Goal: Task Accomplishment & Management: Manage account settings

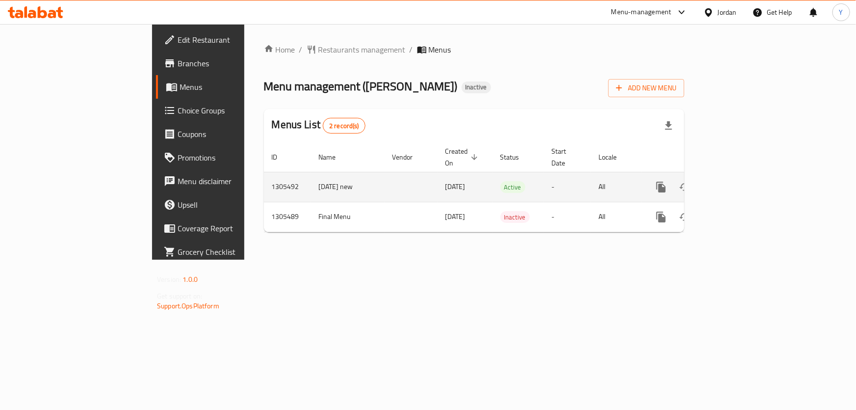
click at [738, 181] on icon "enhanced table" at bounding box center [732, 187] width 12 height 12
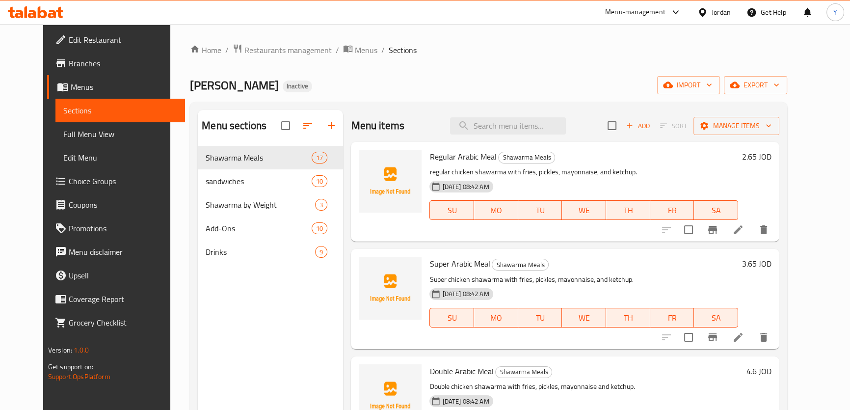
click at [101, 132] on span "Full Menu View" at bounding box center [120, 134] width 114 height 12
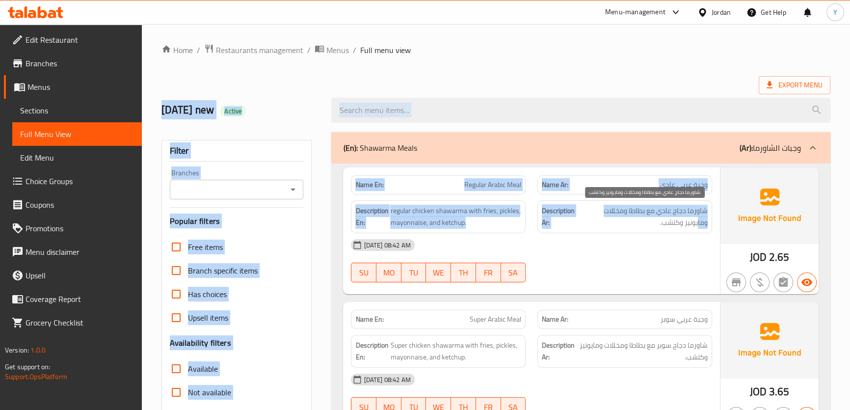
drag, startPoint x: 553, startPoint y: 70, endPoint x: 594, endPoint y: 205, distance: 141.4
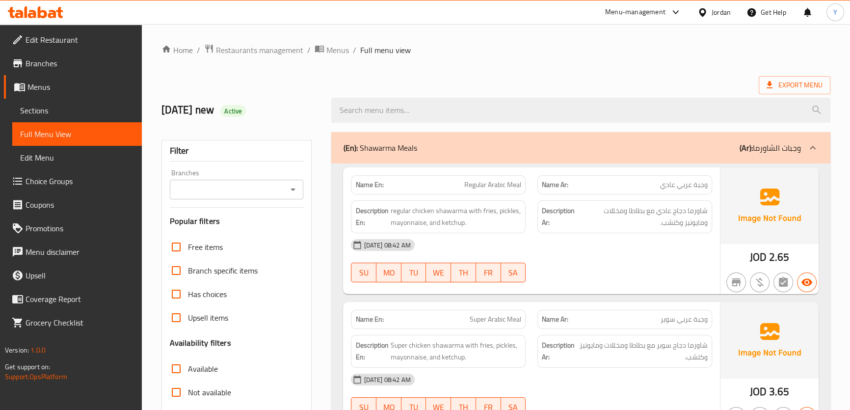
click at [611, 235] on div "[DATE] 08:42 AM" at bounding box center [531, 245] width 372 height 24
click at [52, 116] on link "Sections" at bounding box center [77, 111] width 130 height 24
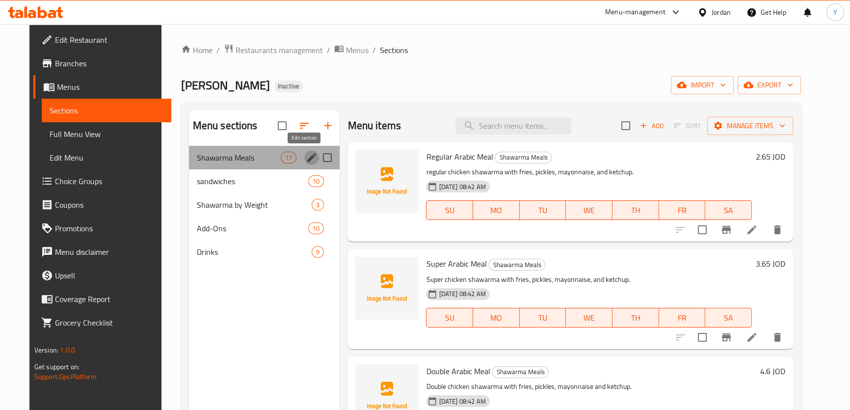
click at [307, 162] on icon "edit" at bounding box center [311, 157] width 9 height 9
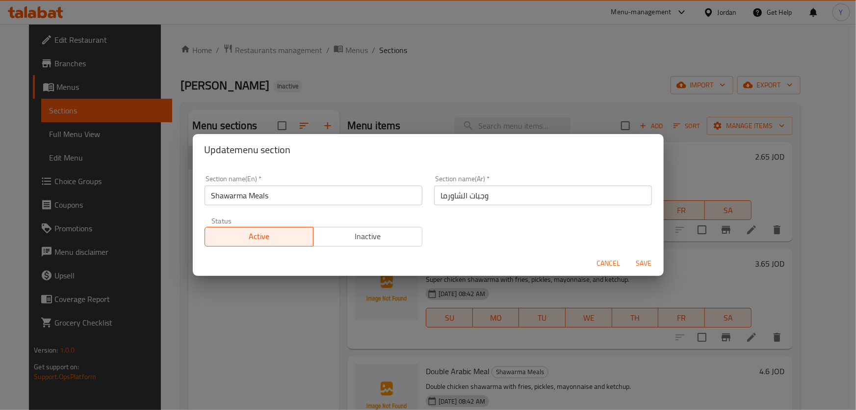
click at [541, 196] on input "وجبات الشاورما" at bounding box center [543, 195] width 218 height 20
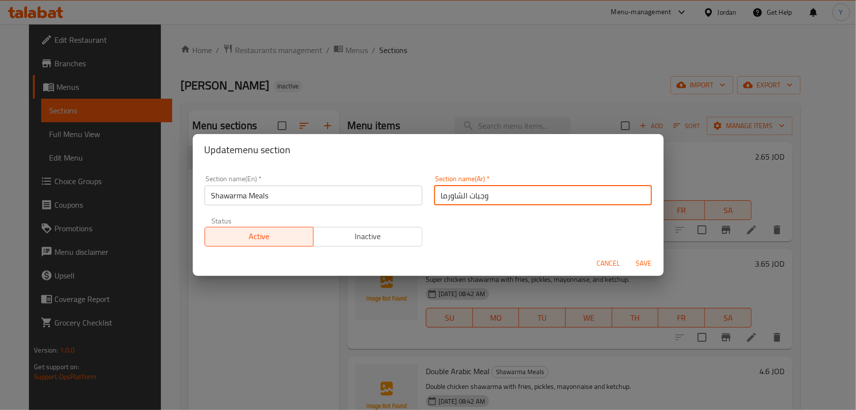
click at [615, 264] on span "Cancel" at bounding box center [609, 263] width 24 height 12
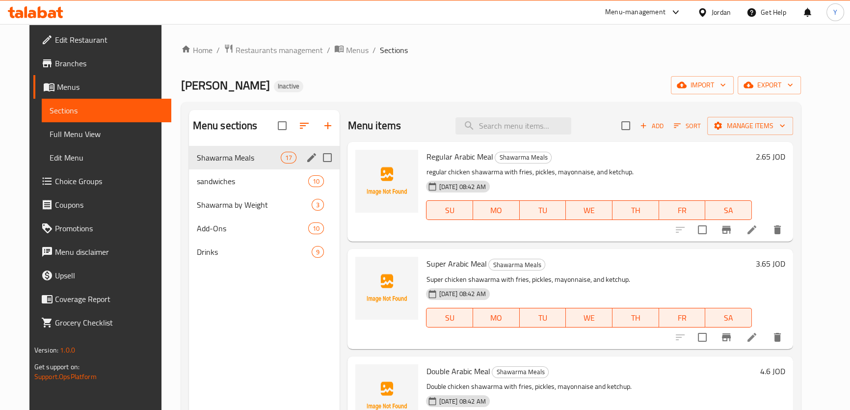
click at [757, 235] on icon at bounding box center [752, 230] width 12 height 12
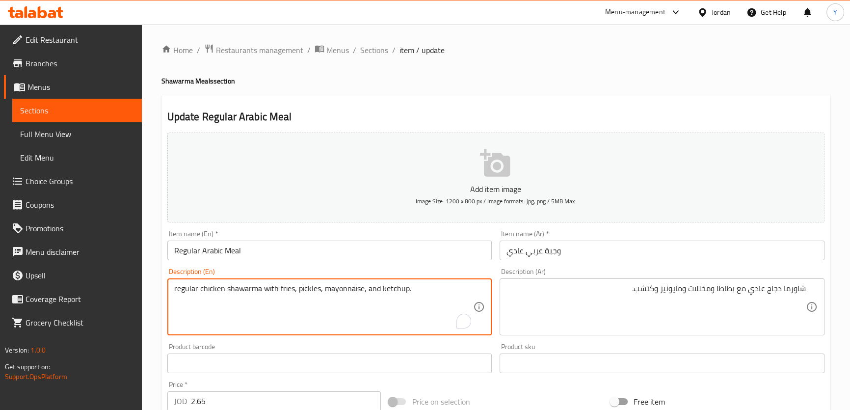
click at [289, 288] on textarea "regular chicken shawarma with fries, pickles, mayonnaise, and ketchup." at bounding box center [323, 307] width 299 height 47
click at [290, 286] on textarea "regular chicken shawarma with potatoes, pickles, mayonnaise, and ketchup." at bounding box center [323, 307] width 299 height 47
type textarea "regular chicken shawarma with potatoes, pickles, mayonnaise, and ketchup."
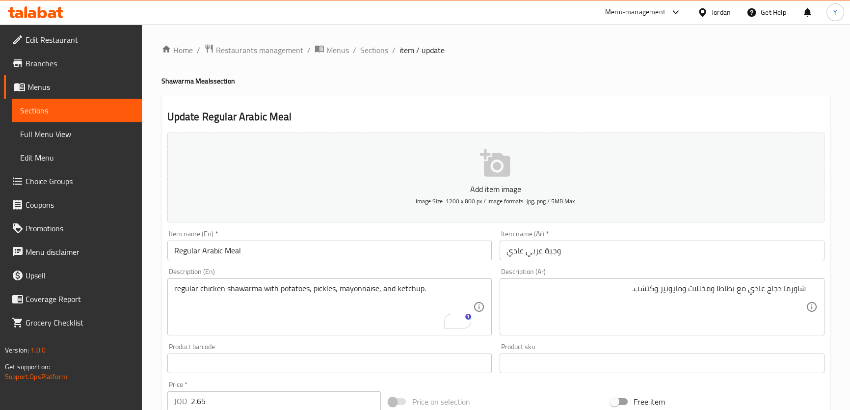
click at [785, 98] on div "Update Regular Arabic Meal Add item image Image Size: 1200 x 800 px / Image for…" at bounding box center [495, 380] width 669 height 571
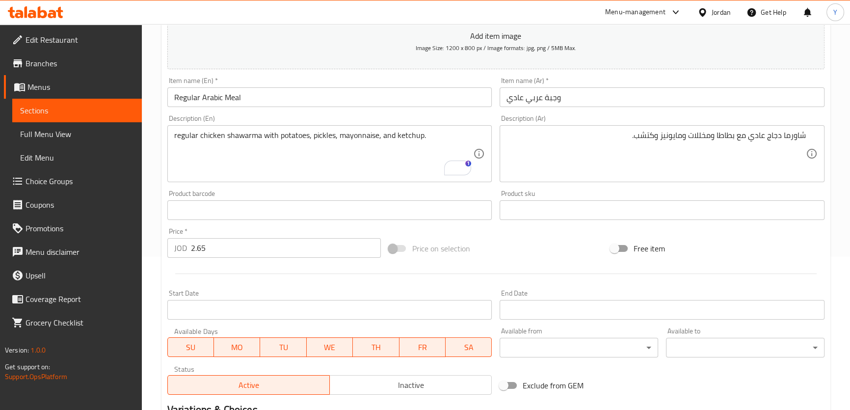
scroll to position [283, 0]
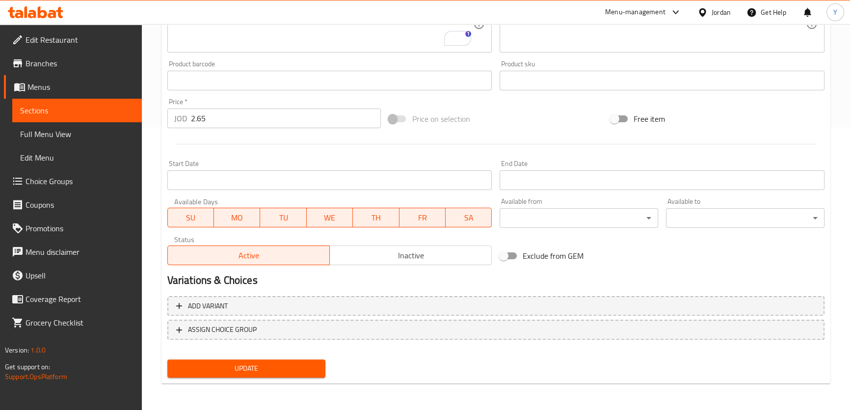
click at [290, 367] on span "Update" at bounding box center [246, 368] width 143 height 12
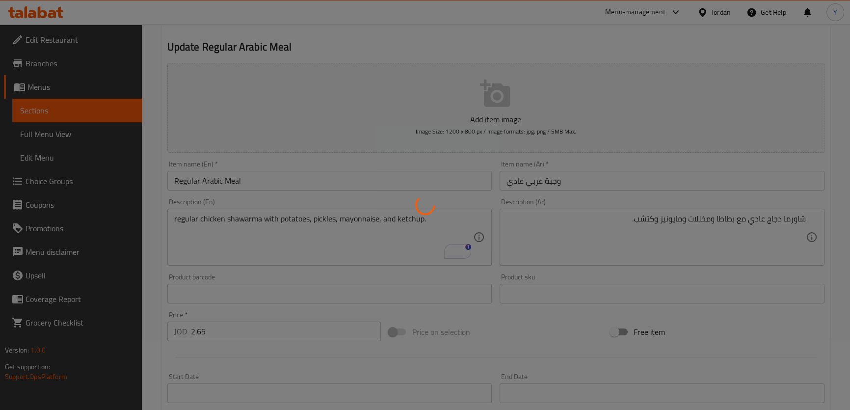
scroll to position [0, 0]
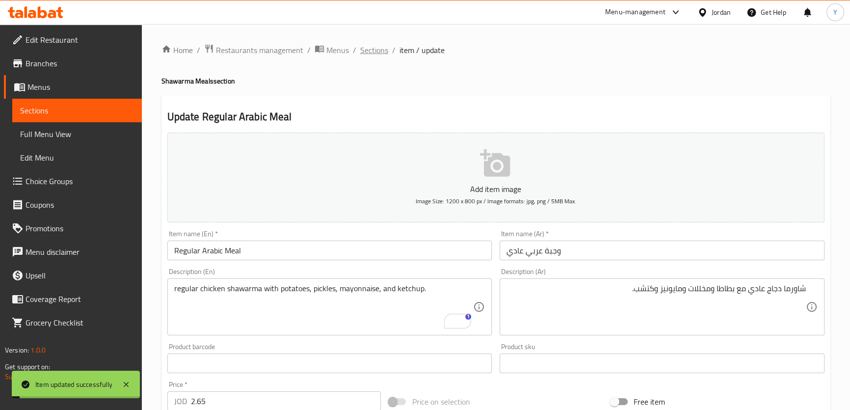
click at [371, 55] on span "Sections" at bounding box center [374, 50] width 28 height 12
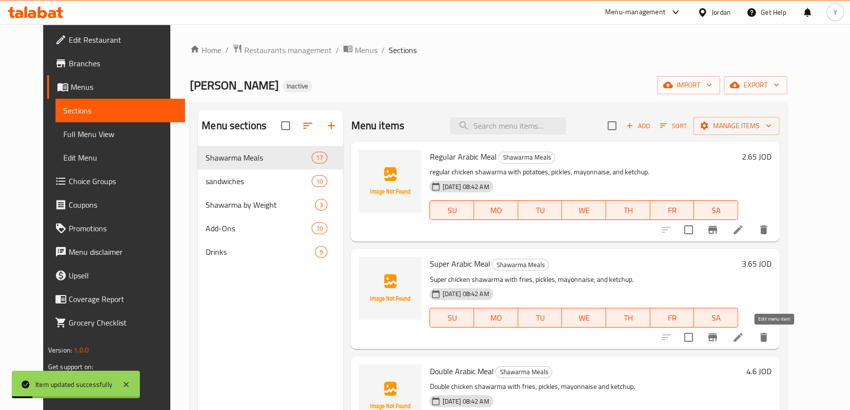
click at [744, 336] on icon at bounding box center [738, 337] width 12 height 12
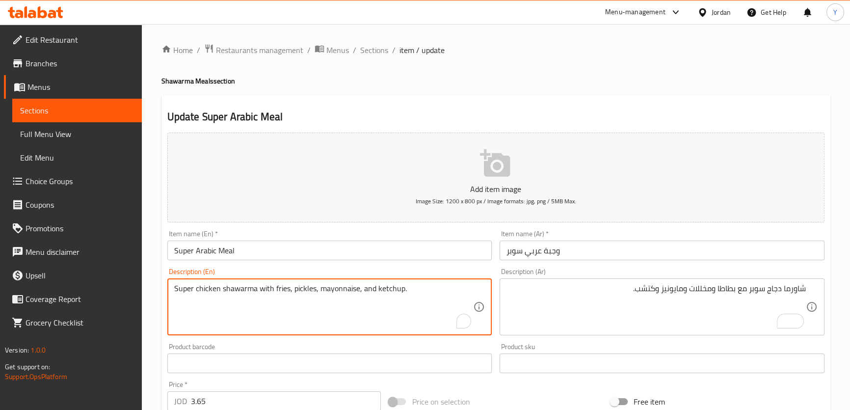
click at [281, 289] on textarea "Super chicken shawarma with fries, pickles, mayonnaise, and ketchup." at bounding box center [323, 307] width 299 height 47
click at [281, 289] on textarea "Super chicken shawarma with potatoes, pickles, mayonnaise, and ketchup." at bounding box center [323, 307] width 299 height 47
type textarea "Super chicken shawarma with potatoes, pickles, mayonnaise, and ketchup."
click at [628, 95] on div "Update Super Arabic Meal Add item image Image Size: 1200 x 800 px / Image forma…" at bounding box center [495, 380] width 669 height 571
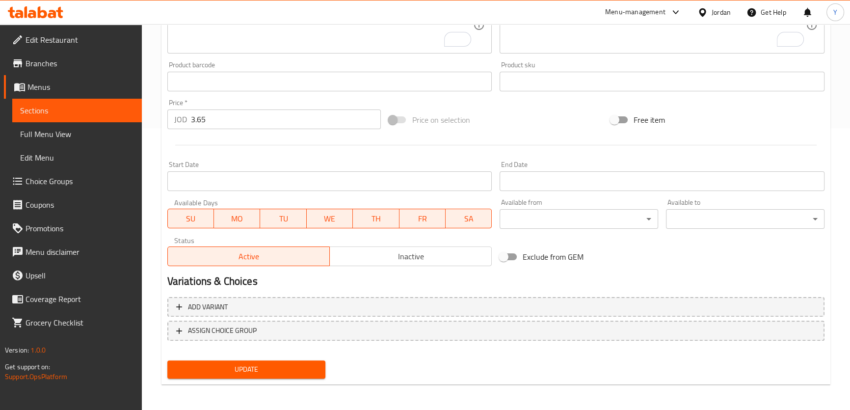
scroll to position [283, 0]
click at [278, 370] on span "Update" at bounding box center [246, 368] width 143 height 12
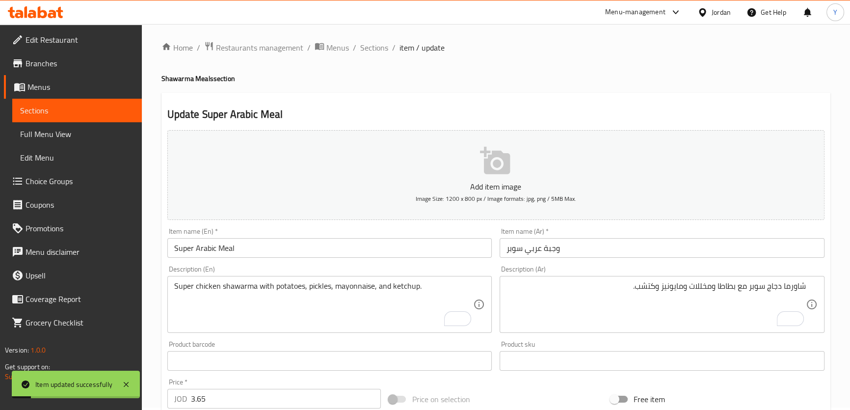
scroll to position [0, 0]
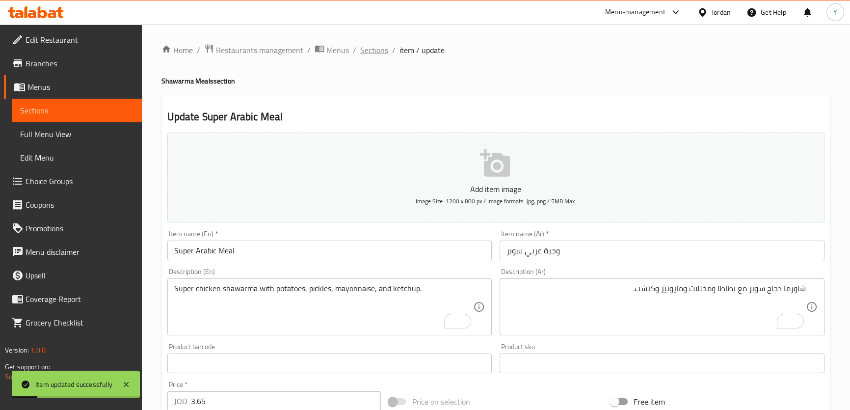
click at [374, 52] on span "Sections" at bounding box center [374, 50] width 28 height 12
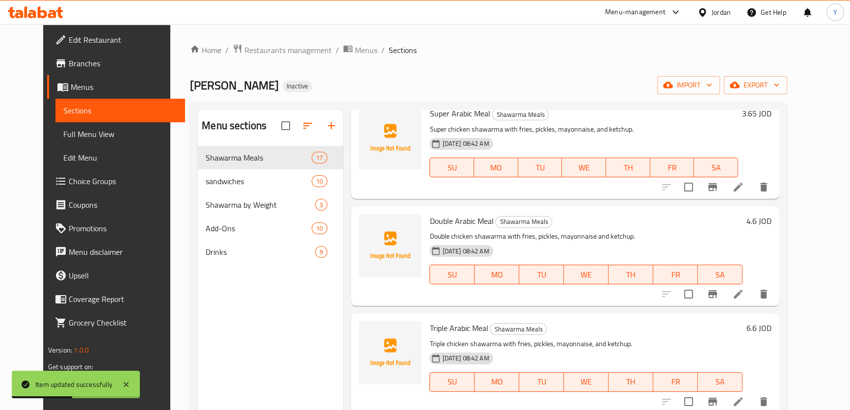
scroll to position [178, 0]
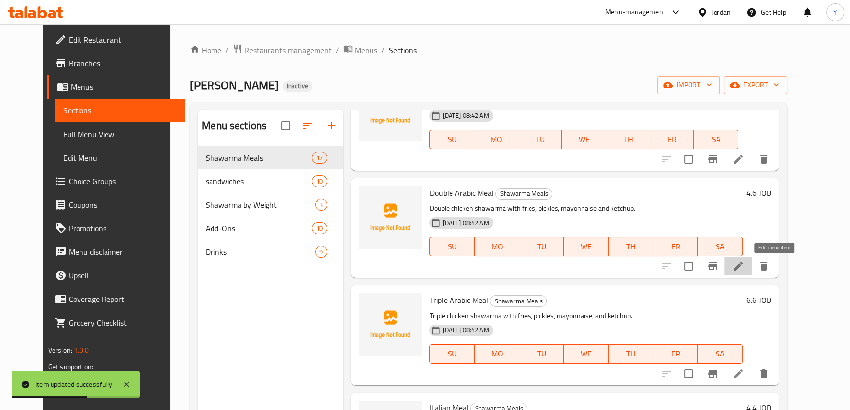
click at [744, 271] on icon at bounding box center [738, 266] width 12 height 12
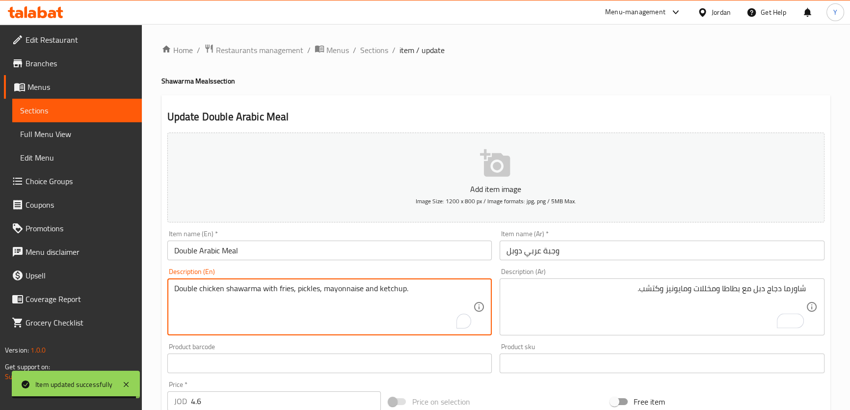
click at [283, 288] on textarea "Double chicken shawarma with fries, pickles, mayonnaise and ketchup." at bounding box center [323, 307] width 299 height 47
paste textarea "potato"
type textarea "Double chicken shawarma with potatoes, pickles, mayonnaise and ketchup."
click at [615, 84] on h4 "Shawarma Meals section" at bounding box center [495, 81] width 669 height 10
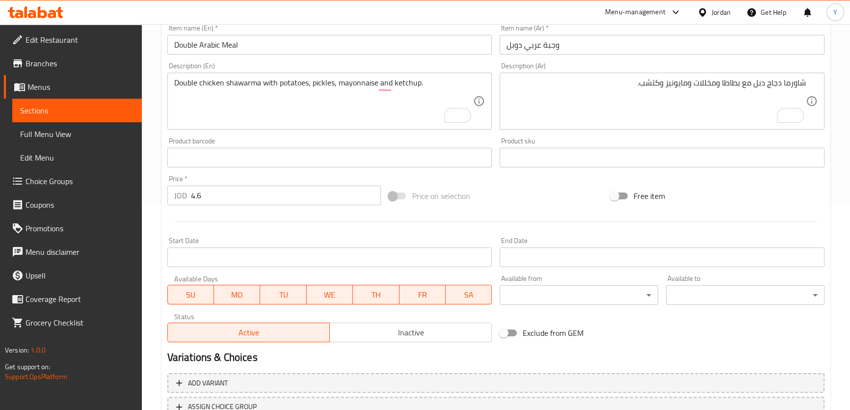
scroll to position [283, 0]
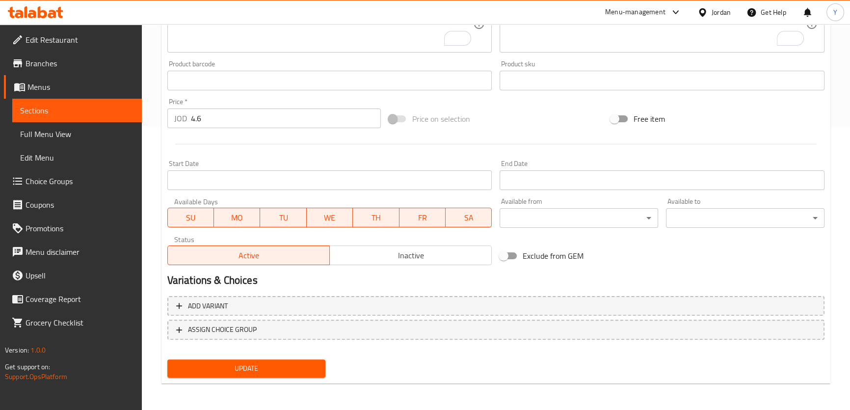
click at [233, 368] on span "Update" at bounding box center [246, 368] width 143 height 12
click at [270, 371] on span "Update" at bounding box center [246, 368] width 143 height 12
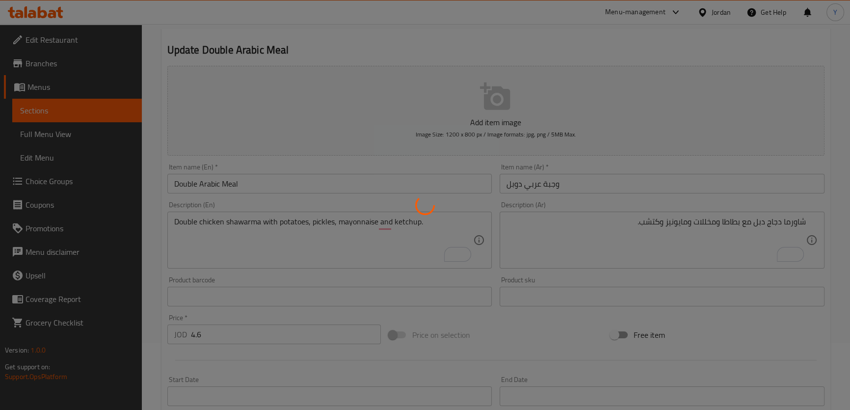
scroll to position [0, 0]
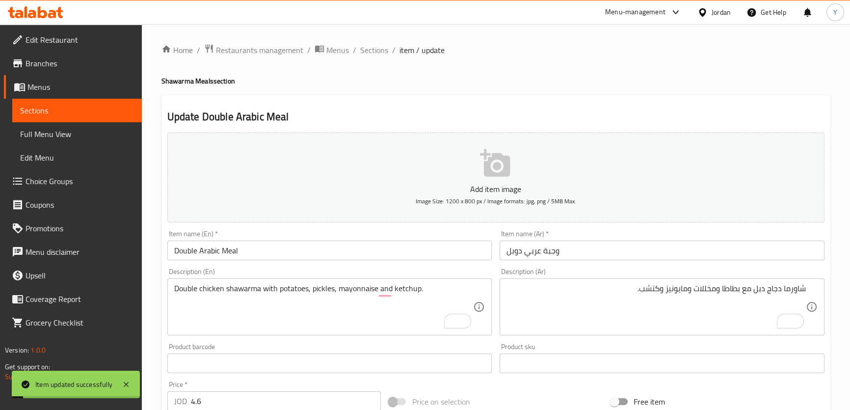
click at [366, 62] on div "Home / Restaurants management / Menus / Sections / item / update Shawarma Meals…" at bounding box center [495, 359] width 669 height 630
click at [373, 60] on div "Home / Restaurants management / Menus / Sections / item / update Shawarma Meals…" at bounding box center [495, 359] width 669 height 630
click at [373, 53] on span "Sections" at bounding box center [374, 50] width 28 height 12
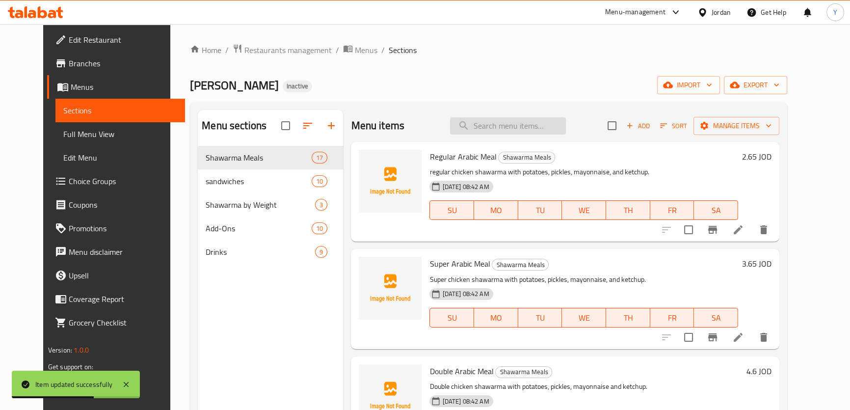
click at [510, 130] on input "search" at bounding box center [508, 125] width 116 height 17
paste input "وجبة عربي تربل"
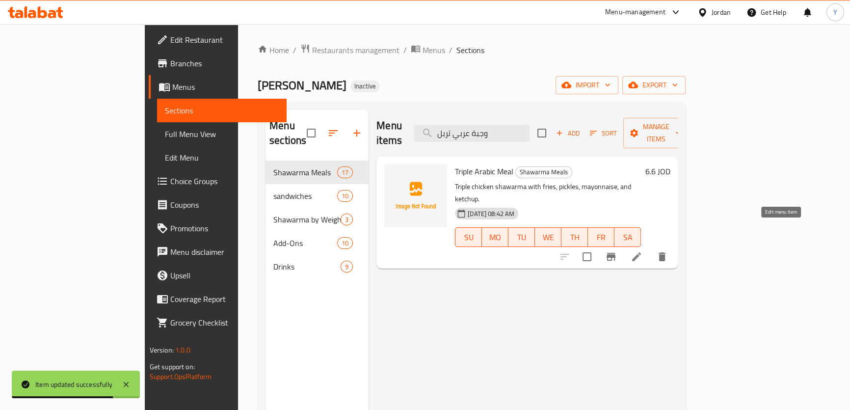
type input "وجبة عربي تربل"
click at [641, 252] on icon at bounding box center [636, 256] width 9 height 9
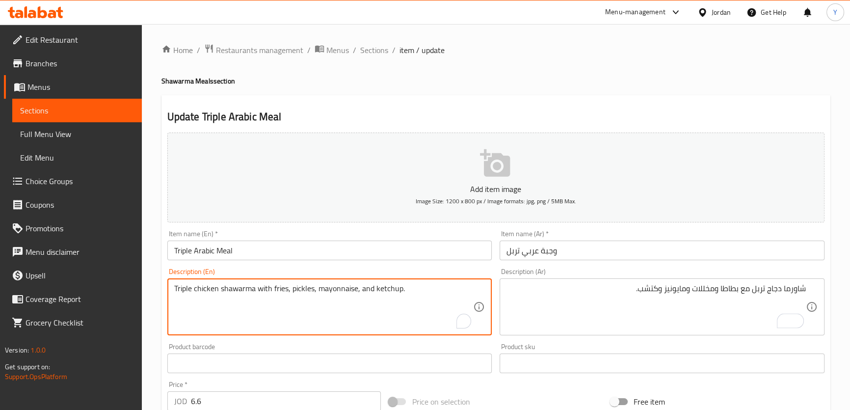
click at [274, 288] on textarea "Triple chicken shawarma with fries, pickles, mayonnaise, and ketchup." at bounding box center [323, 307] width 299 height 47
type textarea "Triple chicken shawarma with potatoes, pickles, mayonnaise, and ketchup."
click at [734, 86] on div "Home / Restaurants management / Menus / Sections / item / update Shawarma Meals…" at bounding box center [495, 359] width 669 height 630
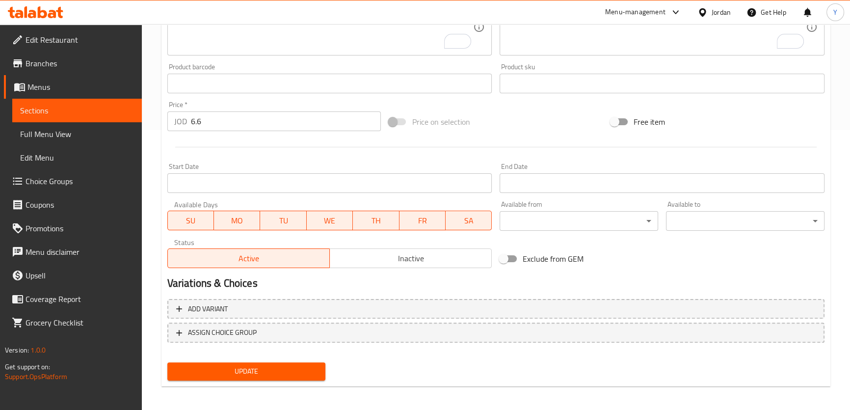
scroll to position [283, 0]
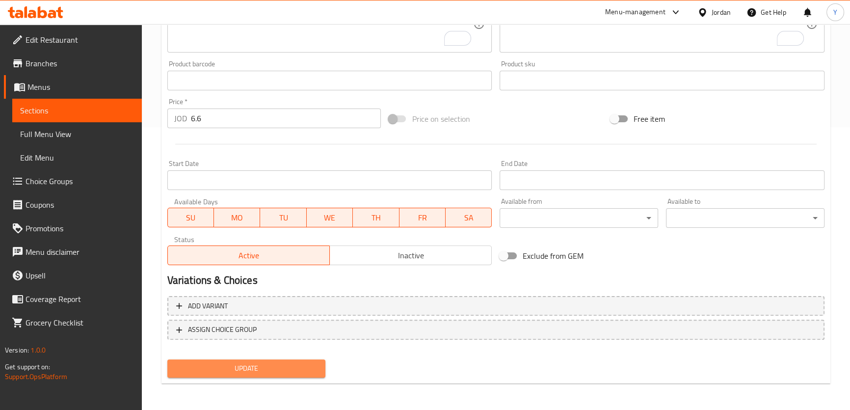
click at [237, 363] on span "Update" at bounding box center [246, 368] width 143 height 12
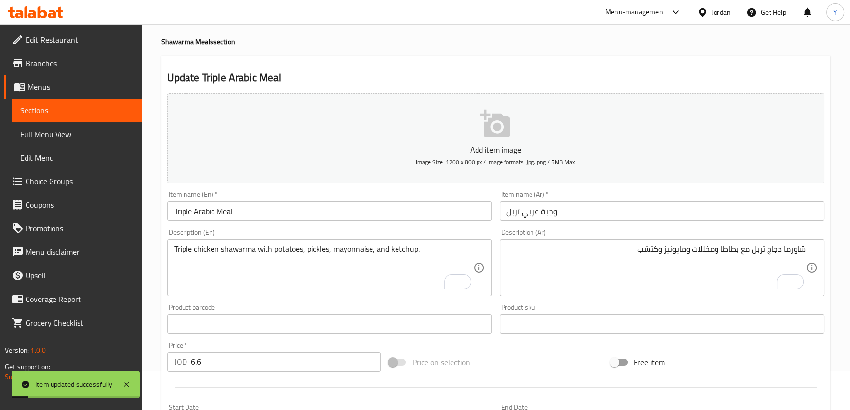
scroll to position [0, 0]
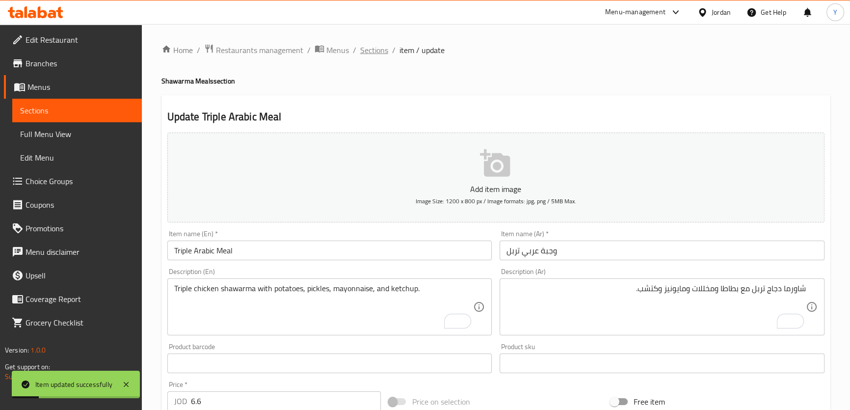
click at [378, 46] on span "Sections" at bounding box center [374, 50] width 28 height 12
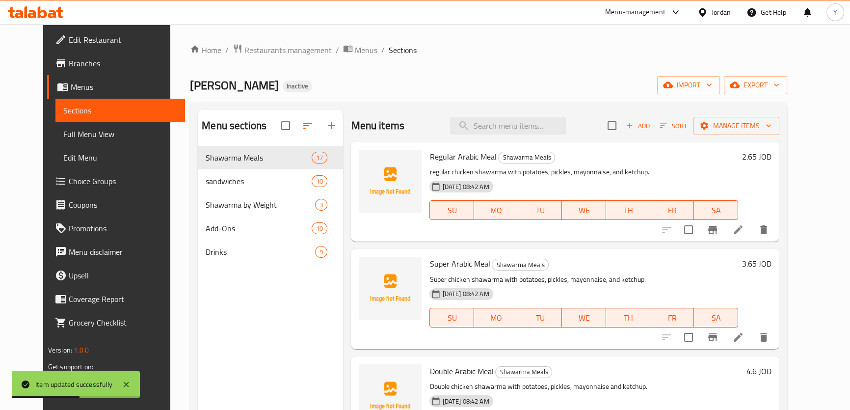
click at [538, 112] on div "Menu items Add Sort Manage items" at bounding box center [565, 126] width 428 height 32
click at [522, 131] on input "search" at bounding box center [508, 125] width 116 height 17
paste input "وجبة ايطالي"
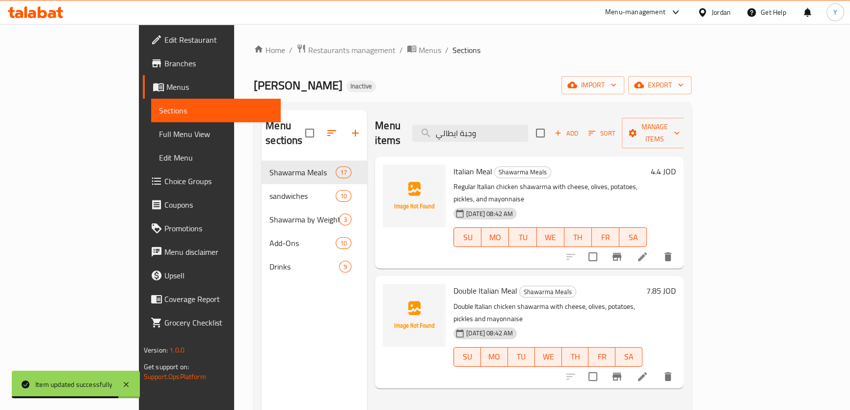
type input "وجبة ايطالي"
click at [648, 251] on icon at bounding box center [642, 257] width 12 height 12
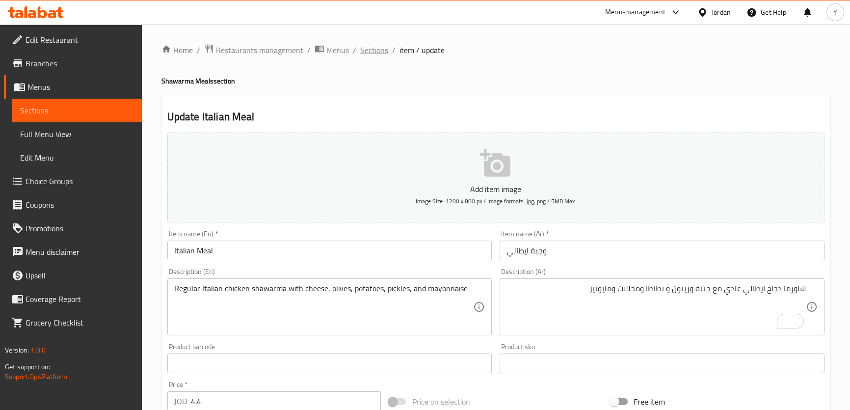
click at [369, 54] on span "Sections" at bounding box center [374, 50] width 28 height 12
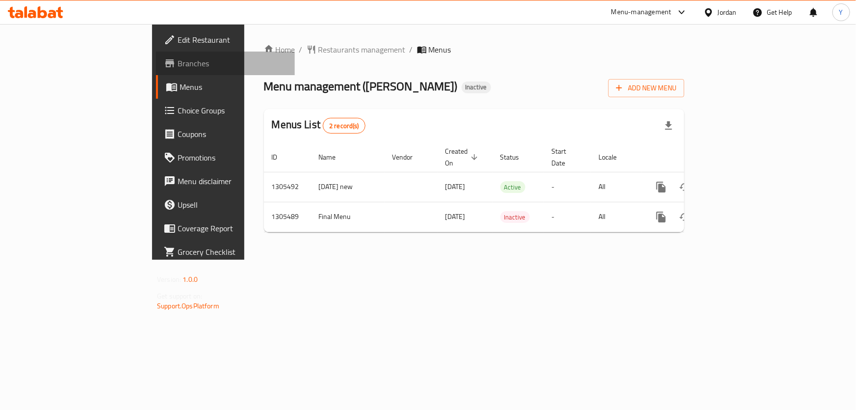
click at [178, 65] on span "Branches" at bounding box center [232, 63] width 109 height 12
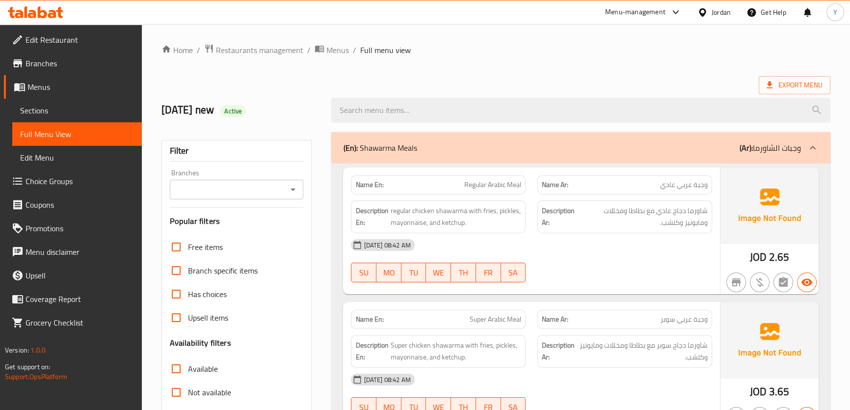
click at [529, 193] on div "Name En: Regular Arabic Meal" at bounding box center [438, 184] width 186 height 31
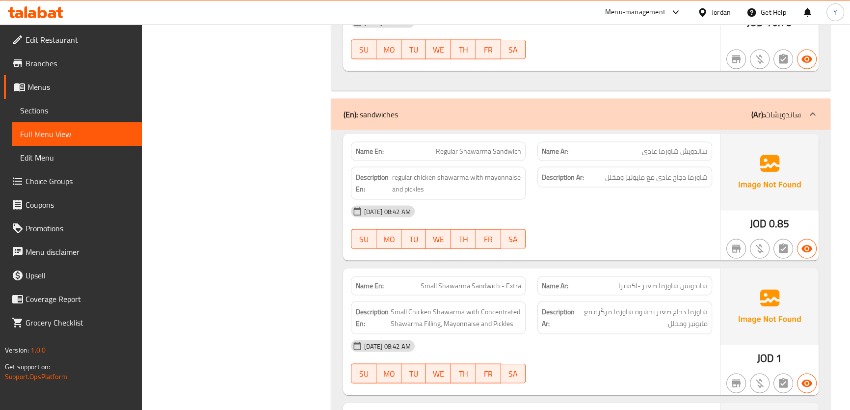
scroll to position [1927, 0]
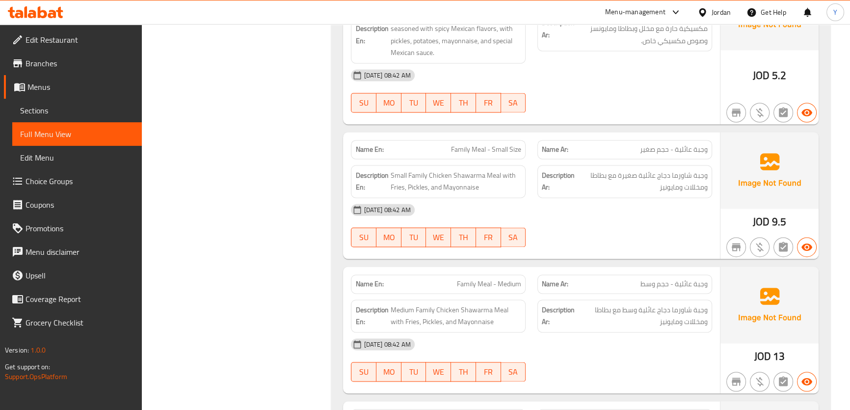
drag, startPoint x: 697, startPoint y: 298, endPoint x: 680, endPoint y: 87, distance: 212.1
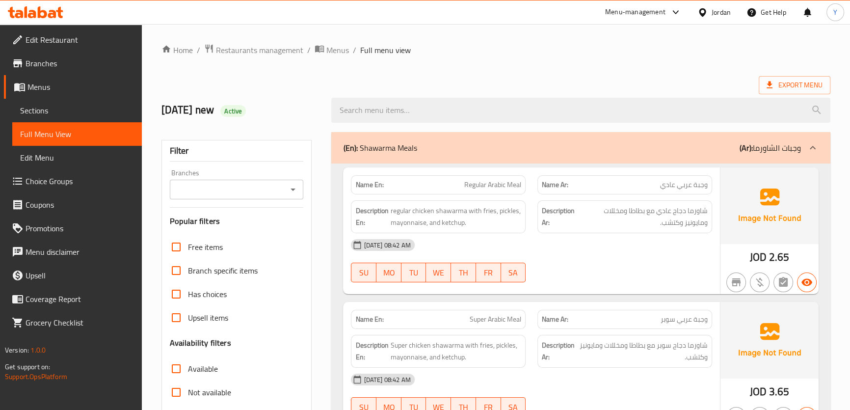
click at [629, 246] on div "[DATE] 08:42 AM" at bounding box center [531, 245] width 372 height 24
click at [651, 78] on div "Export Menu" at bounding box center [495, 85] width 669 height 18
click at [650, 271] on div "13-08-2025 08:42 AM SU MO TU WE TH FR SA" at bounding box center [531, 260] width 372 height 55
click at [737, 252] on div "JOD 2.65" at bounding box center [769, 230] width 98 height 127
click at [500, 191] on div "Name En: Regular Arabic Meal" at bounding box center [438, 184] width 175 height 19
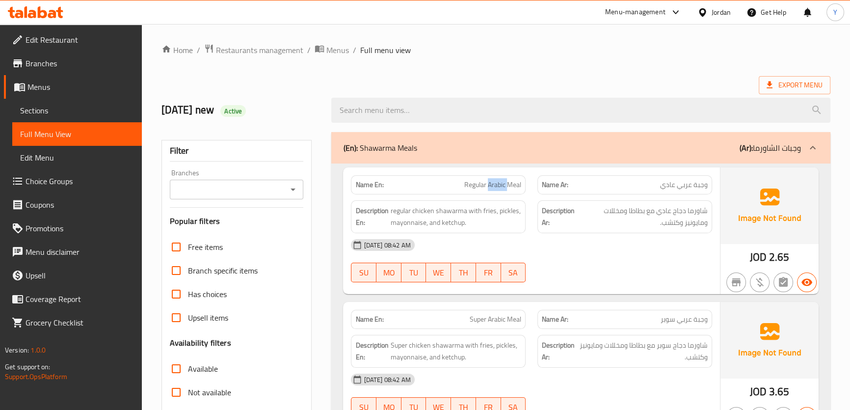
click at [500, 191] on div "Name En: Regular Arabic Meal" at bounding box center [438, 184] width 175 height 19
copy span "Regular Arabic Meal"
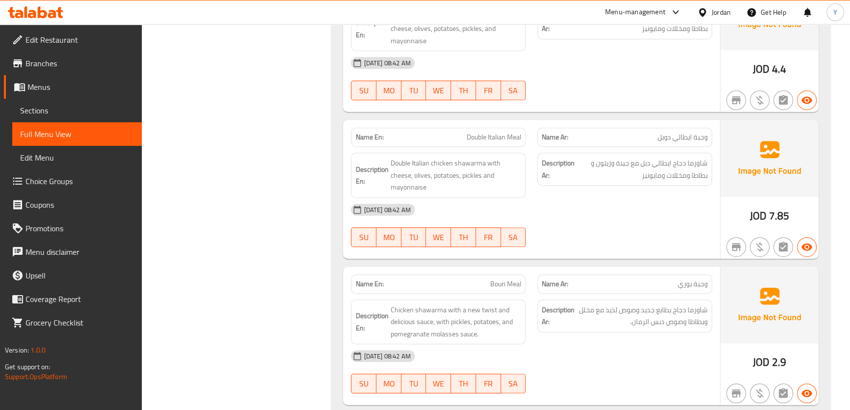
scroll to position [784, 0]
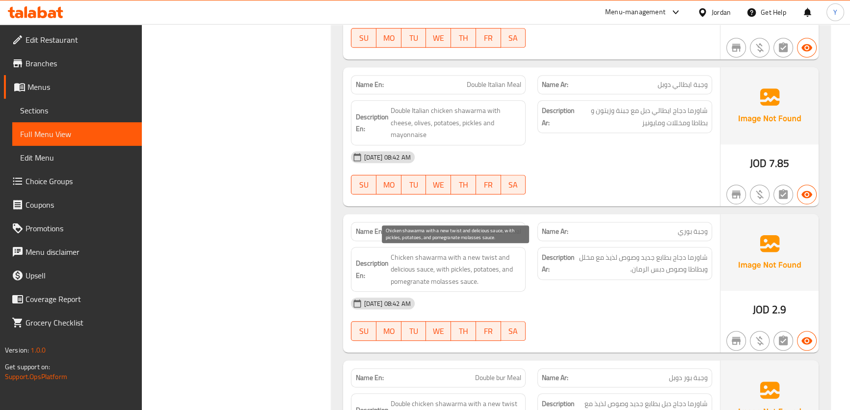
click at [484, 234] on p "Name En: Bouri Meal" at bounding box center [438, 231] width 166 height 10
copy span "Bouri Meal"
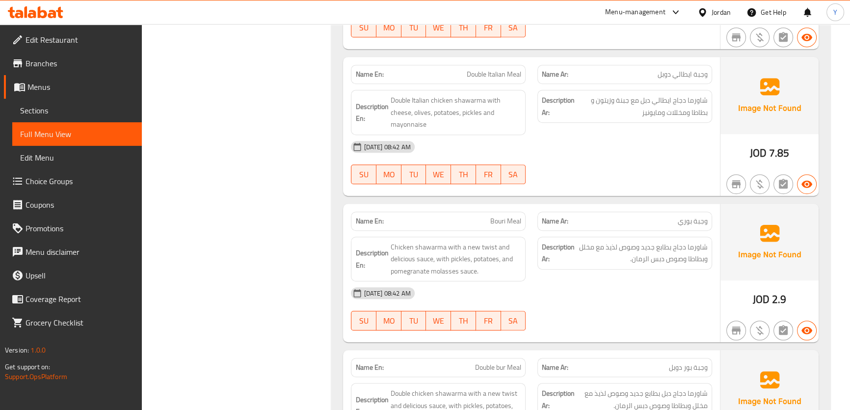
scroll to position [883, 0]
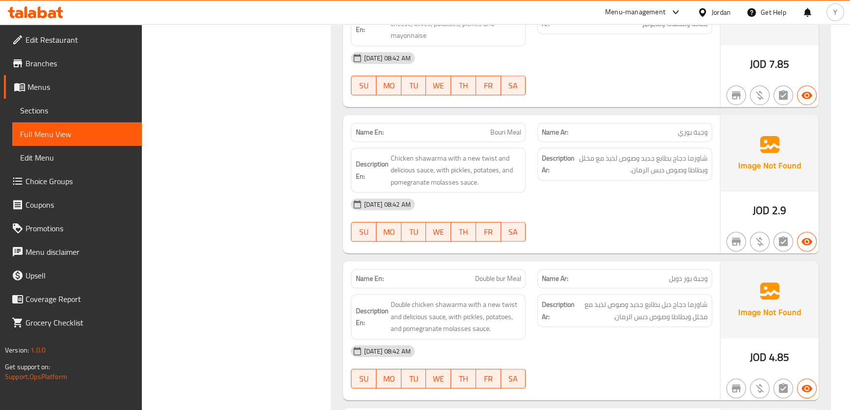
click at [476, 280] on span "Double bur Meal" at bounding box center [498, 278] width 46 height 10
copy span "Double bur Meal"
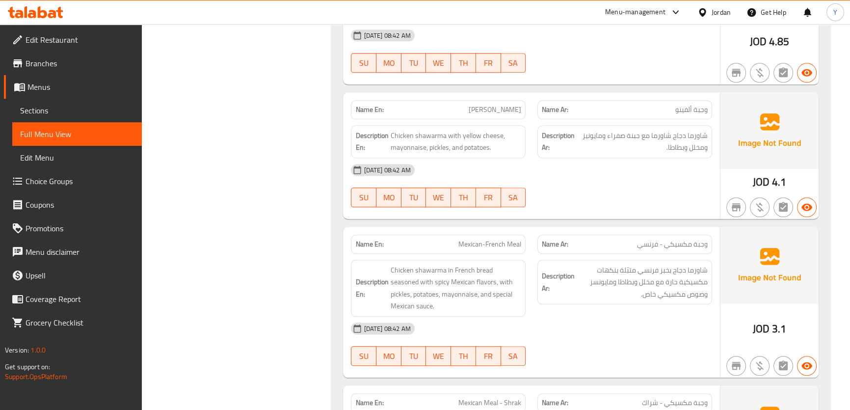
scroll to position [1267, 0]
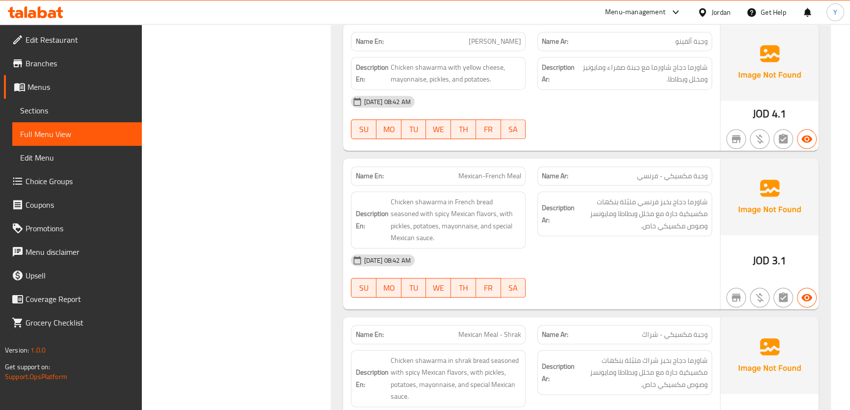
click at [476, 175] on span "Mexican-French Meal" at bounding box center [489, 176] width 63 height 10
copy span "Mexican-French Meal"
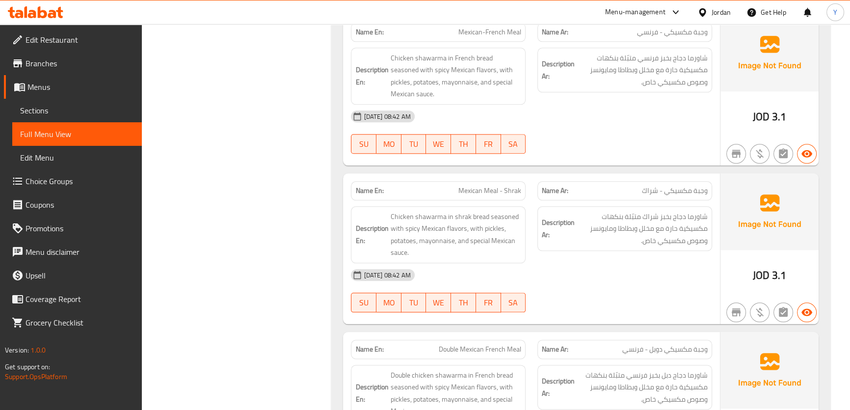
scroll to position [1445, 0]
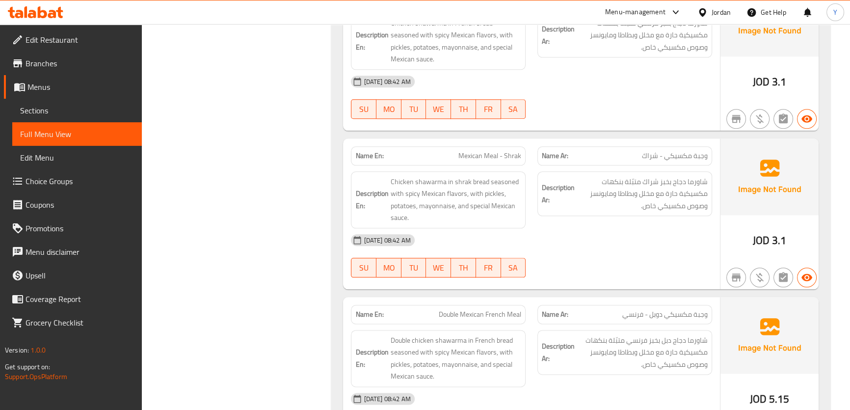
click at [480, 151] on span "Mexican Meal - Shrak" at bounding box center [489, 156] width 63 height 10
copy span "Mexican Meal - Shrak"
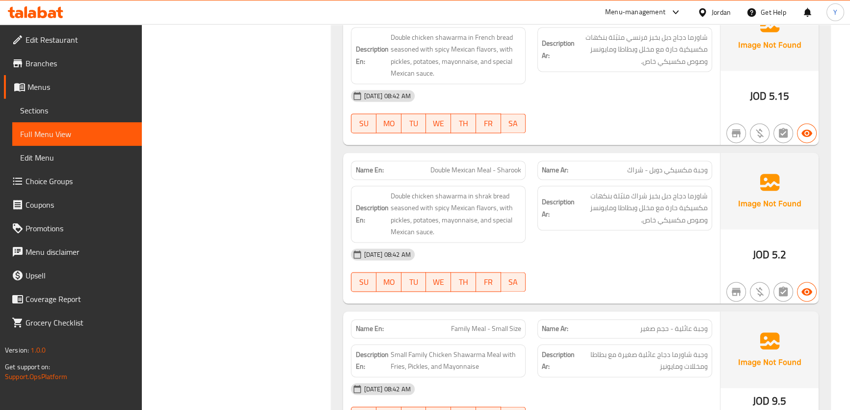
click at [466, 165] on span "Double Mexican Meal - Sharook" at bounding box center [475, 170] width 91 height 10
copy span "Double Mexican Meal - Sharook"
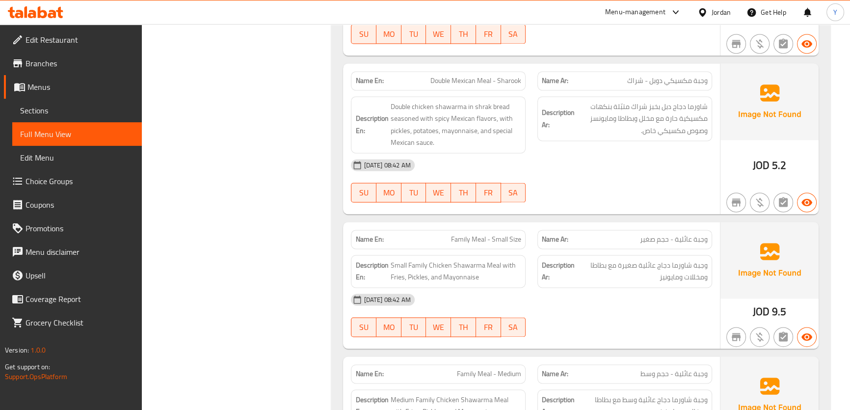
click at [510, 230] on div "Name En: Family Meal - Small Size" at bounding box center [438, 239] width 175 height 19
copy span "Family Meal - Small Size"
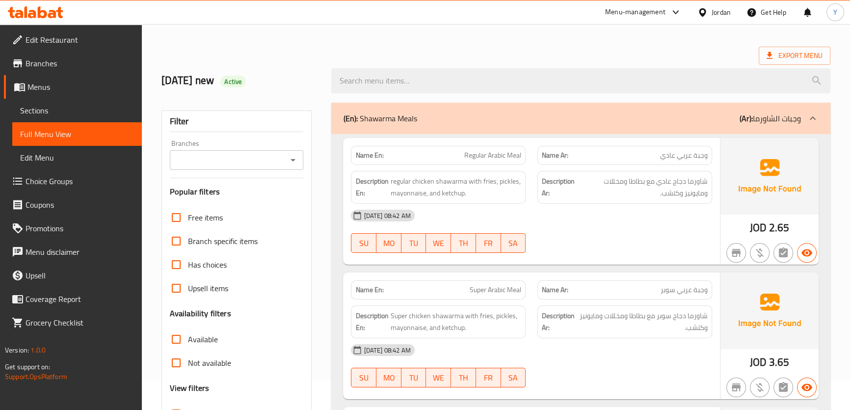
scroll to position [0, 0]
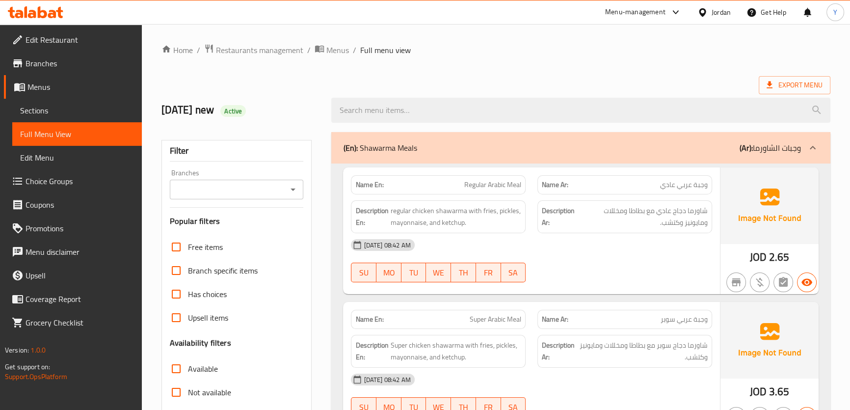
click at [601, 234] on div "[DATE] 08:42 AM" at bounding box center [531, 245] width 372 height 24
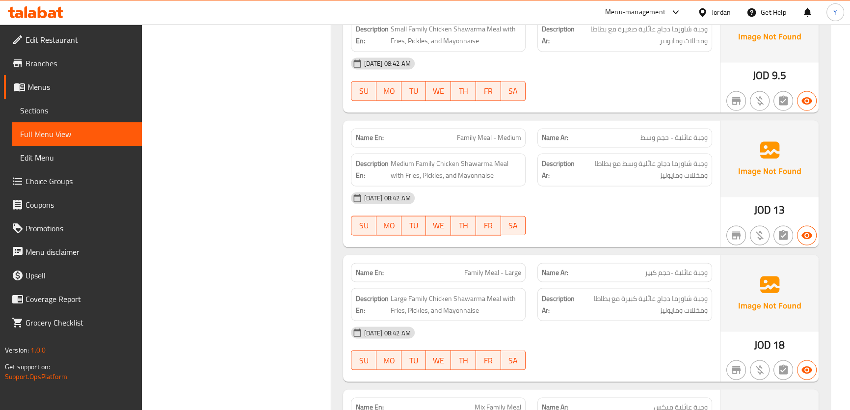
scroll to position [2124, 0]
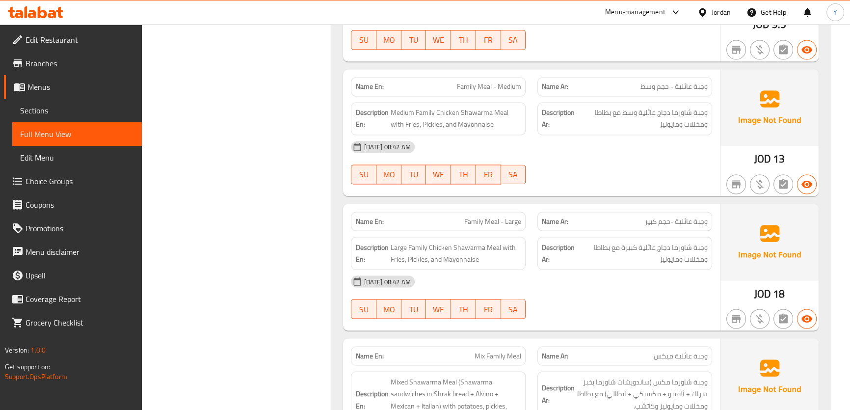
click at [504, 81] on span "Family Meal - Medium" at bounding box center [489, 86] width 64 height 10
copy span "Family Meal - Medium"
click at [466, 221] on span "Family Meal - Large" at bounding box center [492, 221] width 57 height 10
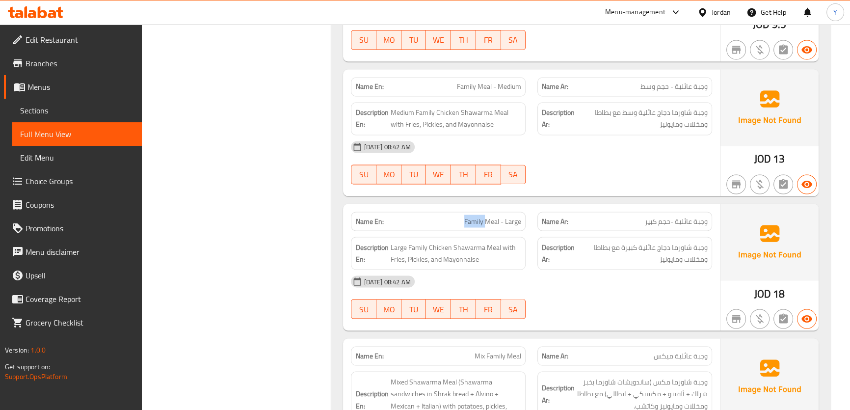
click at [466, 221] on span "Family Meal - Large" at bounding box center [492, 221] width 57 height 10
copy span "Family Meal - Large"
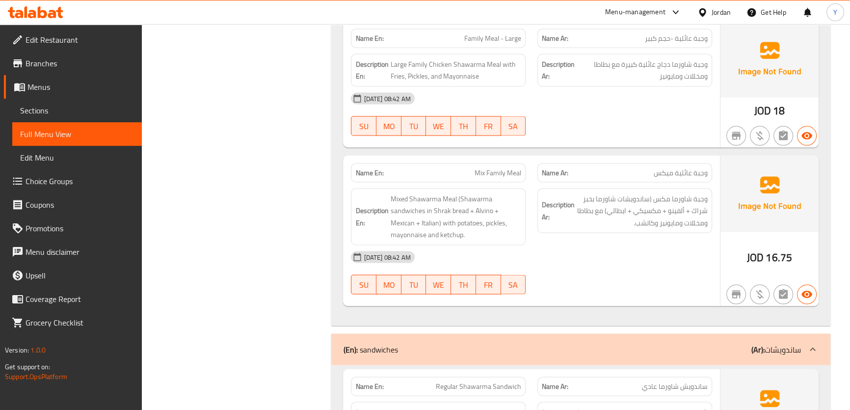
scroll to position [2347, 0]
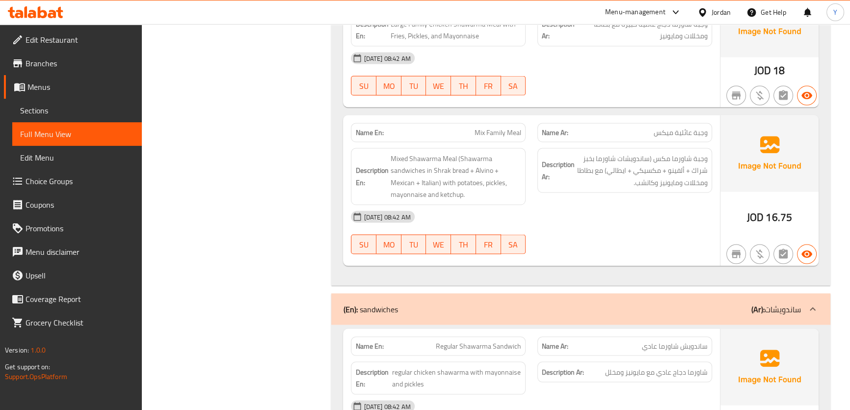
click at [505, 128] on span "Mix Family Meal" at bounding box center [497, 133] width 47 height 10
copy span "Mix Family Meal"
click at [505, 128] on span "Mix Family Meal" at bounding box center [497, 133] width 47 height 10
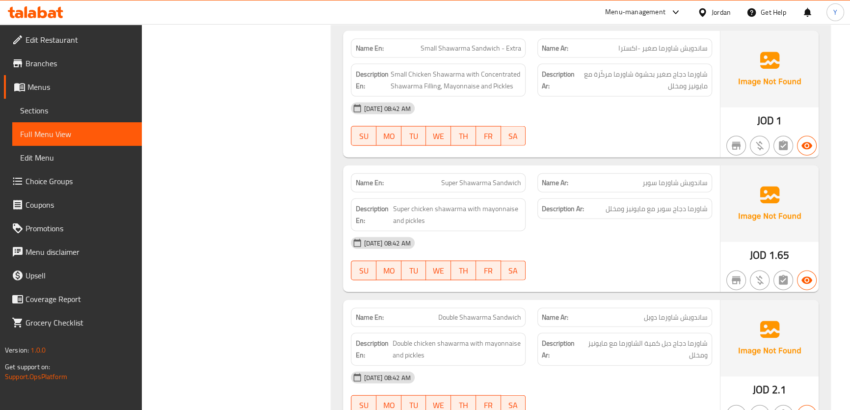
scroll to position [2830, 0]
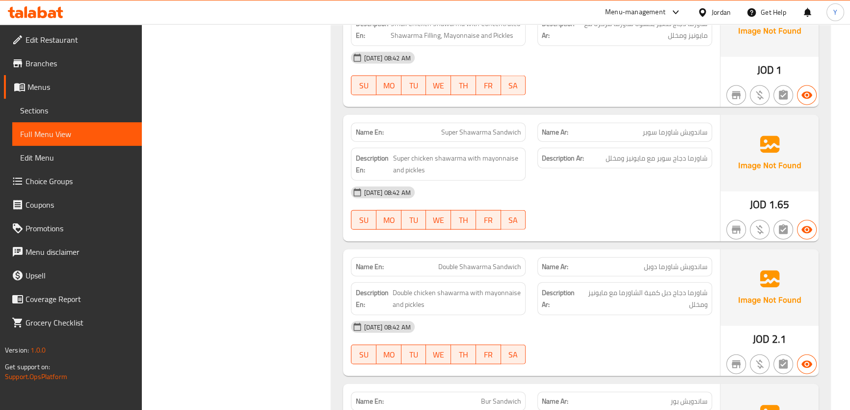
click at [438, 288] on span "Double chicken shawarma with mayonnaise and pickles" at bounding box center [456, 299] width 129 height 24
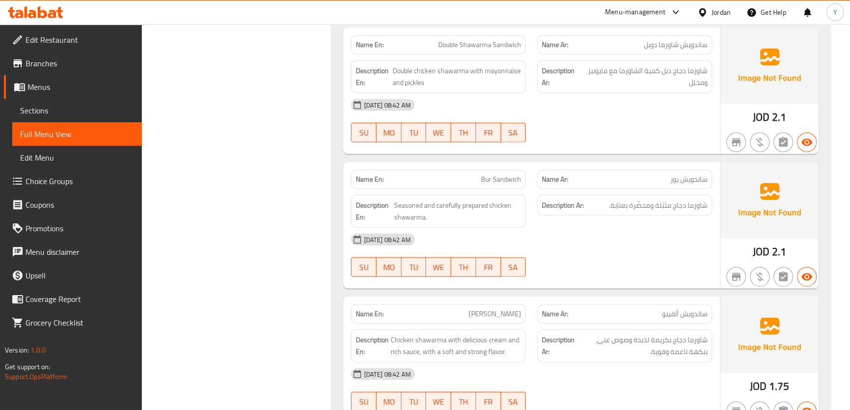
scroll to position [3053, 0]
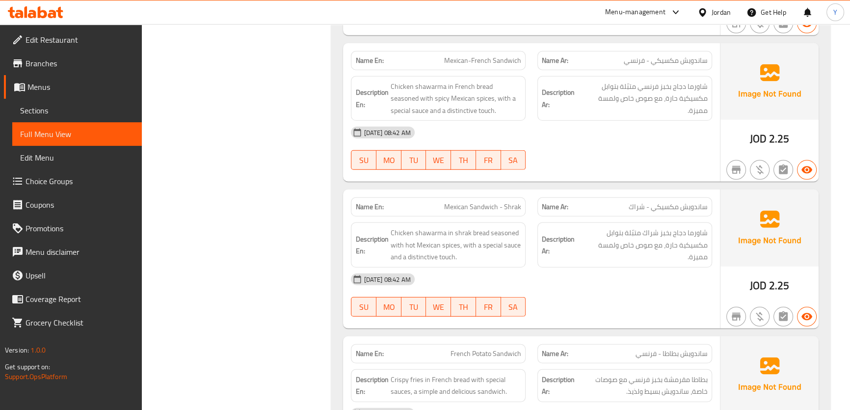
scroll to position [3518, 0]
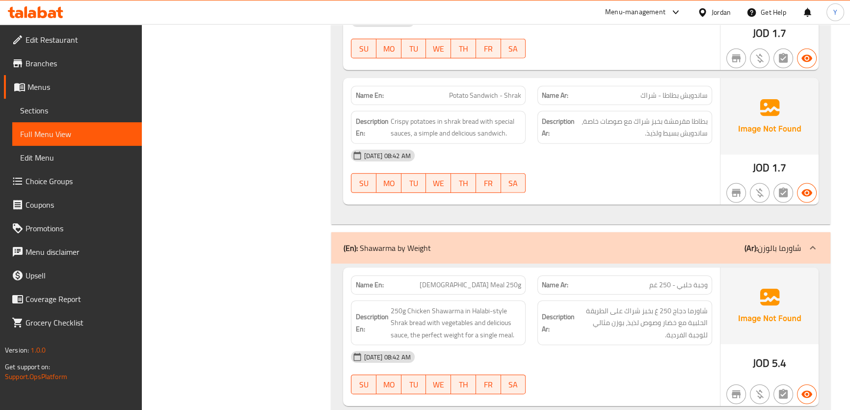
scroll to position [3837, 0]
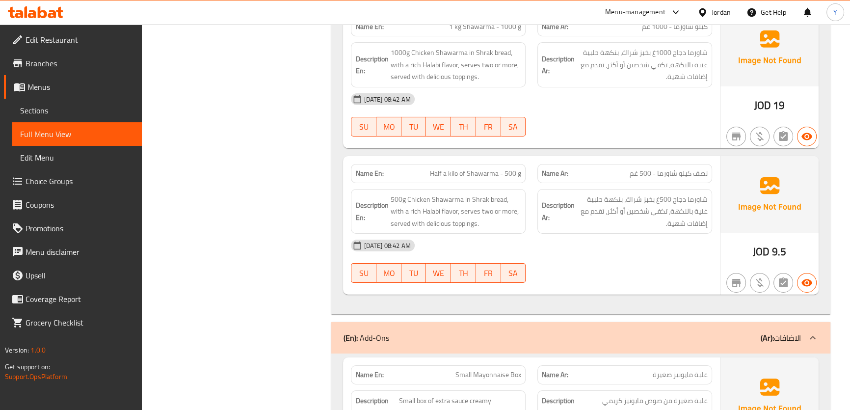
scroll to position [4459, 0]
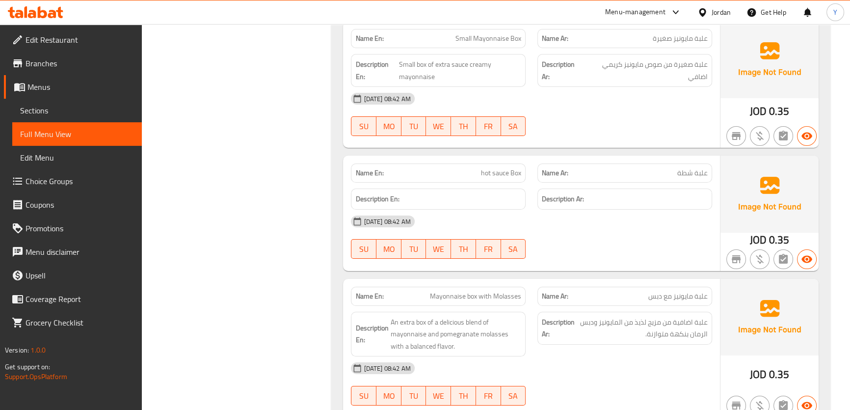
scroll to position [4637, 0]
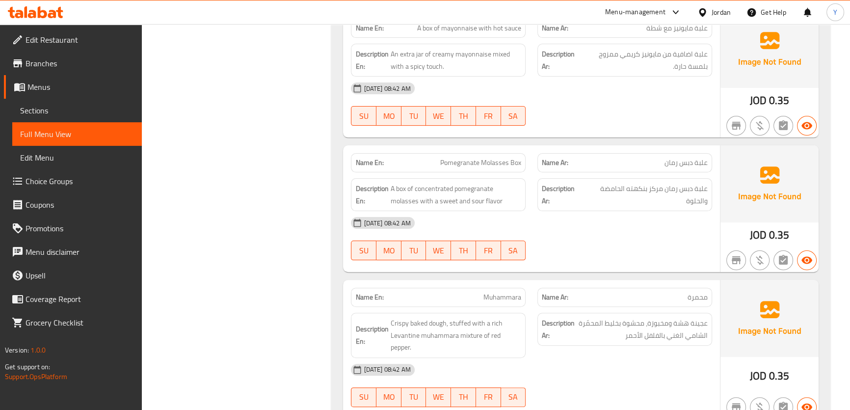
scroll to position [5006, 0]
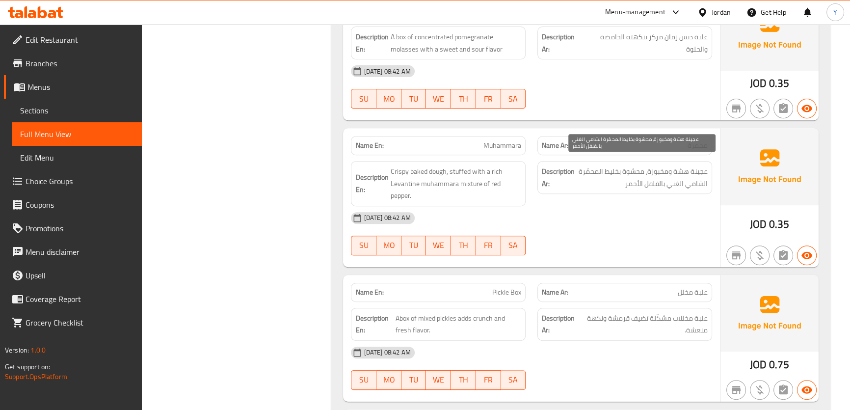
scroll to position [5153, 0]
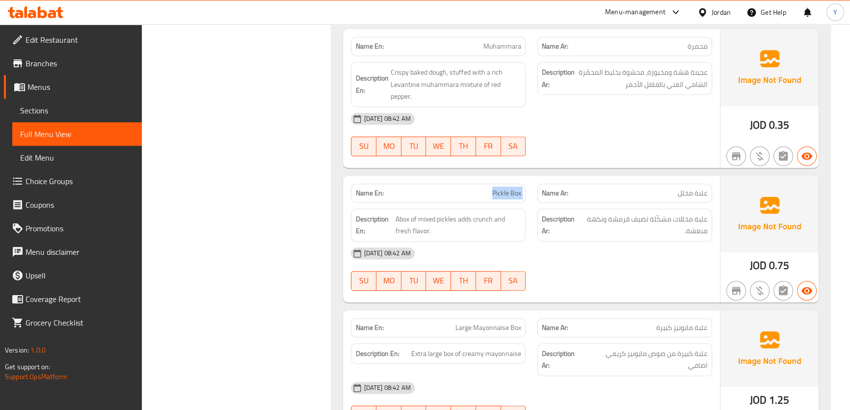
scroll to position [5242, 0]
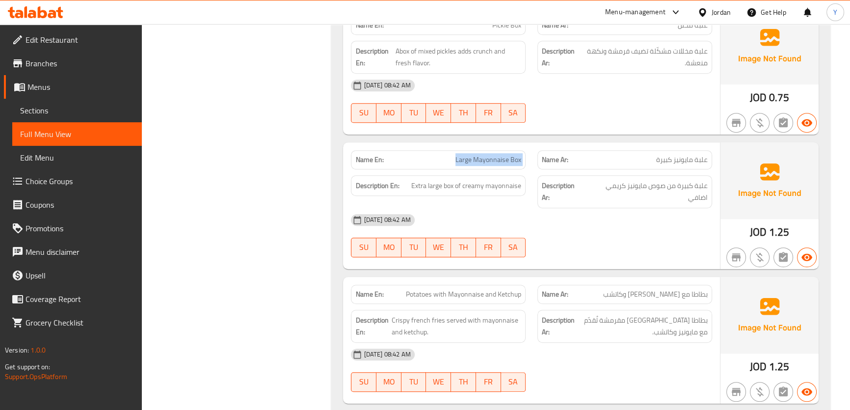
scroll to position [5421, 0]
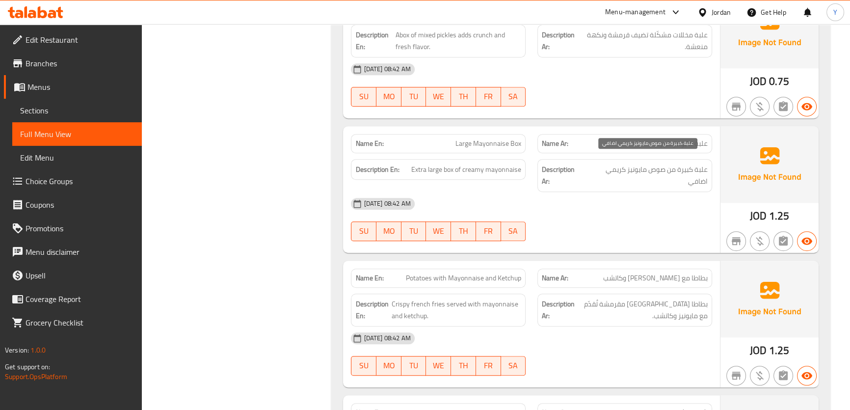
click at [651, 165] on span "علبة كبيرة من صوص مايونيز كريمي اضافي" at bounding box center [646, 175] width 122 height 24
drag, startPoint x: 651, startPoint y: 165, endPoint x: 638, endPoint y: 170, distance: 13.2
click at [638, 170] on span "علبة كبيرة من صوص مايونيز كريمي اضافي" at bounding box center [646, 175] width 122 height 24
click at [655, 163] on span "علبة كبيرة من صوص مايونيز كريمي اضافي" at bounding box center [646, 175] width 122 height 24
drag, startPoint x: 655, startPoint y: 162, endPoint x: 645, endPoint y: 164, distance: 10.5
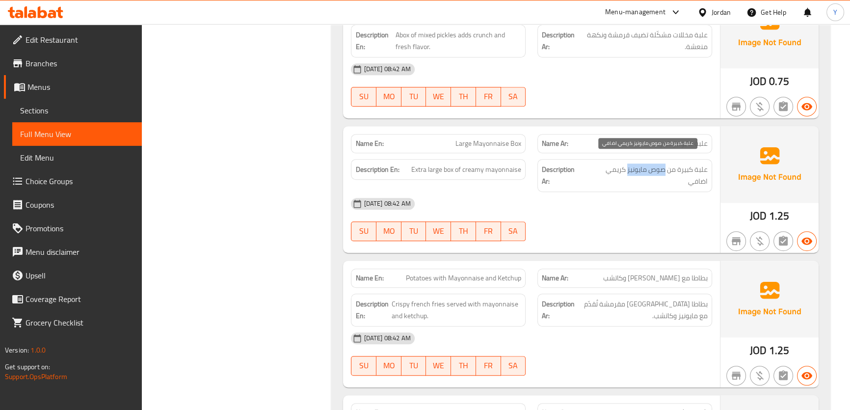
click at [645, 164] on span "علبة كبيرة من صوص مايونيز كريمي اضافي" at bounding box center [646, 175] width 122 height 24
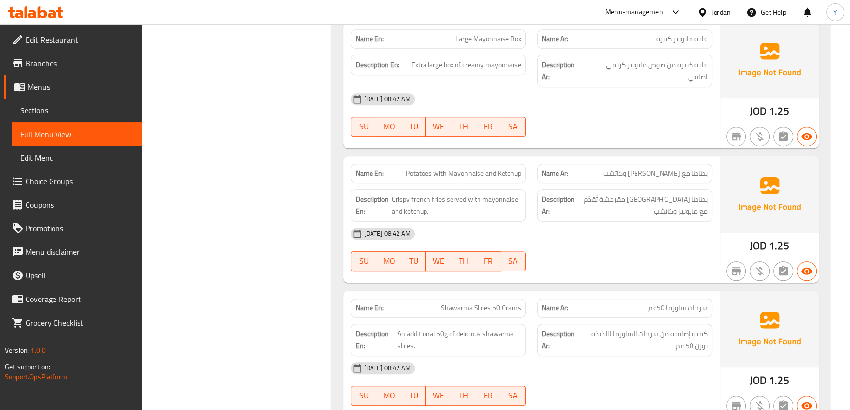
scroll to position [5688, 0]
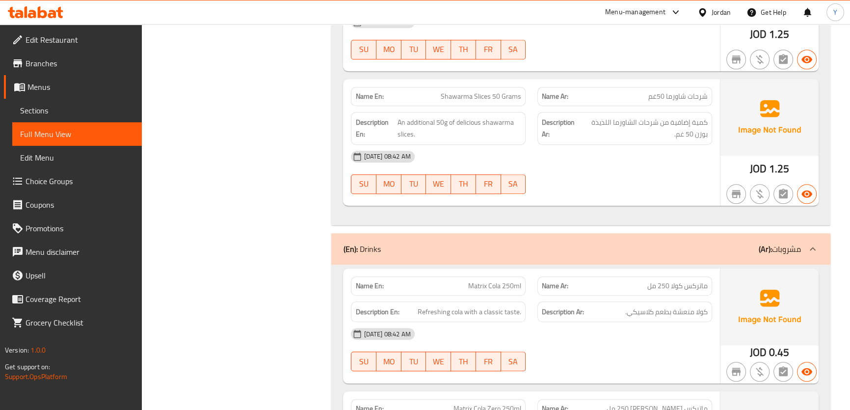
scroll to position [5777, 0]
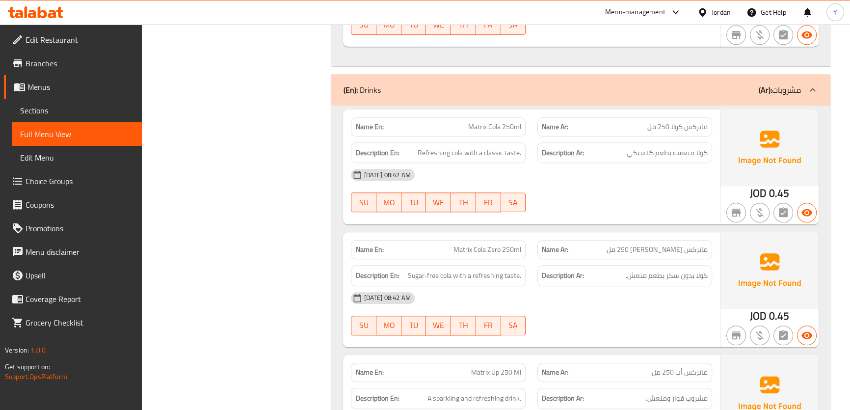
scroll to position [5911, 0]
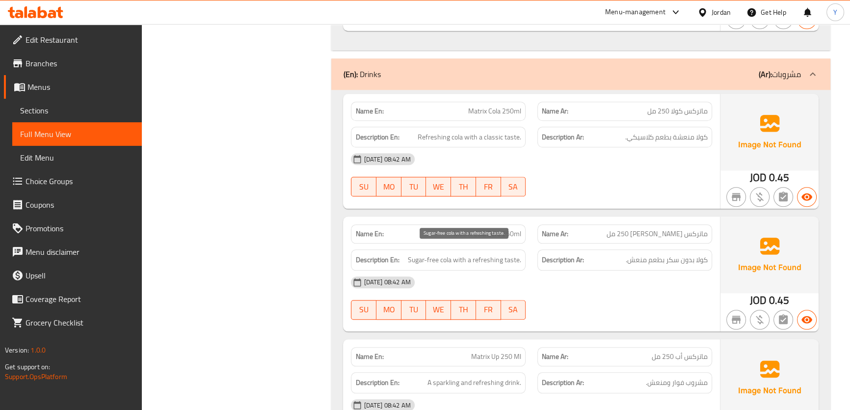
click at [488, 255] on span "Sugar-free cola with a refreshing taste." at bounding box center [464, 260] width 113 height 12
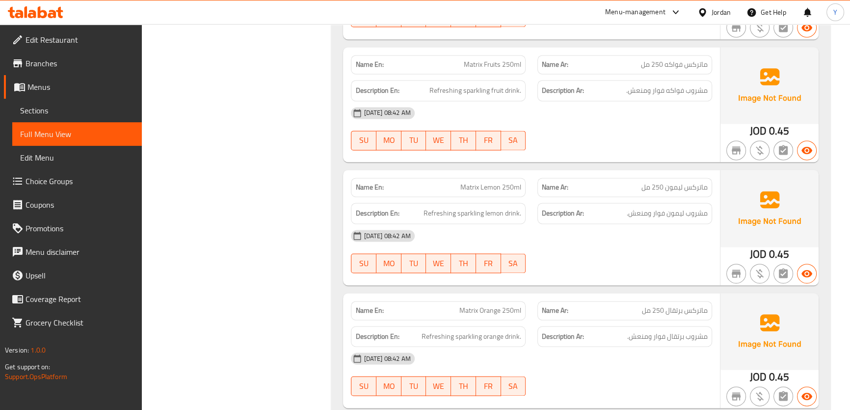
scroll to position [6694, 0]
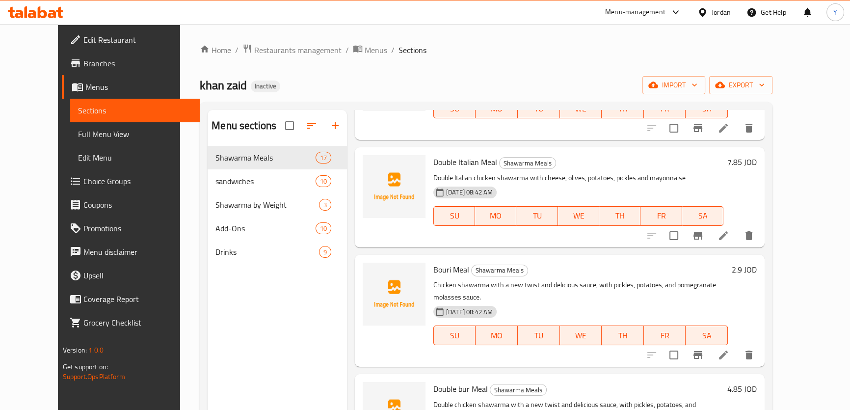
scroll to position [574, 0]
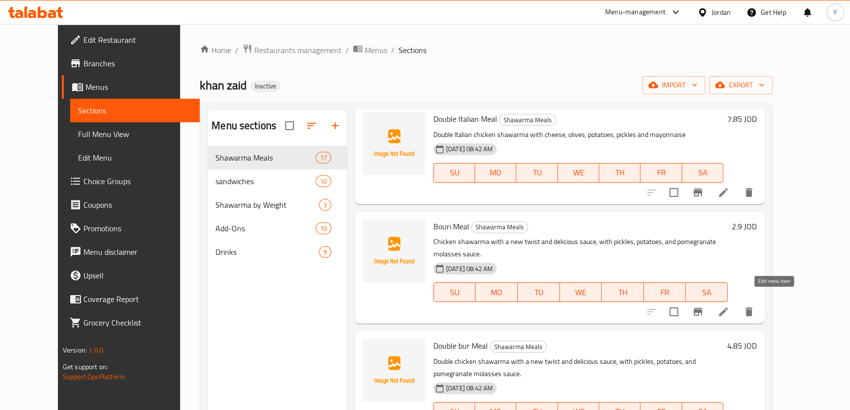
click at [728, 307] on icon at bounding box center [723, 311] width 9 height 9
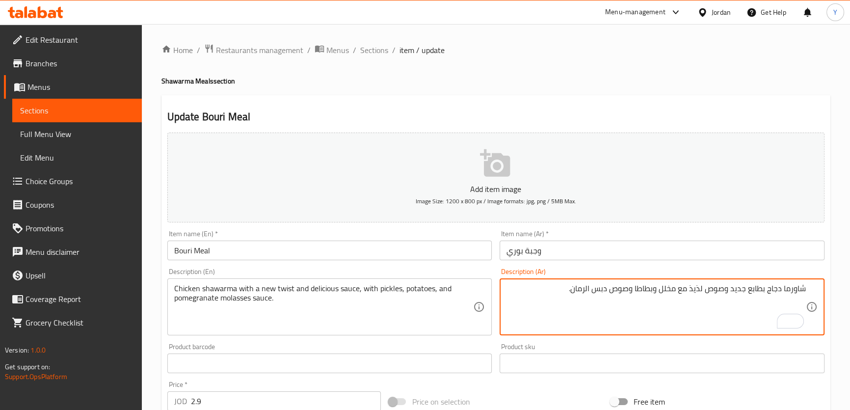
click at [761, 288] on textarea "شاورما دجاج بطابع جديد وصوص لذيذ مع مخلل وبطاطا وصوص دبس الرمان." at bounding box center [655, 307] width 299 height 47
click at [745, 285] on textarea "شاورما دجاج مع طابع جديد وصوص لذيذ مع مخلل وبطاطا وصوص دبس الرمان." at bounding box center [655, 307] width 299 height 47
type textarea "شاورما دجاج مع تويست جديد وصوص لذيذ مع مخلل وبطاطا وصوص دبس الرمان."
click at [730, 73] on div "Home / Restaurants management / Menus / Sections / item / update Shawarma Meals…" at bounding box center [495, 359] width 669 height 630
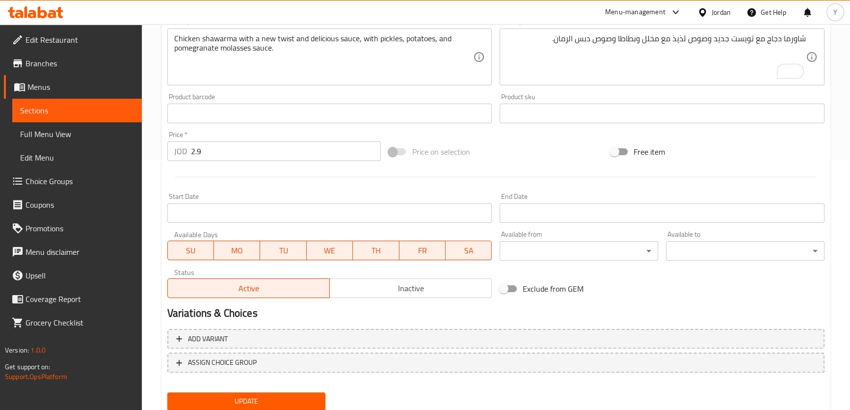
scroll to position [283, 0]
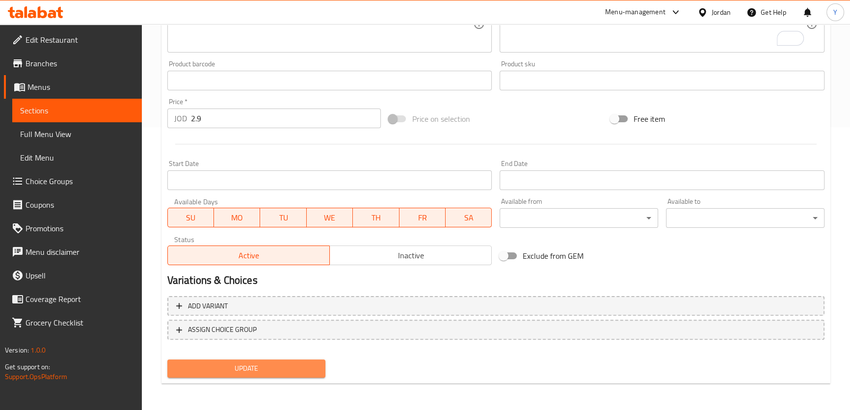
click at [303, 366] on span "Update" at bounding box center [246, 368] width 143 height 12
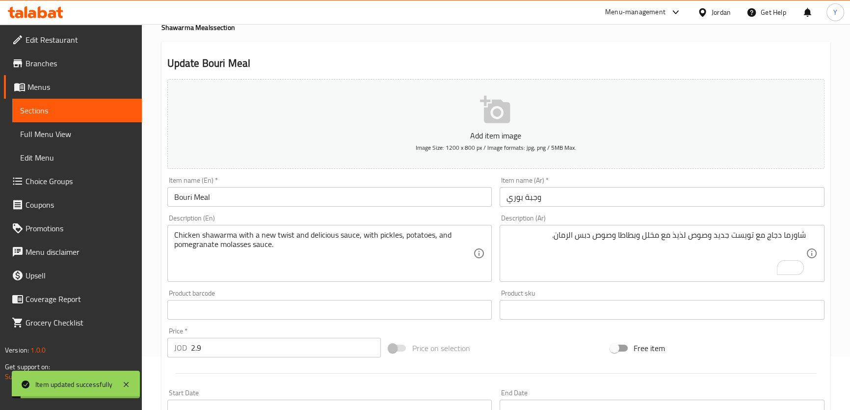
scroll to position [0, 0]
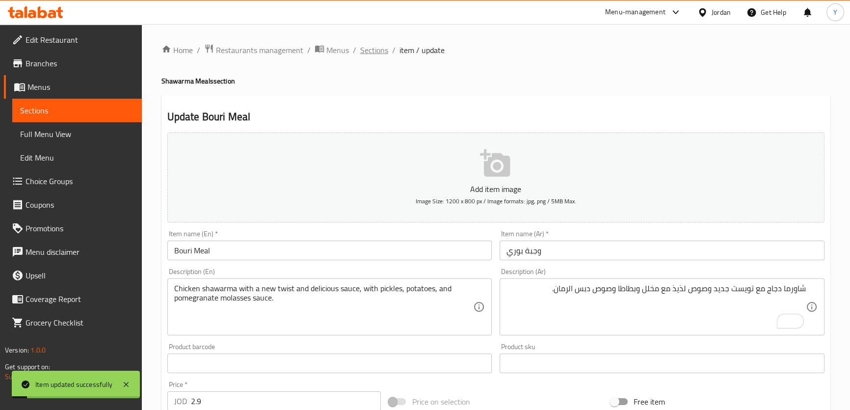
click at [383, 50] on span "Sections" at bounding box center [374, 50] width 28 height 12
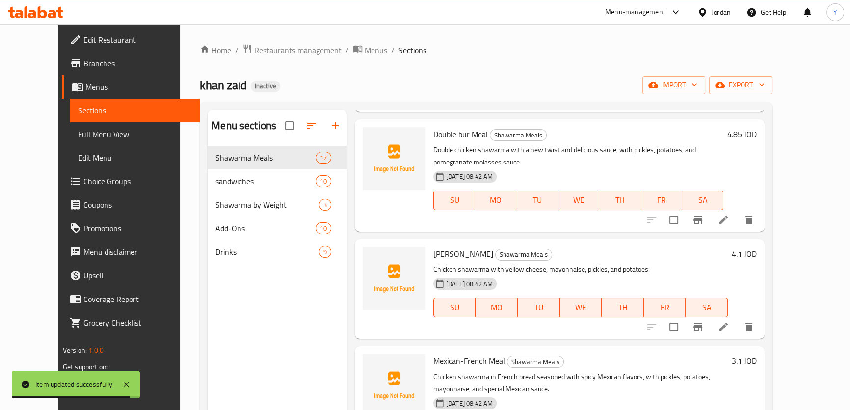
scroll to position [770, 0]
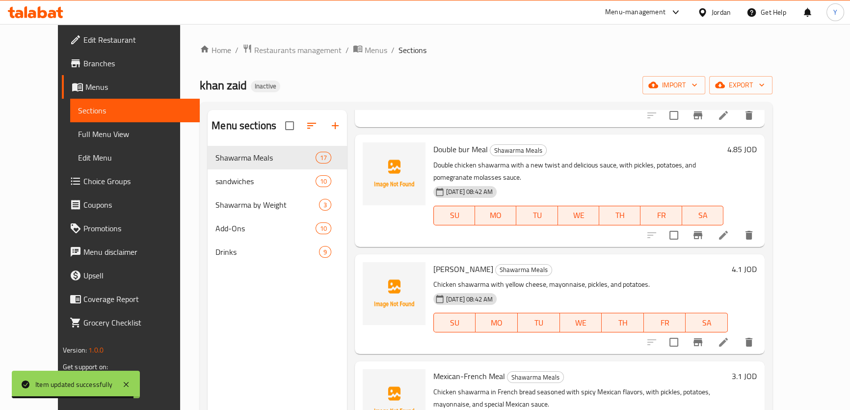
click at [729, 229] on icon at bounding box center [723, 235] width 12 height 12
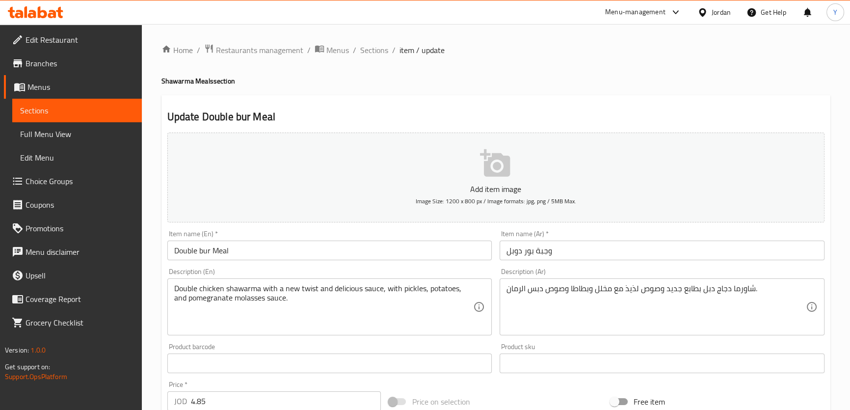
click at [555, 260] on div "Item name (Ar)   * وجبة بور دوبل Item name (Ar) *" at bounding box center [662, 245] width 333 height 38
click at [582, 249] on input "وجبة بور دوبل" at bounding box center [661, 250] width 325 height 20
click at [619, 279] on div "شاورما دجاج دبل بطابع جديد وصوص لذيذ مع مخلل وبطاطا وصوص دبس الرمان. Descriptio…" at bounding box center [661, 306] width 325 height 57
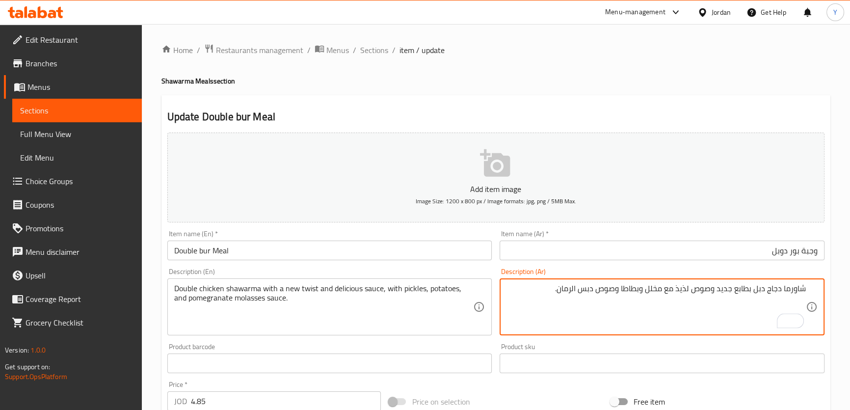
click at [745, 290] on textarea "شاورما دجاج دبل بطابع جديد وصوص لذيذ مع مخلل وبطاطا وصوص دبس الرمان." at bounding box center [655, 307] width 299 height 47
click at [749, 289] on textarea "شاورما دجاج دبل بطابع جديد وصوص لذيذ مع مخلل وبطاطا وصوص دبس الرمان." at bounding box center [655, 307] width 299 height 47
type textarea "شاورما دجاج دبل مع تويست جديد وصوص لذيذ مع مخلل وبطاطا وصوص دبس الرمان."
click at [682, 100] on div "Update Double bur Meal Add item image Image Size: 1200 x 800 px / Image formats…" at bounding box center [495, 380] width 669 height 571
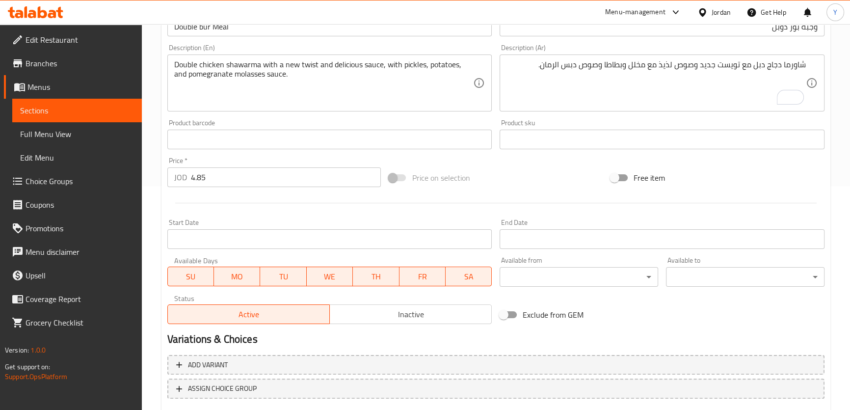
scroll to position [283, 0]
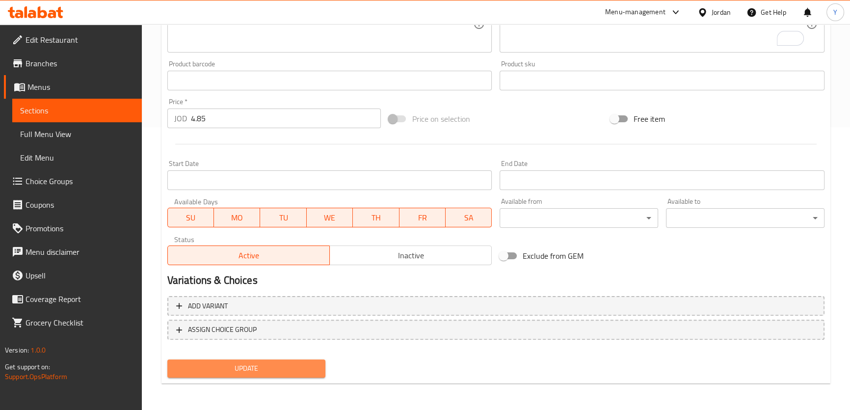
click at [240, 367] on span "Update" at bounding box center [246, 368] width 143 height 12
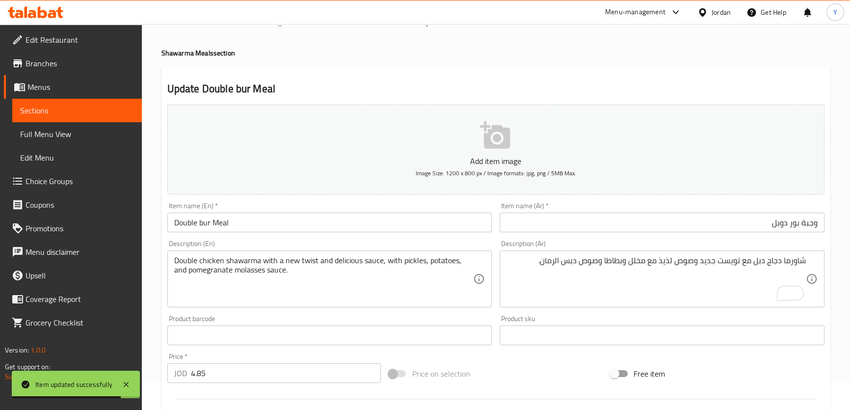
scroll to position [0, 0]
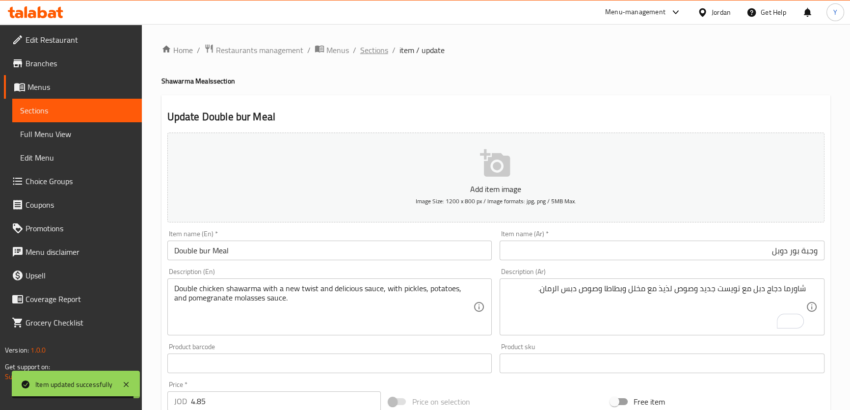
click at [385, 49] on span "Sections" at bounding box center [374, 50] width 28 height 12
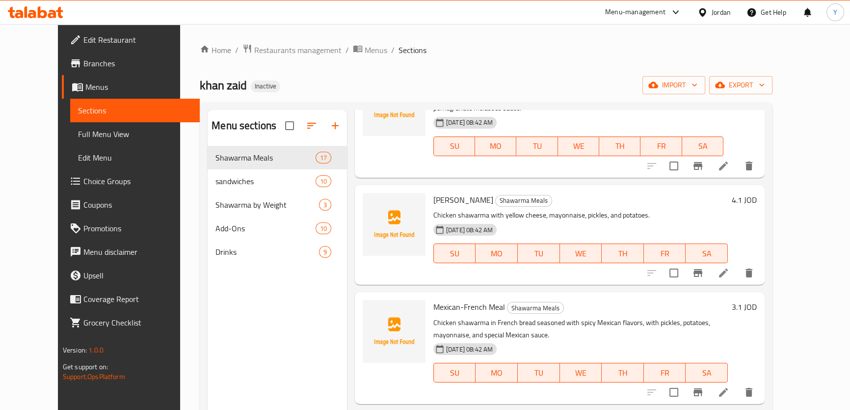
scroll to position [895, 0]
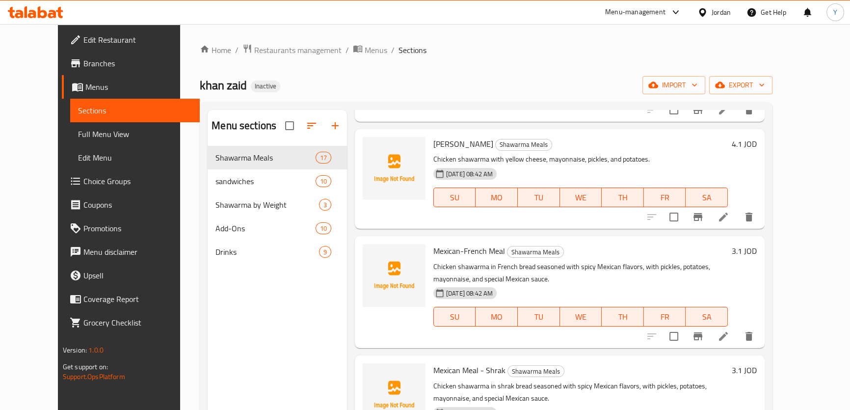
click at [728, 332] on icon at bounding box center [723, 336] width 9 height 9
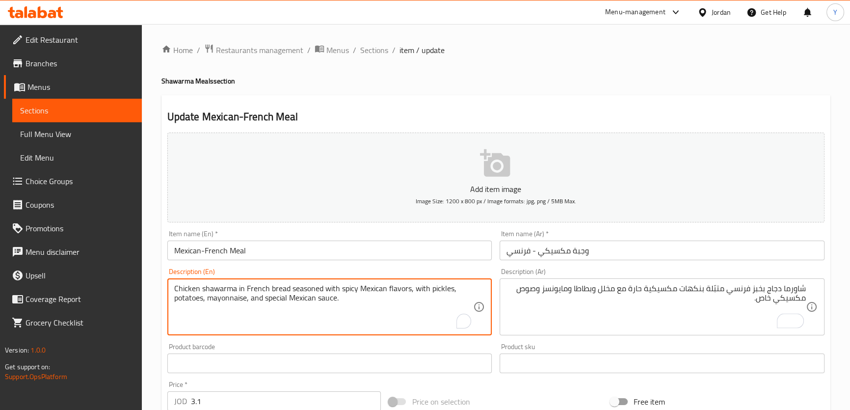
click at [227, 300] on textarea "Chicken shawarma in French bread seasoned with spicy Mexican flavors, with pick…" at bounding box center [323, 307] width 299 height 47
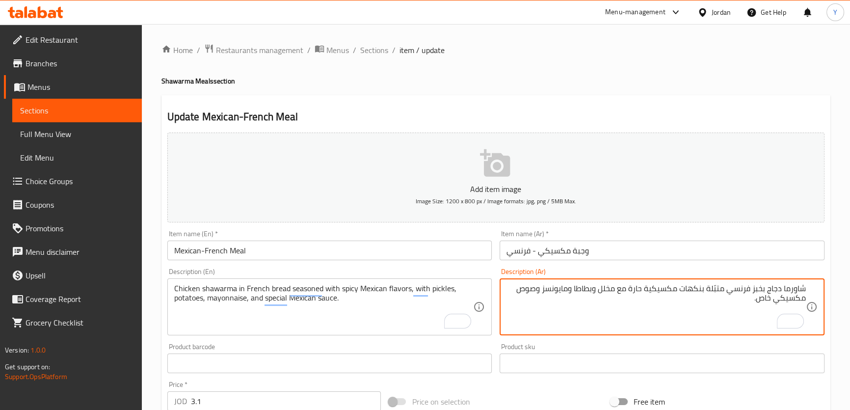
drag, startPoint x: 570, startPoint y: 287, endPoint x: 594, endPoint y: 307, distance: 31.7
paste textarea "يز"
click at [767, 297] on textarea "شاورما دجاج بخبز فرنسي متبّلة بنكهات مكسيكية حارة مع مخلل وبطاطا ومايونيز وصوص …" at bounding box center [655, 307] width 299 height 47
type textarea "شاورما دجاج بخبز فرنسي متبّلة بنكهات مكسيكية حارة مع مخلل وبطاطا ومايونيز وصوص …"
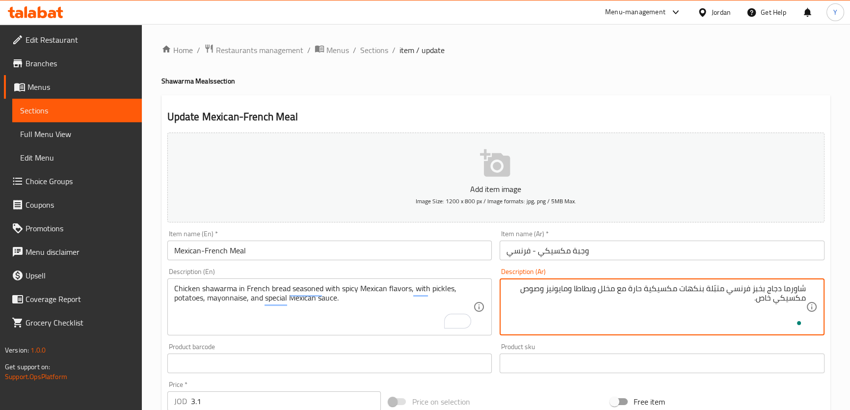
click at [727, 73] on div "Home / Restaurants management / Menus / Sections / item / update Shawarma Meals…" at bounding box center [495, 359] width 669 height 630
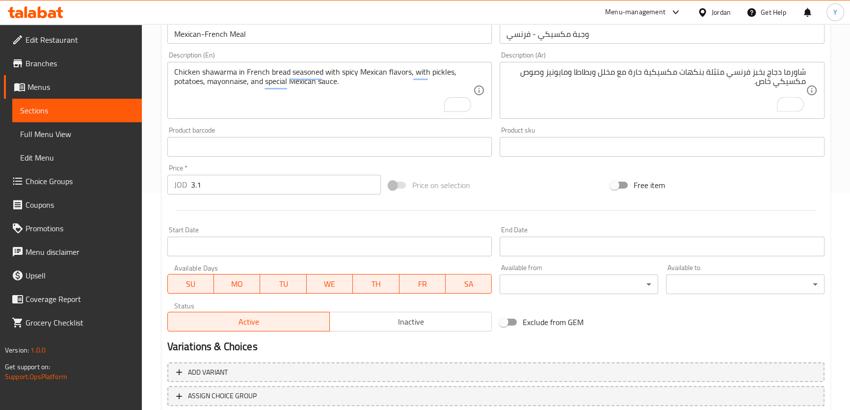
scroll to position [283, 0]
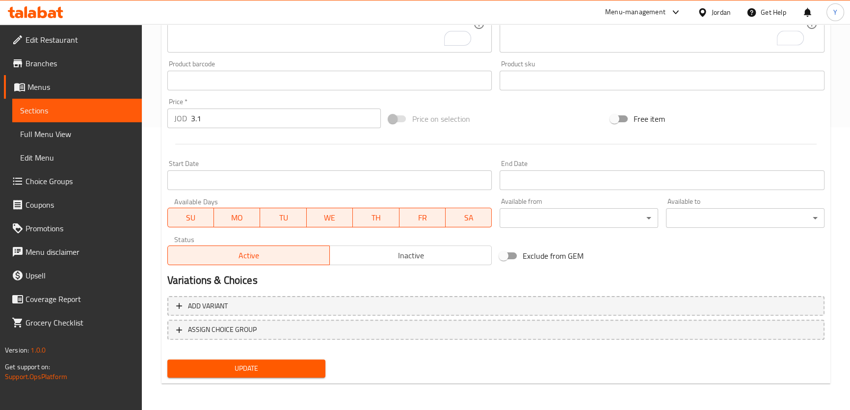
click at [293, 367] on span "Update" at bounding box center [246, 368] width 143 height 12
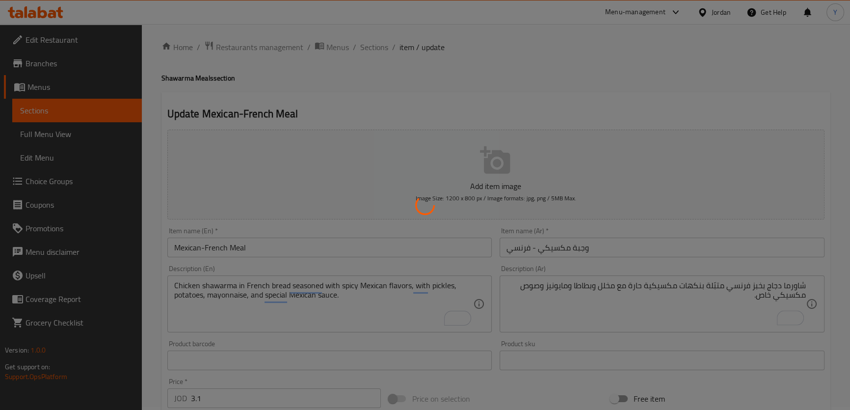
scroll to position [0, 0]
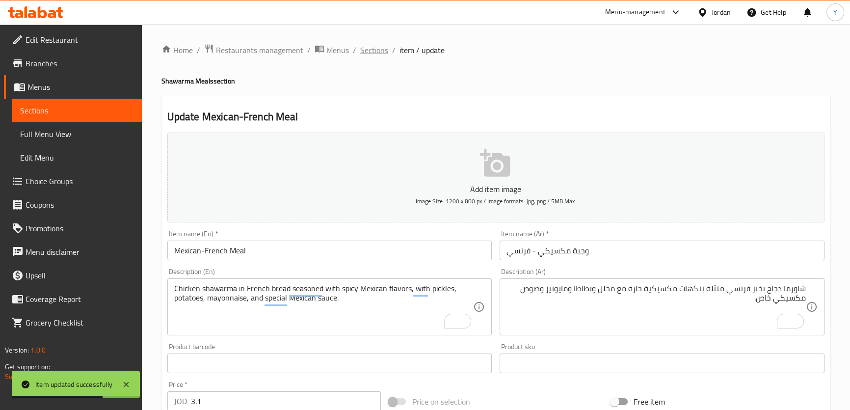
click at [378, 53] on span "Sections" at bounding box center [374, 50] width 28 height 12
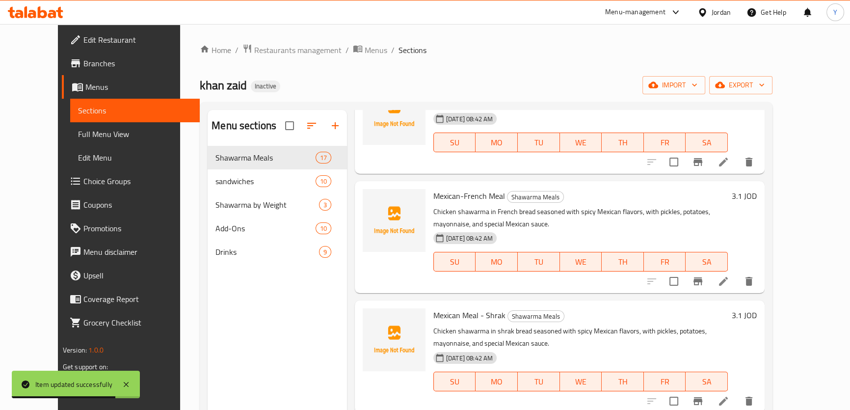
scroll to position [970, 0]
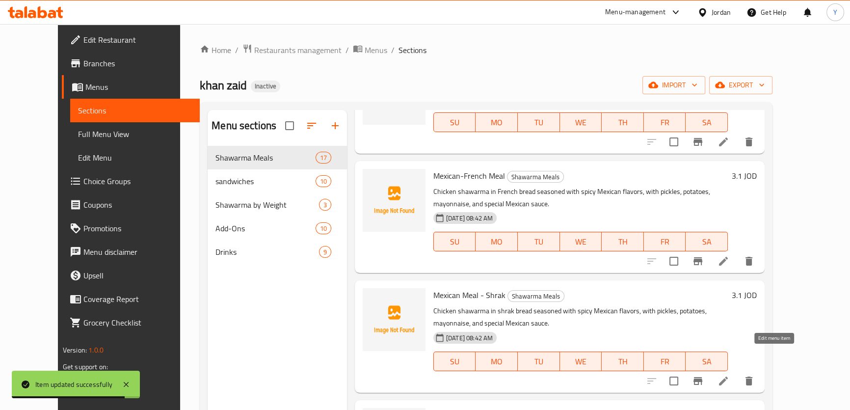
click at [728, 376] on icon at bounding box center [723, 380] width 9 height 9
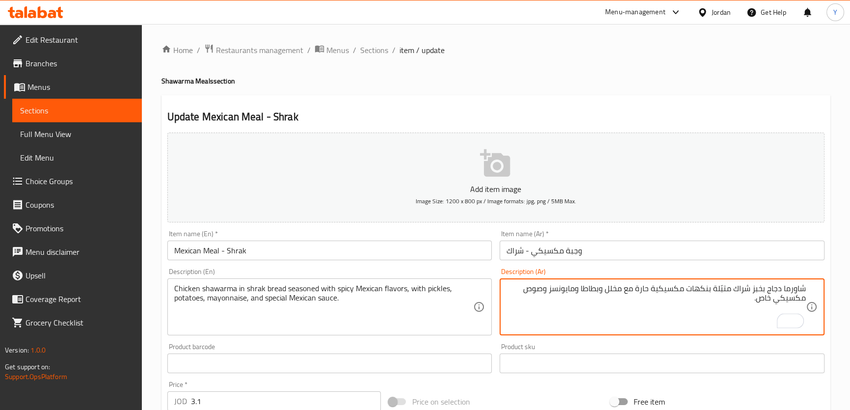
drag, startPoint x: 574, startPoint y: 291, endPoint x: 551, endPoint y: 291, distance: 23.5
click at [551, 291] on textarea "شاورما دجاج بخبز شراك متبّلة بنكهات مكسيكية حارة مع مخلل وبطاطا ومايونسز وصوص م…" at bounding box center [655, 307] width 299 height 47
paste textarea "يز"
type textarea "شاورما دجاج بخبز شراك متبّلة بنكهات مكسيكية حارة مع مخلل وبطاطا ومايونيز وصوص م…"
click at [726, 85] on h4 "Shawarma Meals section" at bounding box center [495, 81] width 669 height 10
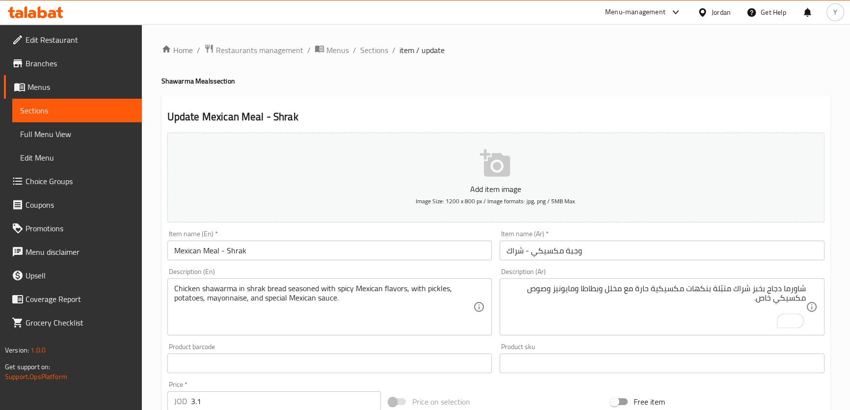
scroll to position [283, 0]
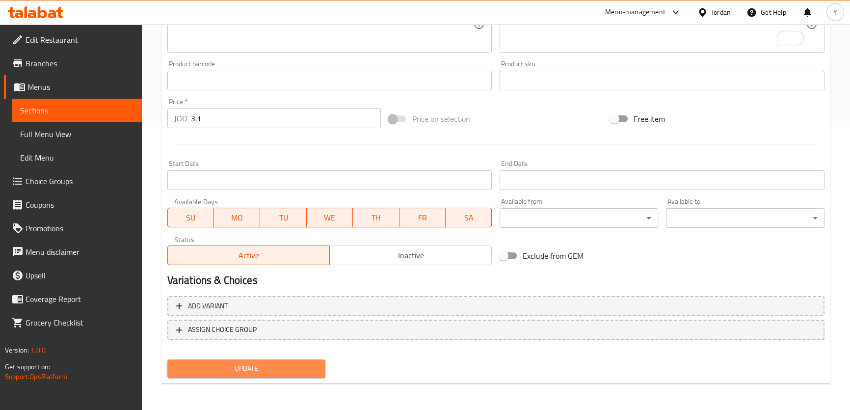
click at [314, 362] on span "Update" at bounding box center [246, 368] width 143 height 12
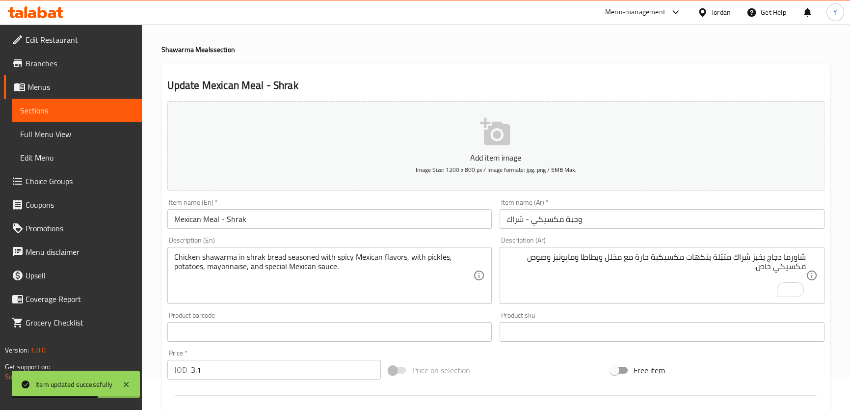
scroll to position [15, 0]
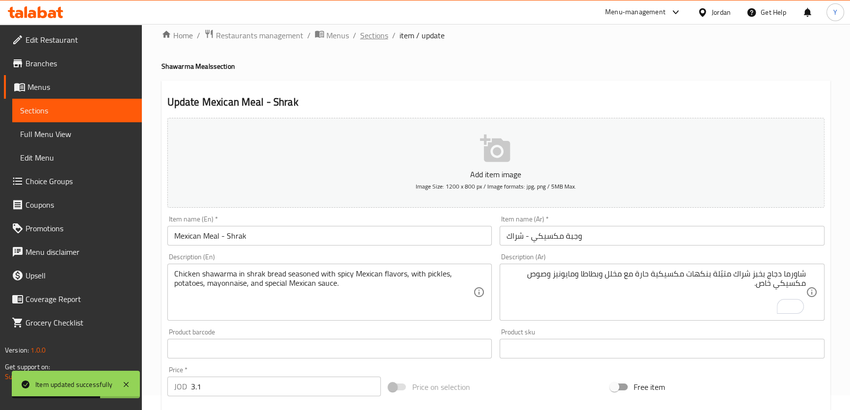
click at [372, 38] on span "Sections" at bounding box center [374, 35] width 28 height 12
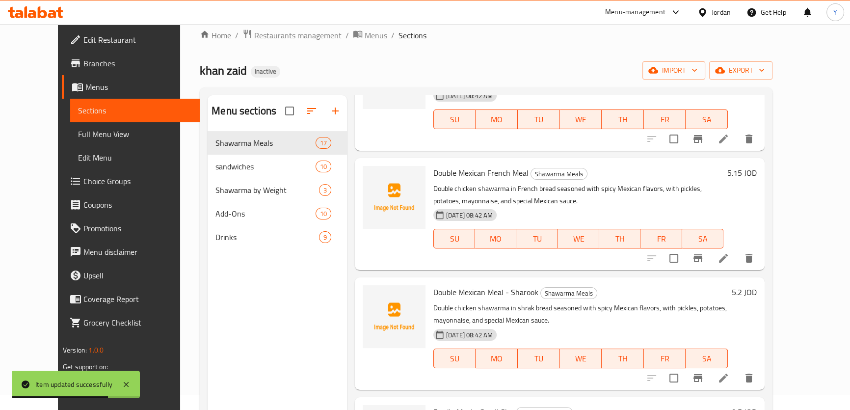
scroll to position [1253, 0]
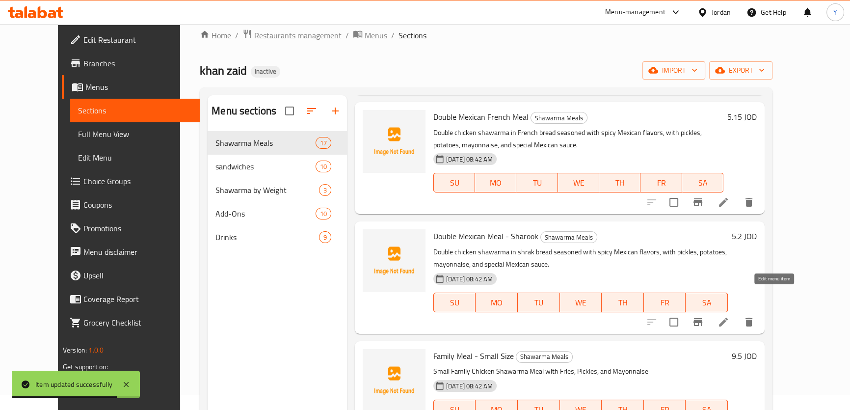
click at [729, 316] on icon at bounding box center [723, 322] width 12 height 12
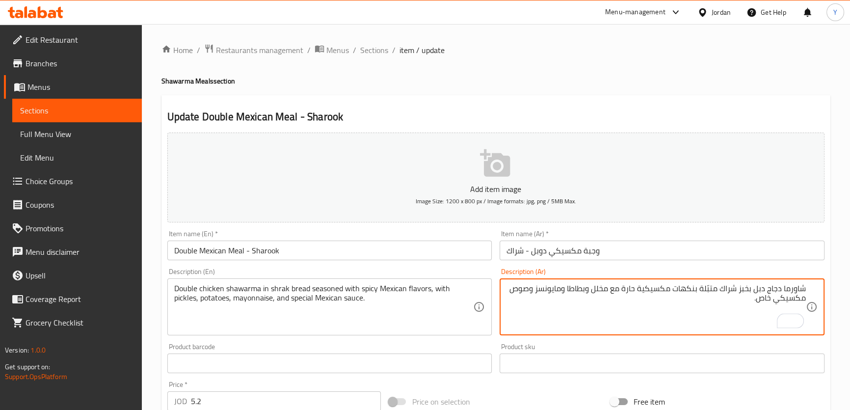
drag, startPoint x: 536, startPoint y: 290, endPoint x: 563, endPoint y: 291, distance: 27.5
click at [563, 291] on textarea "شاورما دجاج دبل بخبز شراك متبّلة بنكهات مكسيكية حارة مع مخلل وبطاطا ومايونسز وص…" at bounding box center [655, 307] width 299 height 47
paste textarea "يز"
type textarea "شاورما دجاج دبل بخبز شراك متبّلة بنكهات مكسيكية حارة مع مخلل وبطاطا ومايونيز وص…"
click at [645, 86] on h4 "Shawarma Meals section" at bounding box center [495, 81] width 669 height 10
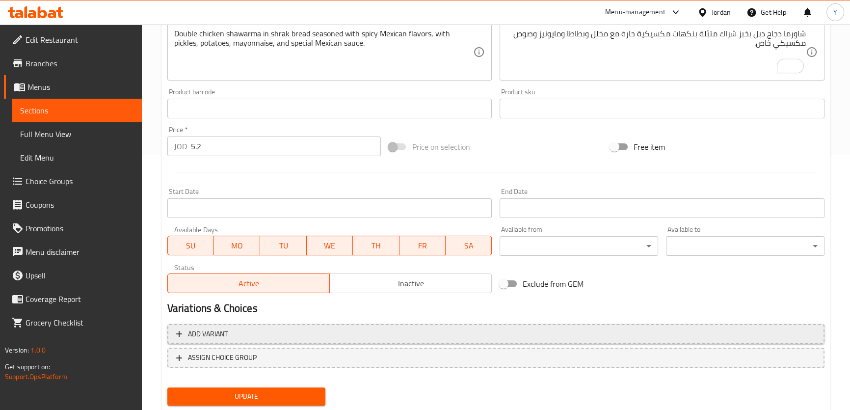
scroll to position [283, 0]
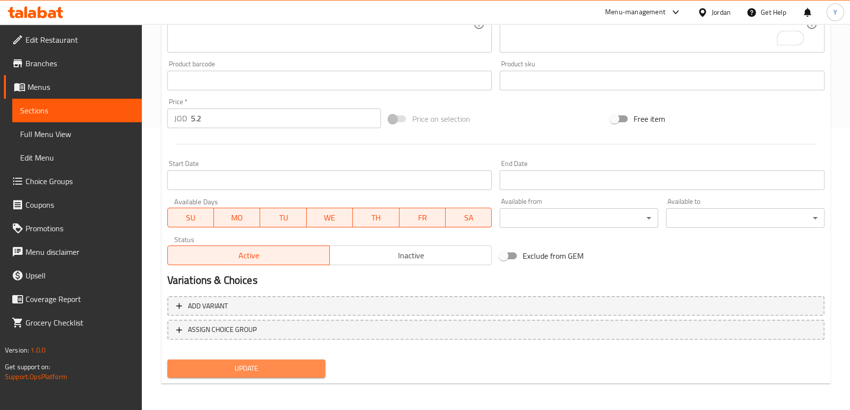
click at [292, 370] on span "Update" at bounding box center [246, 368] width 143 height 12
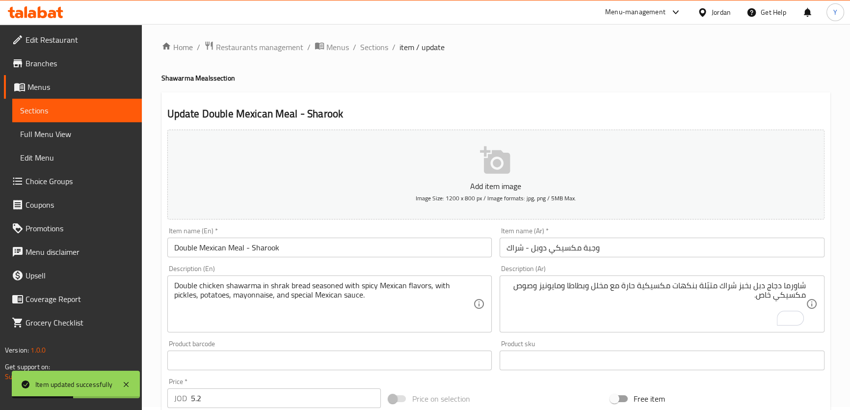
scroll to position [0, 0]
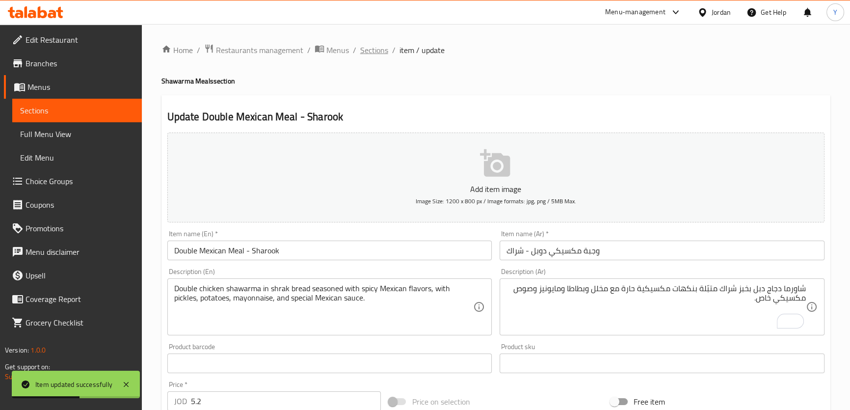
click at [382, 50] on span "Sections" at bounding box center [374, 50] width 28 height 12
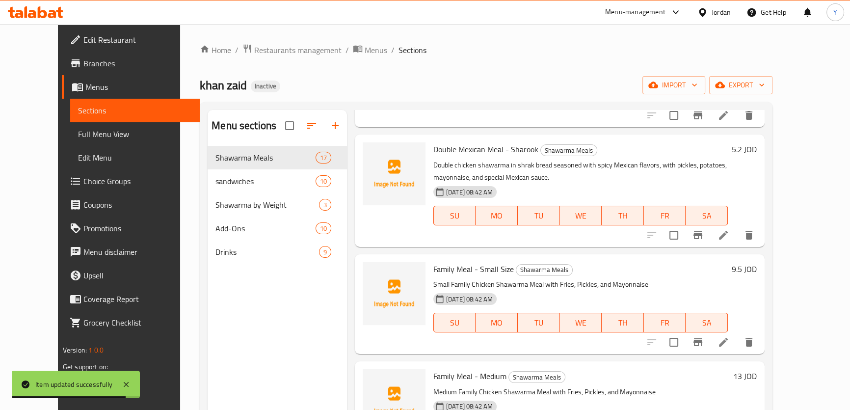
scroll to position [1417, 0]
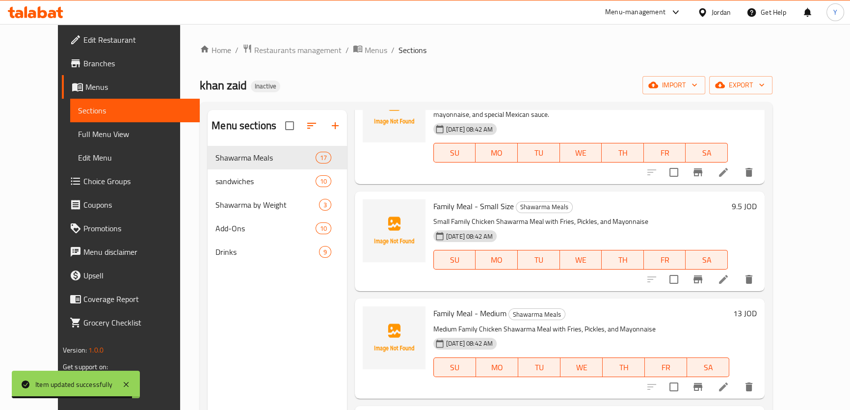
click at [737, 270] on li at bounding box center [722, 279] width 27 height 18
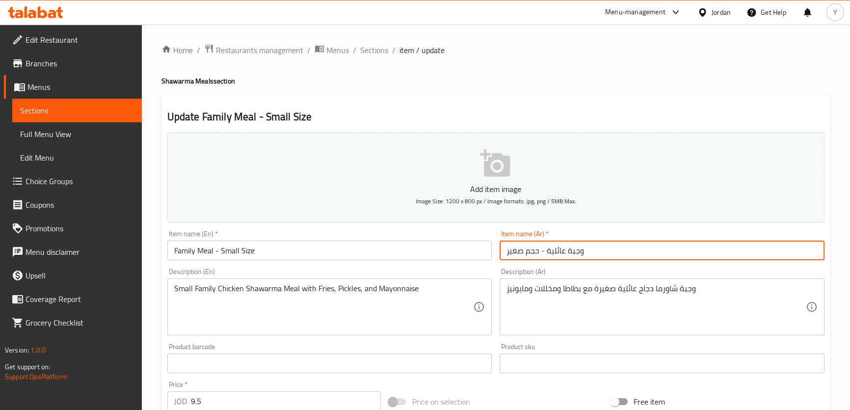
click at [598, 243] on input "وجبة عائلية - حجم صغير" at bounding box center [661, 250] width 325 height 20
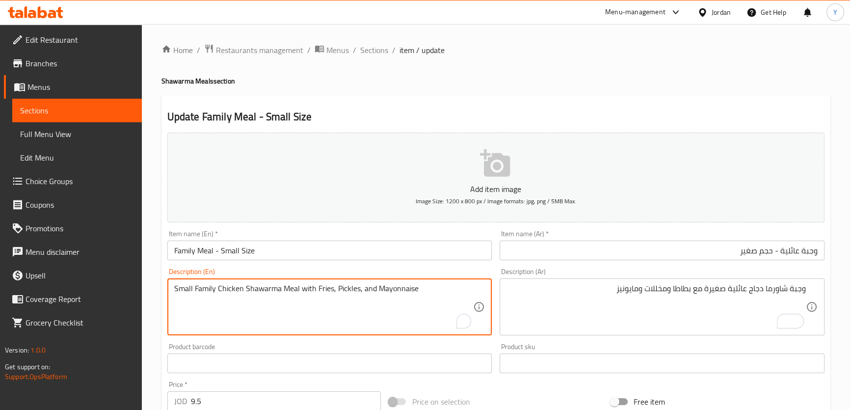
click at [321, 289] on textarea "Small Family Chicken Shawarma Meal with Fries, Pickles, and Mayonnaise" at bounding box center [323, 307] width 299 height 47
type textarea "Small Family Chicken Shawarma Meal with potatoes, Pickles, and Mayonnaise"
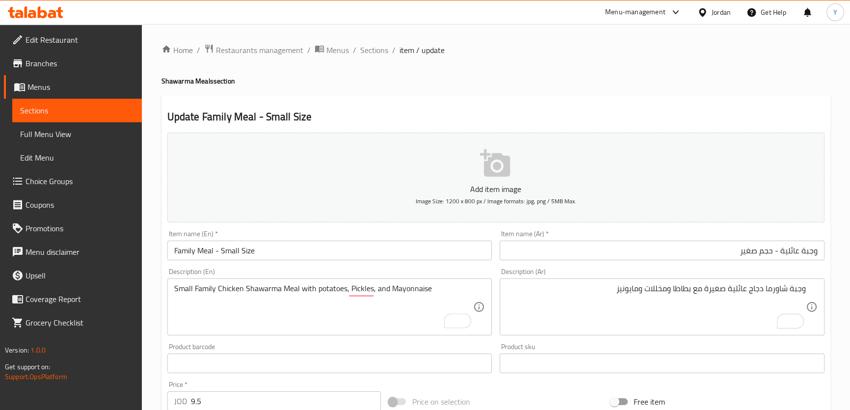
click at [659, 80] on h4 "Shawarma Meals section" at bounding box center [495, 81] width 669 height 10
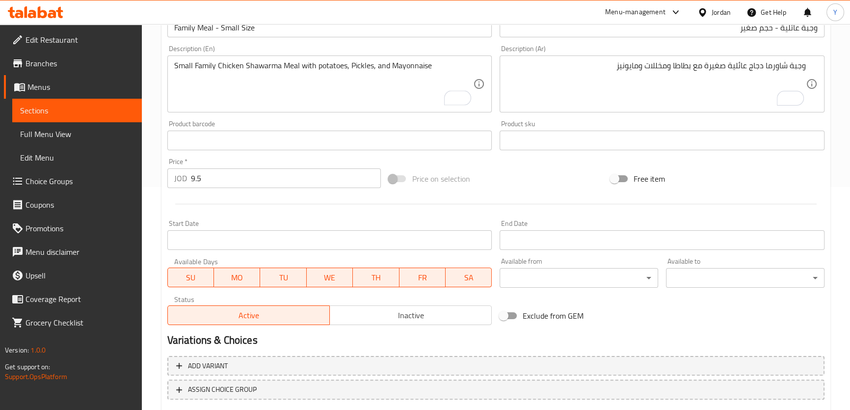
scroll to position [283, 0]
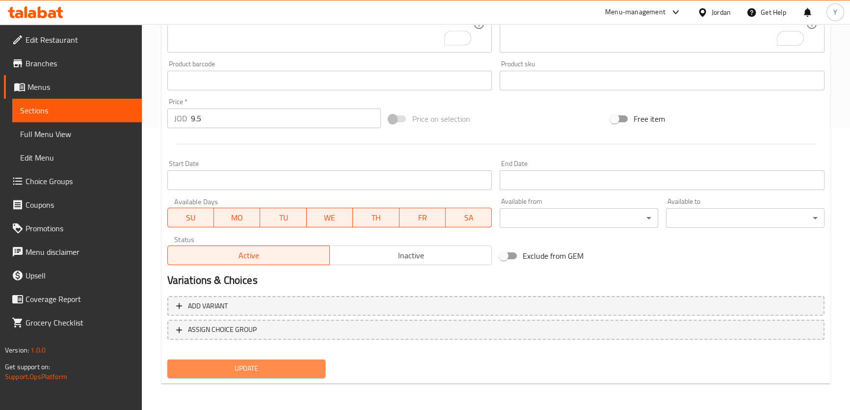
click at [254, 363] on span "Update" at bounding box center [246, 368] width 143 height 12
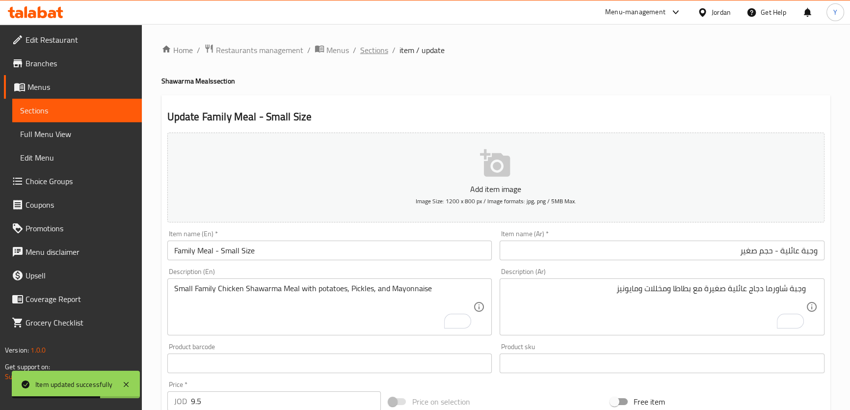
click at [370, 52] on span "Sections" at bounding box center [374, 50] width 28 height 12
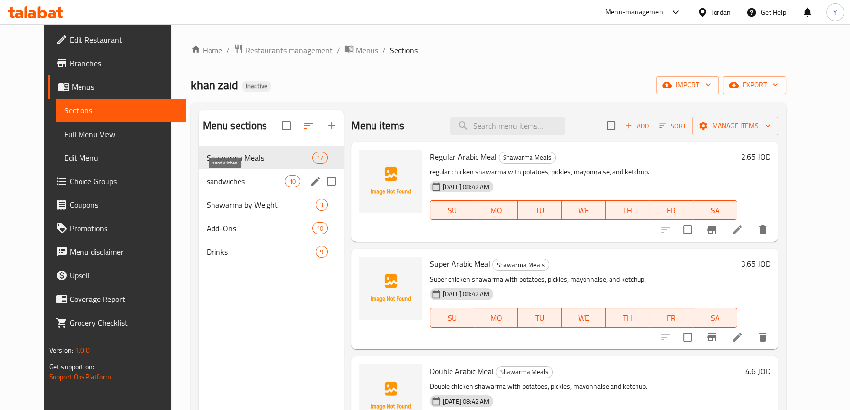
click at [240, 179] on span "sandwiches" at bounding box center [246, 181] width 78 height 12
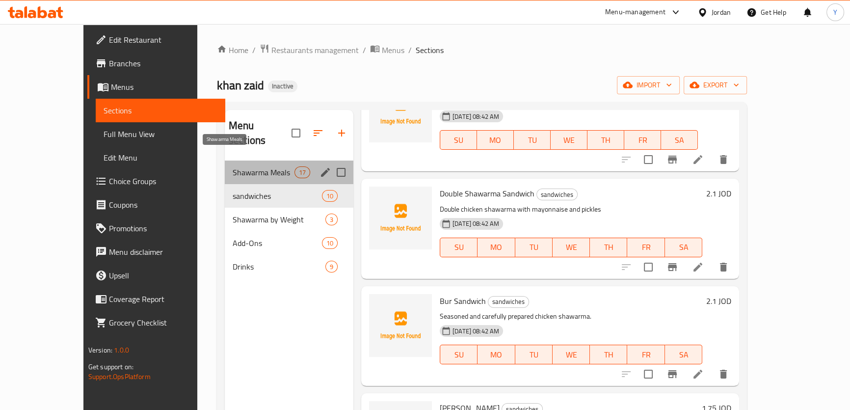
click at [233, 166] on span "Shawarma Meals" at bounding box center [264, 172] width 62 height 12
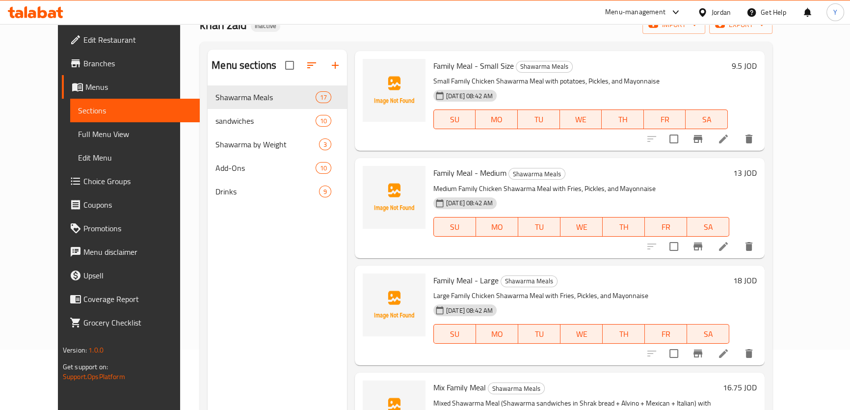
scroll to position [137, 0]
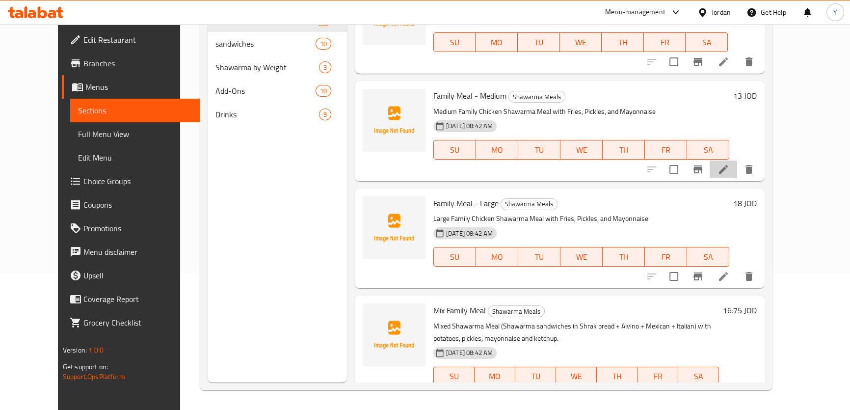
click at [737, 160] on li at bounding box center [722, 169] width 27 height 18
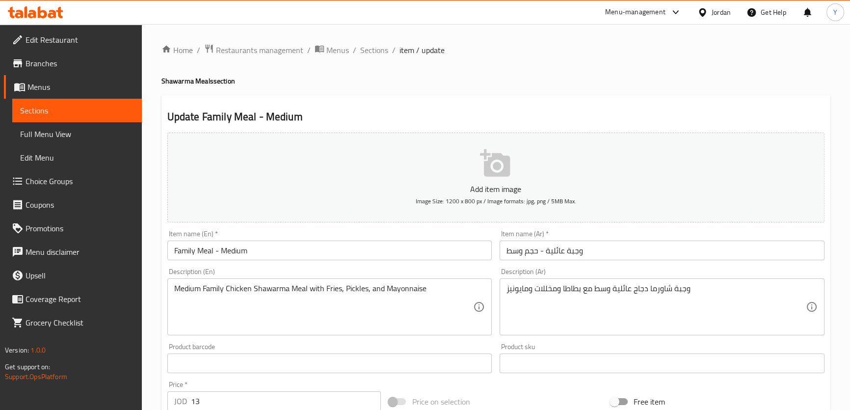
click at [574, 282] on div "وجبة شاورما دجاج عائلية وسط مع بطاطا ومخللات ومايونيز Description (Ar)" at bounding box center [661, 306] width 325 height 57
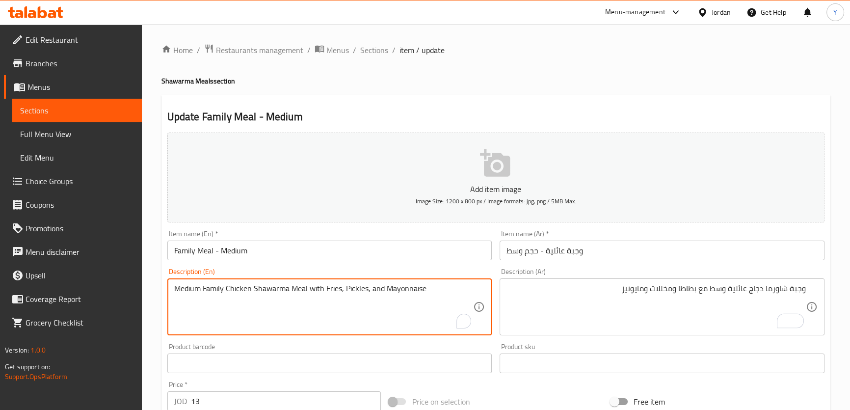
click at [331, 287] on textarea "Medium Family Chicken Shawarma Meal with Fries, Pickles, and Mayonnaise" at bounding box center [323, 307] width 299 height 47
type textarea "Medium Family Chicken Shawarma Meal with potatoes, Pickles, and Mayonnaise"
click at [655, 66] on div "Home / Restaurants management / Menus / Sections / item / update Shawarma Meals…" at bounding box center [495, 359] width 669 height 630
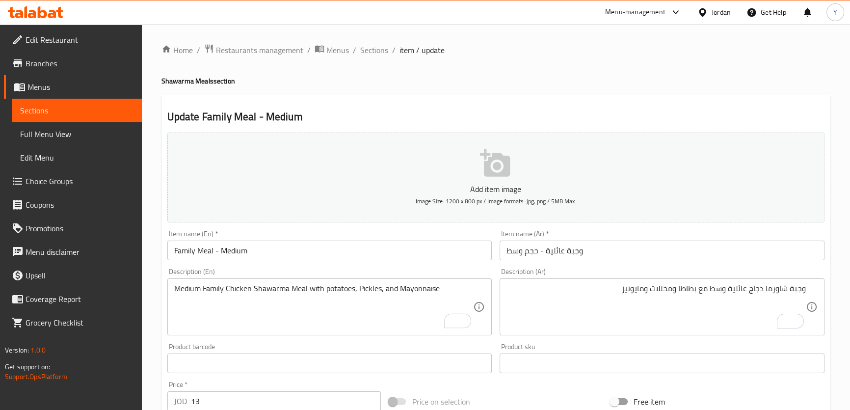
scroll to position [283, 0]
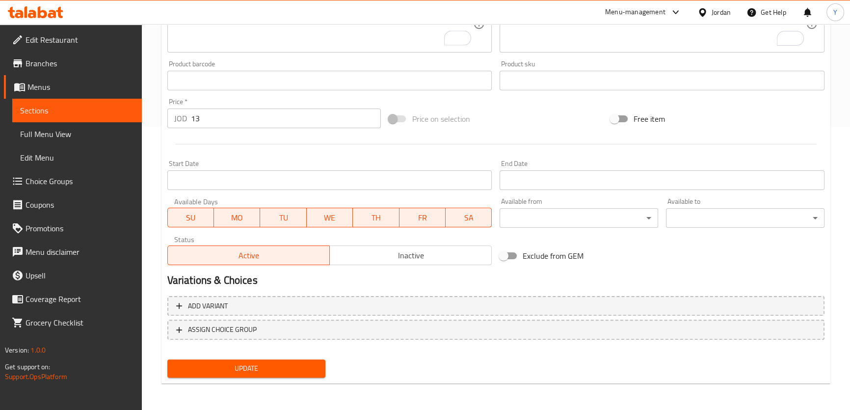
click at [254, 362] on span "Update" at bounding box center [246, 368] width 143 height 12
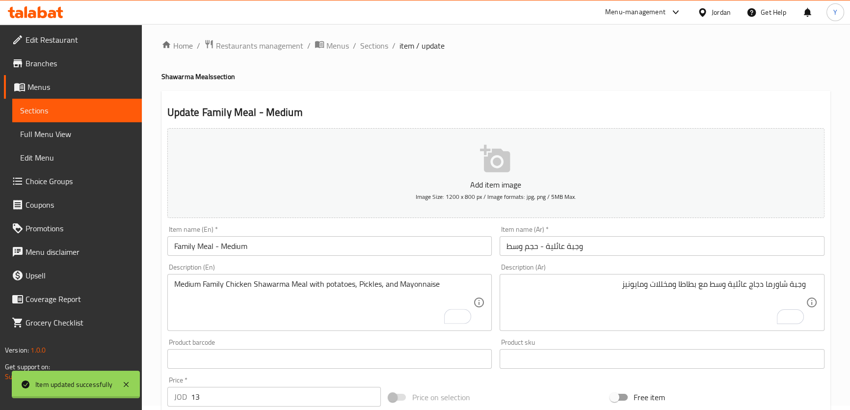
scroll to position [0, 0]
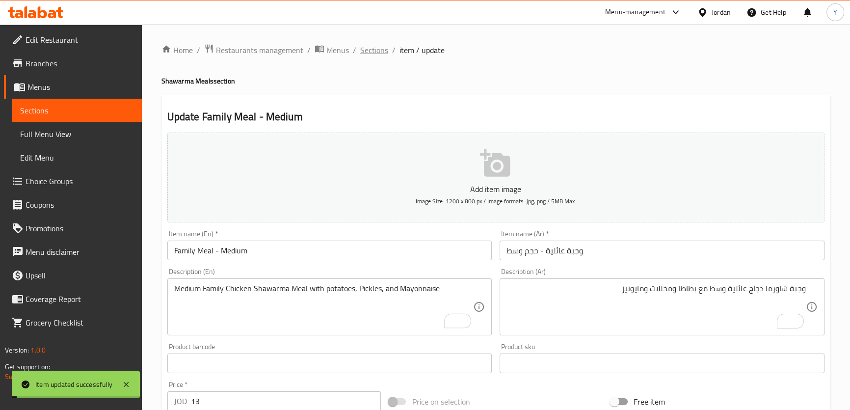
click at [375, 48] on span "Sections" at bounding box center [374, 50] width 28 height 12
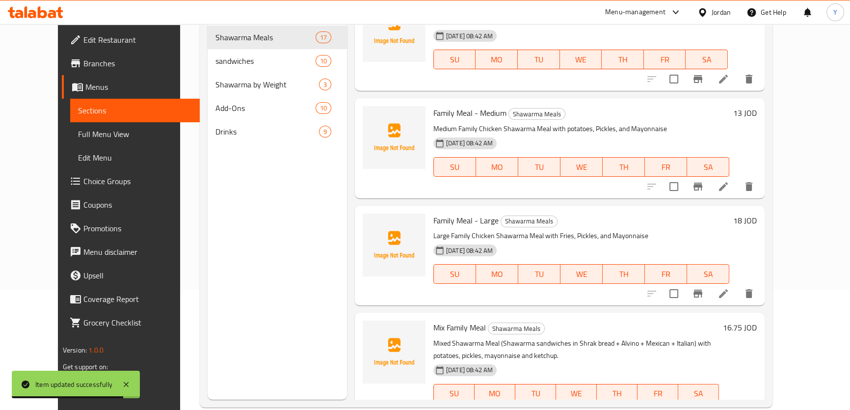
scroll to position [133, 0]
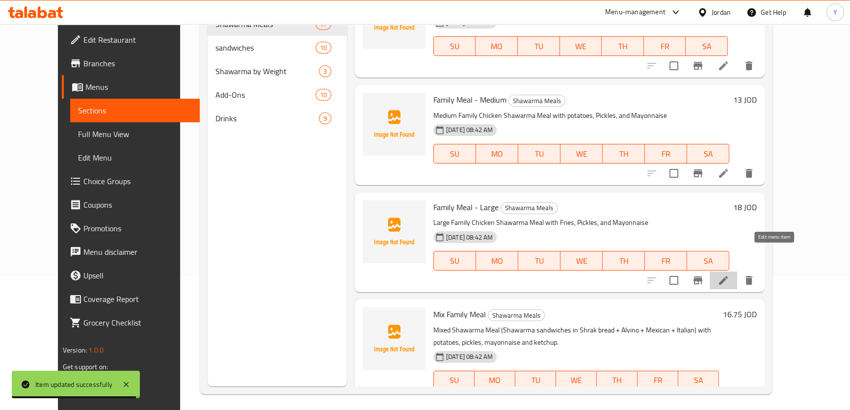
click at [729, 274] on icon at bounding box center [723, 280] width 12 height 12
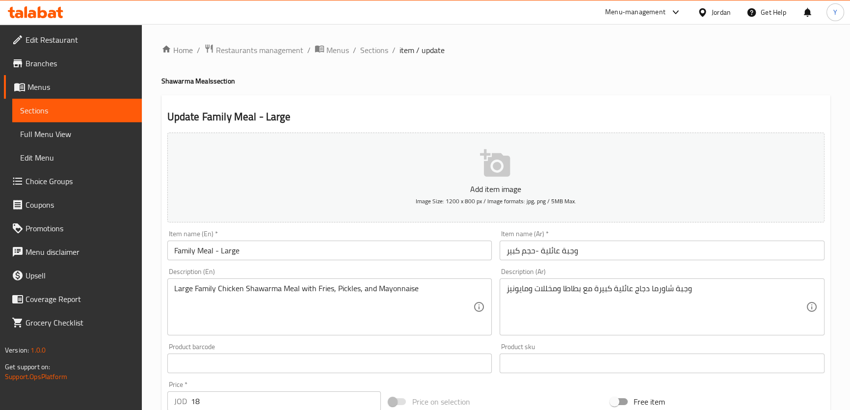
click at [577, 281] on div "وجبة شاورما دجاج عائلية كبيرة مع بطاطا ومخللات ومايونيز Description (Ar)" at bounding box center [661, 306] width 325 height 57
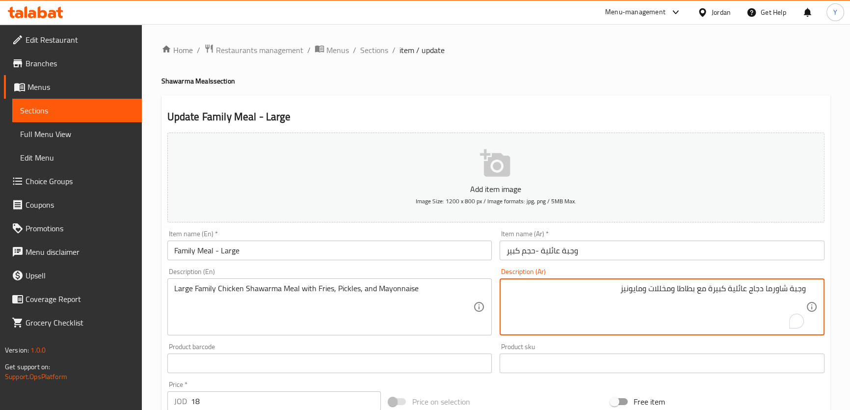
click at [600, 260] on input "وجبة عائلية -حجم كبير" at bounding box center [661, 250] width 325 height 20
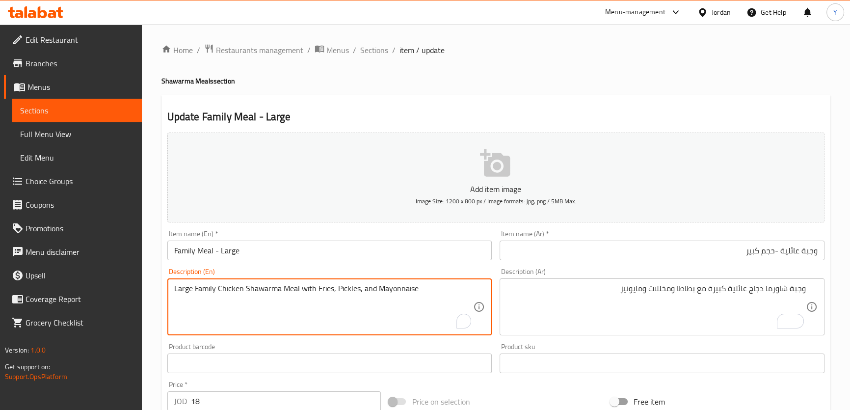
drag, startPoint x: 324, startPoint y: 284, endPoint x: 303, endPoint y: 273, distance: 23.3
click at [324, 284] on textarea "Large Family Chicken Shawarma Meal with Fries, Pickles, and Mayonnaise" at bounding box center [323, 307] width 299 height 47
type textarea "Large Family Chicken Shawarma Meal with potatoes, Pickles, and Mayonnaise"
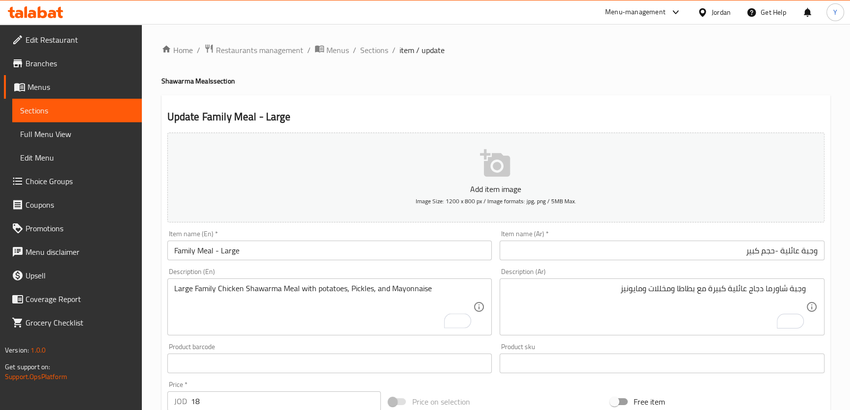
click at [654, 88] on div "Home / Restaurants management / Menus / Sections / item / update Shawarma Meals…" at bounding box center [495, 359] width 669 height 630
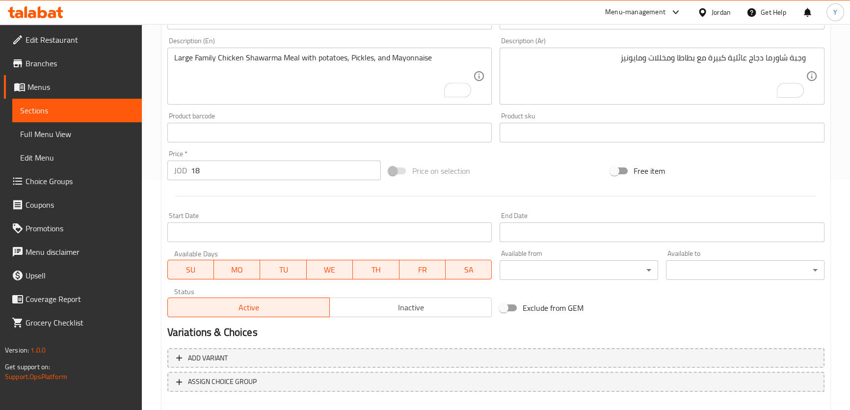
scroll to position [283, 0]
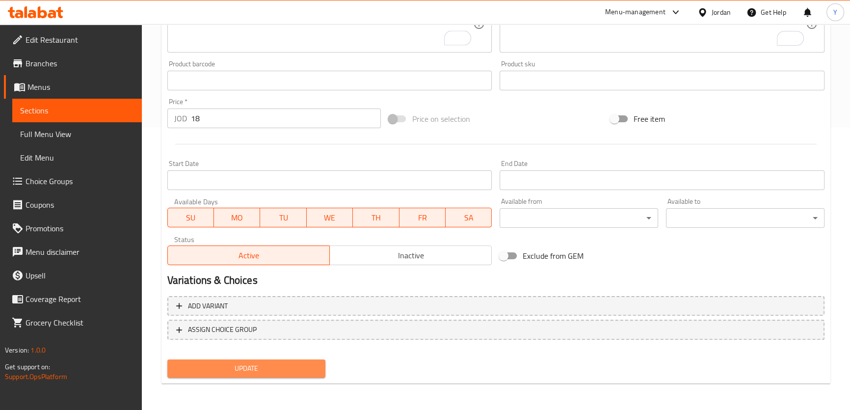
click at [280, 363] on span "Update" at bounding box center [246, 368] width 143 height 12
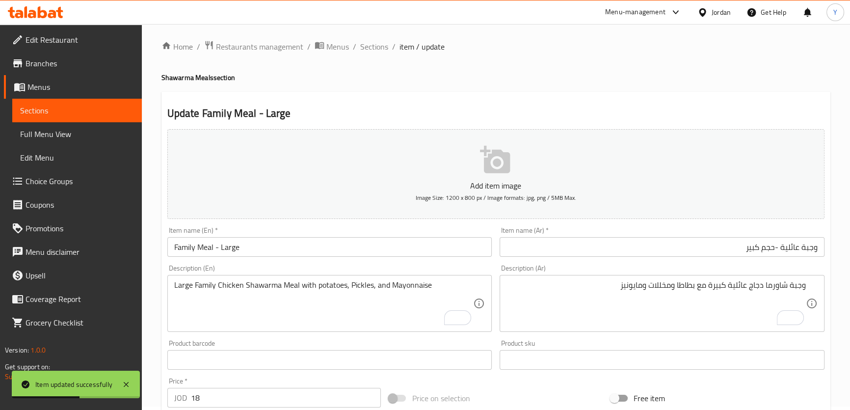
scroll to position [0, 0]
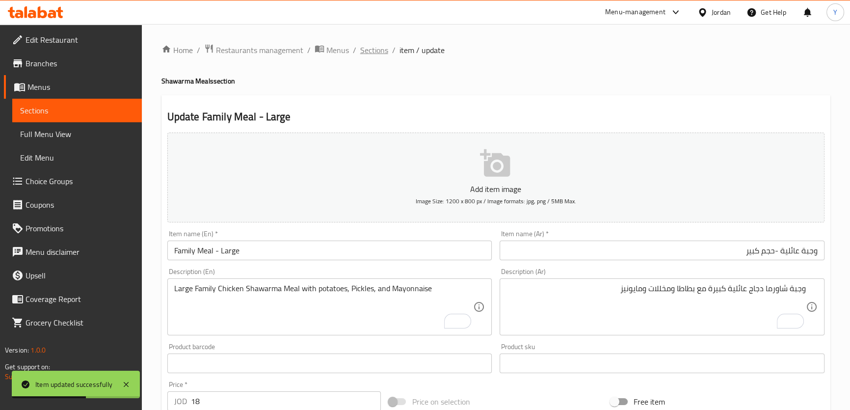
click at [383, 53] on span "Sections" at bounding box center [374, 50] width 28 height 12
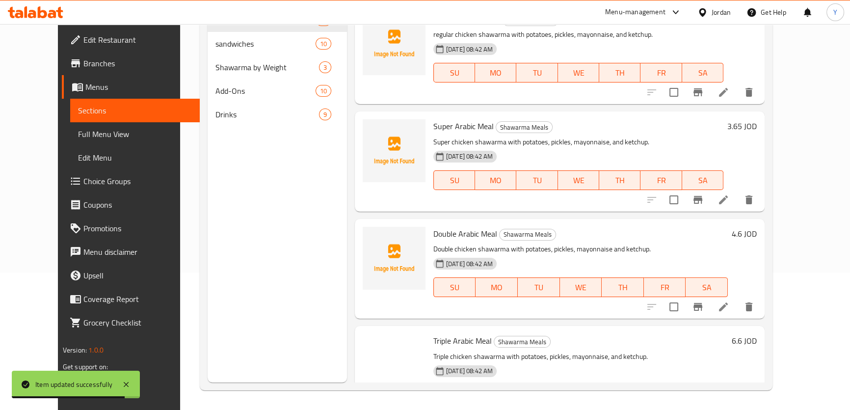
scroll to position [1497, 0]
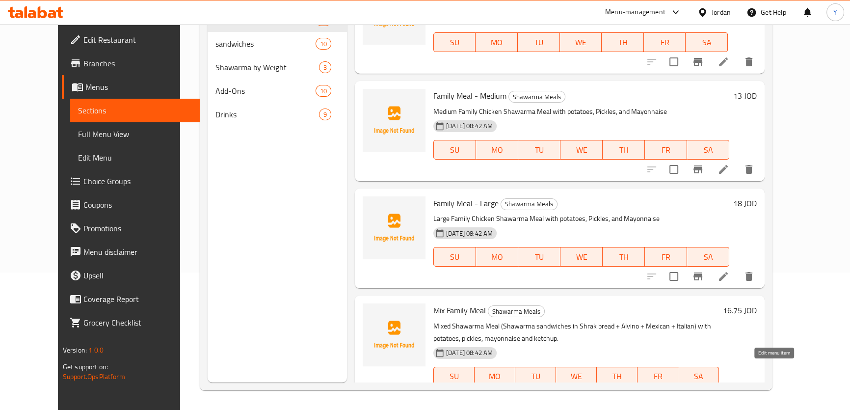
click at [729, 390] on icon at bounding box center [723, 396] width 12 height 12
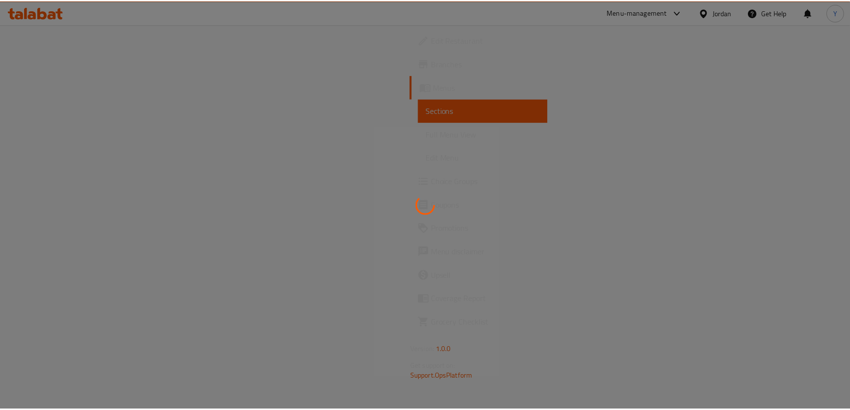
scroll to position [0, 93]
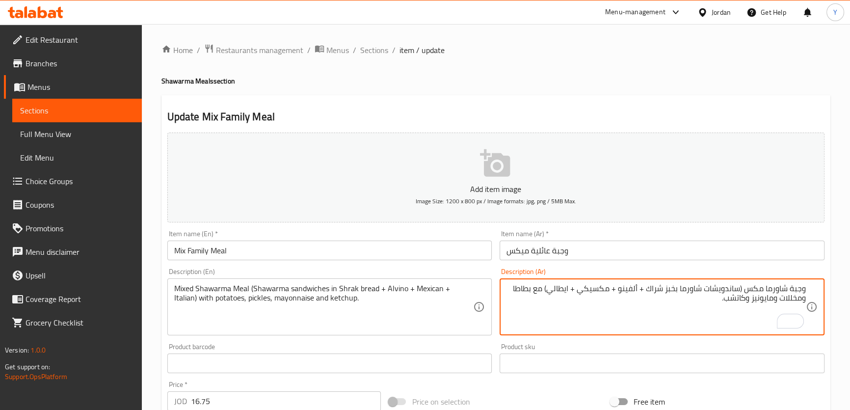
click at [677, 289] on textarea "وجبة شاورما مكس (ساندويشات شاورما بخبز شراك + ألفينو + مكسيكي + ايطالي) مع بطاط…" at bounding box center [655, 307] width 299 height 47
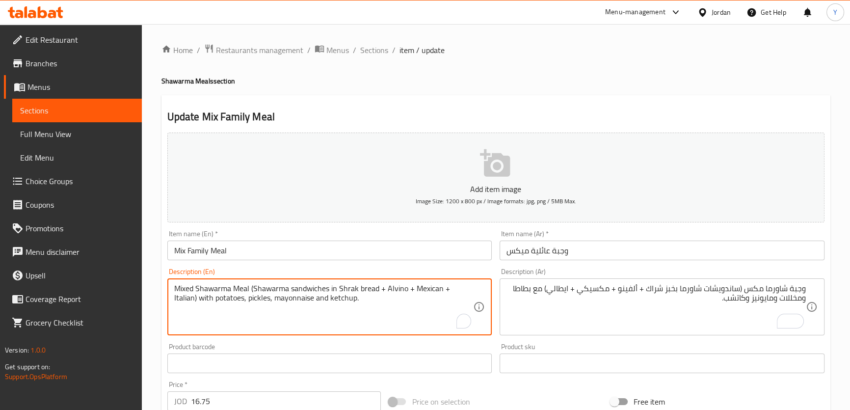
click at [397, 286] on textarea "Mixed Shawarma Meal (Shawarma sandwiches in Shrak bread + Alvino + Mexican + It…" at bounding box center [323, 307] width 299 height 47
click at [394, 285] on textarea "Mixed Shawarma Meal (Shawarma sandwiches in Shrak bread + Alvino + Mexican + It…" at bounding box center [323, 307] width 299 height 47
type textarea "Mixed Shawarma Meal (Shawarma sandwiches in Shrak bread + Fino+ Mexican + Itali…"
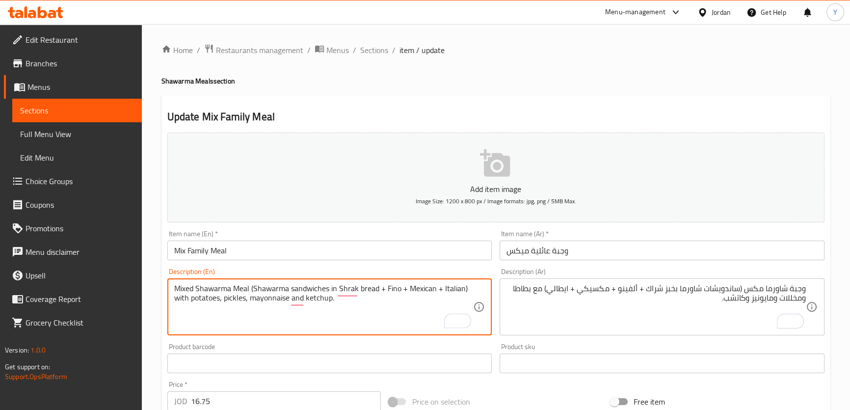
type textarea "Mixed Shawarma Meal (Shawarma sandwiches in Shrak bread + Fino + Mexican + Ital…"
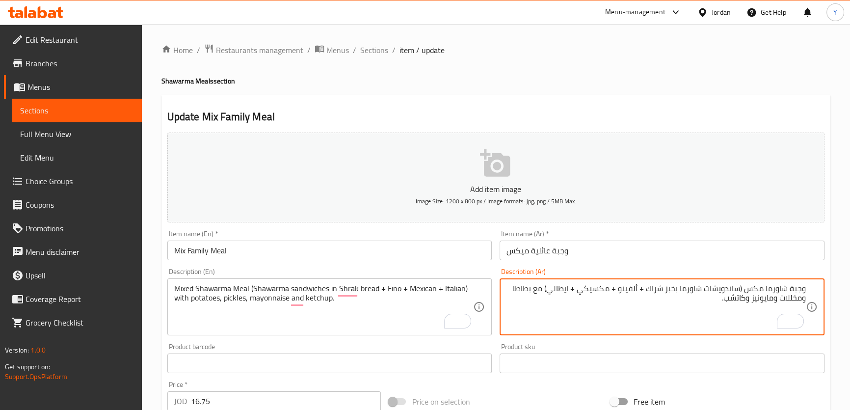
click at [624, 288] on textarea "وجبة شاورما مكس (ساندويشات شاورما بخبز شراك + ألفينو + مكسيكي + ايطالي) مع بطاط…" at bounding box center [655, 307] width 299 height 47
click at [584, 74] on div "Home / Restaurants management / Menus / Sections / item / update Shawarma Meals…" at bounding box center [495, 359] width 669 height 630
click at [628, 285] on textarea "وجبة شاورما مكس (ساندويشات شاورما بخبز شراك + ألفينو + مكسيكي + ايطالي) مع بطاط…" at bounding box center [655, 307] width 299 height 47
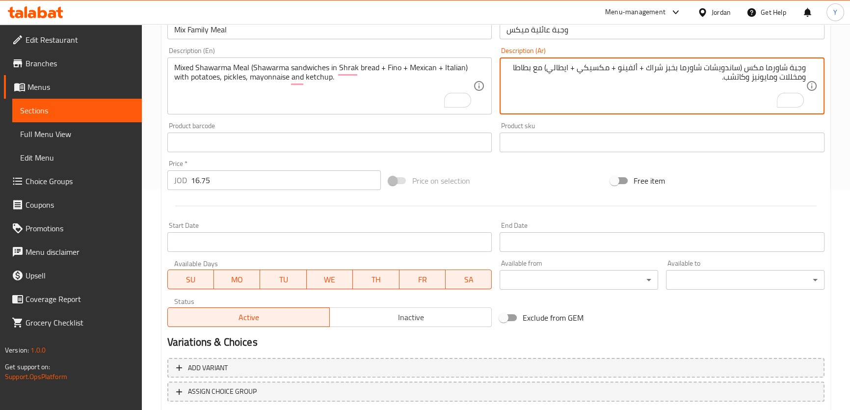
scroll to position [283, 0]
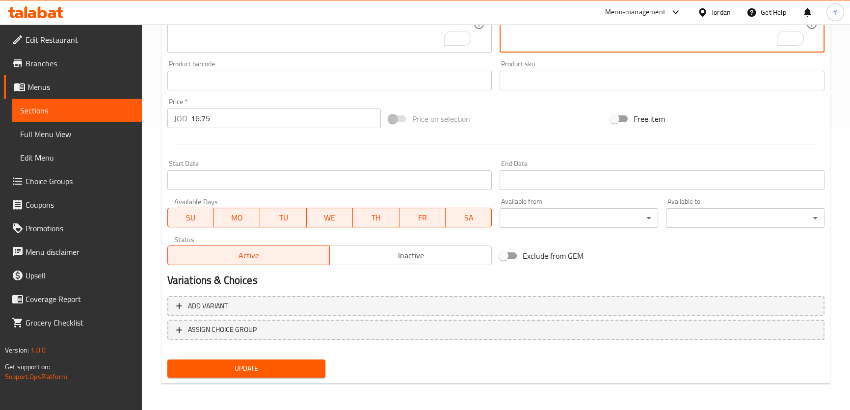
click at [257, 371] on span "Update" at bounding box center [246, 368] width 143 height 12
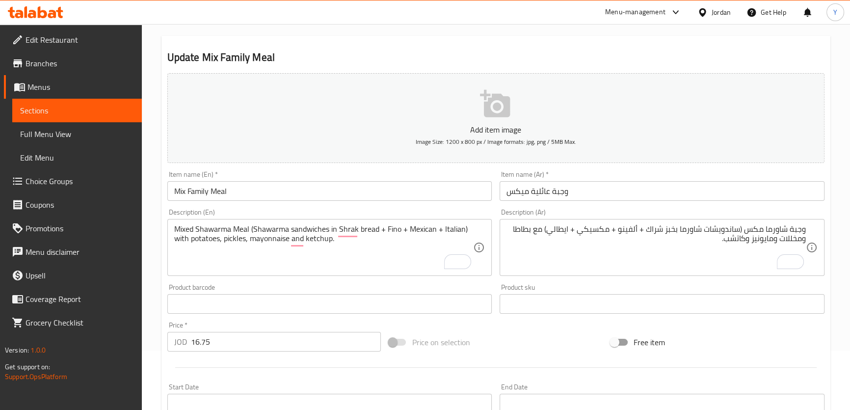
scroll to position [0, 0]
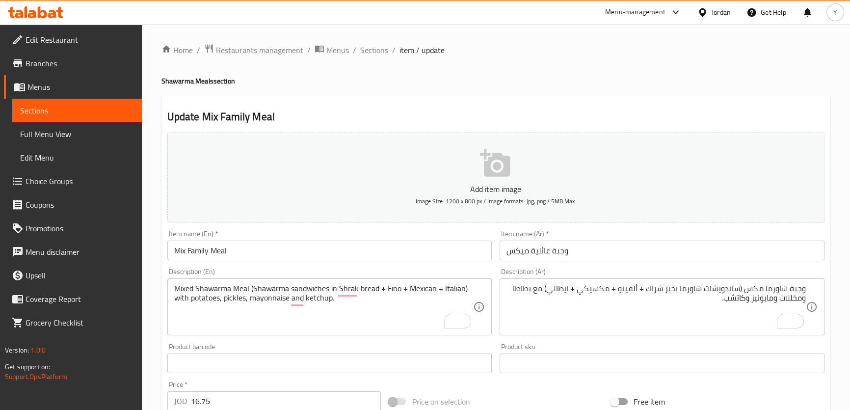
click at [535, 89] on div "Home / Restaurants management / Menus / Sections / item / update Shawarma Meals…" at bounding box center [495, 359] width 669 height 630
click at [384, 50] on span "Sections" at bounding box center [374, 50] width 28 height 12
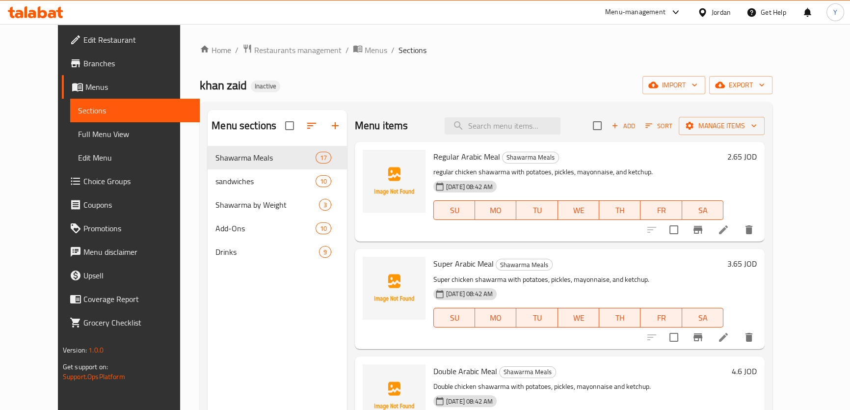
click at [506, 64] on div "Home / Restaurants management / Menus / Sections [PERSON_NAME] Inactive import …" at bounding box center [486, 286] width 573 height 484
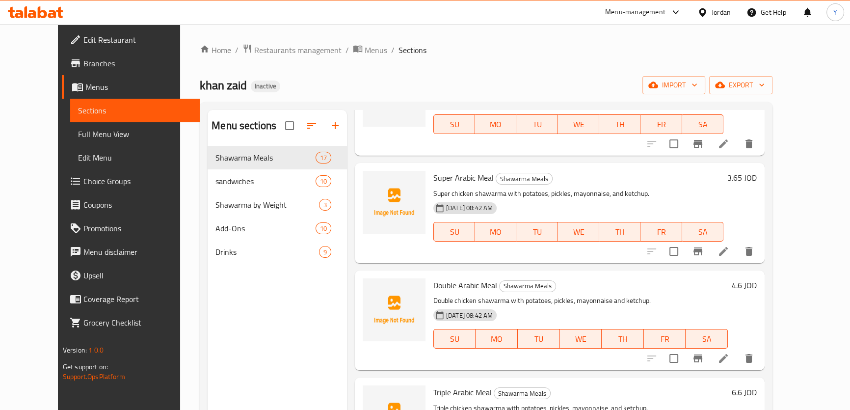
scroll to position [44, 0]
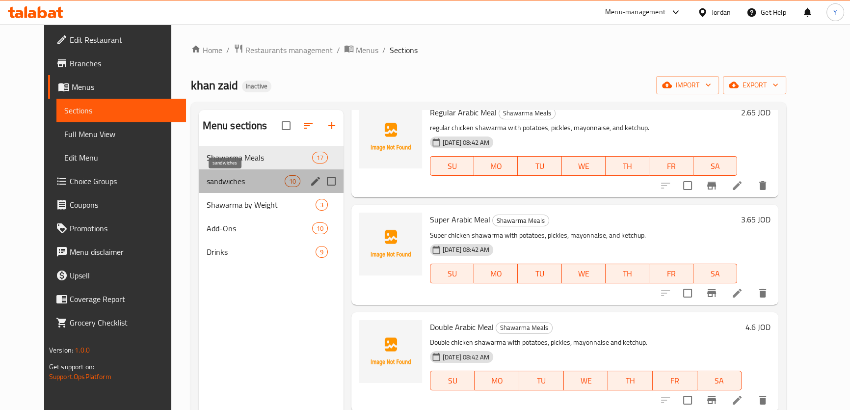
click at [225, 183] on span "sandwiches" at bounding box center [246, 181] width 78 height 12
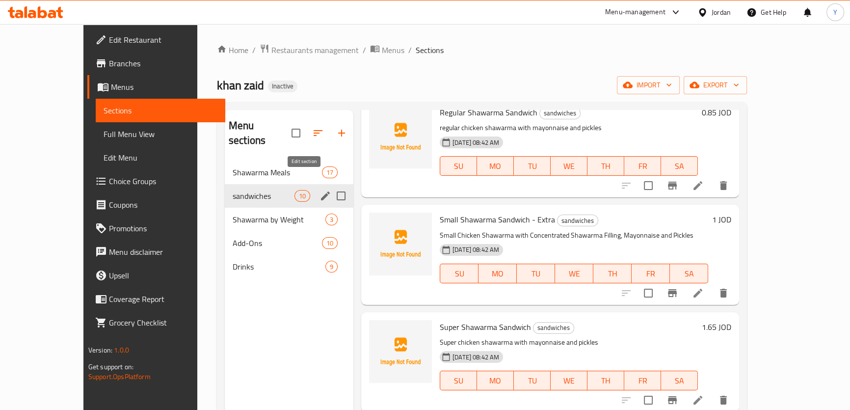
click at [319, 190] on icon "edit" at bounding box center [325, 196] width 12 height 12
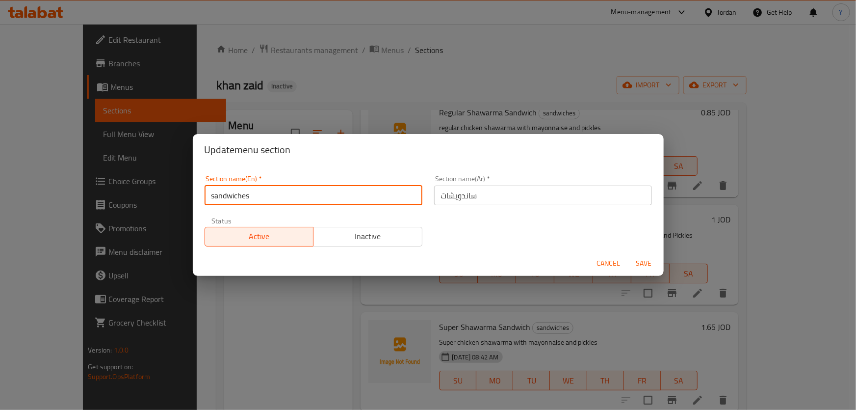
click at [211, 195] on input "sandwiches" at bounding box center [314, 195] width 218 height 20
type input "Sandwiches"
click at [628, 254] on button "Save" at bounding box center [643, 263] width 31 height 18
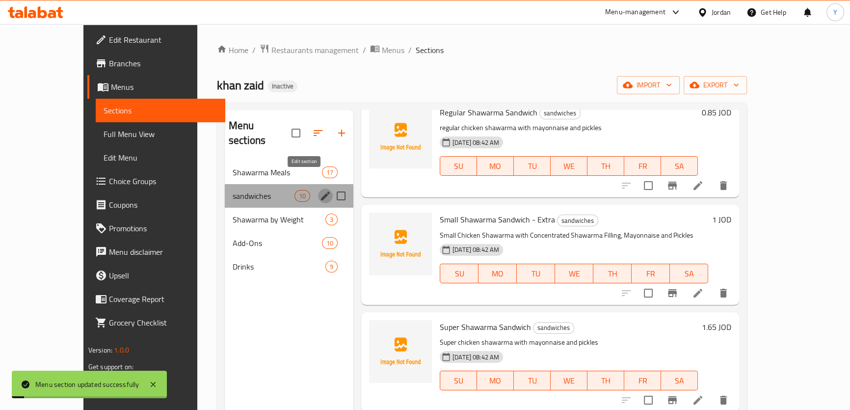
click at [321, 191] on icon "edit" at bounding box center [325, 195] width 9 height 9
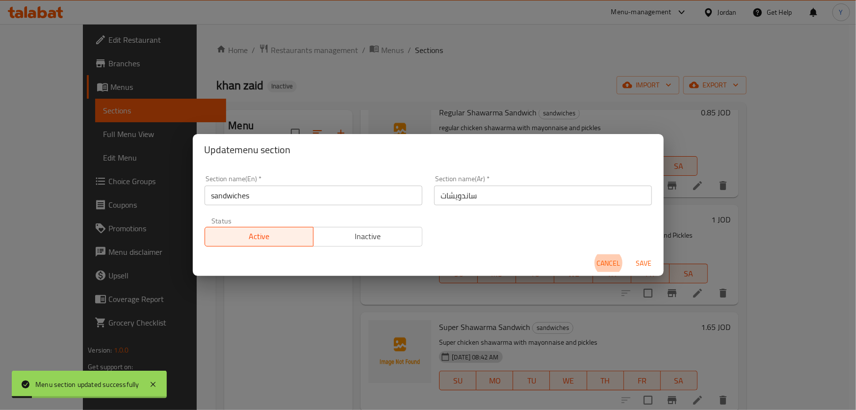
click at [466, 200] on input "ساندويشات" at bounding box center [543, 195] width 218 height 20
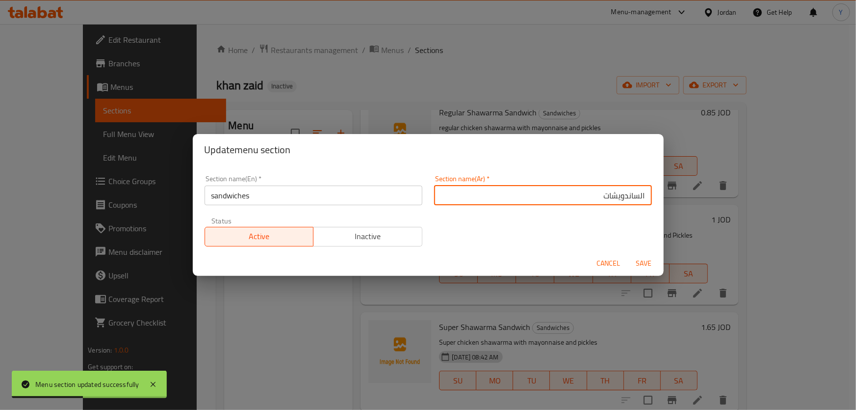
type input "الساندويشات"
click at [628, 254] on button "Save" at bounding box center [643, 263] width 31 height 18
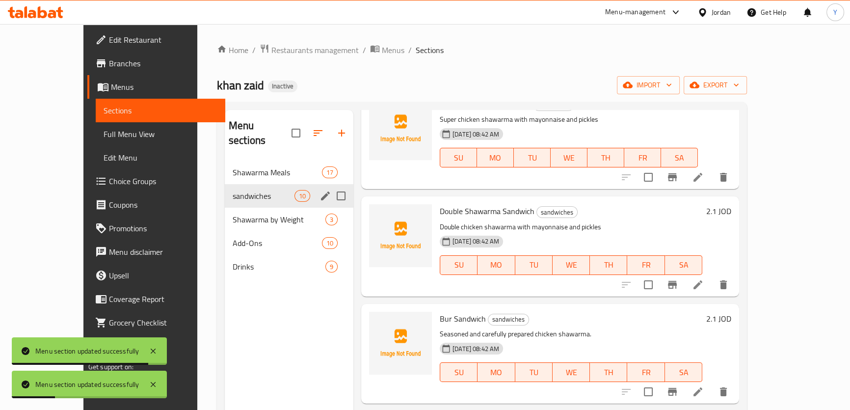
scroll to position [267, 0]
click at [704, 287] on icon at bounding box center [698, 284] width 12 height 12
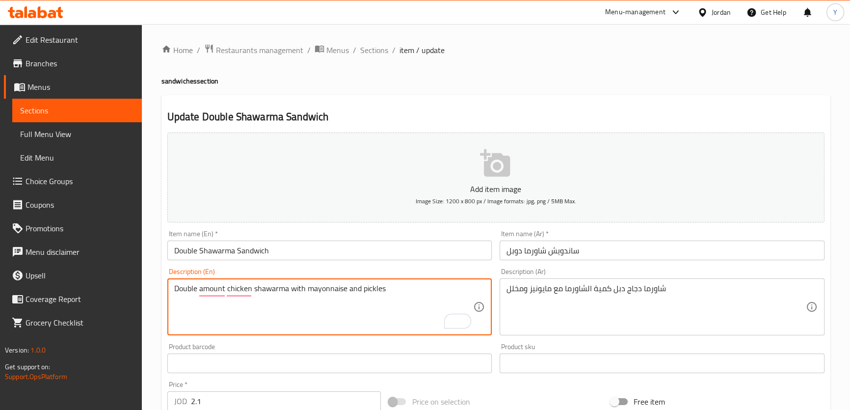
click at [273, 286] on textarea "Double amount chicken shawarma with mayonnaise and pickles" at bounding box center [323, 307] width 299 height 47
click at [195, 285] on textarea "Double amount chicken shawarma with mayonnaise and pickles" at bounding box center [323, 307] width 299 height 47
drag, startPoint x: 198, startPoint y: 287, endPoint x: 258, endPoint y: 307, distance: 63.0
click at [199, 287] on textarea "Double amount chicken shawarma with mayonnaise and pickles" at bounding box center [323, 307] width 299 height 47
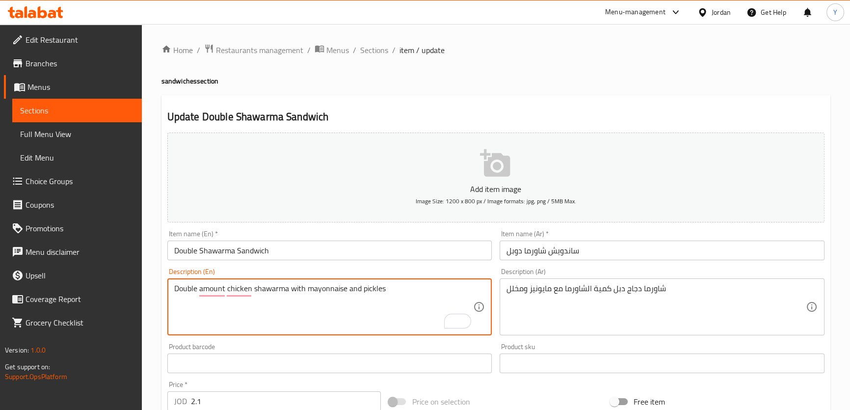
paste textarea "shawarma"
type textarea "Double shawarma amount chicken shawarma with mayonnaise and pickles"
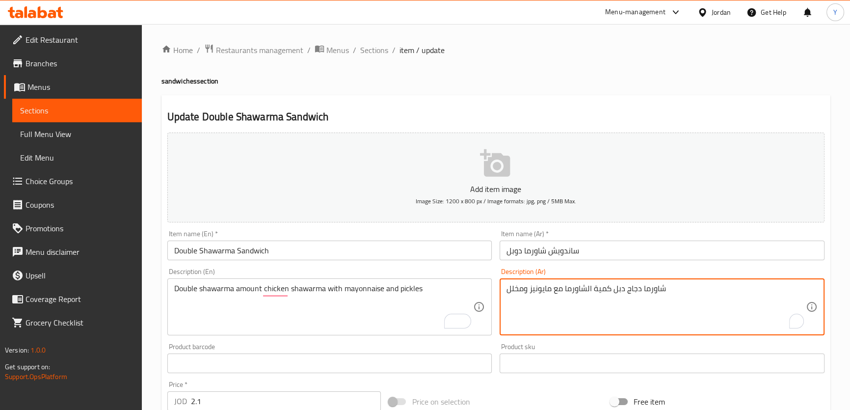
click at [604, 287] on textarea "شاورما دجاج دبل كمية الشاورما مع مايونيز ومخلل" at bounding box center [655, 307] width 299 height 47
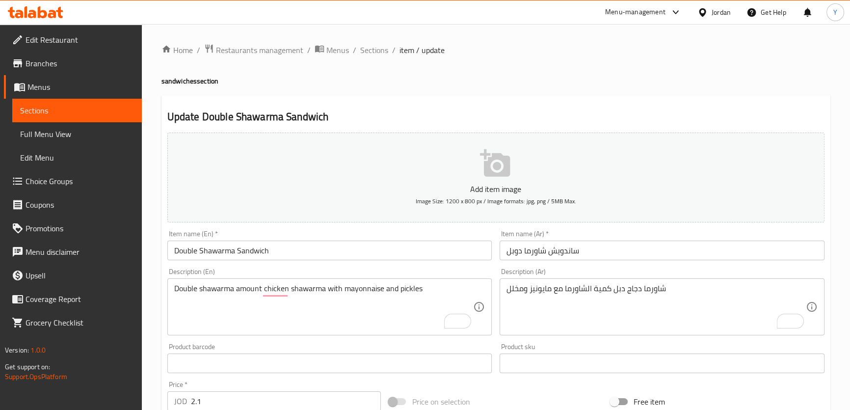
click at [728, 87] on div "Home / Restaurants management / Menus / Sections / item / update sandwiches sec…" at bounding box center [495, 359] width 669 height 630
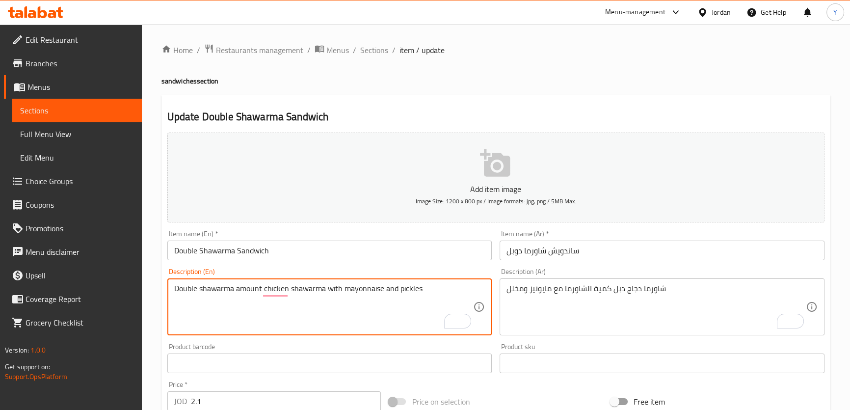
click at [250, 289] on textarea "Double shawarma amount chicken shawarma with mayonnaise and pickles" at bounding box center [323, 307] width 299 height 47
click at [251, 288] on textarea "Double shawarma amount chicken shawarma with mayonnaise and pickles" at bounding box center [323, 307] width 299 height 47
paste textarea "Verb​كميةعادلساوىSee dictionary More translations Expand all quantity"
paste textarea "quantity"
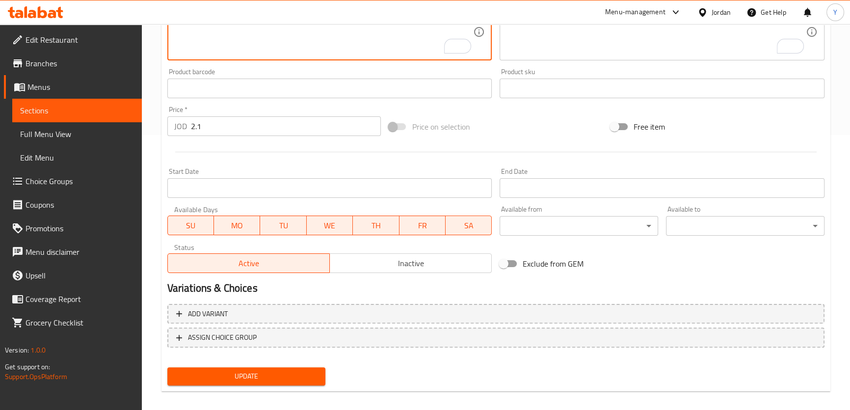
scroll to position [283, 0]
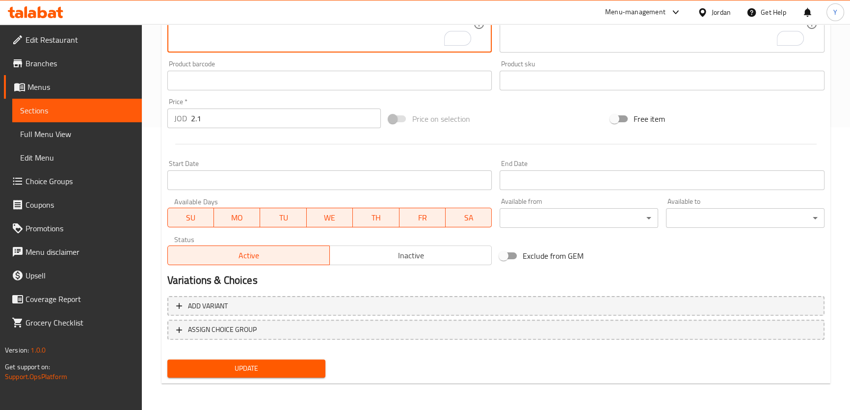
type textarea "Double shawarma quantity chicken shawarma with mayonnaise and pickles"
click at [264, 365] on span "Update" at bounding box center [246, 368] width 143 height 12
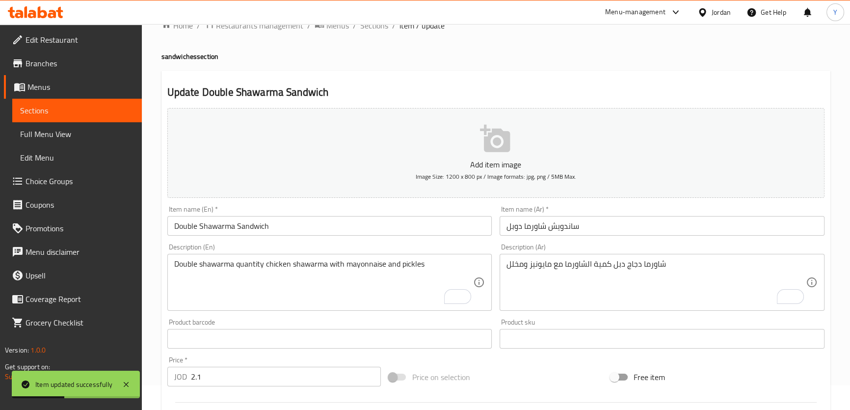
scroll to position [0, 0]
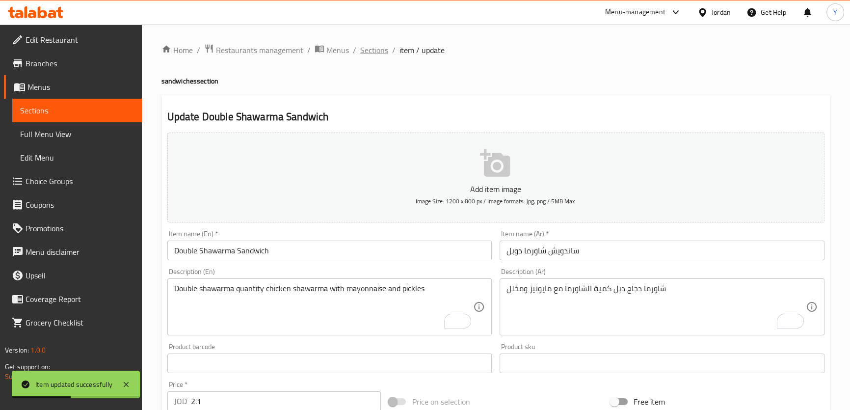
click at [380, 53] on span "Sections" at bounding box center [374, 50] width 28 height 12
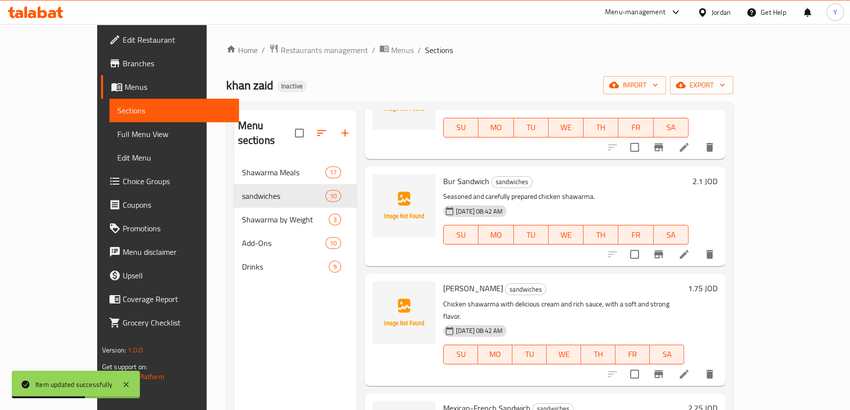
scroll to position [466, 0]
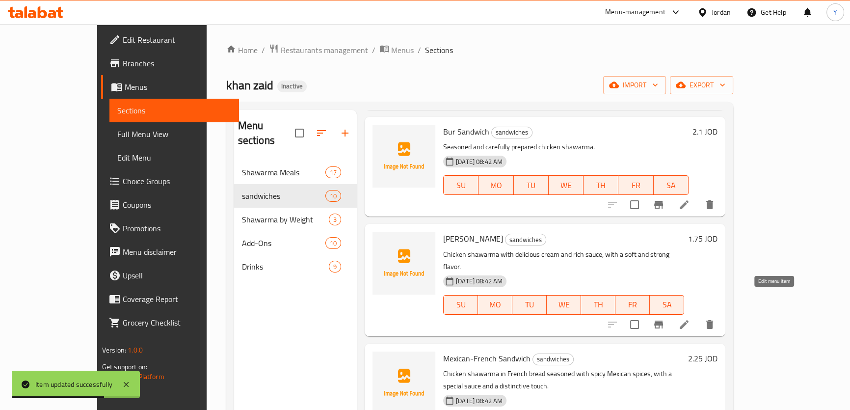
click at [690, 318] on icon at bounding box center [684, 324] width 12 height 12
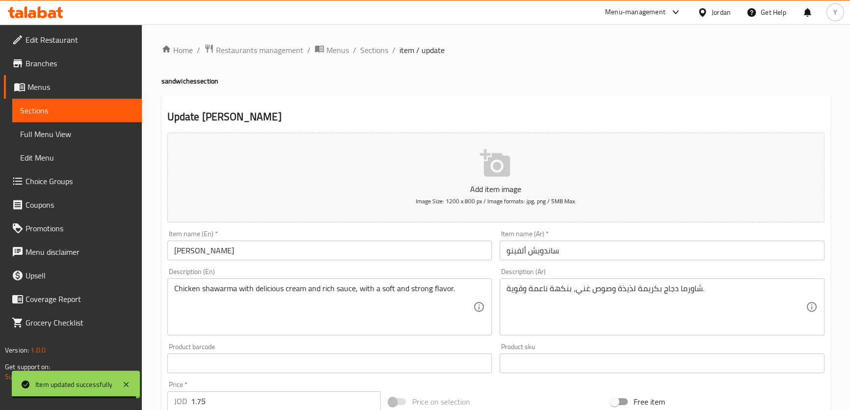
click at [188, 243] on input "Alvino Sandwich" at bounding box center [329, 250] width 325 height 20
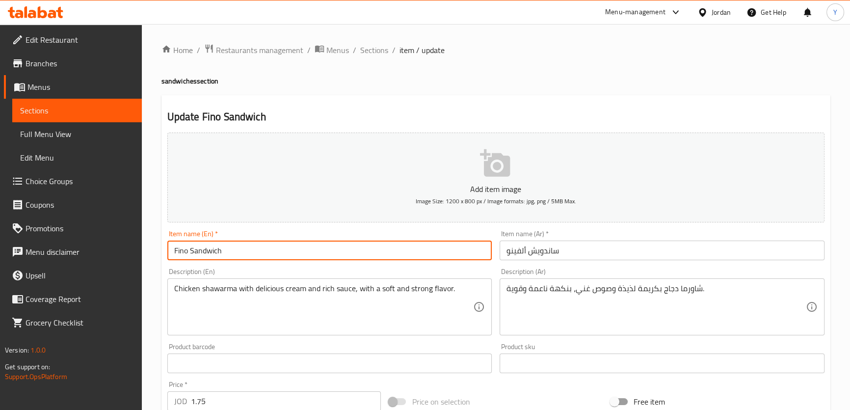
type input "Fino Sandwich"
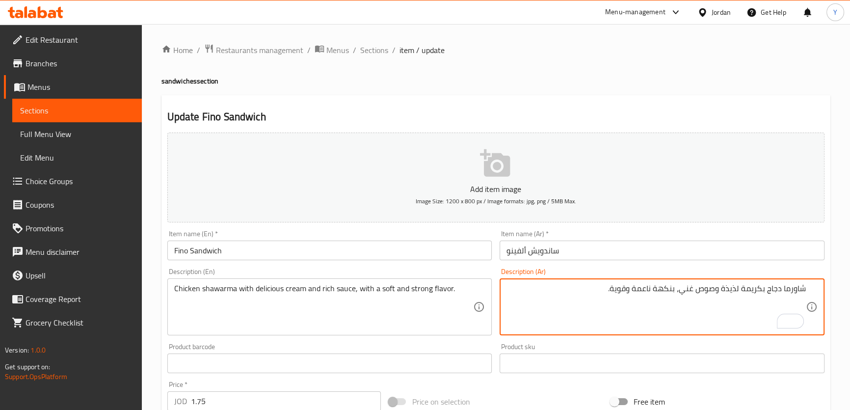
click at [515, 254] on input "ساندويش ألفينو" at bounding box center [661, 250] width 325 height 20
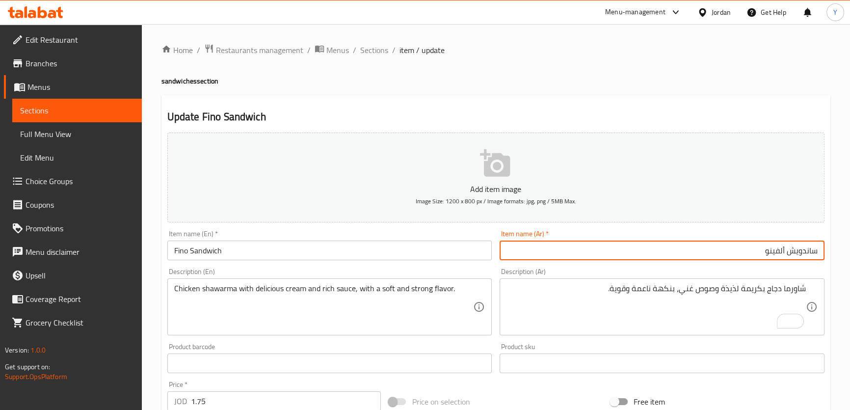
click at [734, 80] on h4 "sandwiches section" at bounding box center [495, 81] width 669 height 10
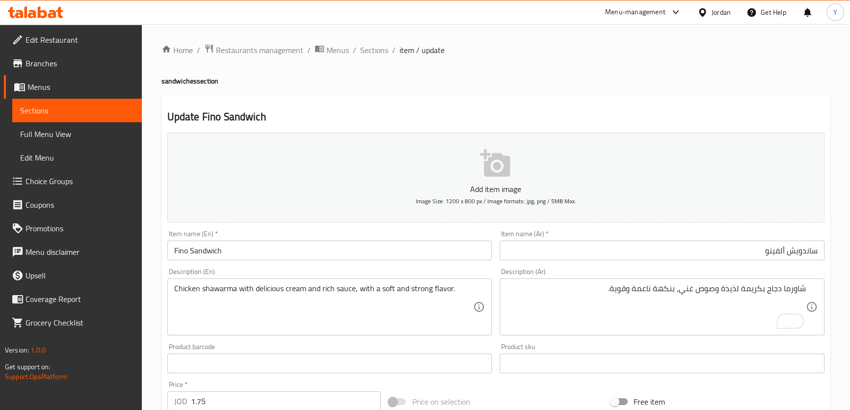
scroll to position [283, 0]
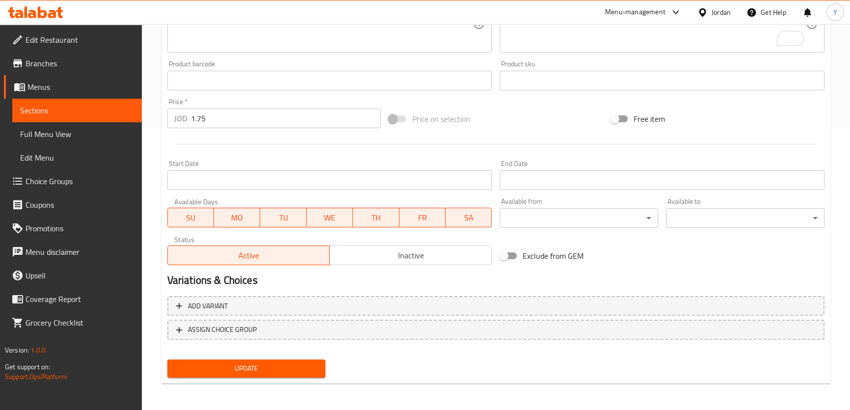
click at [264, 371] on span "Update" at bounding box center [246, 368] width 143 height 12
click at [793, 263] on div "Add item image Image Size: 1200 x 800 px / Image formats: jpg, png / 5MB Max. I…" at bounding box center [495, 57] width 665 height 423
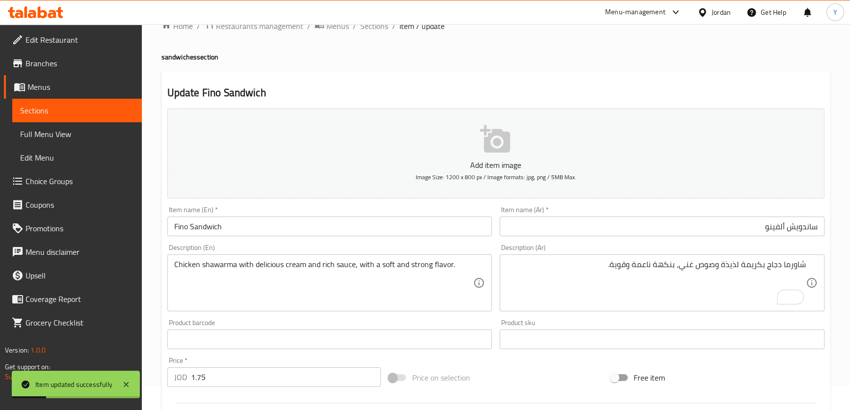
scroll to position [0, 0]
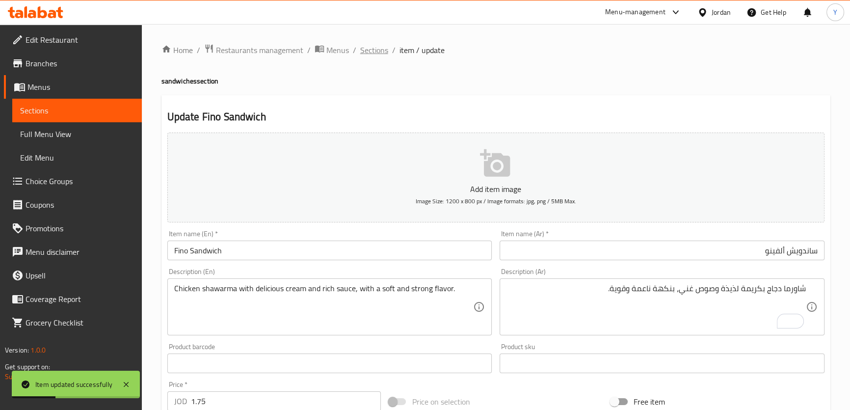
click at [366, 53] on span "Sections" at bounding box center [374, 50] width 28 height 12
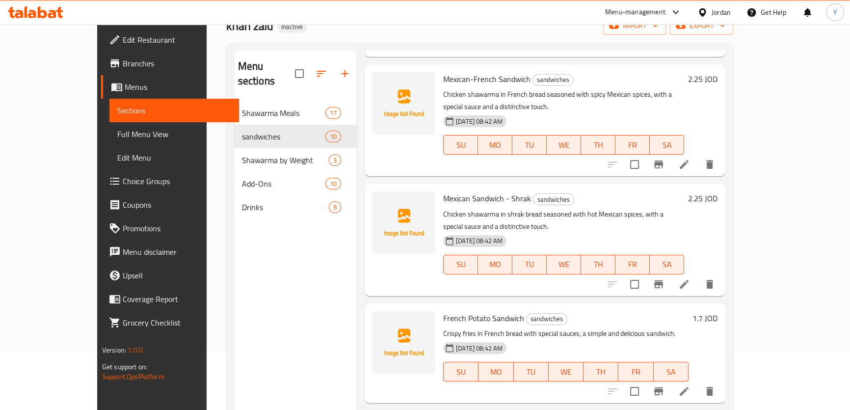
scroll to position [137, 0]
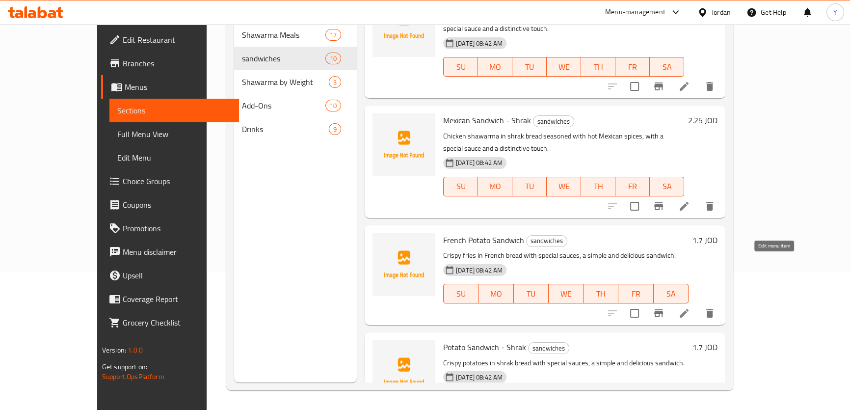
click at [688, 309] on icon at bounding box center [683, 313] width 9 height 9
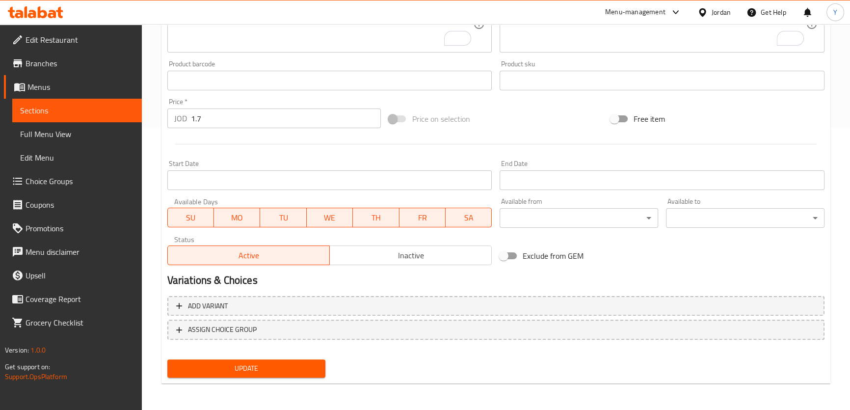
scroll to position [0, 93]
click at [256, 368] on span "Update" at bounding box center [246, 368] width 143 height 12
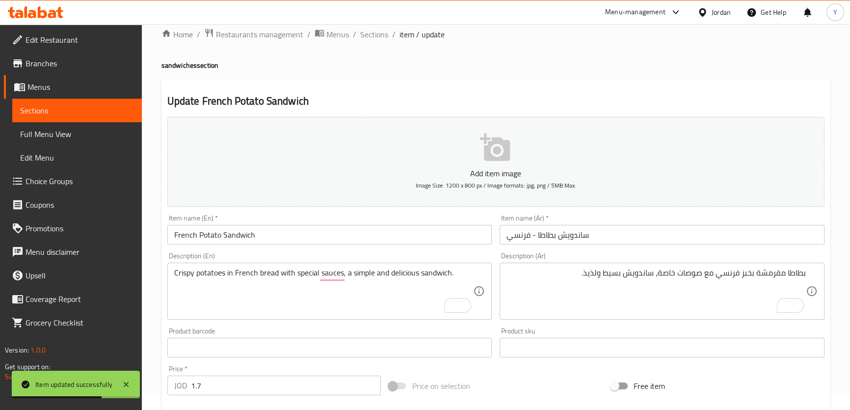
scroll to position [0, 0]
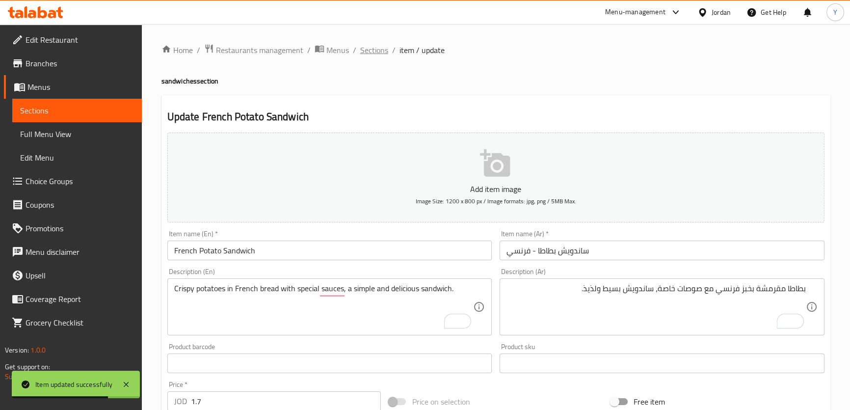
click at [367, 55] on span "Sections" at bounding box center [374, 50] width 28 height 12
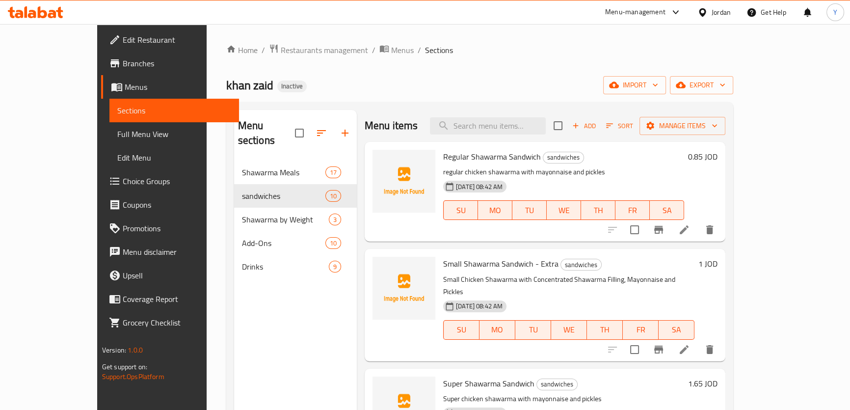
click at [698, 222] on li at bounding box center [683, 230] width 27 height 18
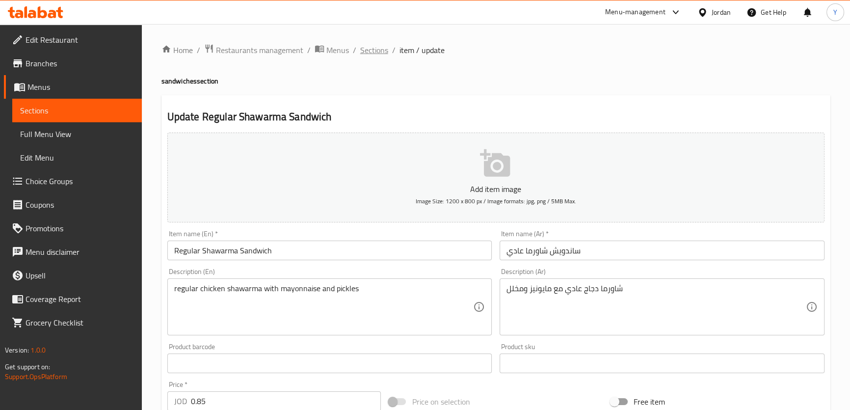
click at [371, 46] on span "Sections" at bounding box center [374, 50] width 28 height 12
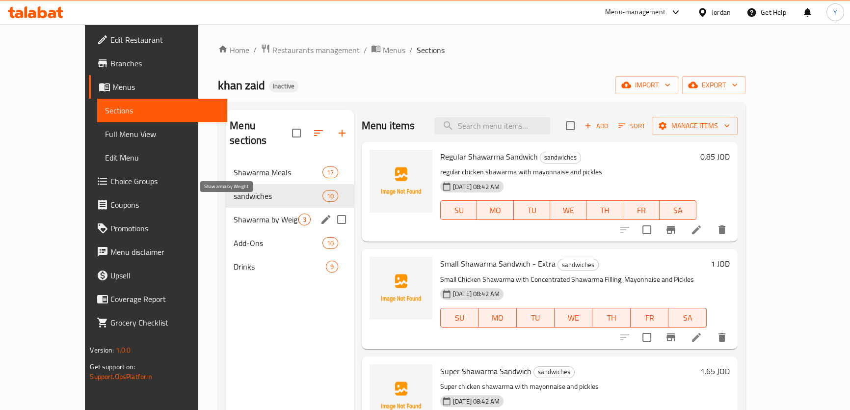
click at [241, 213] on span "Shawarma by Weight" at bounding box center [266, 219] width 64 height 12
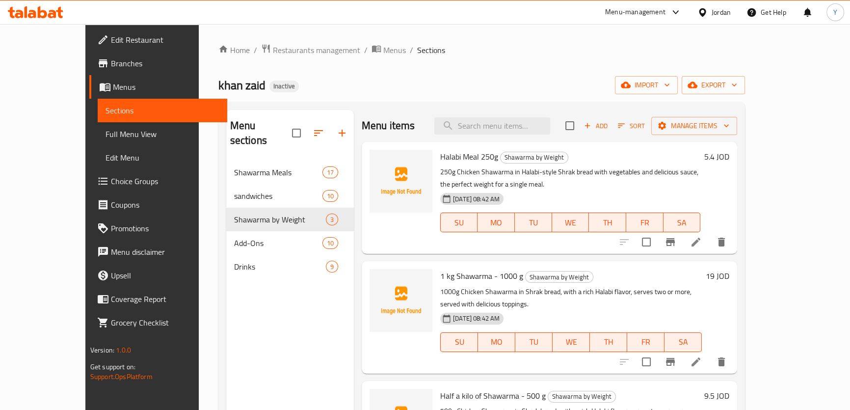
click at [709, 233] on li at bounding box center [695, 242] width 27 height 18
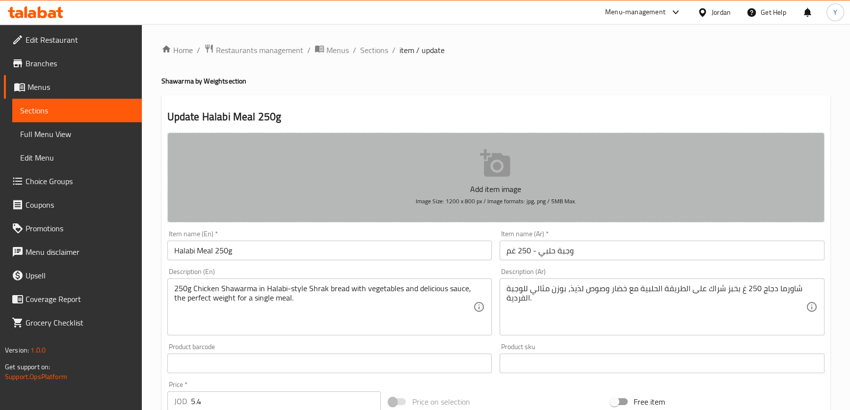
click at [765, 215] on button "Add item image Image Size: 1200 x 800 px / Image formats: jpg, png / 5MB Max." at bounding box center [495, 177] width 657 height 90
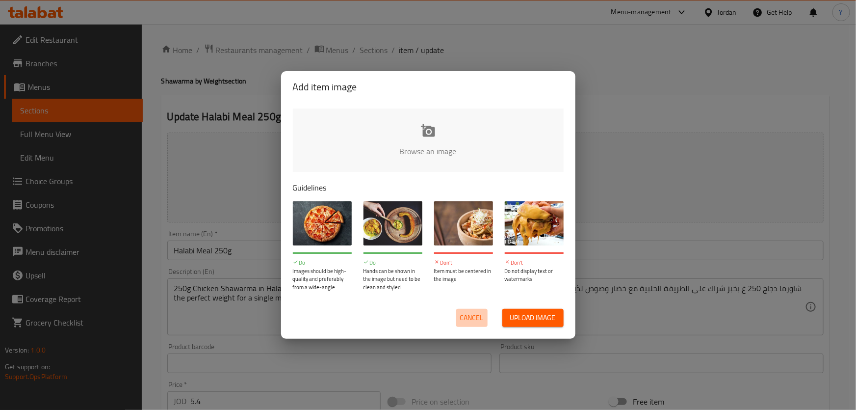
click at [477, 321] on span "Cancel" at bounding box center [472, 318] width 24 height 12
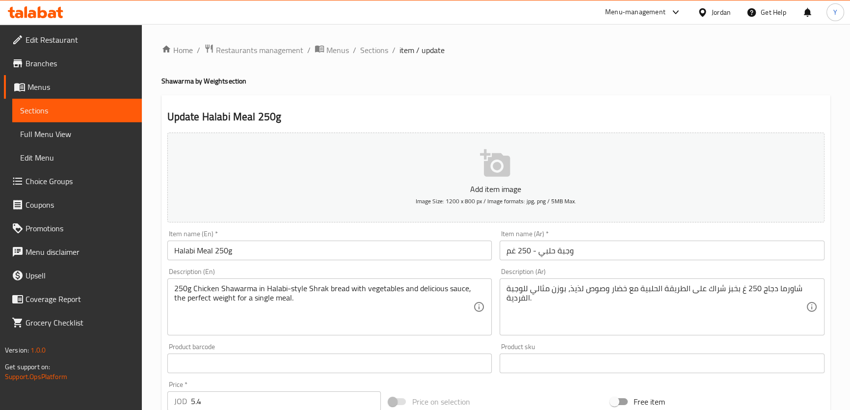
click at [657, 255] on input "وجبة حلبي - 250 غم" at bounding box center [661, 250] width 325 height 20
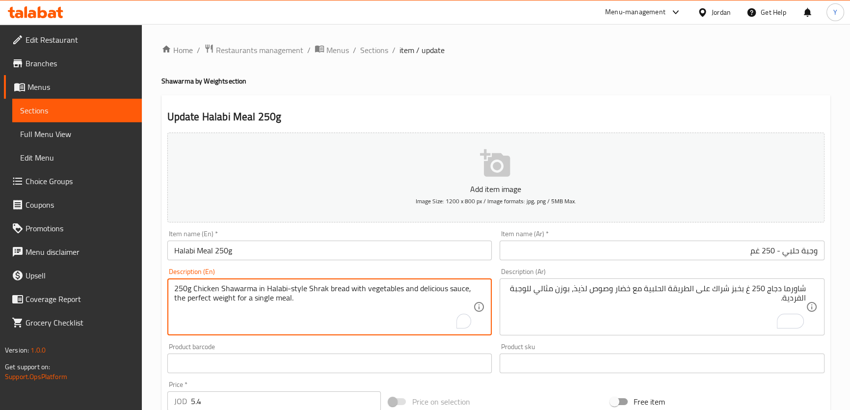
click at [262, 300] on textarea "250g Chicken Shawarma in Halabi-style Shrak bread with vegetables and delicious…" at bounding box center [323, 307] width 299 height 47
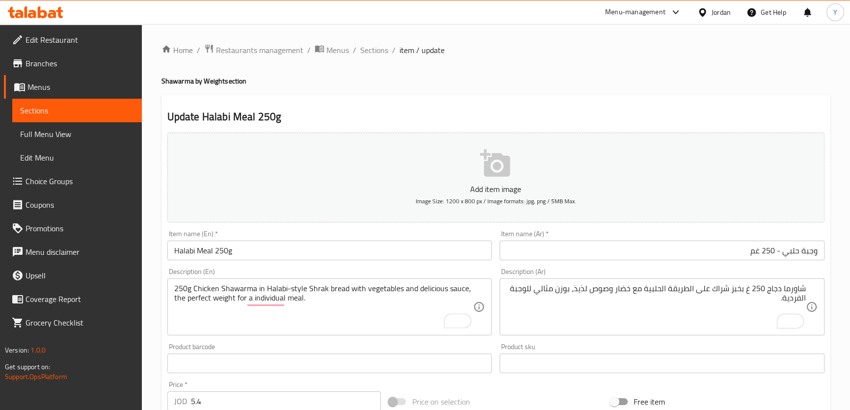
click at [574, 81] on h4 "Shawarma by Weight section" at bounding box center [495, 81] width 669 height 10
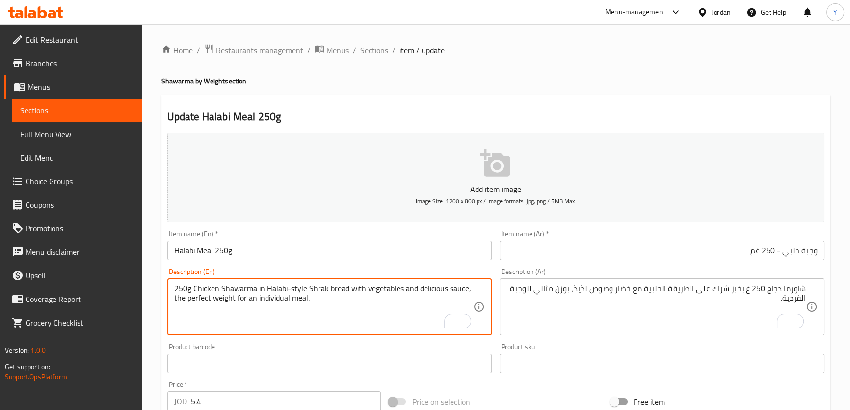
type textarea "250g Chicken Shawarma in Halabi-style Shrak bread with vegetables and delicious…"
click at [584, 92] on div "Home / Restaurants management / Menus / Sections / item / update Shawarma by We…" at bounding box center [495, 359] width 669 height 630
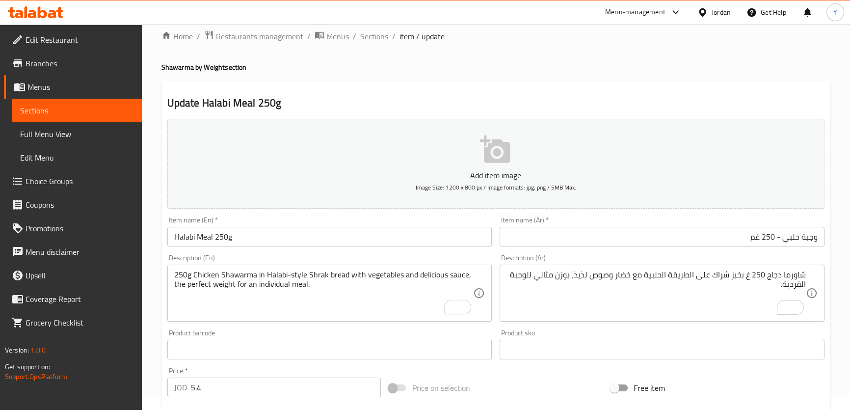
scroll to position [283, 0]
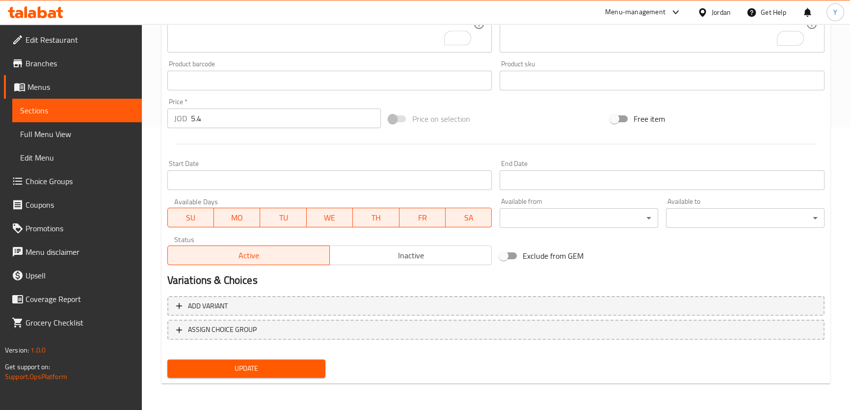
click at [302, 372] on span "Update" at bounding box center [246, 368] width 143 height 12
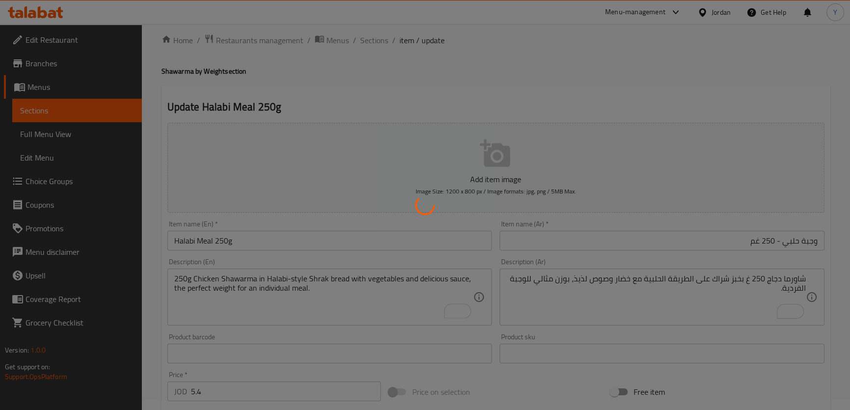
scroll to position [0, 0]
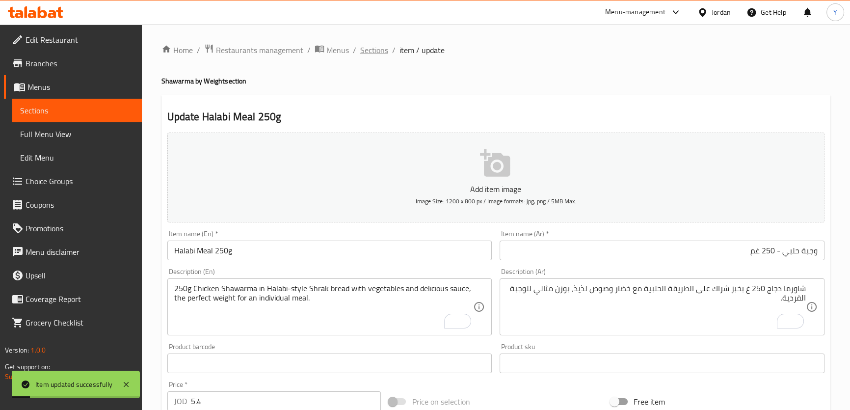
click at [373, 48] on span "Sections" at bounding box center [374, 50] width 28 height 12
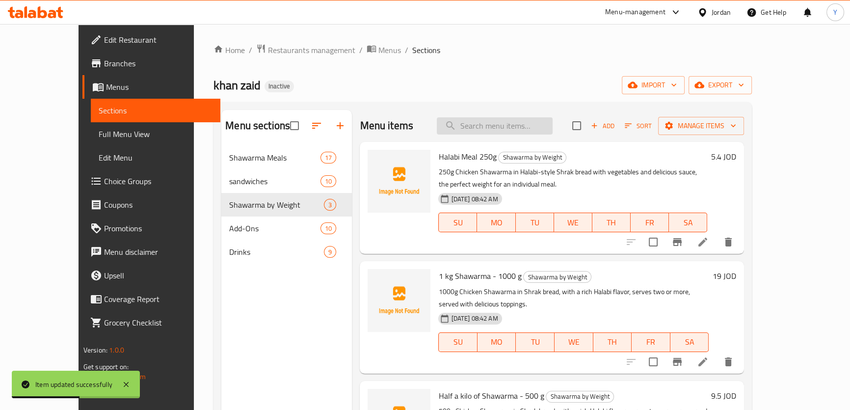
click at [525, 122] on input "search" at bounding box center [495, 125] width 116 height 17
paste input "كيلو شاورما - 1000 غم"
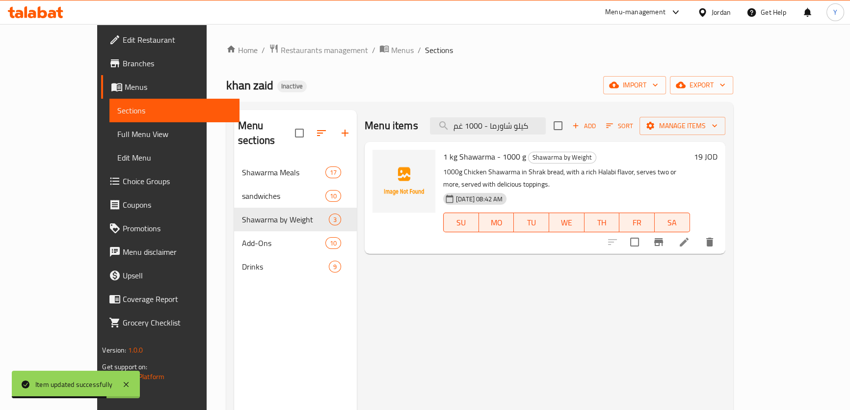
type input "كيلو شاورما - 1000 غم"
click at [698, 236] on li at bounding box center [683, 242] width 27 height 18
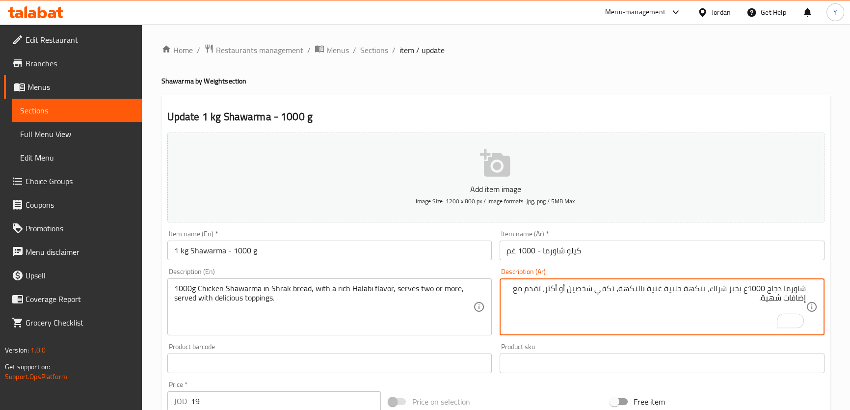
click at [792, 91] on div "Home / Restaurants management / Menus / Sections / item / update Shawarma by We…" at bounding box center [495, 359] width 669 height 630
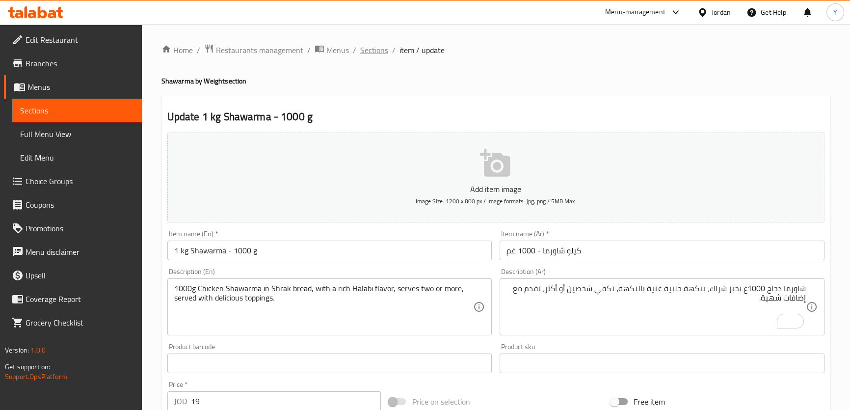
click at [377, 53] on span "Sections" at bounding box center [374, 50] width 28 height 12
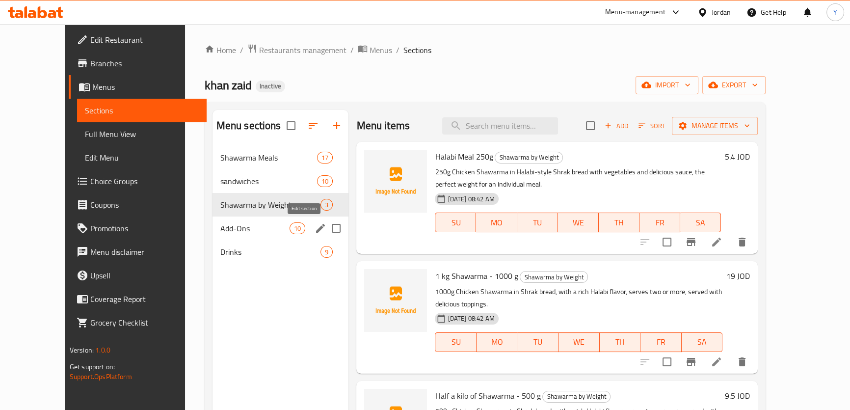
click at [314, 234] on icon "edit" at bounding box center [320, 228] width 12 height 12
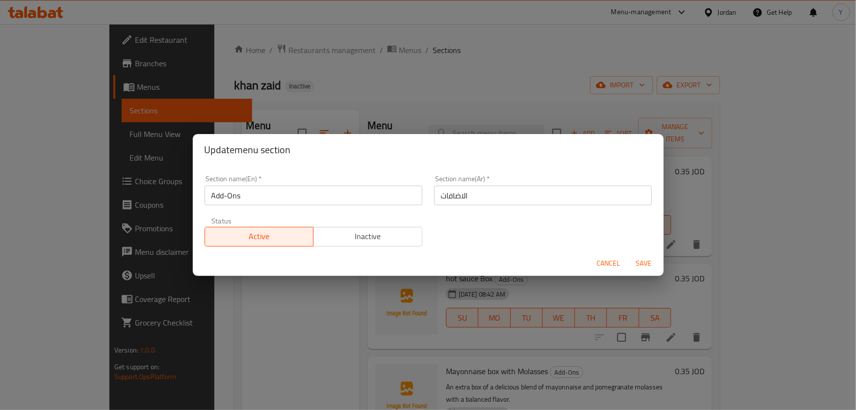
click at [64, 199] on div "Update menu section Section name(En)   * Add-Ons Section name(En) * Section nam…" at bounding box center [428, 205] width 856 height 410
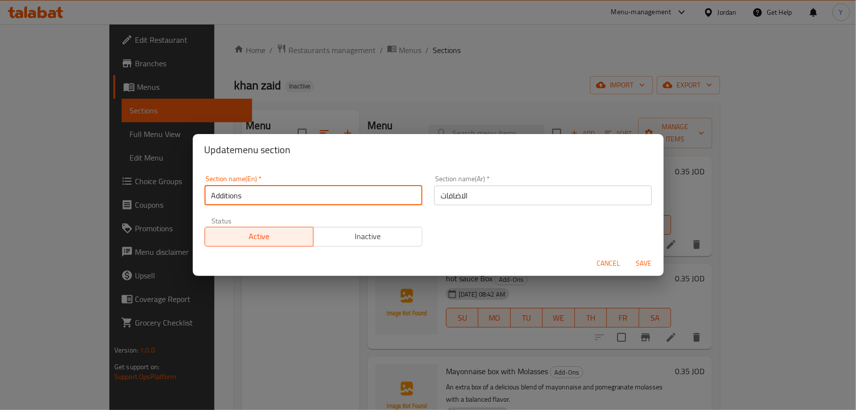
type input "Additions"
click at [628, 254] on button "Save" at bounding box center [643, 263] width 31 height 18
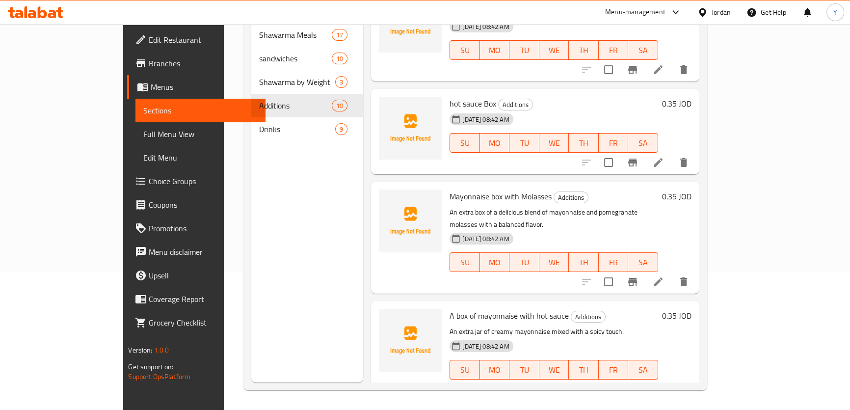
scroll to position [89, 0]
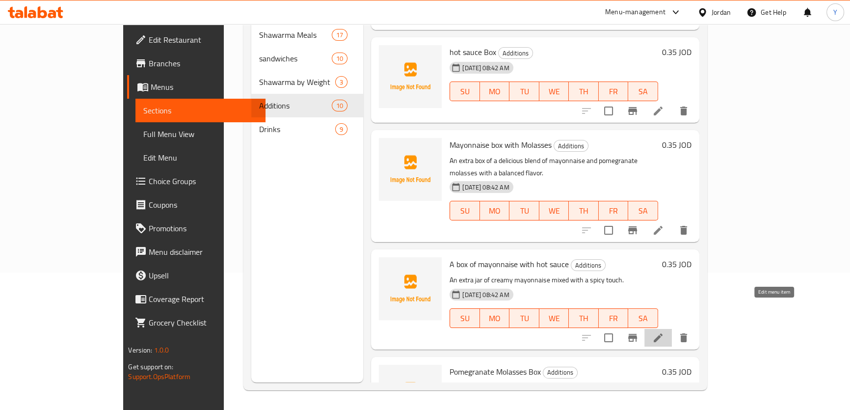
click at [664, 332] on icon at bounding box center [658, 338] width 12 height 12
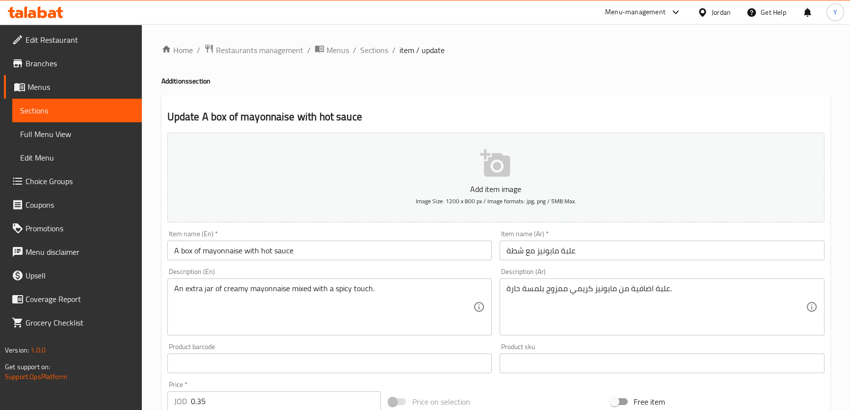
click at [295, 242] on input "A box of mayonnaise with hot sauce" at bounding box center [329, 250] width 325 height 20
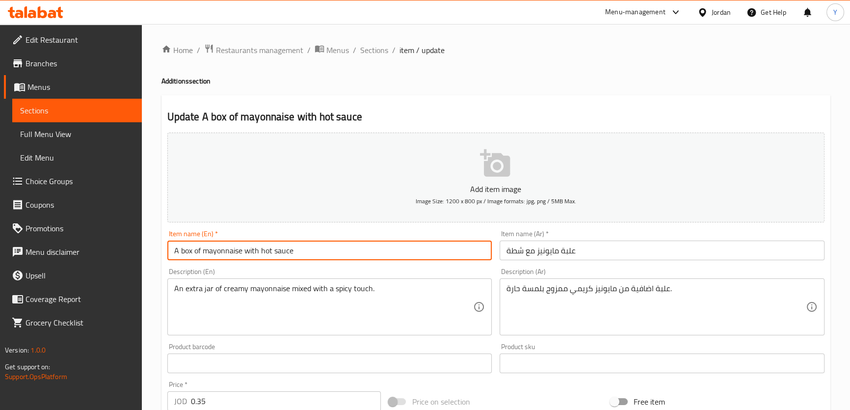
click at [186, 249] on input "A box of mayonnaise with hot sauce" at bounding box center [329, 250] width 325 height 20
click at [226, 248] on input "A box of mayonnaise with hot sauce" at bounding box center [329, 250] width 325 height 20
click at [186, 251] on input "A box of mayonnaise with hot sauce" at bounding box center [329, 250] width 325 height 20
paste input "box"
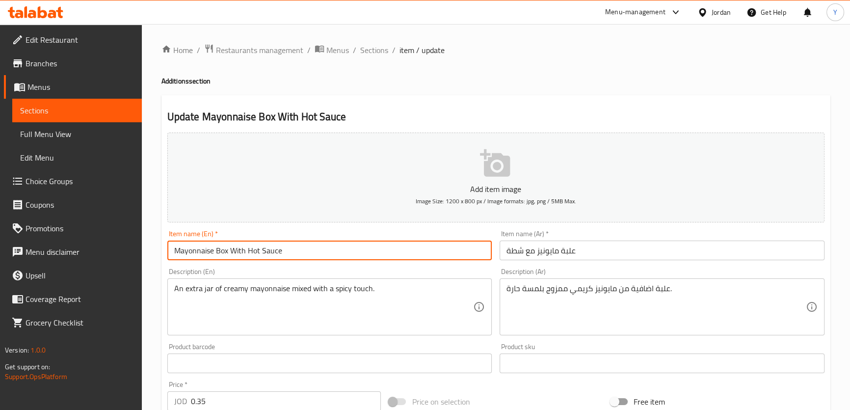
type input "Mayonnaise Box With Hot Sauce"
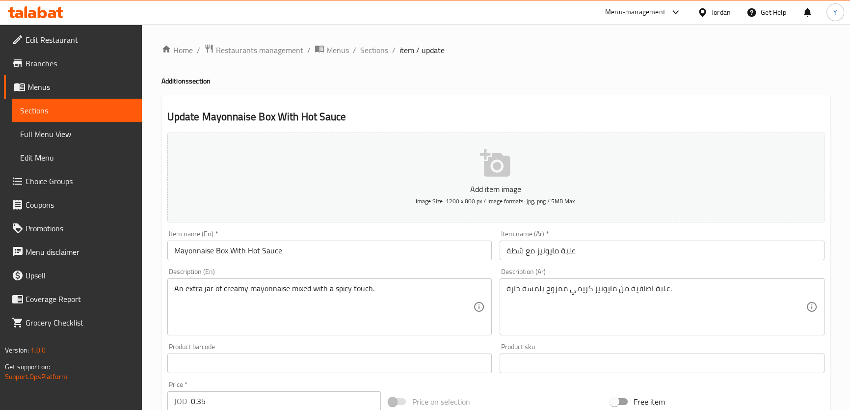
click at [697, 281] on div "علبة اضافية من مايونيز كريمي ممزوج بلمسة حارة. Description (Ar)" at bounding box center [661, 306] width 325 height 57
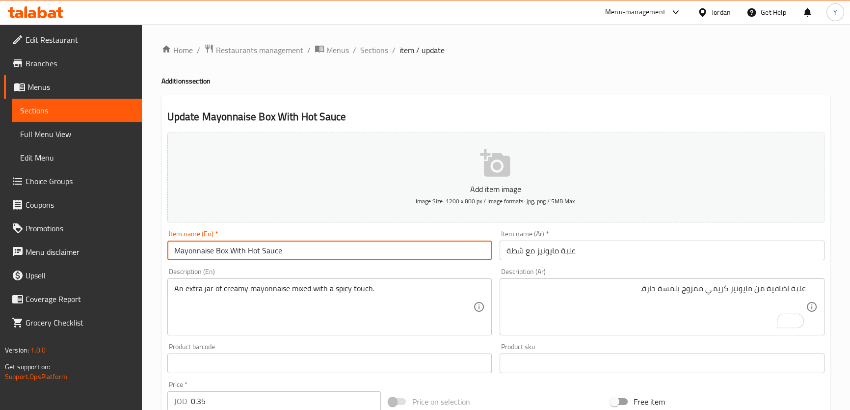
click at [219, 248] on input "Mayonnaise Box With Hot Sauce" at bounding box center [329, 250] width 325 height 20
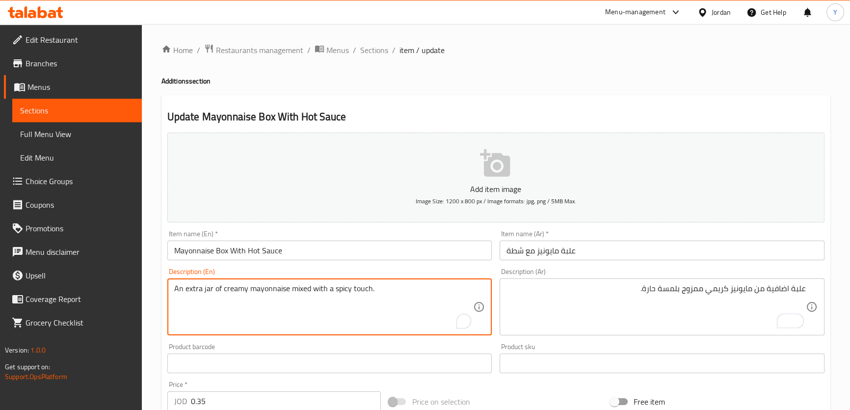
click at [207, 289] on textarea "An extra jar of creamy mayonnaise mixed with a spicy touch." at bounding box center [323, 307] width 299 height 47
paste textarea "Box"
type textarea "An extra Box of creamy mayonnaise mixed with a spicy touch."
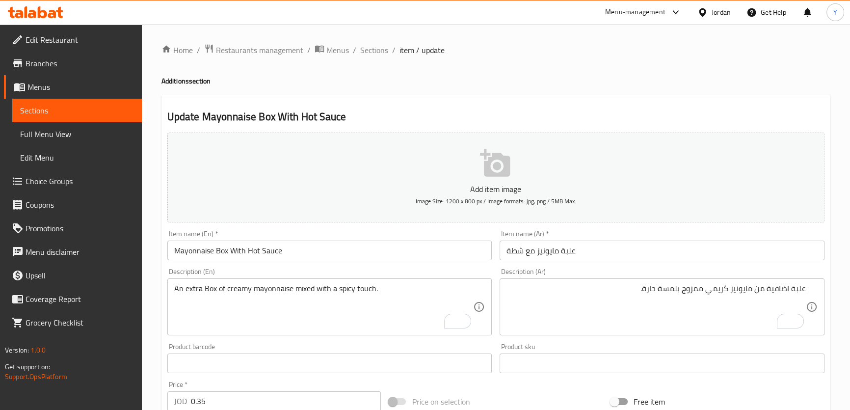
click at [630, 74] on div "Home / Restaurants management / Menus / Sections / item / update Additions sect…" at bounding box center [495, 359] width 669 height 630
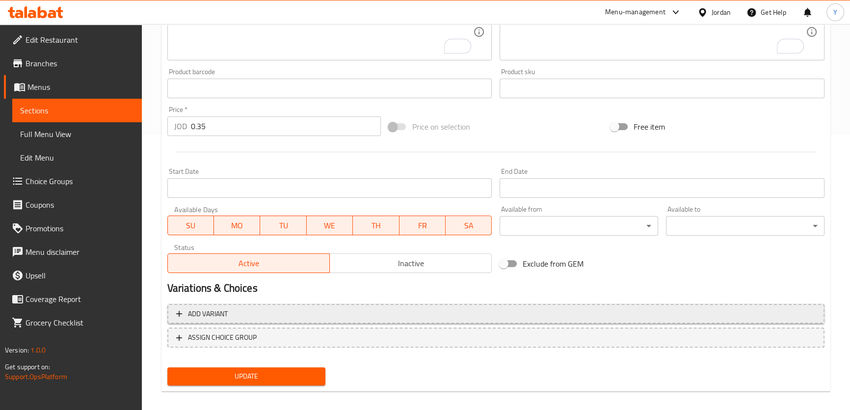
scroll to position [283, 0]
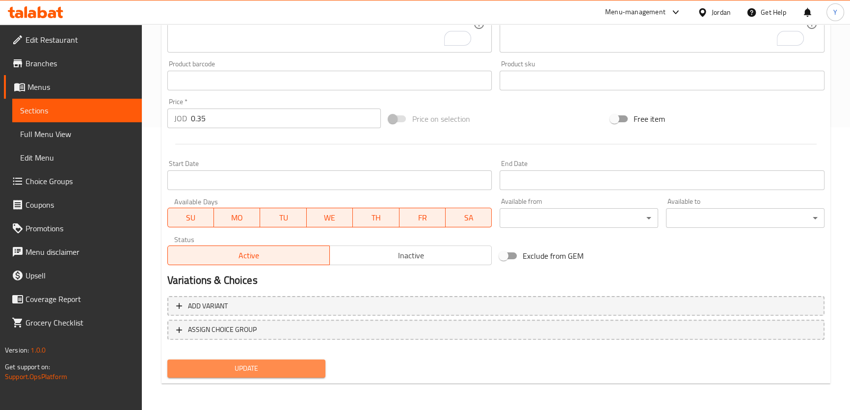
click at [286, 366] on span "Update" at bounding box center [246, 368] width 143 height 12
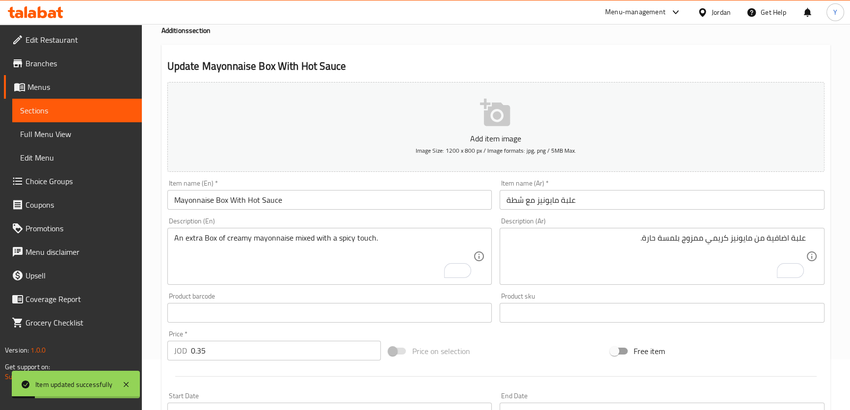
scroll to position [0, 0]
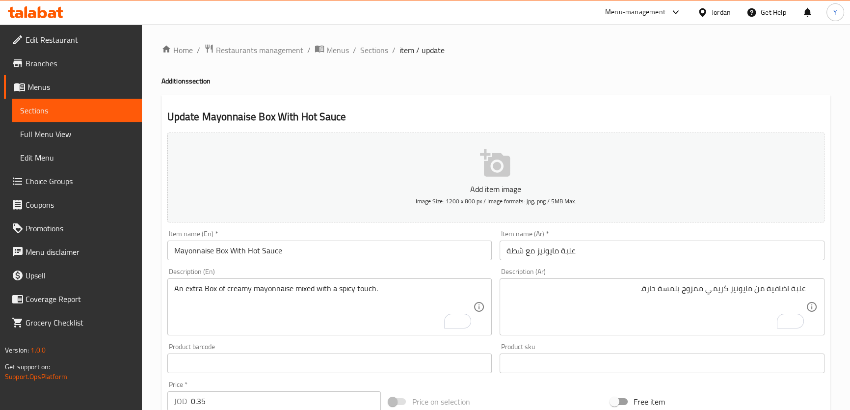
click at [613, 80] on h4 "Additions section" at bounding box center [495, 81] width 669 height 10
click at [583, 19] on div "Menu-management Jordan Get Help Y" at bounding box center [425, 12] width 850 height 24
click at [375, 52] on span "Sections" at bounding box center [374, 50] width 28 height 12
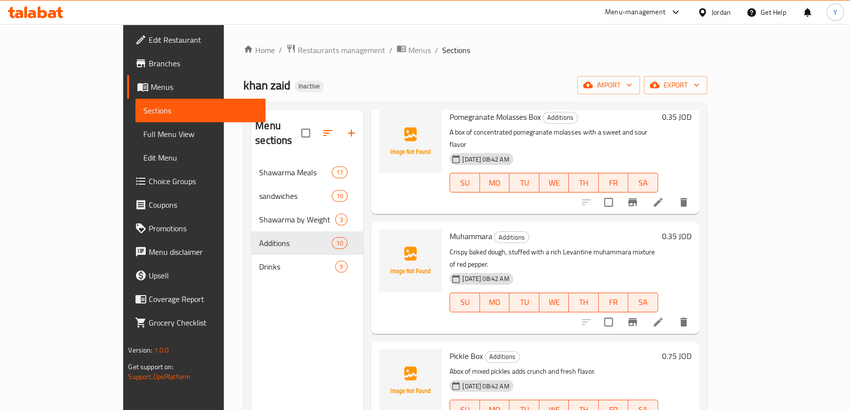
scroll to position [541, 0]
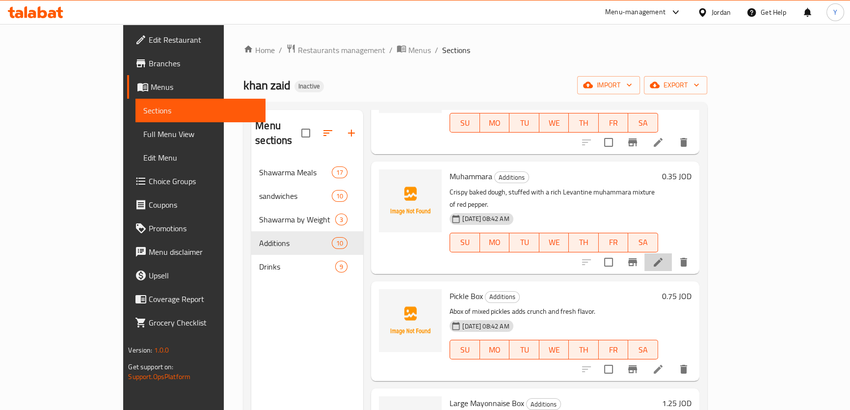
click at [672, 253] on li at bounding box center [657, 262] width 27 height 18
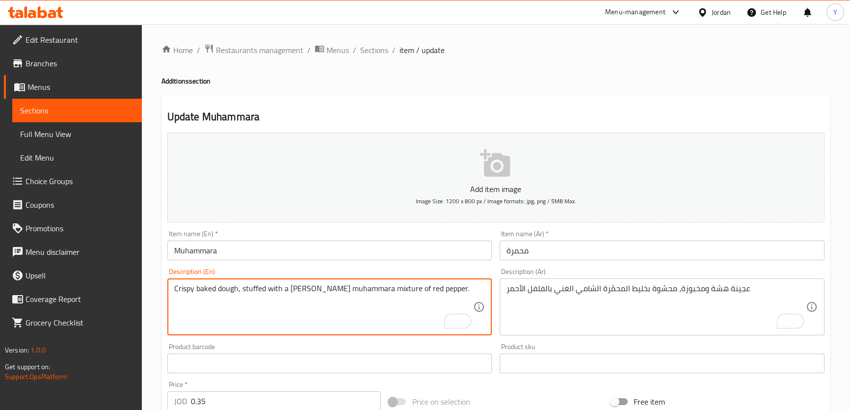
scroll to position [0, 93]
drag, startPoint x: 0, startPoint y: 0, endPoint x: 574, endPoint y: 317, distance: 656.4
type textarea "Crispy baked dough, stuffed with a [PERSON_NAME] muhammara mixture rich of red …"
click at [580, 55] on ol "Home / Restaurants management / Menus / Sections / item / update" at bounding box center [495, 50] width 669 height 13
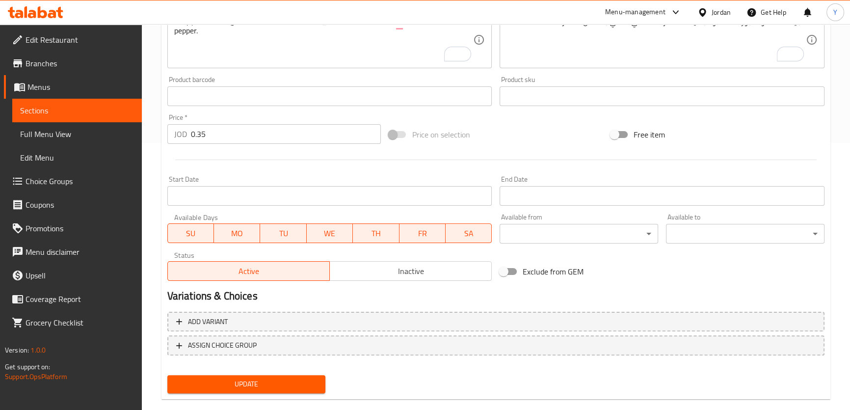
scroll to position [283, 0]
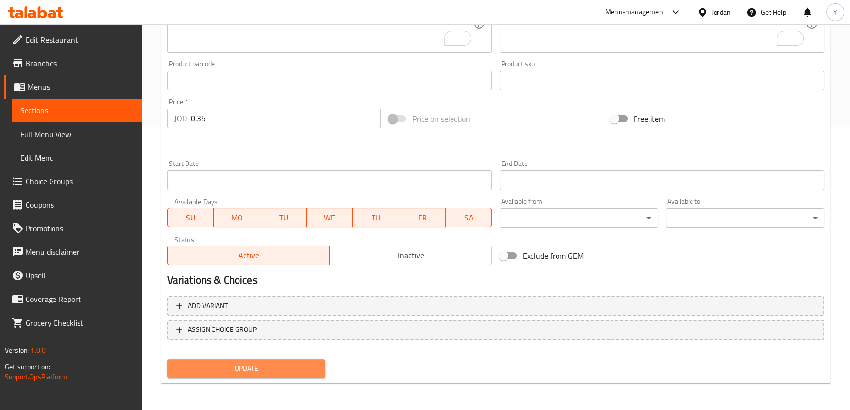
click at [265, 373] on span "Update" at bounding box center [246, 368] width 143 height 12
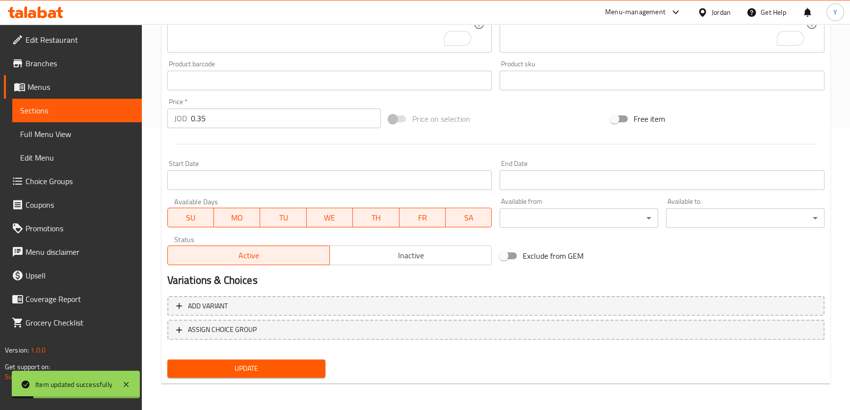
scroll to position [0, 0]
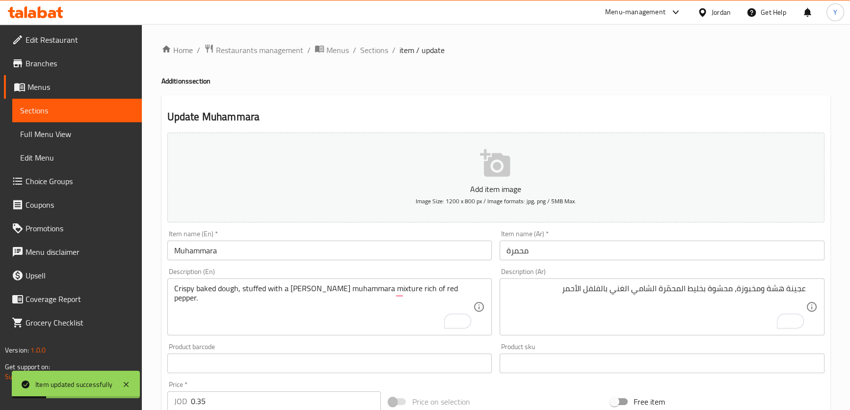
click at [358, 51] on ol "Home / Restaurants management / Menus / Sections / item / update" at bounding box center [495, 50] width 669 height 13
click at [365, 52] on span "Sections" at bounding box center [374, 50] width 28 height 12
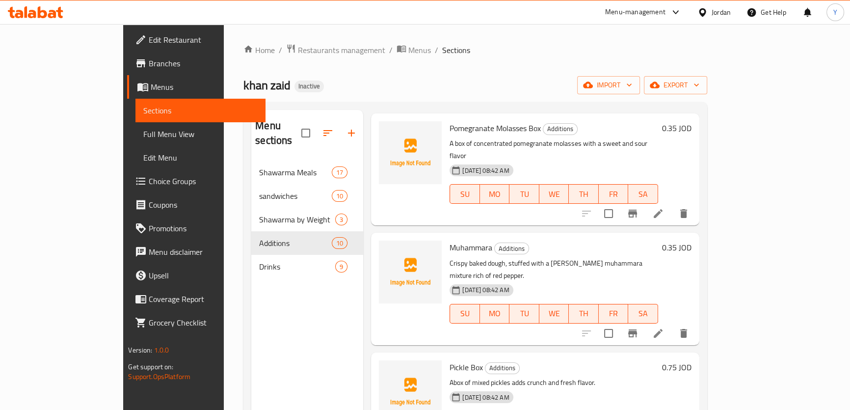
scroll to position [603, 0]
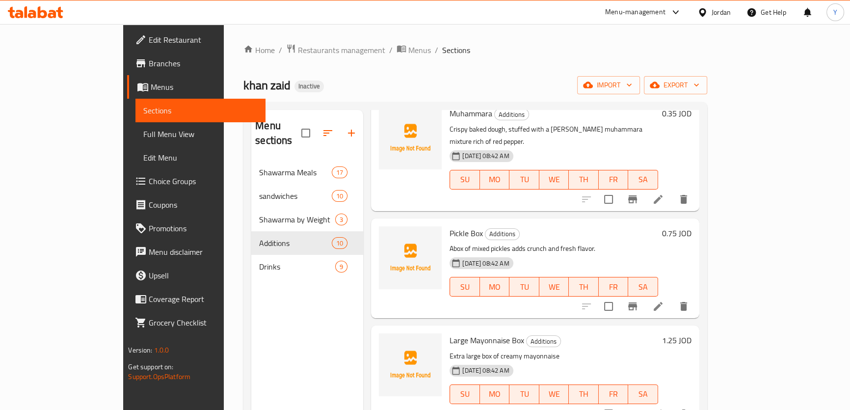
click at [695, 294] on div at bounding box center [634, 306] width 121 height 24
click at [664, 300] on icon at bounding box center [658, 306] width 12 height 12
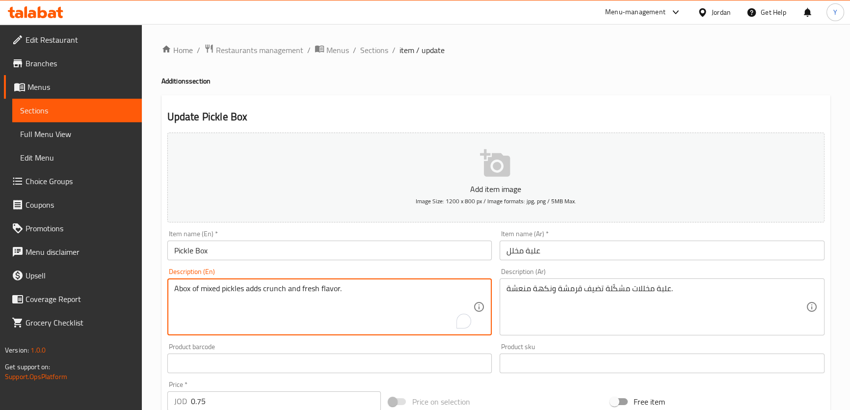
click at [177, 288] on textarea "Abox of mixed pickles adds crunch and fresh flavor." at bounding box center [323, 307] width 299 height 47
type textarea "A box of mixed pickles adds crunch and fresh flavor."
click at [657, 266] on div "Description (Ar) علبة مخللات مشكّلة تضيف قرمشة ونكهة منعشة. Description (Ar)" at bounding box center [662, 301] width 333 height 75
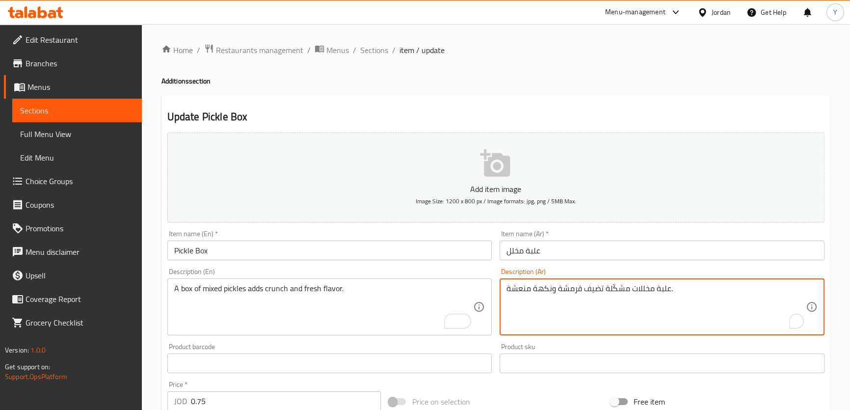
click at [655, 295] on textarea "علبة مخللات مشكّلة تضيف قرمشة ونكهة منعشة." at bounding box center [655, 307] width 299 height 47
click at [589, 77] on h4 "Additions section" at bounding box center [495, 81] width 669 height 10
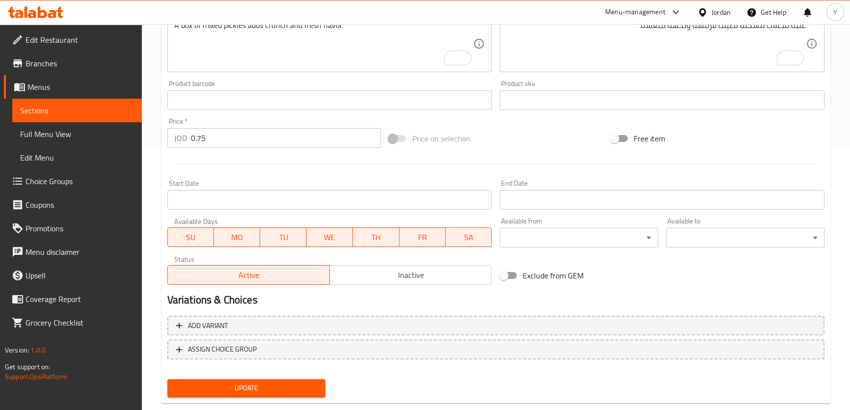
scroll to position [283, 0]
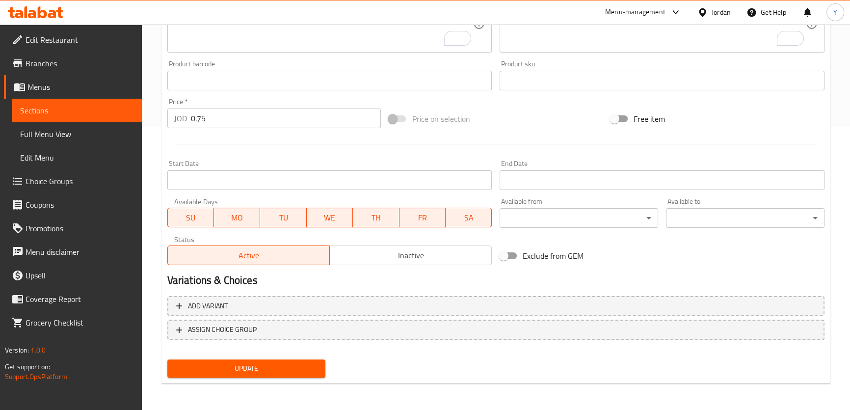
click at [288, 364] on span "Update" at bounding box center [246, 368] width 143 height 12
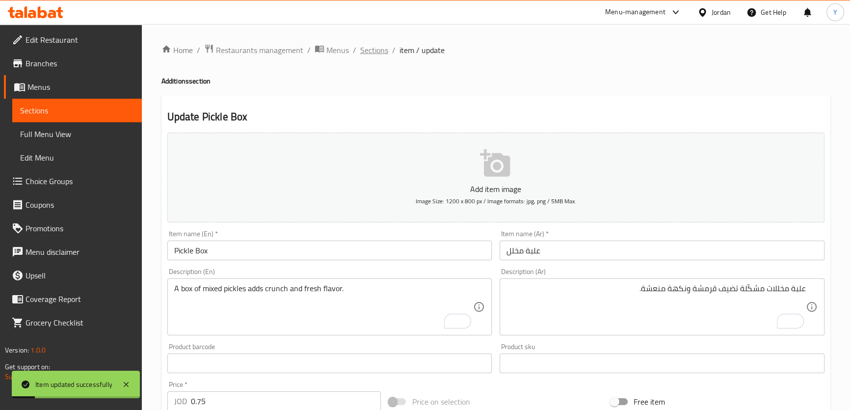
click at [372, 45] on span "Sections" at bounding box center [374, 50] width 28 height 12
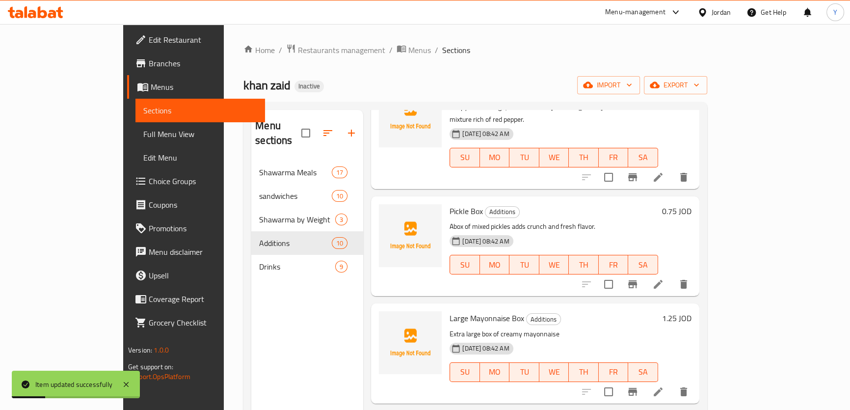
scroll to position [666, 0]
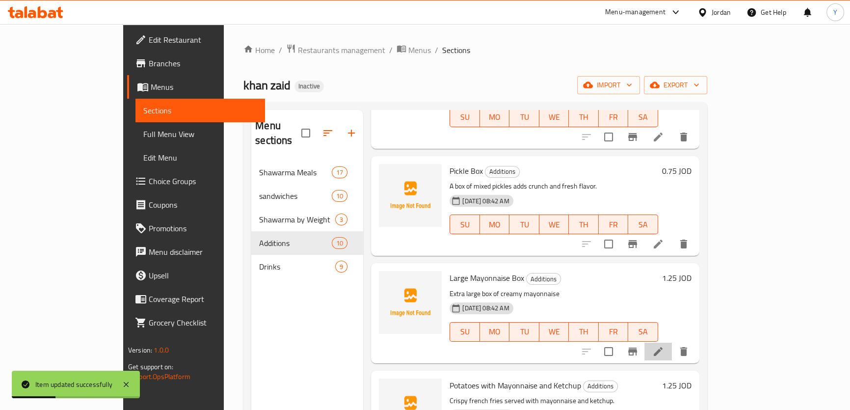
click at [672, 342] on li at bounding box center [657, 351] width 27 height 18
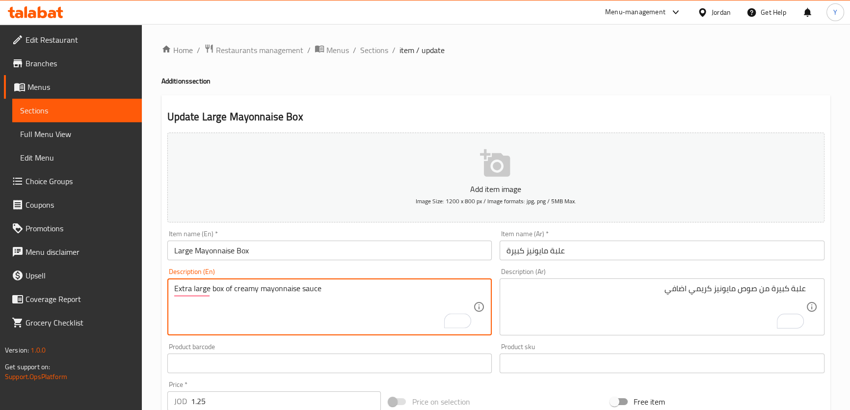
click at [233, 288] on textarea "Extra large box of creamy mayonnaise sauce" at bounding box center [323, 307] width 299 height 47
click at [598, 82] on h4 "Additions section" at bounding box center [495, 81] width 669 height 10
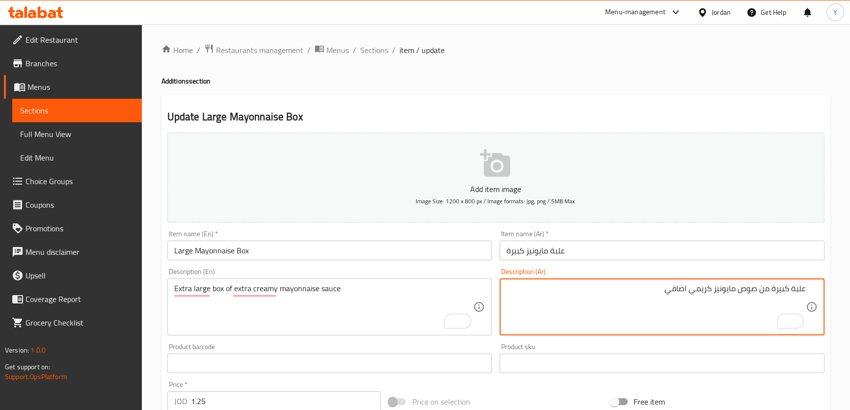
click at [680, 289] on textarea "علبة كبيرة من صوص مايونيز كريمي اضافي" at bounding box center [655, 307] width 299 height 47
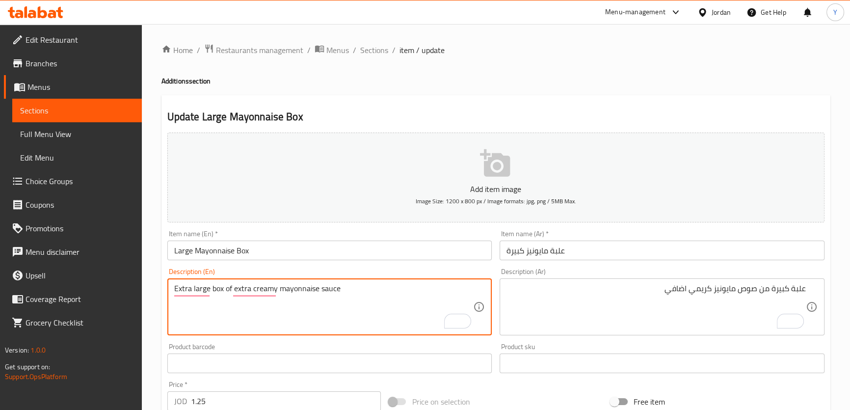
click at [334, 284] on textarea "Extra large box of extra creamy mayonnaise sauce" at bounding box center [323, 307] width 299 height 47
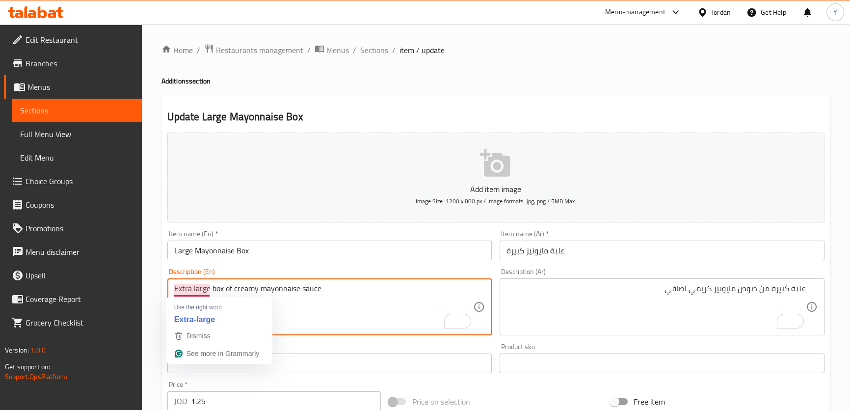
click at [181, 288] on textarea "Extra large box of creamy mayonnaise sauce" at bounding box center [323, 307] width 299 height 47
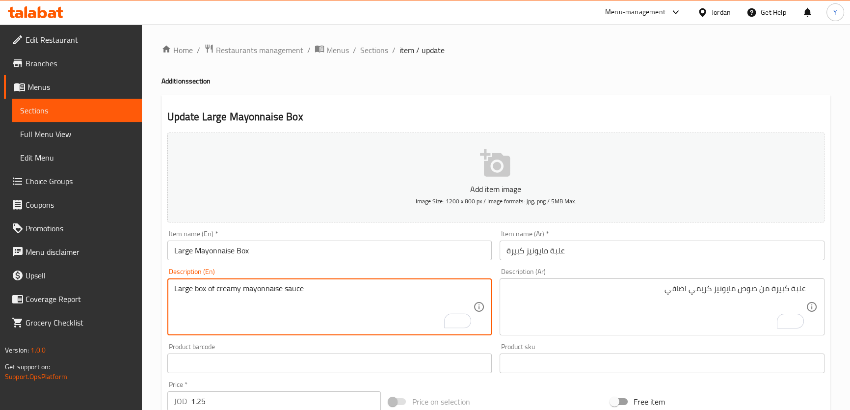
paste textarea "Extra"
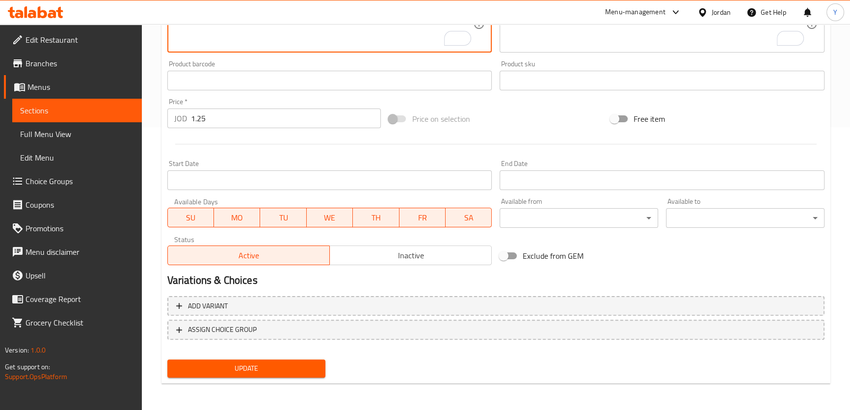
type textarea "Large box of Extra creamy mayonnaise sauce"
click at [272, 375] on button "Update" at bounding box center [246, 368] width 158 height 18
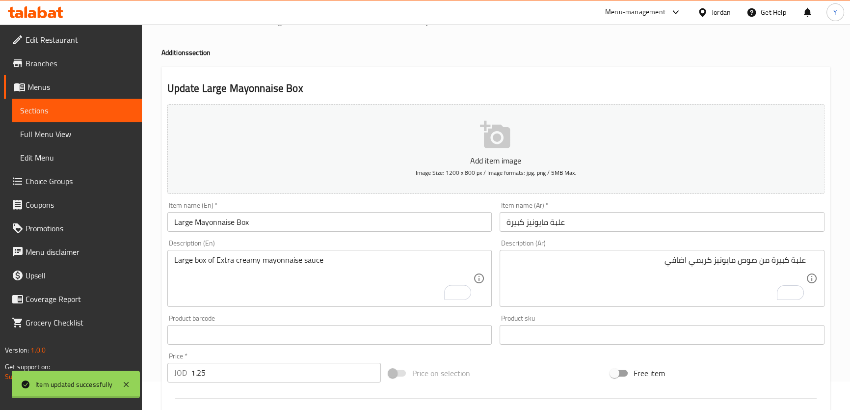
scroll to position [0, 0]
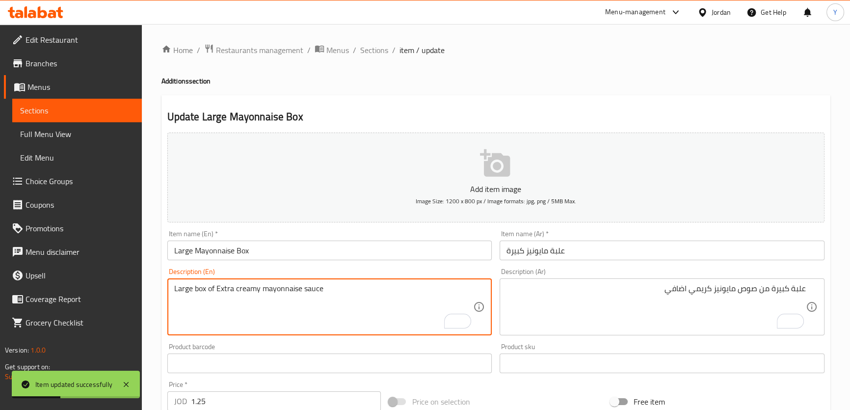
drag, startPoint x: 279, startPoint y: 288, endPoint x: 416, endPoint y: 289, distance: 137.4
click at [416, 289] on textarea "Large box of Extra creamy mayonnaise sauce" at bounding box center [323, 307] width 299 height 47
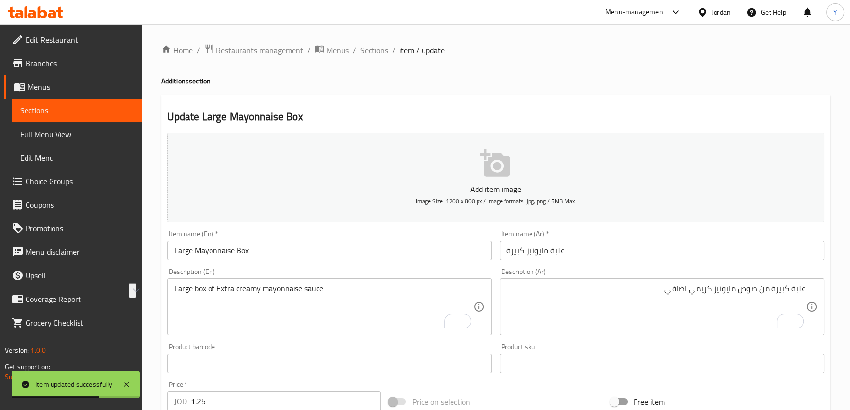
click at [653, 90] on div "Home / Restaurants management / Menus / Sections / item / update Additions sect…" at bounding box center [495, 359] width 669 height 630
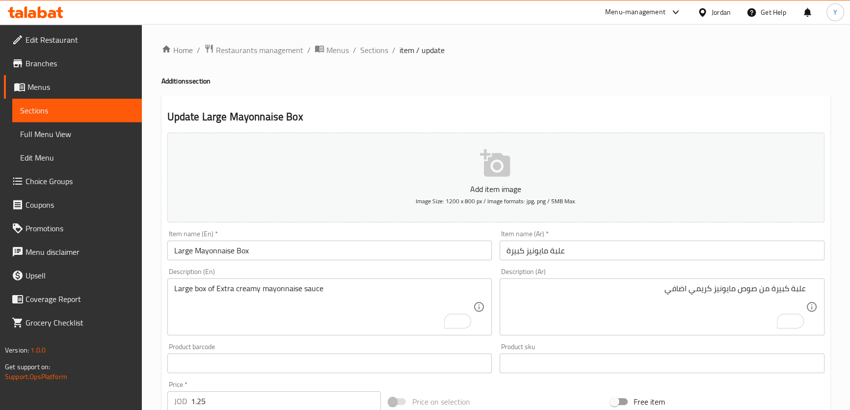
drag, startPoint x: 734, startPoint y: 103, endPoint x: 657, endPoint y: 103, distance: 77.0
click at [734, 103] on div "Update Large Mayonnaise Box Add item image Image Size: 1200 x 800 px / Image fo…" at bounding box center [495, 380] width 669 height 571
click at [377, 53] on span "Sections" at bounding box center [374, 50] width 28 height 12
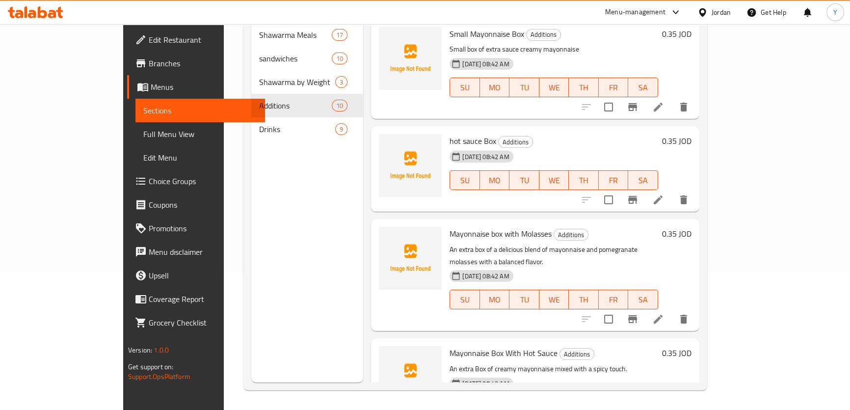
scroll to position [672, 0]
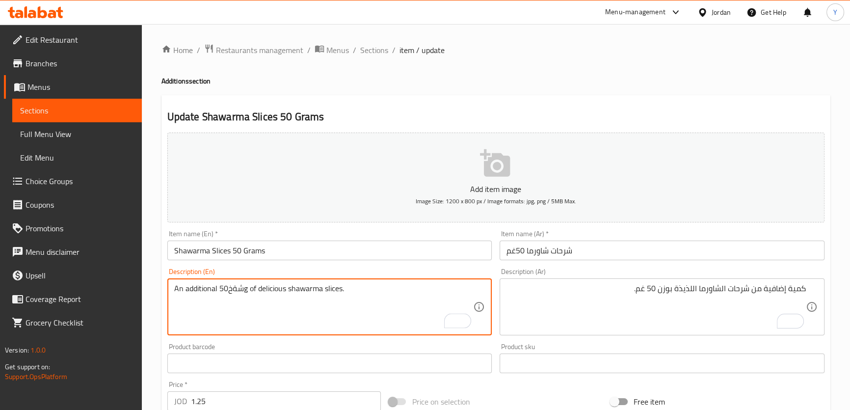
scroll to position [0, 93]
click at [261, 289] on textarea "An additional quantity 50g of delicious shawarma slices." at bounding box center [323, 307] width 299 height 47
click at [275, 294] on textarea "An additional quantity of 50g size of delicious shawarma slices." at bounding box center [323, 307] width 299 height 47
click at [280, 293] on textarea "An additional quantity of 50g weight of delicious shawarma slices." at bounding box center [323, 307] width 299 height 47
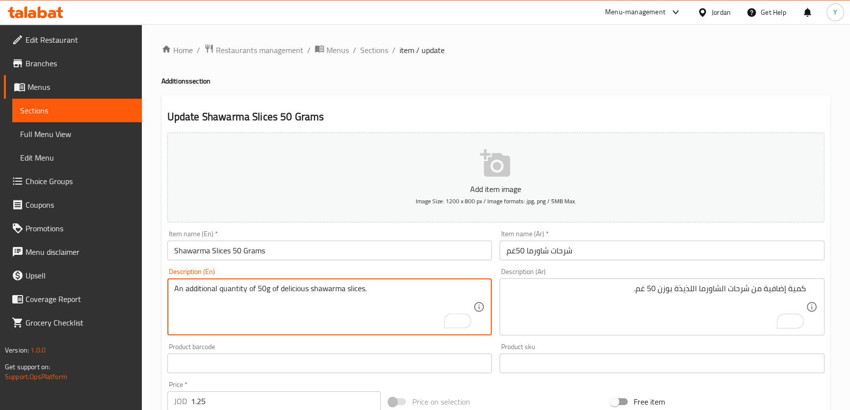
click at [255, 286] on textarea "An additional quantity of 50g of delicious shawarma slices." at bounding box center [323, 307] width 299 height 47
paste textarea "weight"
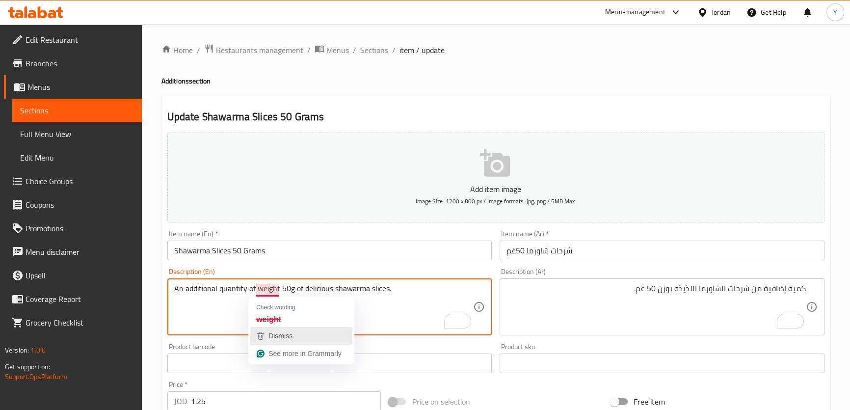
click at [285, 330] on div "Dismiss" at bounding box center [279, 335] width 26 height 15
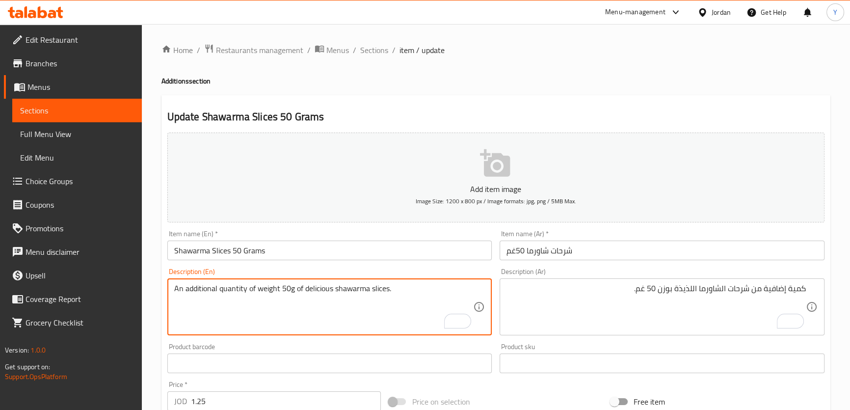
type textarea "An additional quantity of weight 50g of delicious shawarma slices."
click at [493, 100] on div "Update Shawarma Slices 50 Grams Add item image Image Size: 1200 x 800 px / Imag…" at bounding box center [495, 380] width 669 height 571
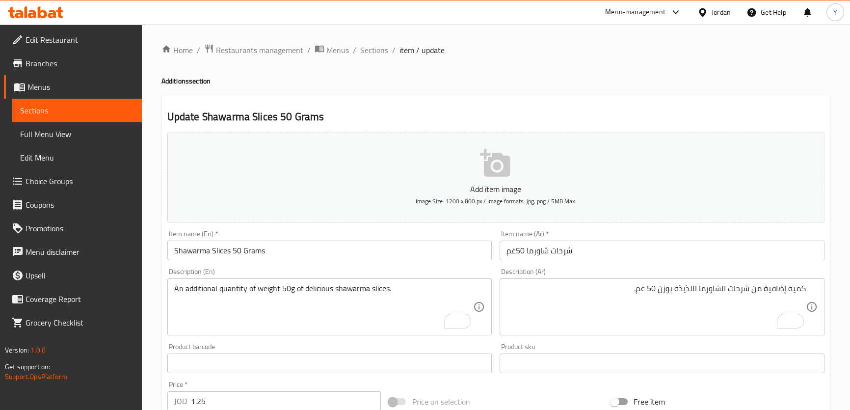
click at [521, 93] on div "Home / Restaurants management / Menus / Sections / item / update Additions sect…" at bounding box center [495, 359] width 669 height 630
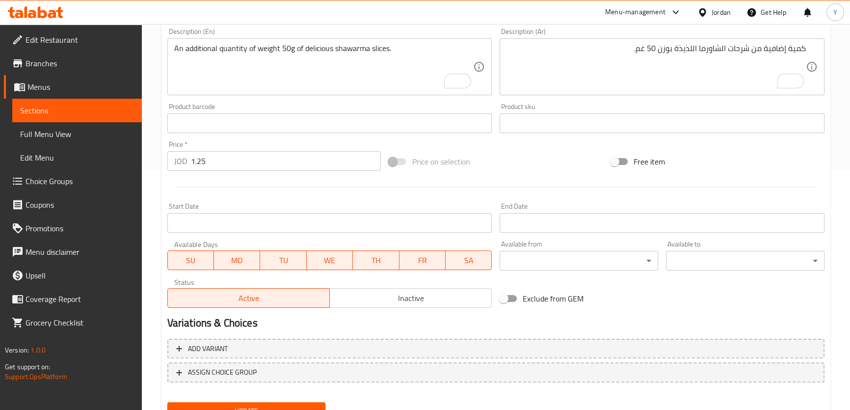
scroll to position [283, 0]
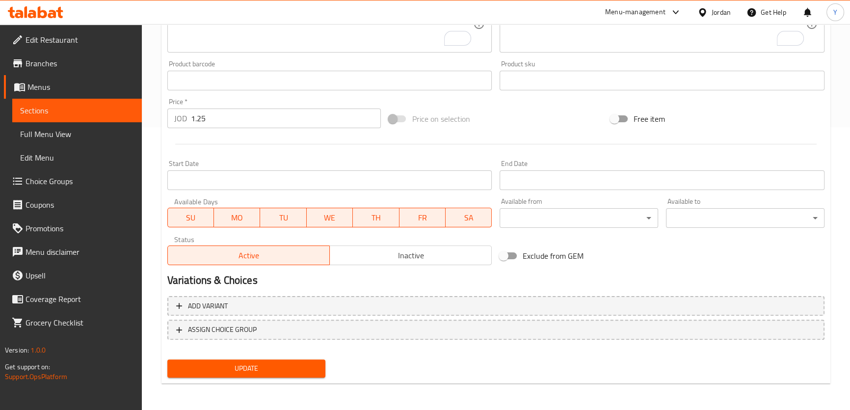
click at [266, 364] on span "Update" at bounding box center [246, 368] width 143 height 12
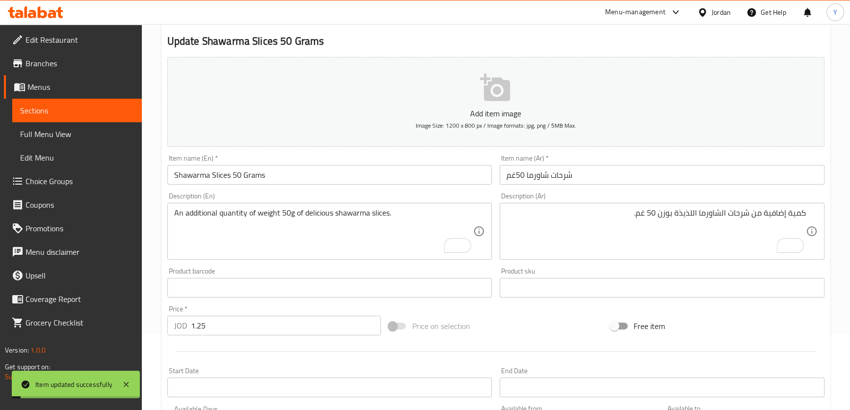
scroll to position [0, 0]
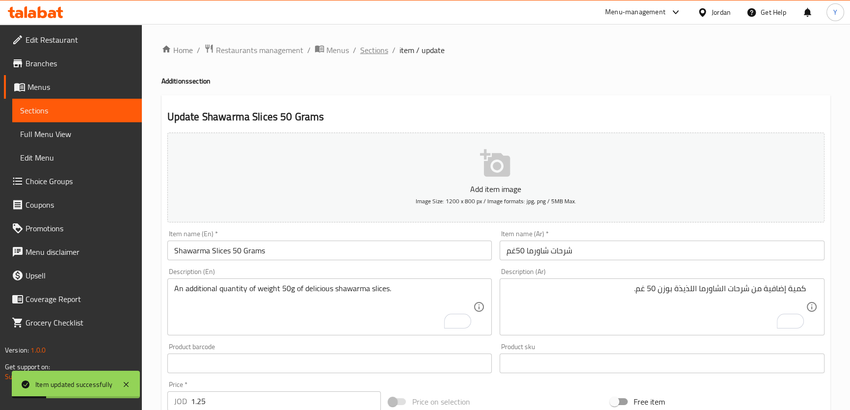
click at [371, 47] on span "Sections" at bounding box center [374, 50] width 28 height 12
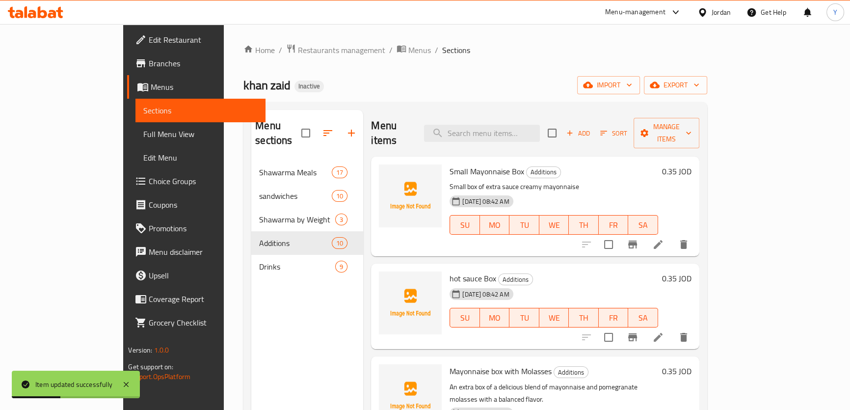
scroll to position [223, 0]
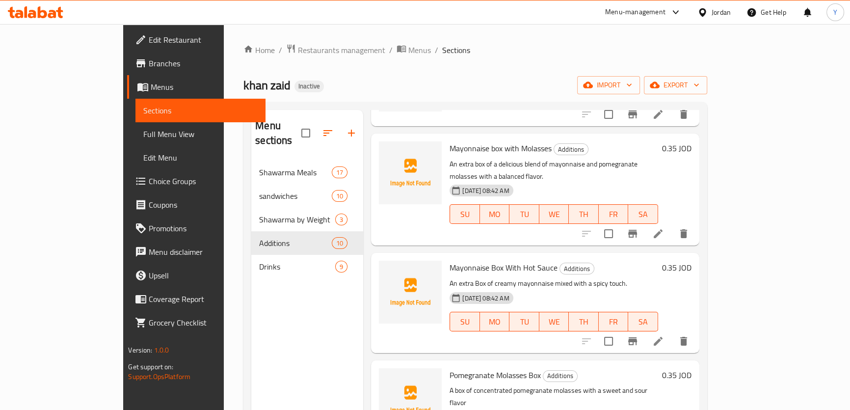
click at [251, 268] on div "Menu sections Shawarma Meals 17 sandwiches 10 Shawarma by Weight 3 Additions 10…" at bounding box center [307, 315] width 112 height 410
click at [251, 262] on div "Drinks 9" at bounding box center [307, 267] width 112 height 24
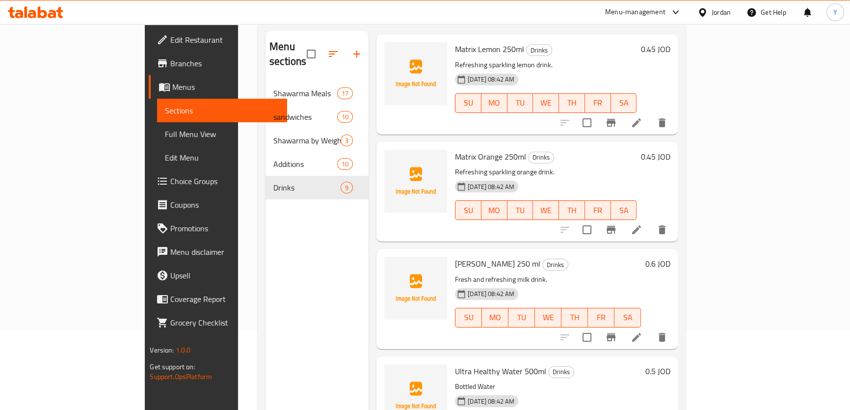
scroll to position [89, 0]
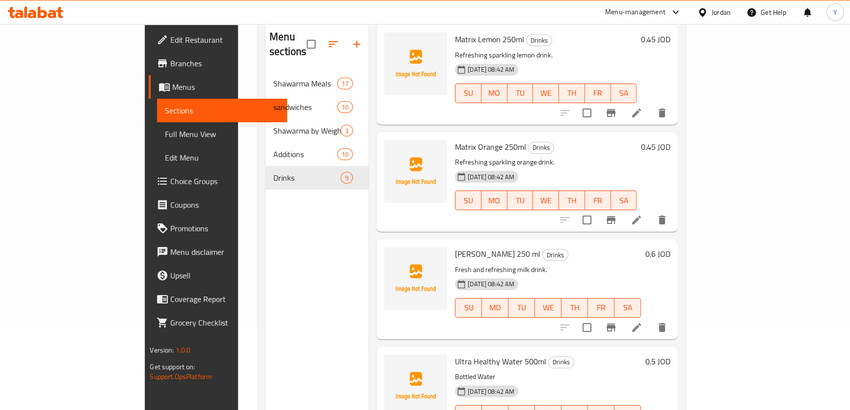
click at [641, 323] on icon at bounding box center [636, 327] width 9 height 9
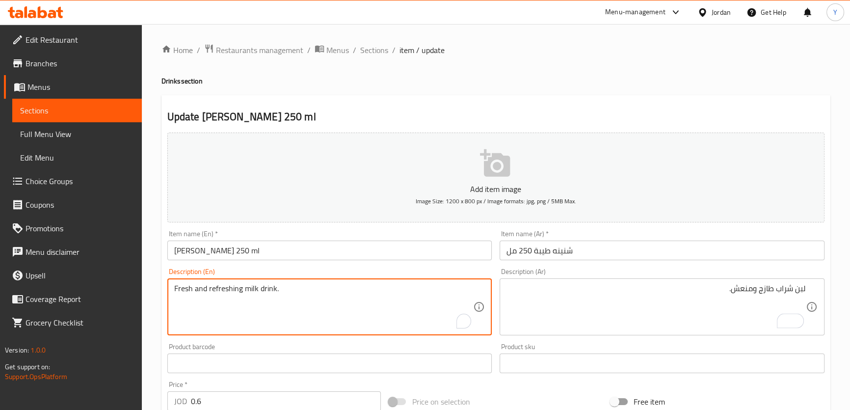
click at [250, 291] on textarea "Fresh and refreshing milk drink." at bounding box center [323, 307] width 299 height 47
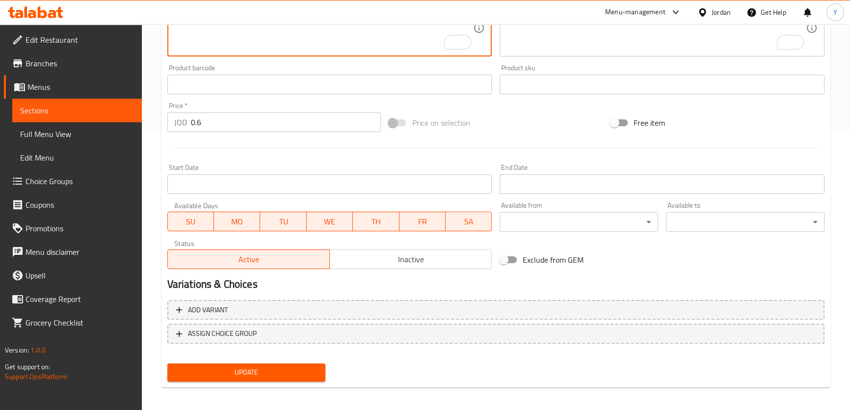
scroll to position [283, 0]
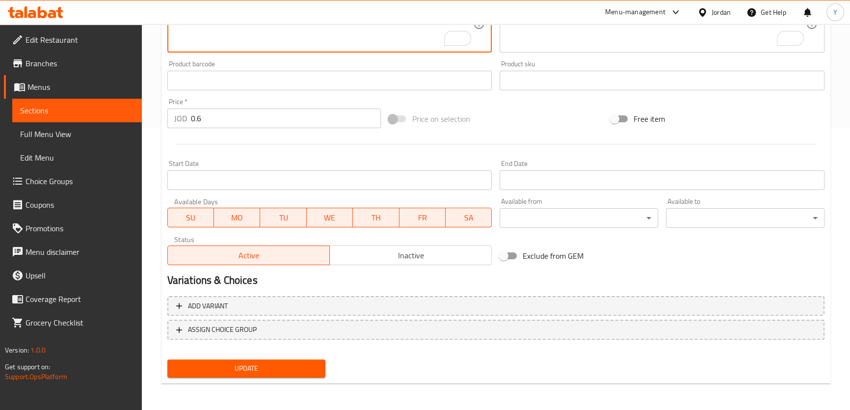
type textarea "Fresh and refreshing laban drink."
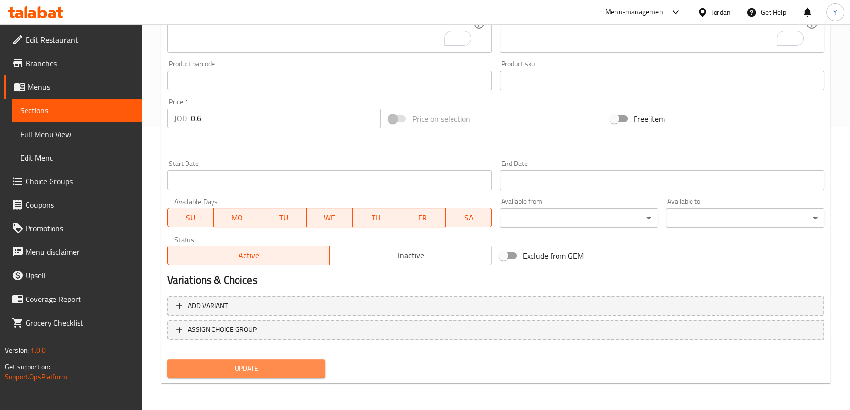
click at [256, 372] on span "Update" at bounding box center [246, 368] width 143 height 12
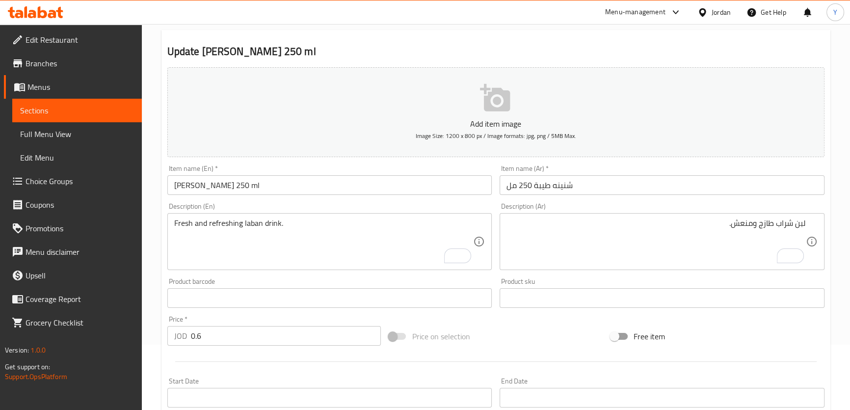
scroll to position [15, 0]
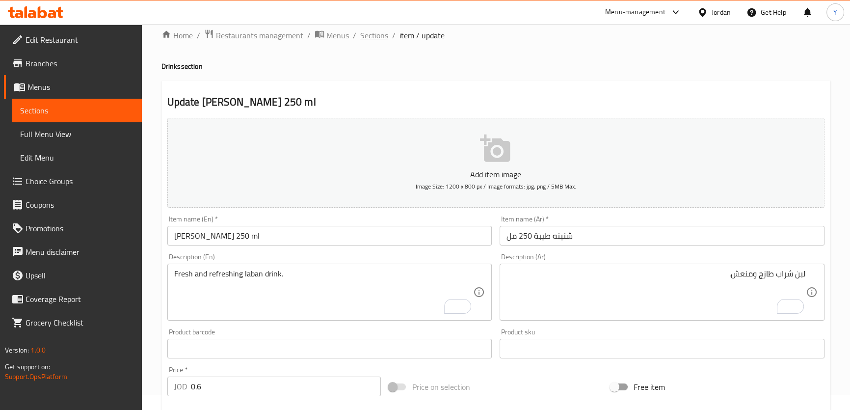
click at [375, 35] on span "Sections" at bounding box center [374, 35] width 28 height 12
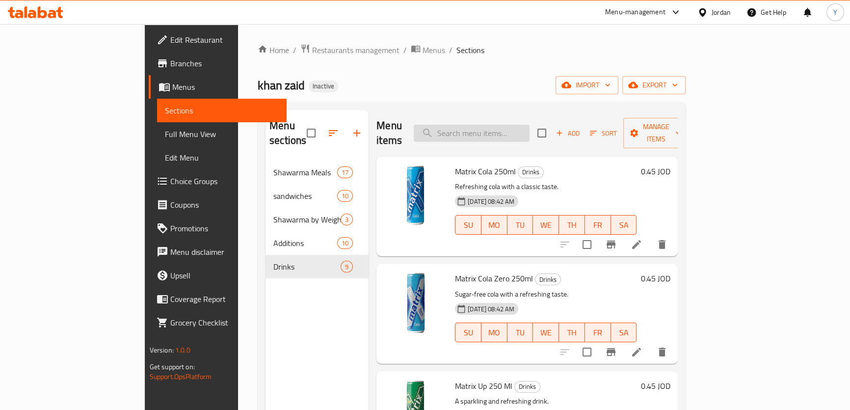
click at [506, 125] on input "search" at bounding box center [472, 133] width 116 height 17
paste input "Pickle Box"
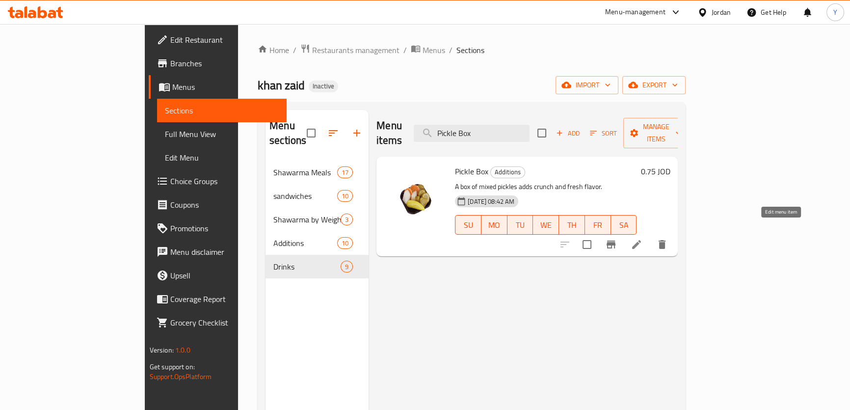
type input "Pickle Box"
click at [642, 238] on icon at bounding box center [636, 244] width 12 height 12
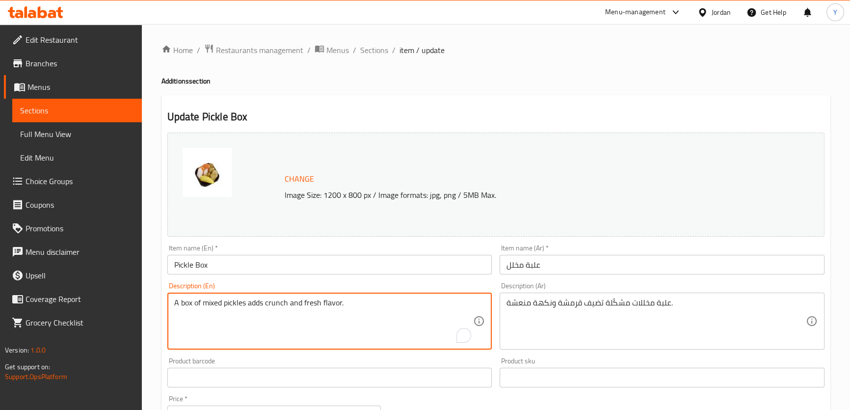
click at [310, 307] on textarea "A box of mixed pickles adds crunch and fresh flavor." at bounding box center [323, 321] width 299 height 47
type textarea "A box of mixed pickles adds crunch and refreshing flavor."
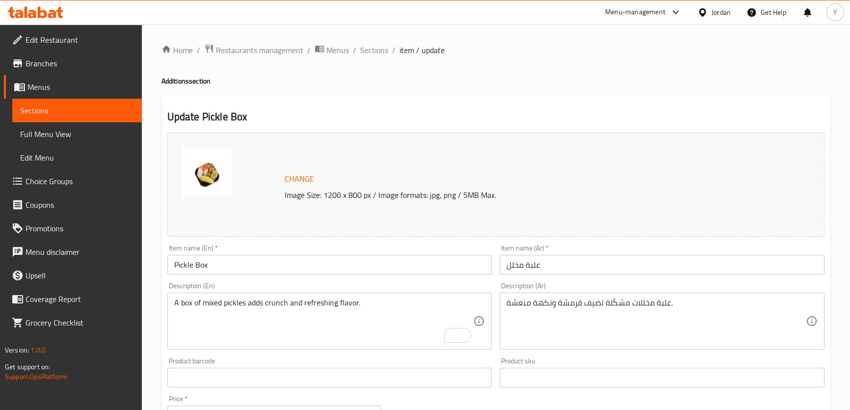
click at [624, 99] on div "Update Pickle Box Change Image Size: 1200 x 800 px / Image formats: jpg, png / …" at bounding box center [495, 387] width 669 height 585
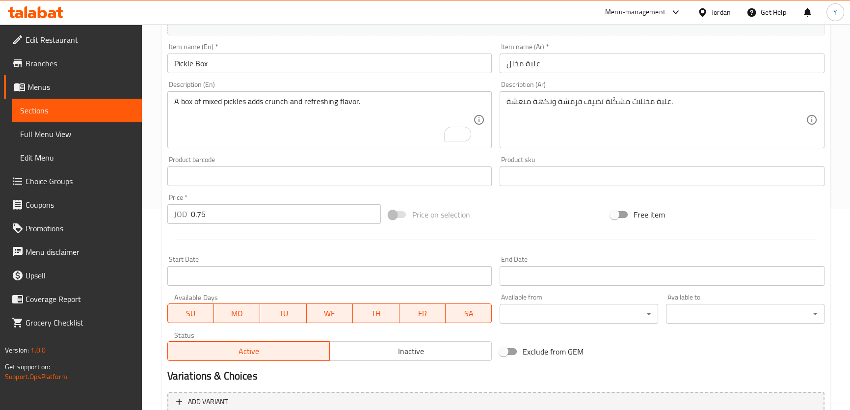
scroll to position [297, 0]
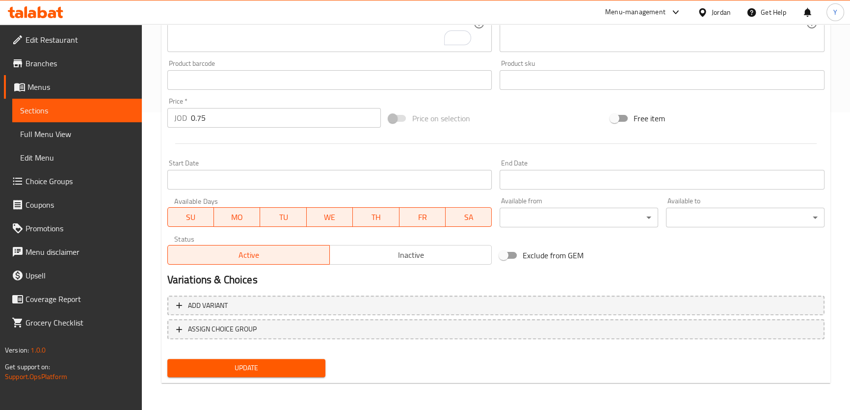
click at [287, 366] on span "Update" at bounding box center [246, 368] width 143 height 12
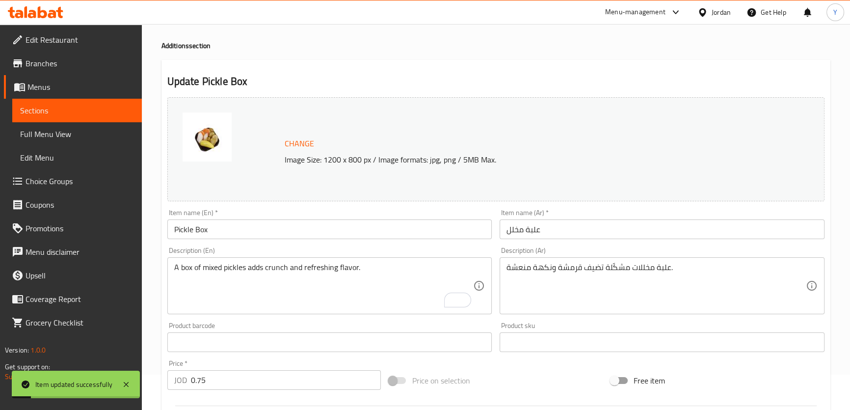
scroll to position [0, 0]
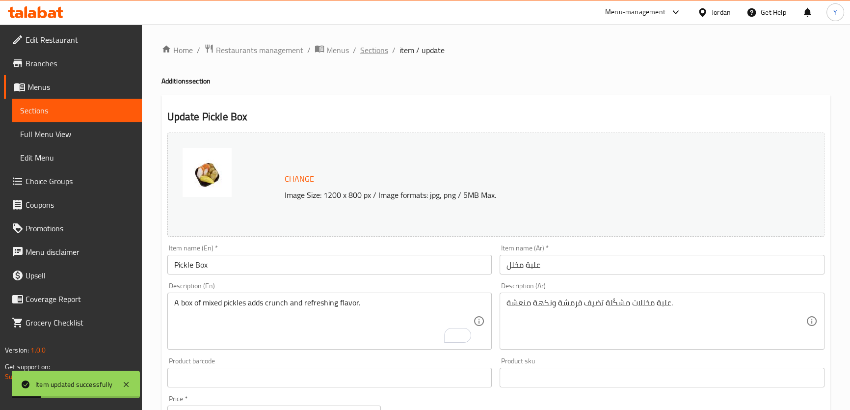
click at [368, 44] on span "Sections" at bounding box center [374, 50] width 28 height 12
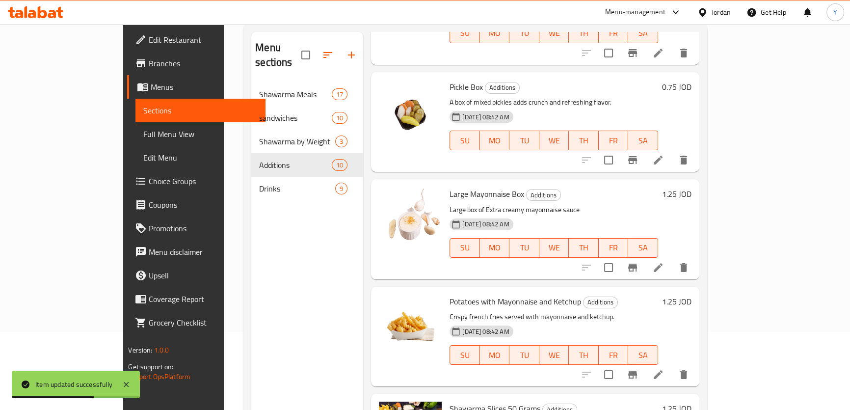
scroll to position [137, 0]
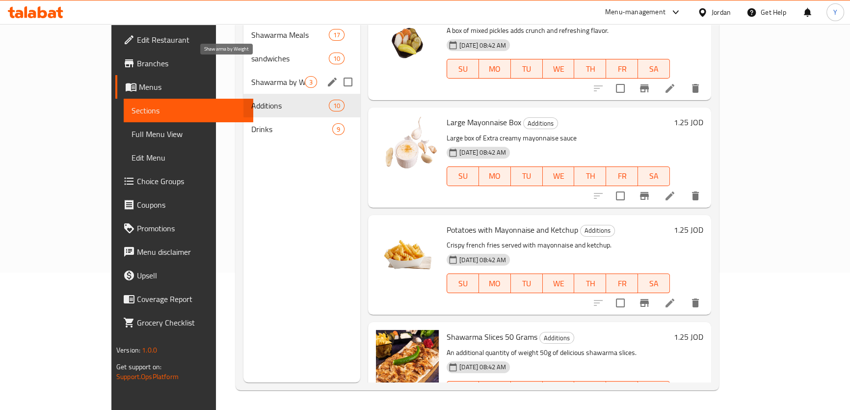
click at [251, 76] on span "Shawarma by Weight" at bounding box center [277, 82] width 53 height 12
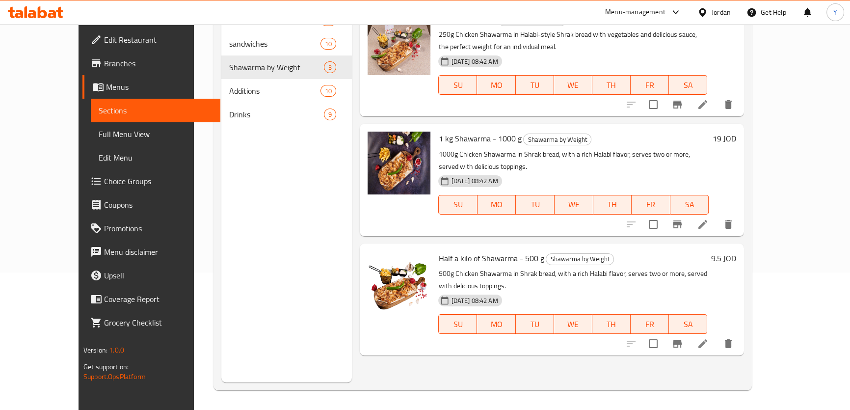
scroll to position [49, 0]
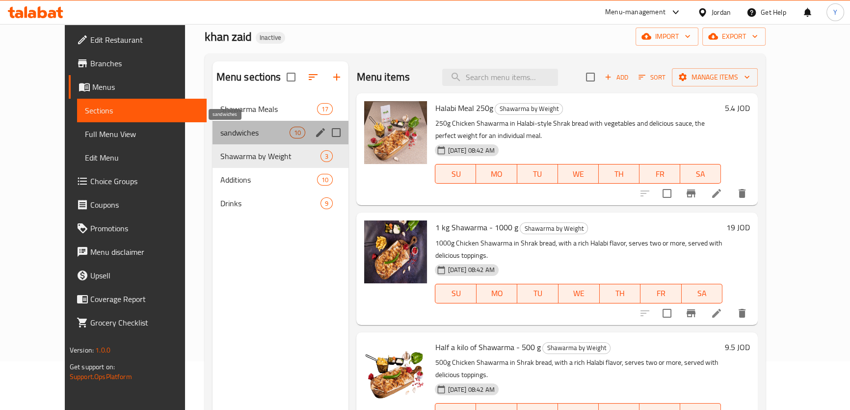
click at [224, 138] on span "sandwiches" at bounding box center [255, 133] width 70 height 12
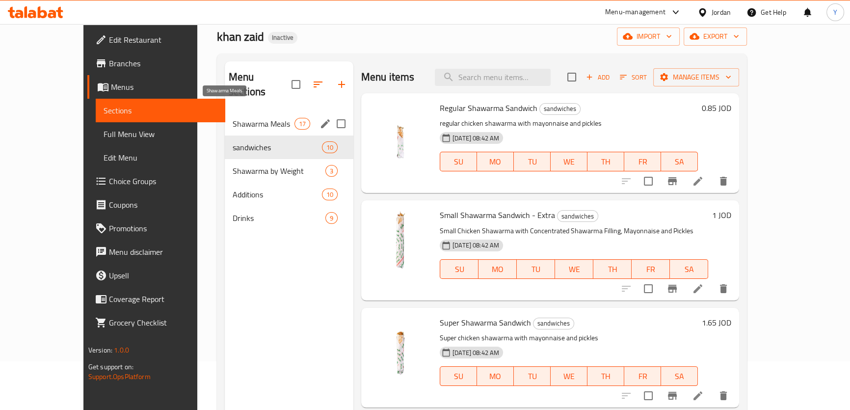
click at [237, 118] on span "Shawarma Meals" at bounding box center [264, 124] width 62 height 12
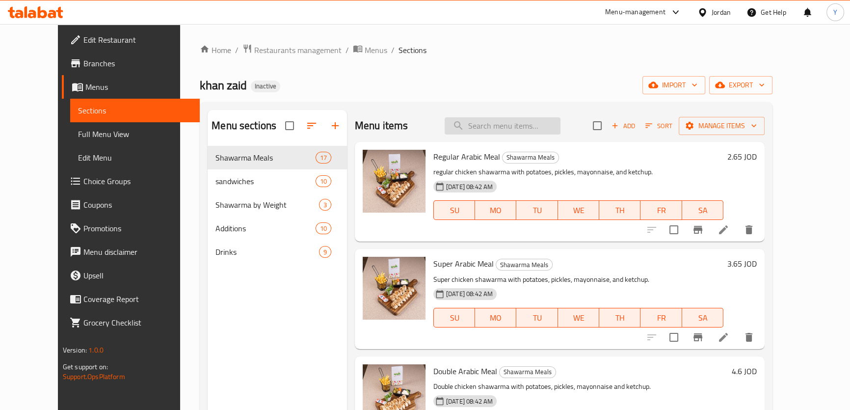
click at [496, 128] on input "search" at bounding box center [502, 125] width 116 height 17
paste input "Mix Family Meal"
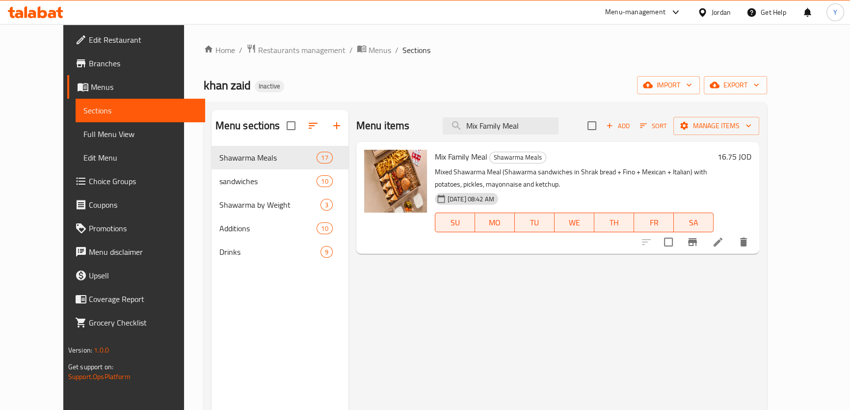
type input "Mix Family Meal"
click at [722, 241] on icon at bounding box center [717, 241] width 9 height 9
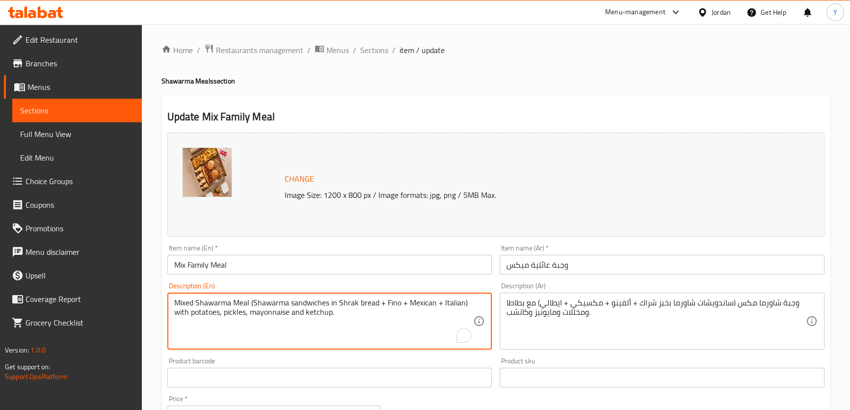
click at [390, 301] on textarea "Mixed Shawarma Meal (Shawarma sandwiches in Shrak bread + Fino + Mexican + Ital…" at bounding box center [323, 321] width 299 height 47
type textarea "Mixed Shawarma Meal (Shawarma sandwiches in Shrak bread + alvino+ Mexican + Ita…"
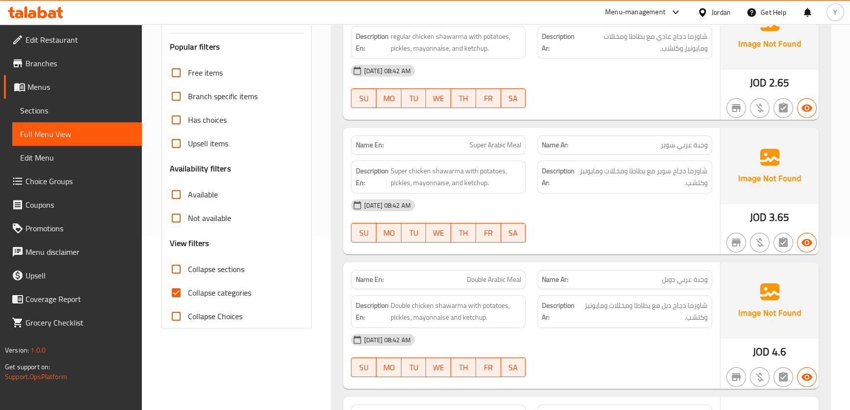
scroll to position [223, 0]
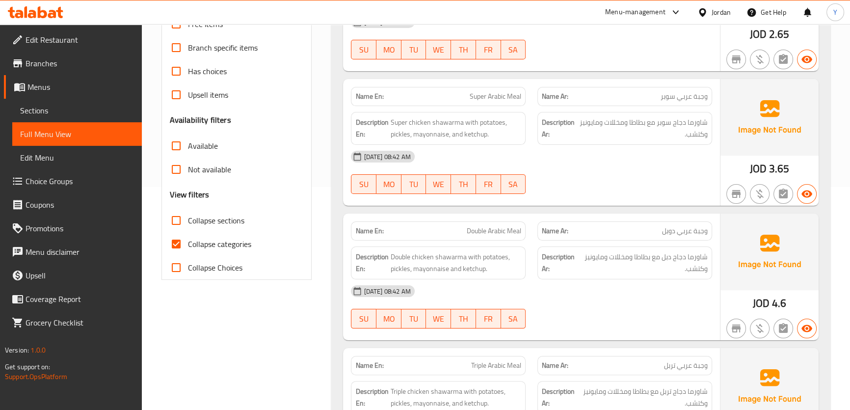
click at [206, 245] on span "Collapse categories" at bounding box center [219, 244] width 63 height 12
click at [188, 245] on input "Collapse categories" at bounding box center [176, 244] width 24 height 24
checkbox input "false"
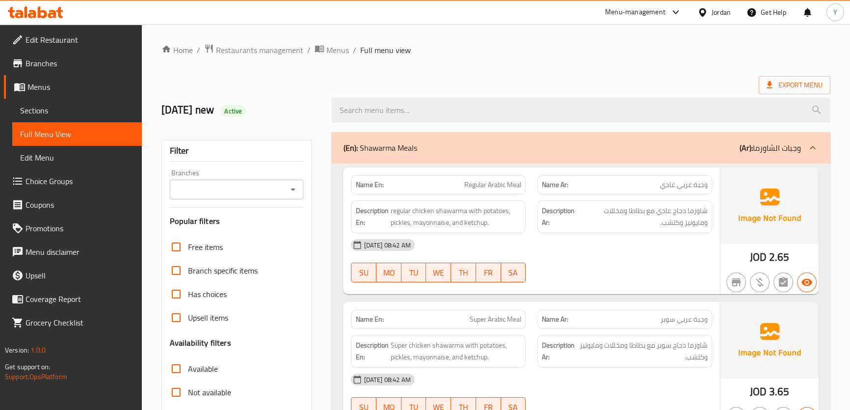
click at [364, 190] on strong "Name En:" at bounding box center [369, 185] width 28 height 10
copy strong "Name En:"
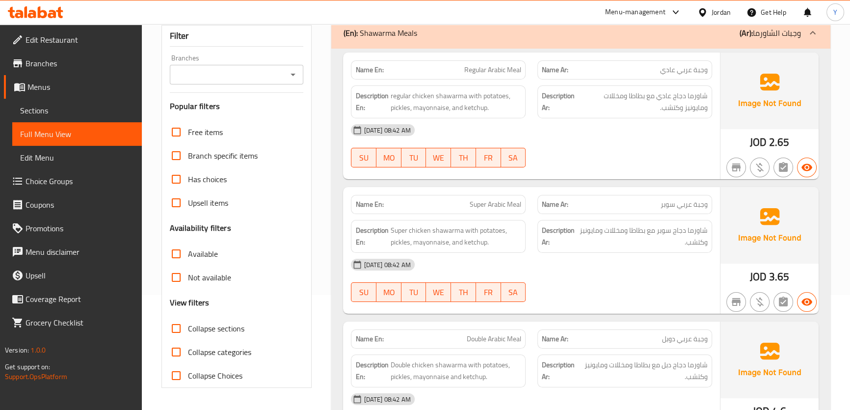
scroll to position [44, 0]
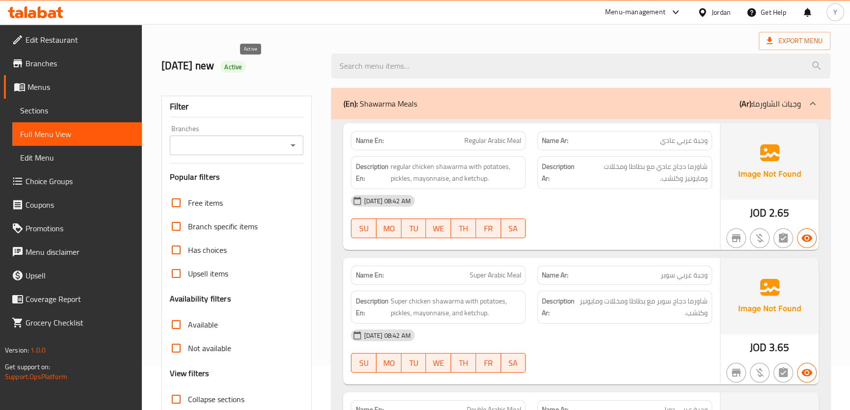
click at [246, 68] on span "Active" at bounding box center [233, 66] width 26 height 9
copy span "Active"
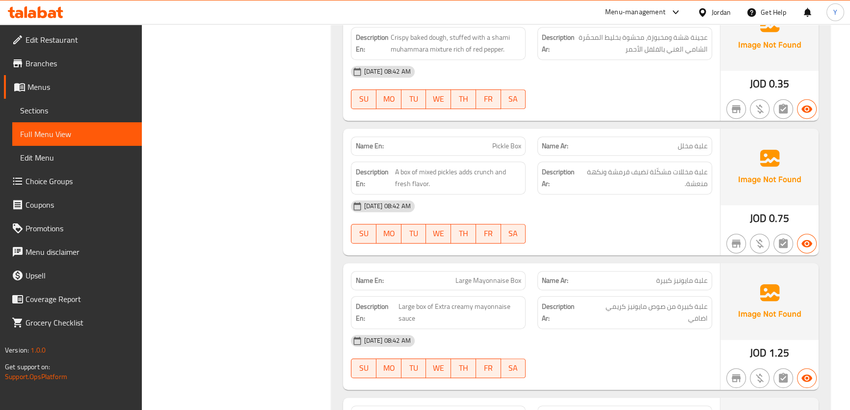
scroll to position [5263, 0]
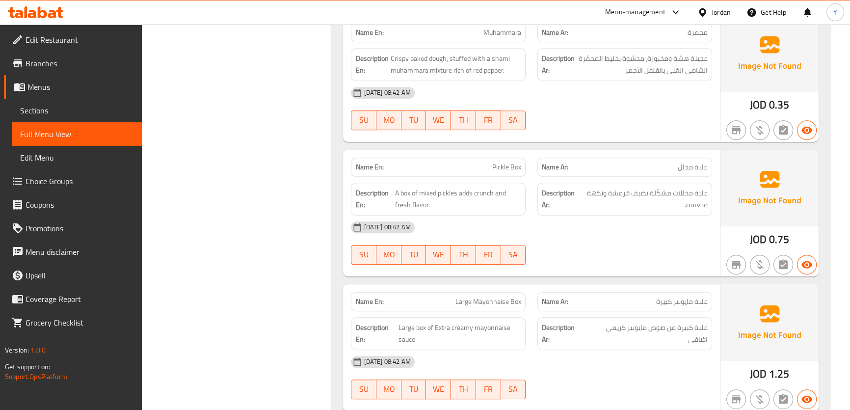
copy span "Pickle Box"
drag, startPoint x: 521, startPoint y: 236, endPoint x: 519, endPoint y: -21, distance: 257.1
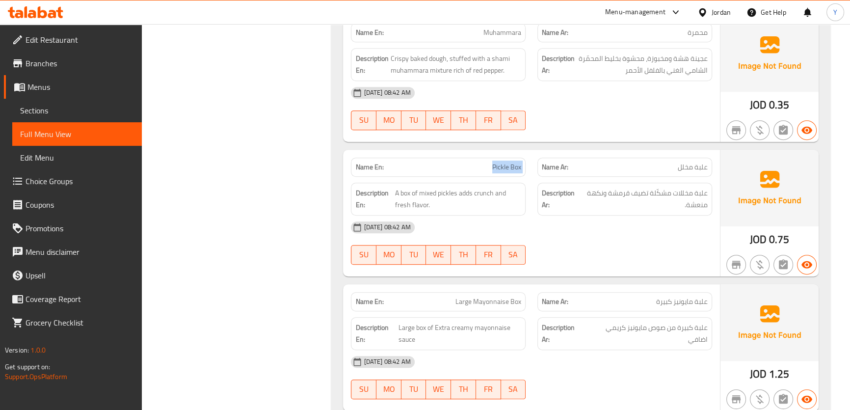
scroll to position [0, 0]
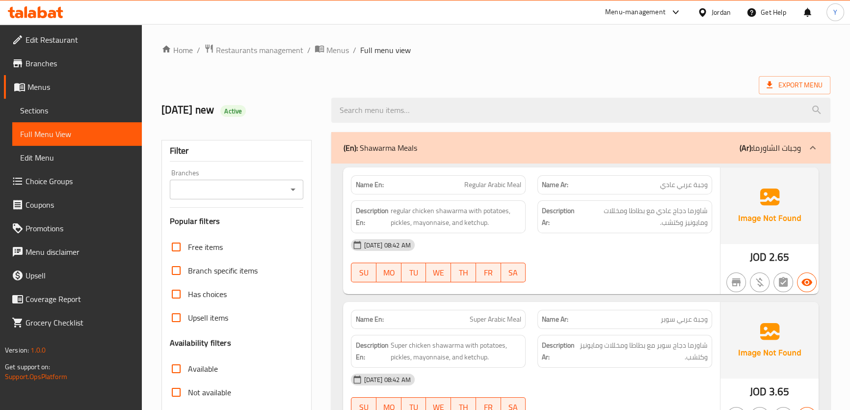
type button "6"
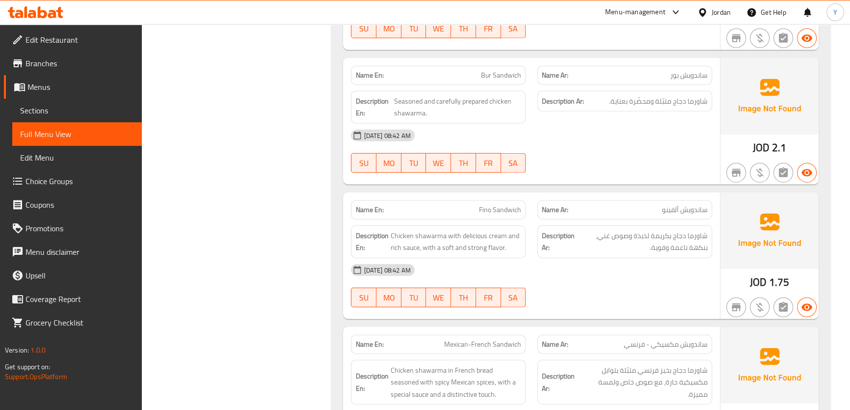
scroll to position [3289, 0]
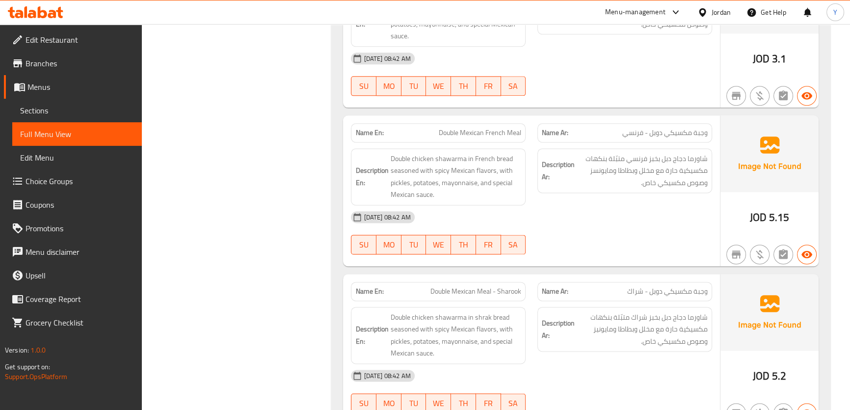
scroll to position [0, 0]
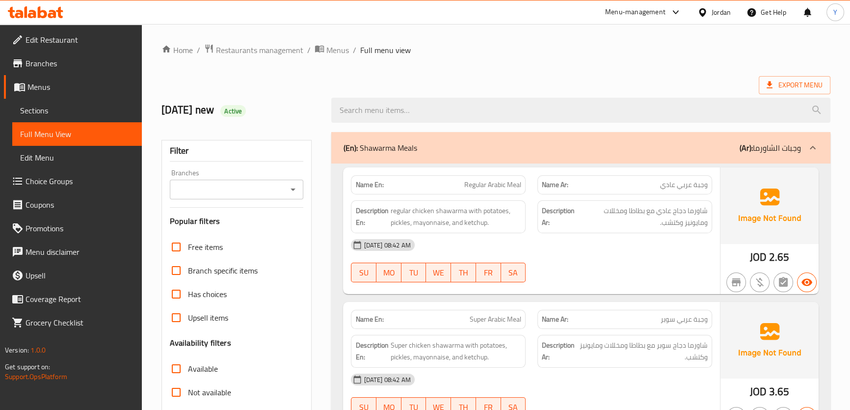
drag, startPoint x: 623, startPoint y: 264, endPoint x: 629, endPoint y: 39, distance: 224.8
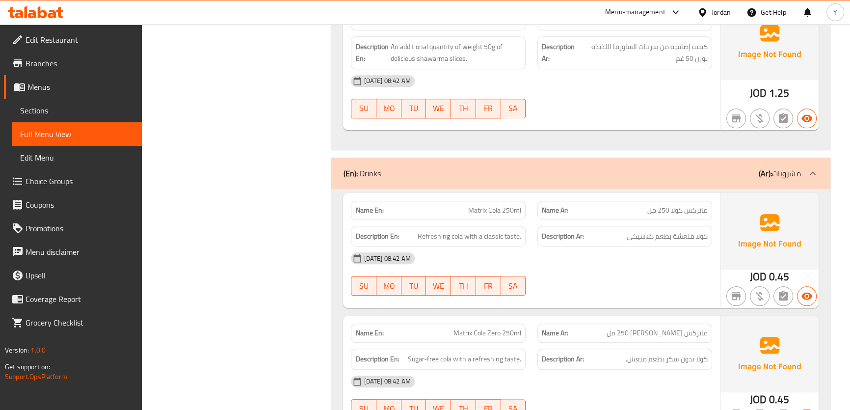
scroll to position [5742, 0]
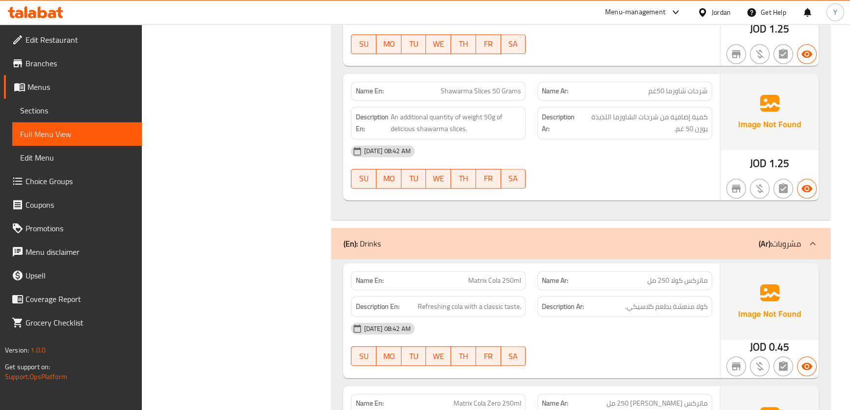
copy span "Shawarma Slices 50 Grams"
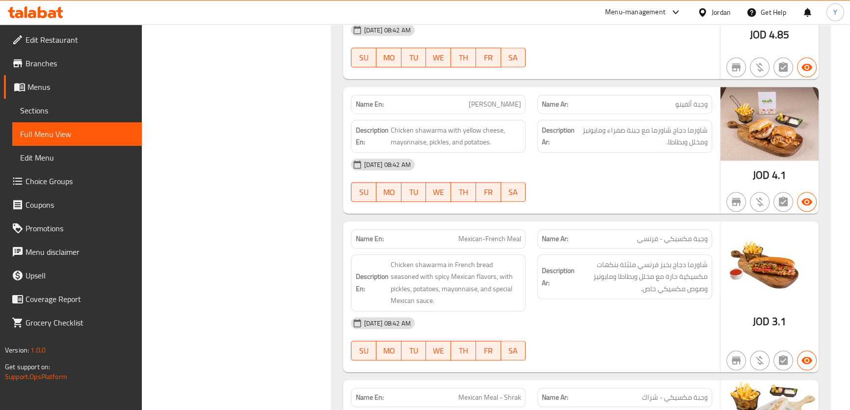
scroll to position [1427, 0]
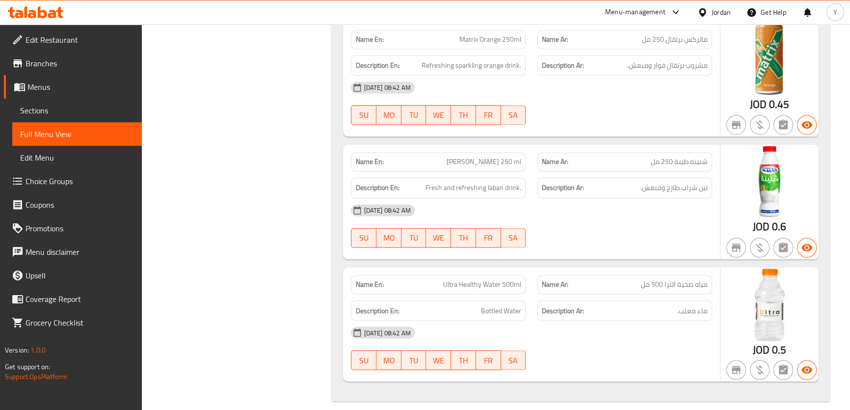
drag, startPoint x: 646, startPoint y: 91, endPoint x: 646, endPoint y: 427, distance: 336.1
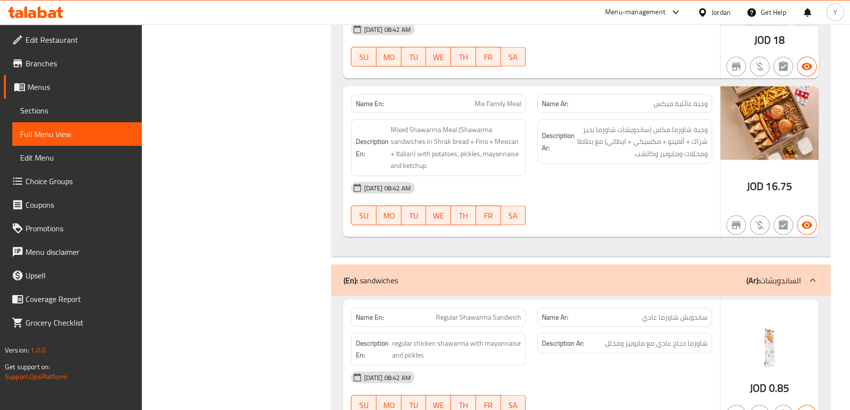
scroll to position [0, 0]
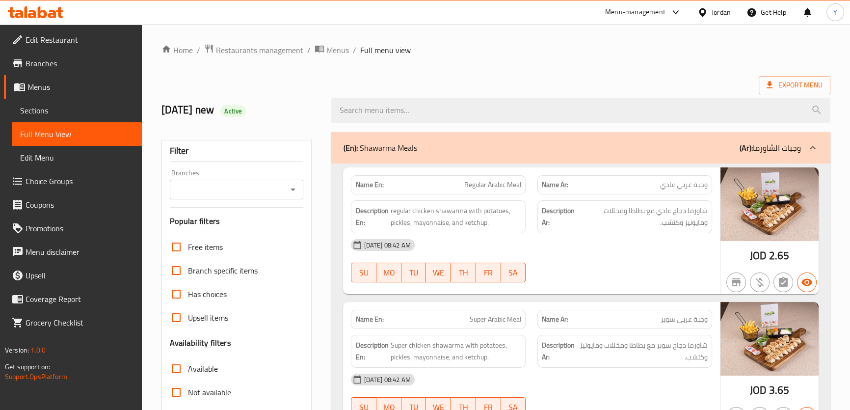
drag, startPoint x: 609, startPoint y: 263, endPoint x: 651, endPoint y: -29, distance: 295.4
drag, startPoint x: 688, startPoint y: 234, endPoint x: 809, endPoint y: 30, distance: 237.6
click at [812, 82] on span "Export Menu" at bounding box center [794, 85] width 56 height 12
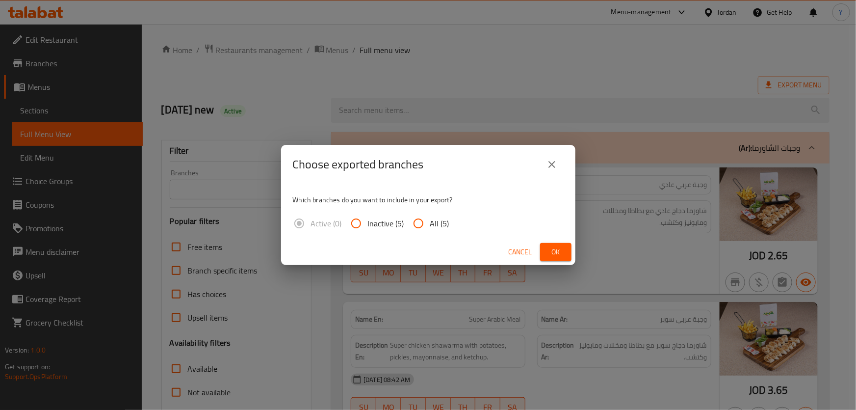
click at [562, 246] on span "Ok" at bounding box center [556, 252] width 16 height 12
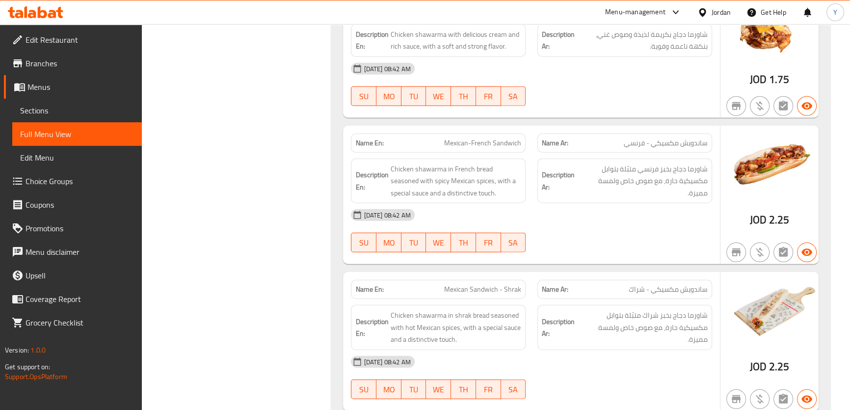
scroll to position [6717, 0]
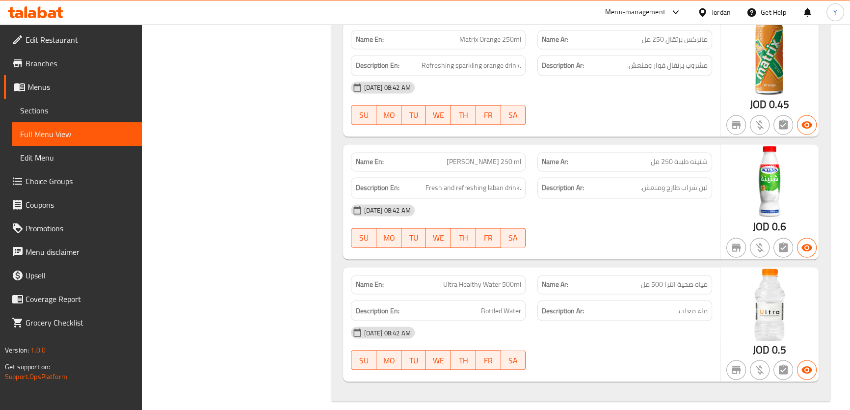
drag, startPoint x: 578, startPoint y: 117, endPoint x: 651, endPoint y: 427, distance: 318.1
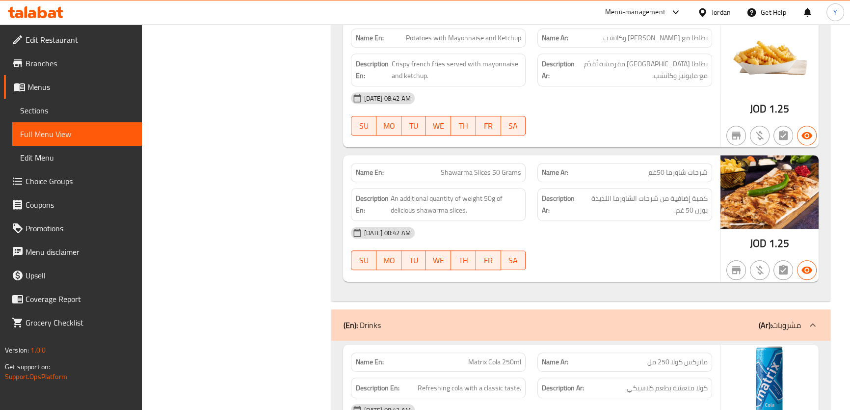
scroll to position [5647, 0]
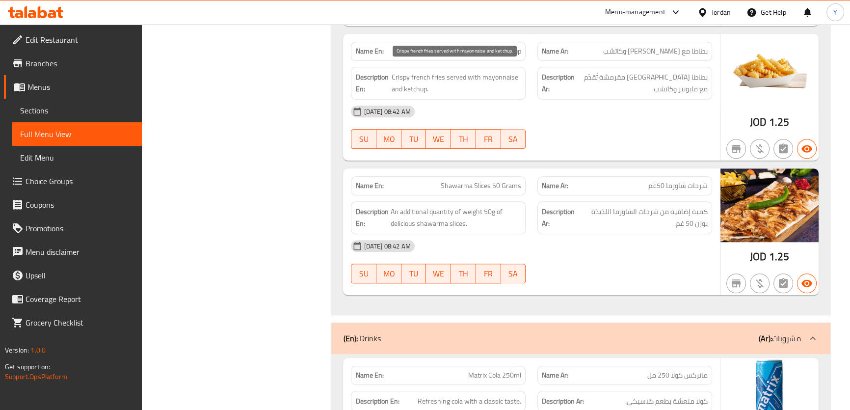
click at [442, 71] on span "Crispy french fries served with mayonnaise and ketchup." at bounding box center [457, 83] width 130 height 24
copy span "Crispy french fries served with mayonnaise and ketchup."
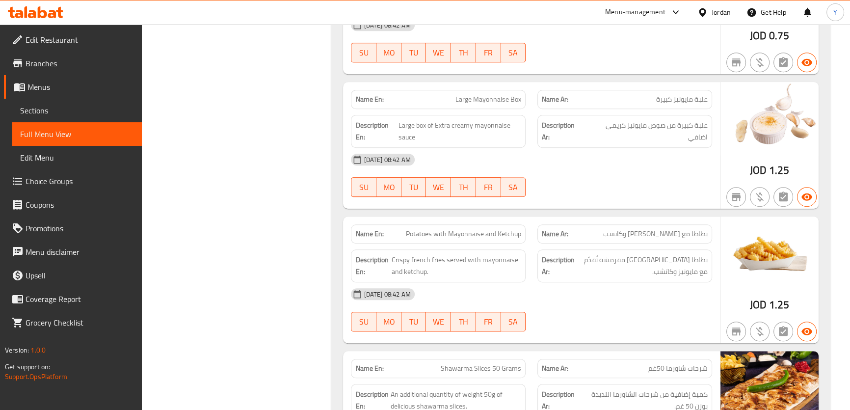
scroll to position [5424, 0]
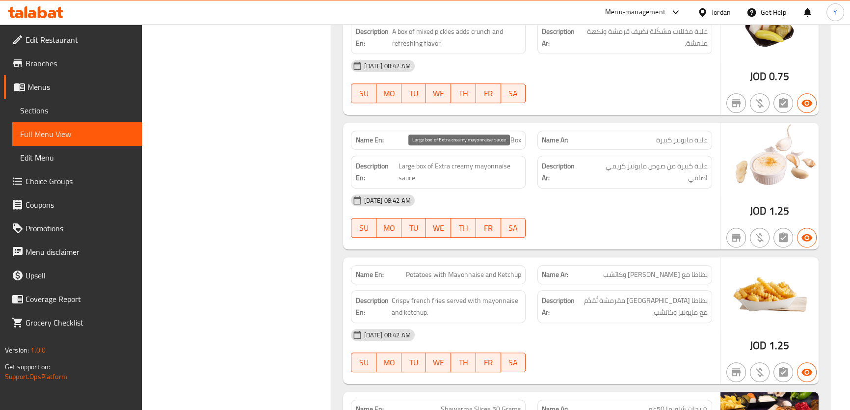
click at [440, 162] on span "Large box of Extra creamy mayonnaise sauce" at bounding box center [459, 172] width 123 height 24
copy span "Large box of Extra creamy mayonnaise sauce"
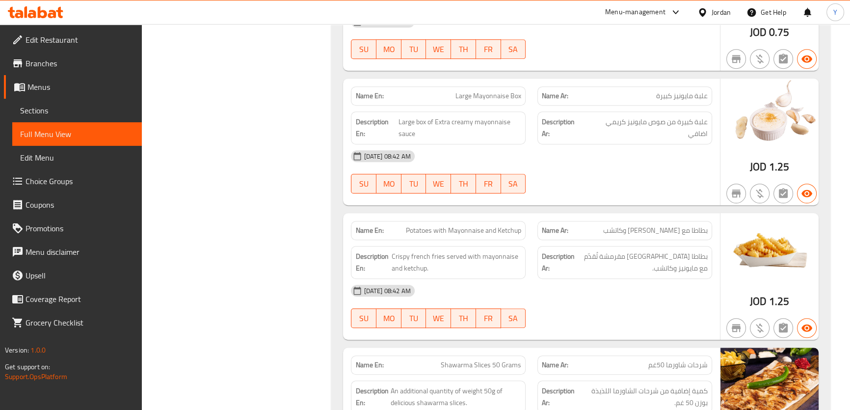
scroll to position [5334, 0]
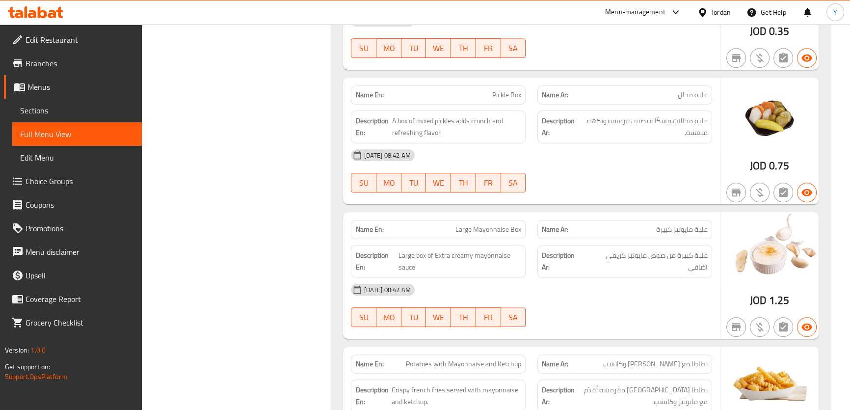
click at [436, 115] on span "A box of mixed pickles adds crunch and refreshing flavor." at bounding box center [456, 127] width 129 height 24
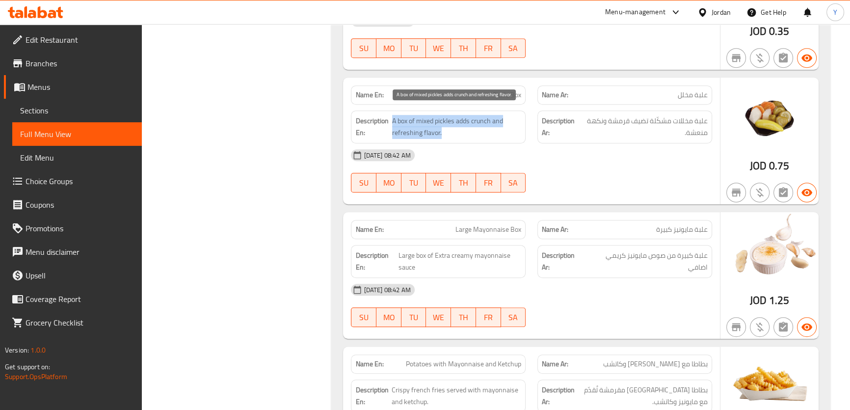
click at [436, 115] on span "A box of mixed pickles adds crunch and refreshing flavor." at bounding box center [456, 127] width 129 height 24
copy span "A box of mixed pickles adds crunch and refreshing flavor."
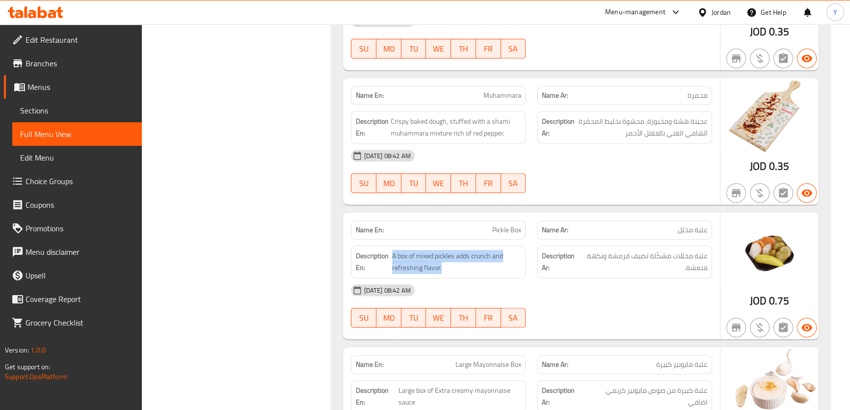
scroll to position [5156, 0]
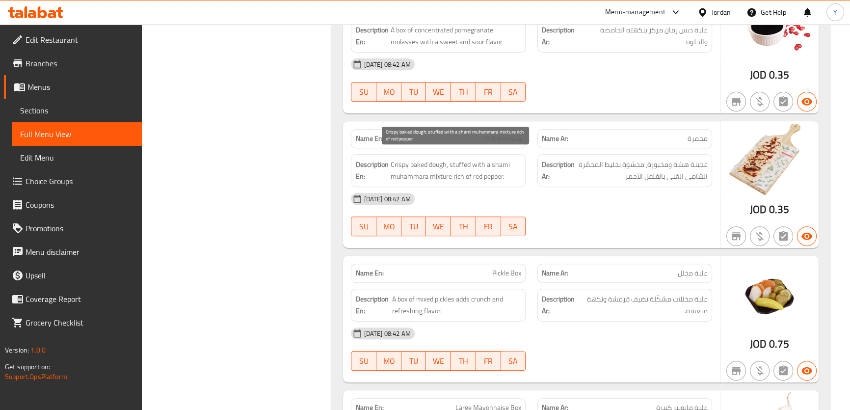
click at [444, 172] on span "Crispy baked dough, stuffed with a shami muhammara mixture rich of red pepper." at bounding box center [455, 170] width 131 height 24
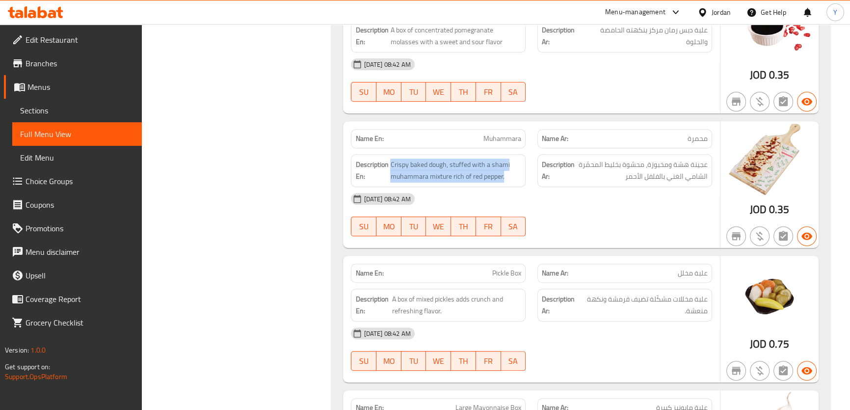
copy span "Crispy baked dough, stuffed with a shami muhammara mixture rich of red pepper."
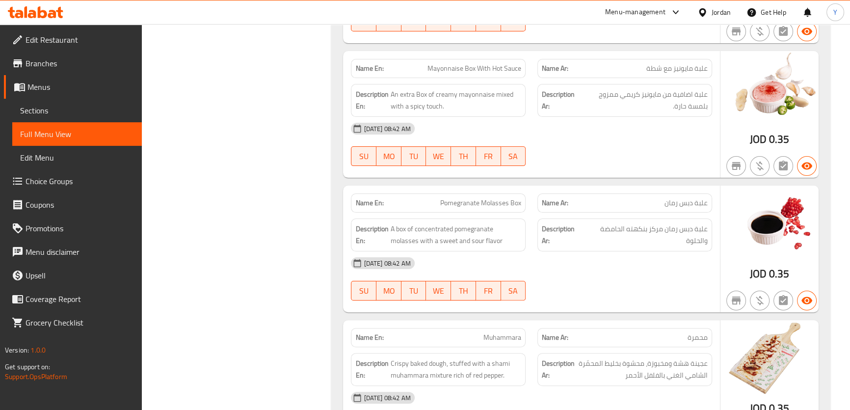
scroll to position [4888, 0]
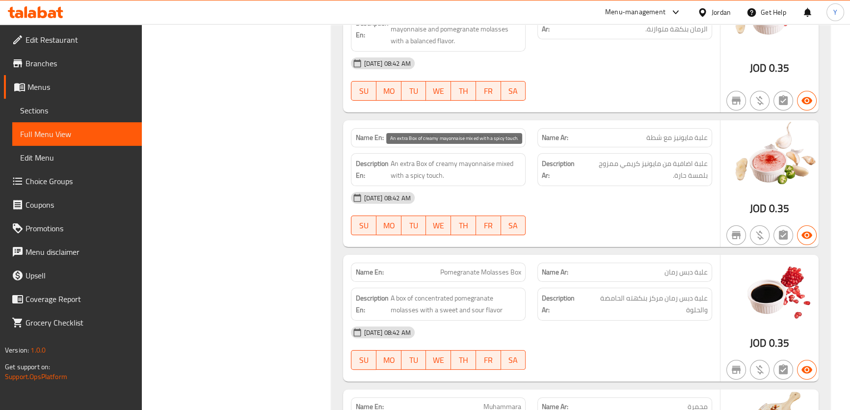
click at [469, 159] on span "An extra Box of creamy mayonnaise mixed with a spicy touch." at bounding box center [455, 169] width 131 height 24
copy span "An extra Box of creamy mayonnaise mixed with a spicy touch."
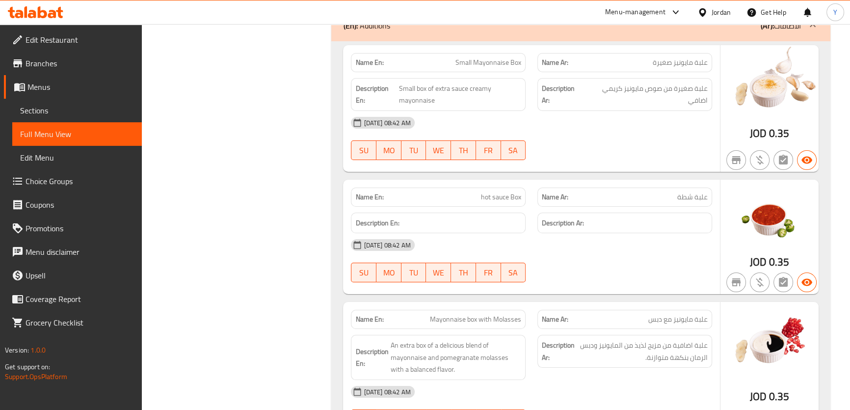
scroll to position [4576, 0]
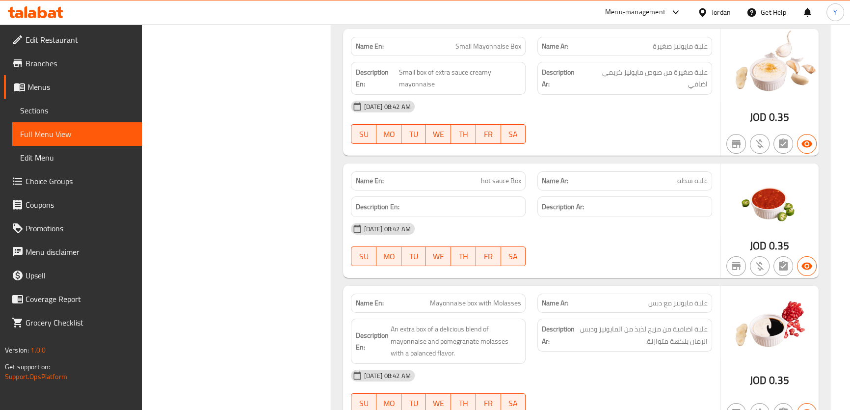
copy span "hot sauce Box"
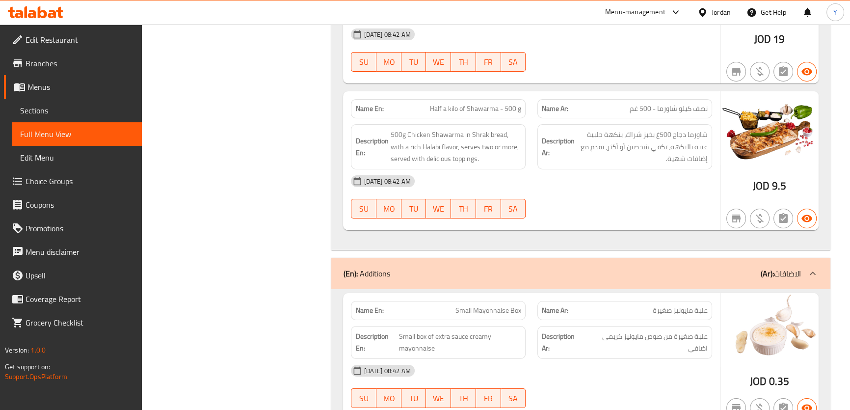
scroll to position [4175, 0]
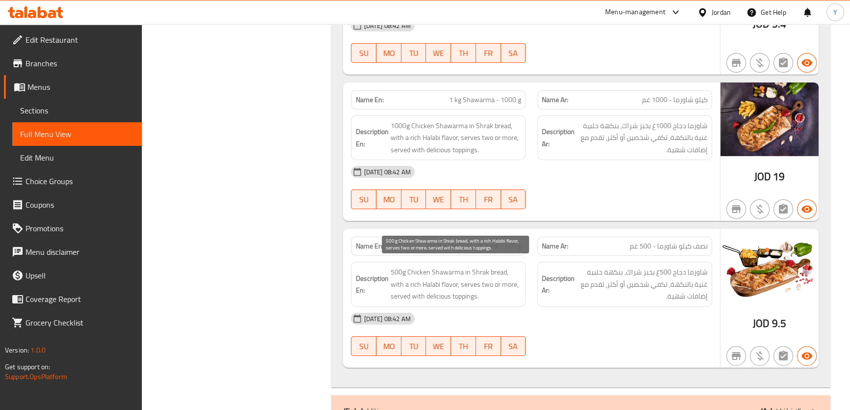
click at [471, 270] on span "500g Chicken Shawarma in Shrak bread, with a rich Halabi flavor, serves two or …" at bounding box center [455, 284] width 131 height 36
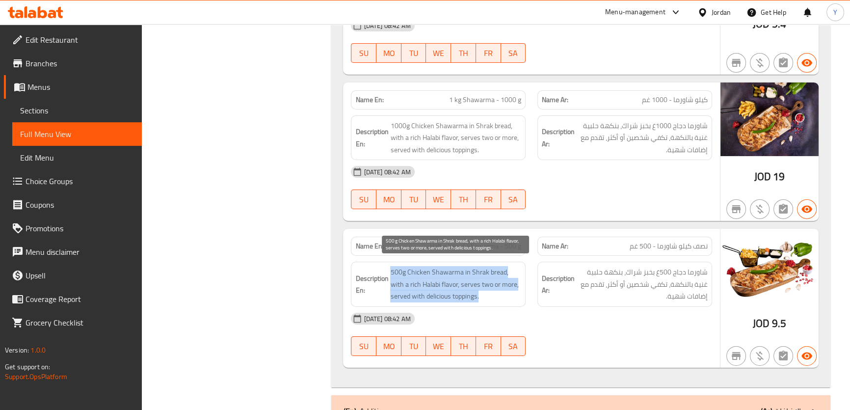
click at [471, 270] on span "500g Chicken Shawarma in Shrak bread, with a rich Halabi flavor, serves two or …" at bounding box center [455, 284] width 131 height 36
copy span "500g Chicken Shawarma in Shrak bread, with a rich Halabi flavor, serves two or …"
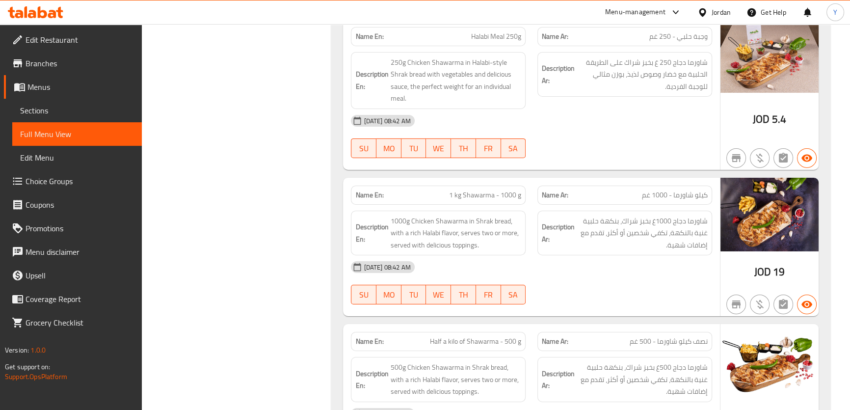
scroll to position [4041, 0]
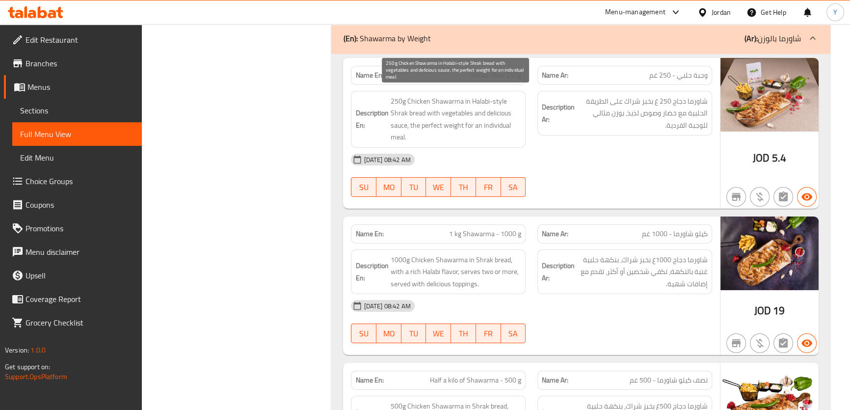
click at [473, 107] on span "250g Chicken Shawarma in Halabi-style Shrak bread with vegetables and delicious…" at bounding box center [455, 119] width 131 height 48
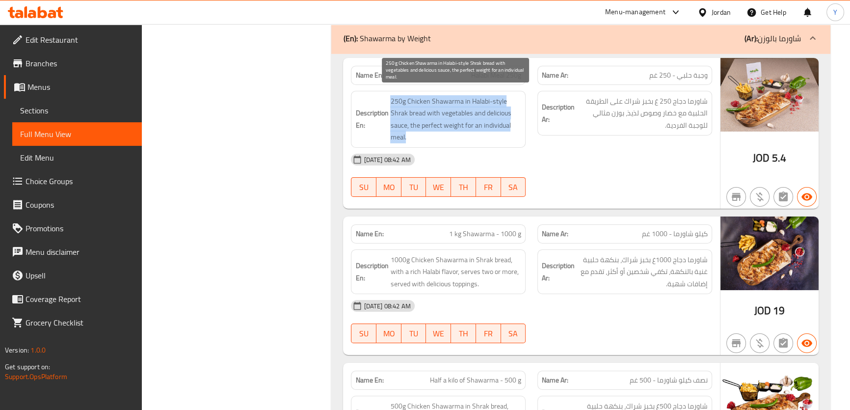
click at [473, 107] on span "250g Chicken Shawarma in Halabi-style Shrak bread with vegetables and delicious…" at bounding box center [455, 119] width 131 height 48
copy span "250g Chicken Shawarma in Halabi-style Shrak bread with vegetables and delicious…"
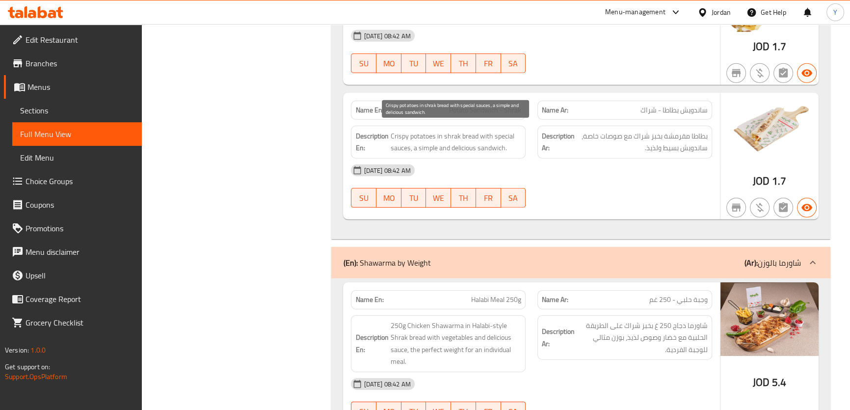
scroll to position [3773, 0]
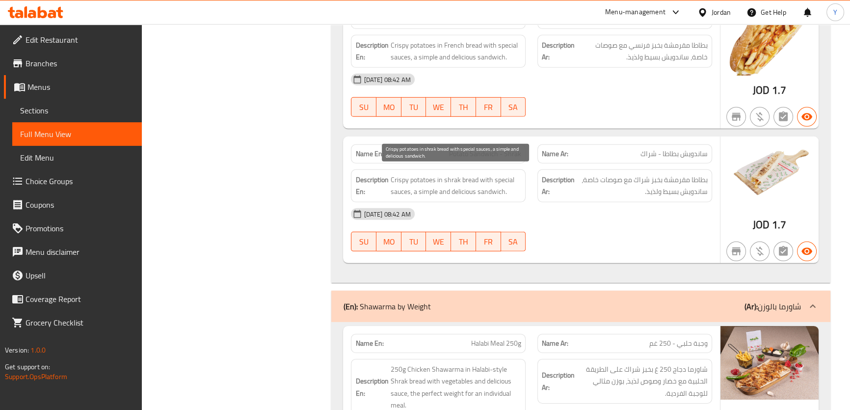
click at [474, 177] on span "Crispy potatoes in shrak bread with special sauces, a simple and delicious sand…" at bounding box center [455, 186] width 131 height 24
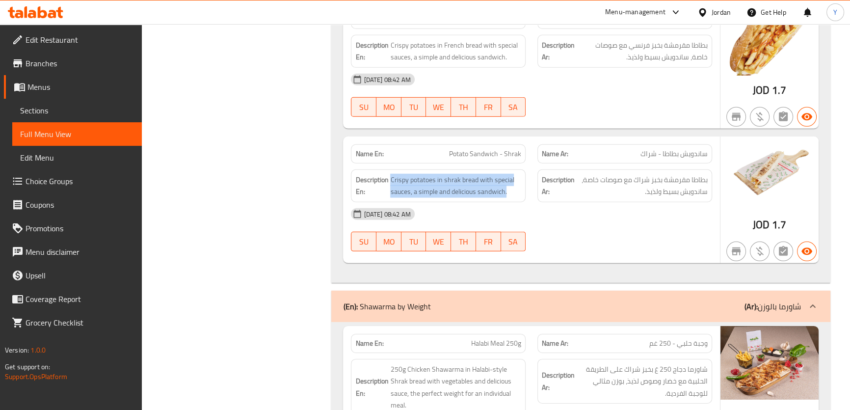
copy span "Crispy potatoes in shrak bread with special sauces, a simple and delicious sand…"
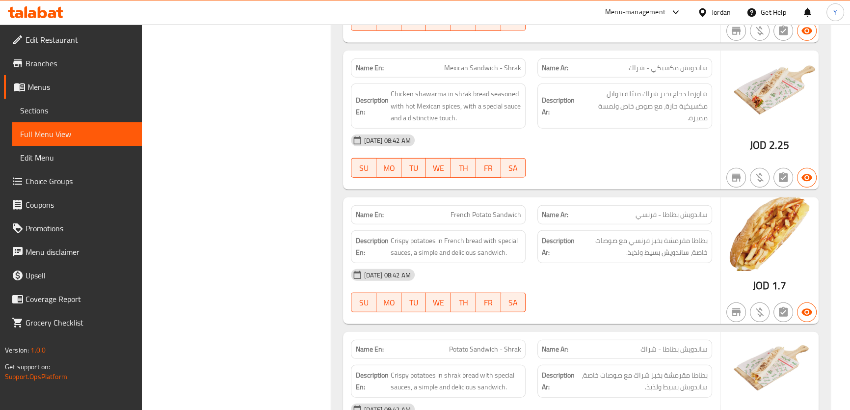
scroll to position [3461, 0]
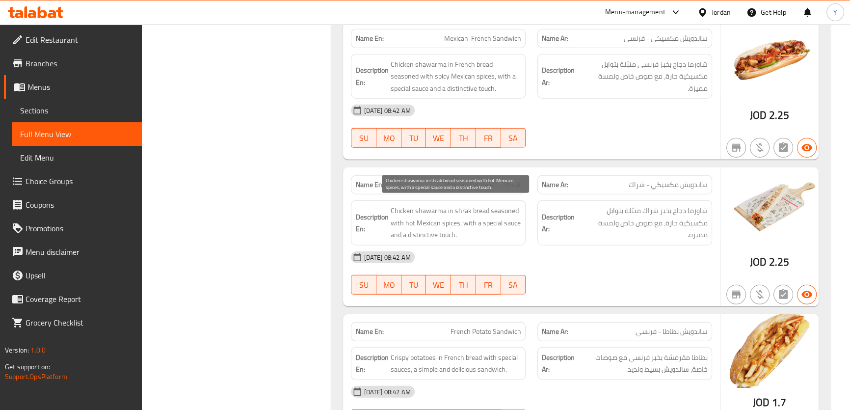
click at [446, 205] on span "Chicken shawarma in shrak bread seasoned with hot Mexican spices, with a specia…" at bounding box center [455, 223] width 131 height 36
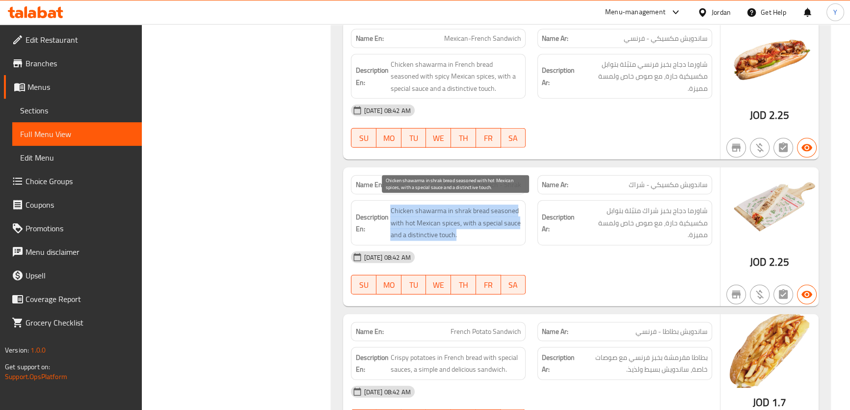
click at [446, 205] on span "Chicken shawarma in shrak bread seasoned with hot Mexican spices, with a specia…" at bounding box center [455, 223] width 131 height 36
copy span "Chicken shawarma in shrak bread seasoned with hot Mexican spices, with a specia…"
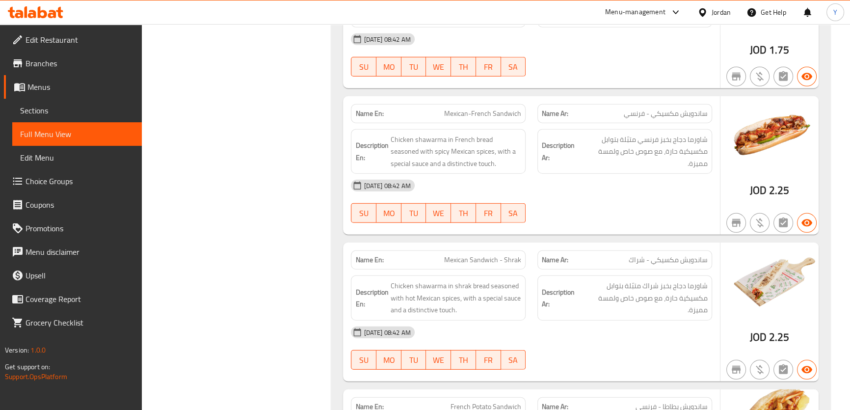
scroll to position [3283, 0]
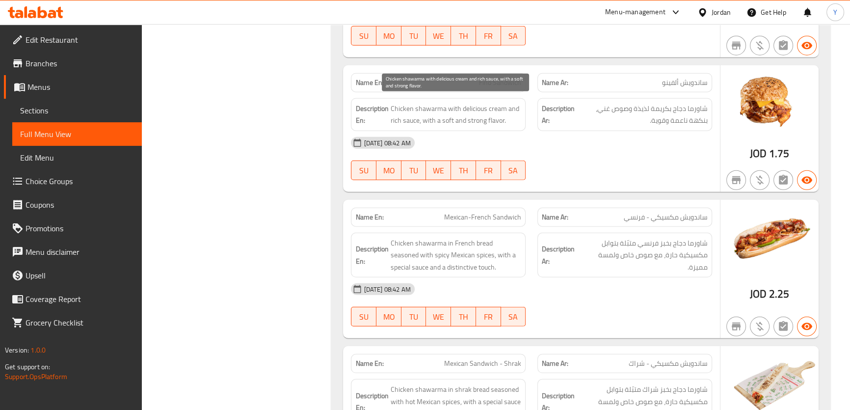
click at [468, 114] on span "Chicken shawarma with delicious cream and rich sauce, with a soft and strong fl…" at bounding box center [455, 115] width 131 height 24
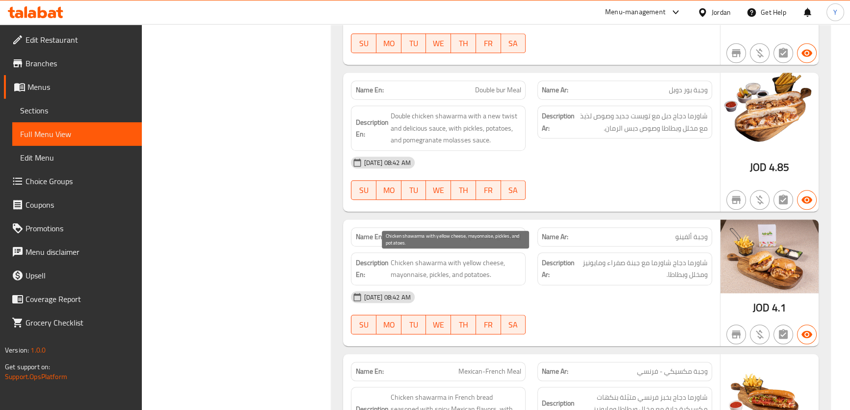
scroll to position [1115, 0]
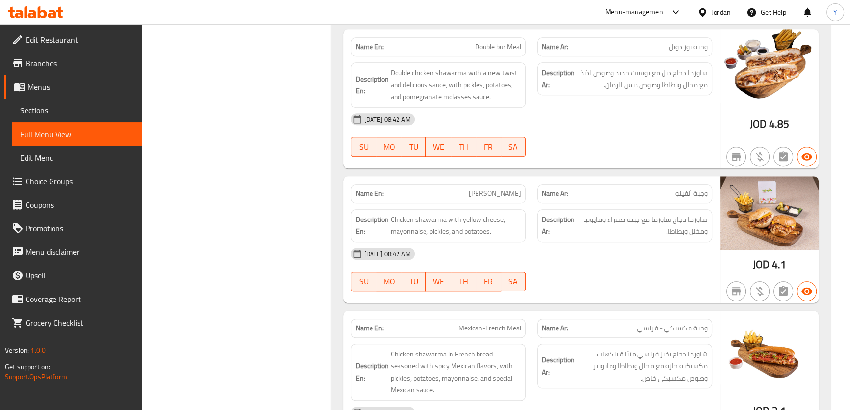
click at [500, 195] on span "[PERSON_NAME]" at bounding box center [495, 193] width 52 height 10
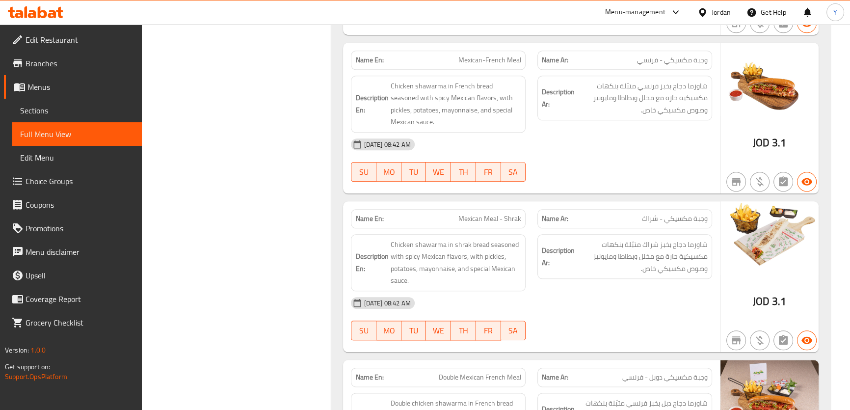
scroll to position [2309, 0]
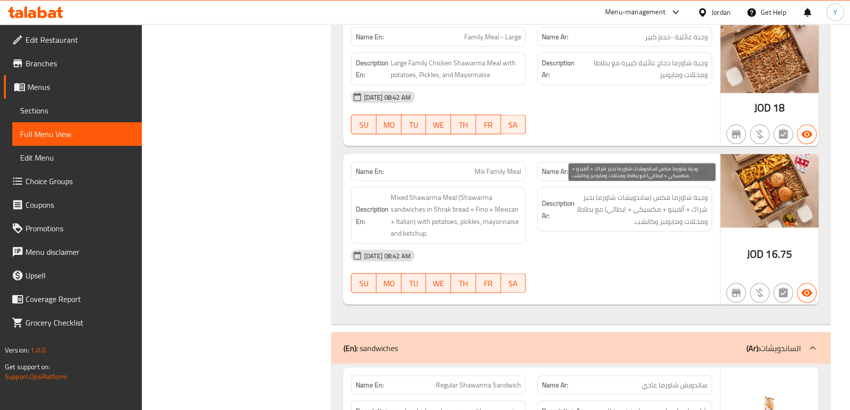
click at [681, 206] on span "وجبة شاورما مكس (ساندويشات شاورما بخبز شراك + ألفينو + مكسيكي + ايطالي) مع بطاط…" at bounding box center [641, 209] width 131 height 36
click at [477, 166] on span "Mix Family Meal" at bounding box center [497, 171] width 47 height 10
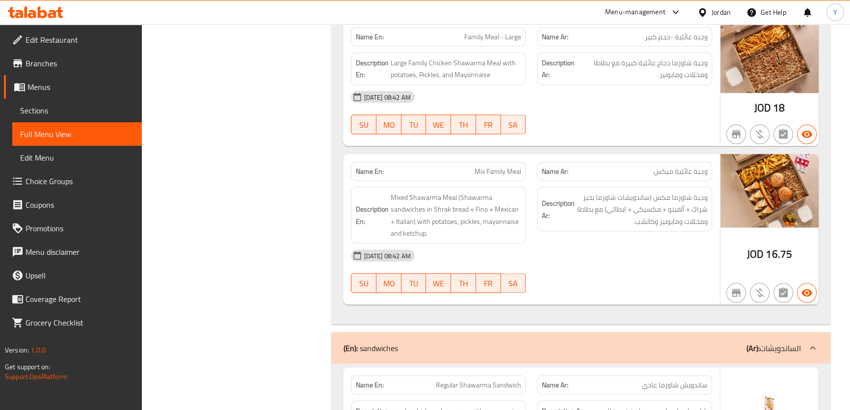
scroll to position [3156, 0]
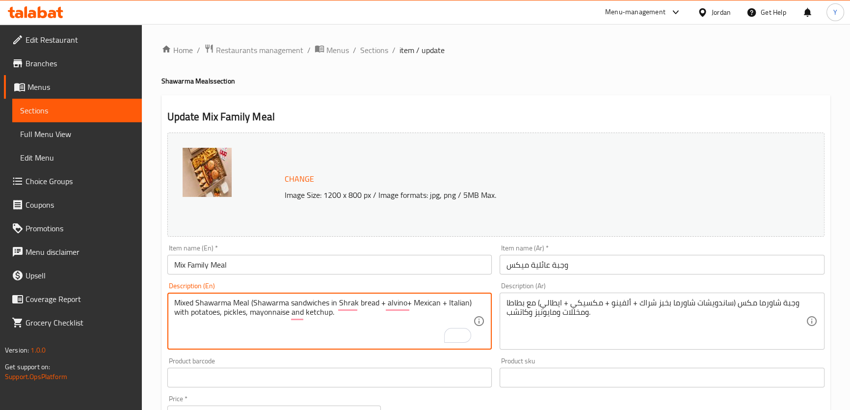
scroll to position [0, 93]
click at [403, 306] on textarea "Mixed Shawarma Meal (Shawarma sandwiches in Shrak bread + alvino+ Mexican + Ita…" at bounding box center [323, 321] width 299 height 47
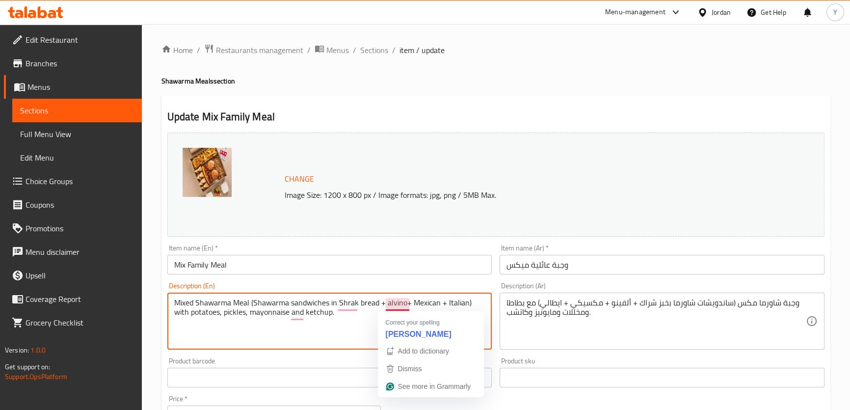
click at [397, 306] on textarea "Mixed Shawarma Meal (Shawarma sandwiches in Shrak bread + alvino+ Mexican + Ita…" at bounding box center [323, 321] width 299 height 47
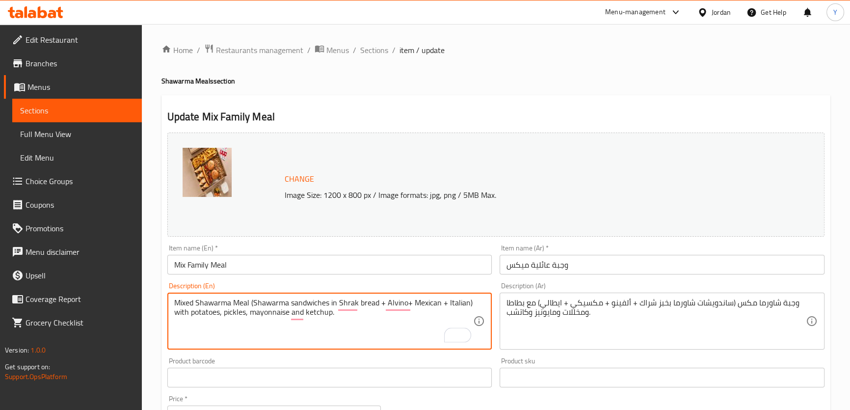
type textarea "Mixed Shawarma Meal (Shawarma sandwiches in Shrak bread + Alvino+ Mexican + Ita…"
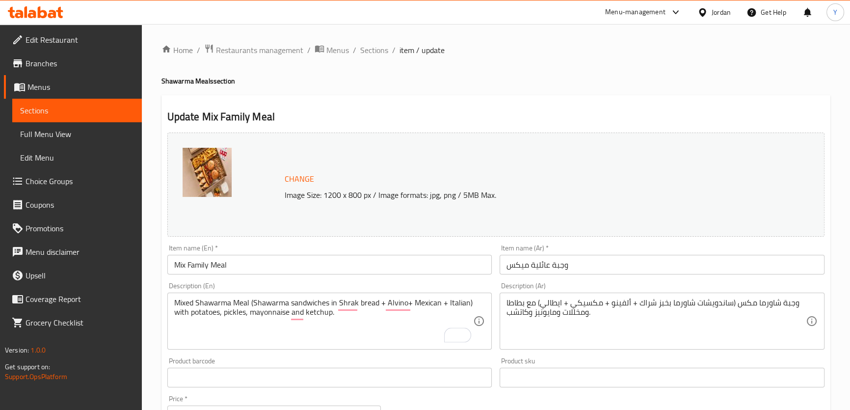
click at [573, 78] on h4 "Shawarma Meals section" at bounding box center [495, 81] width 669 height 10
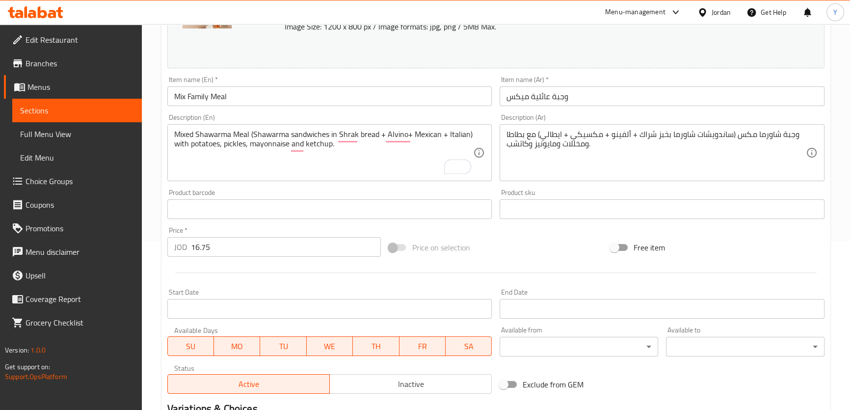
scroll to position [297, 0]
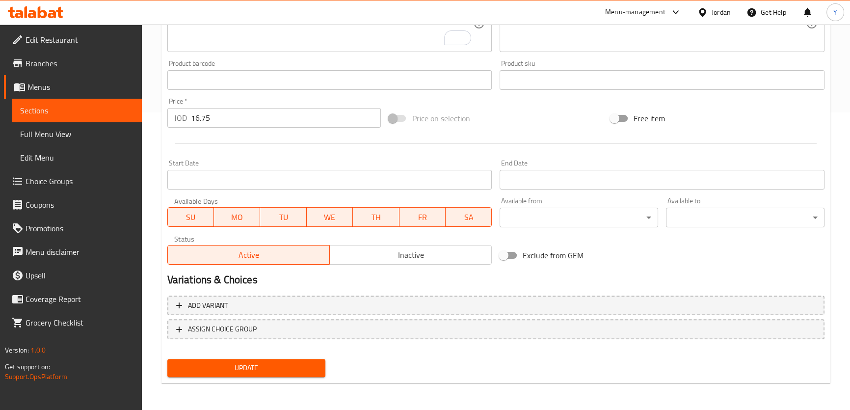
click at [273, 365] on span "Update" at bounding box center [246, 368] width 143 height 12
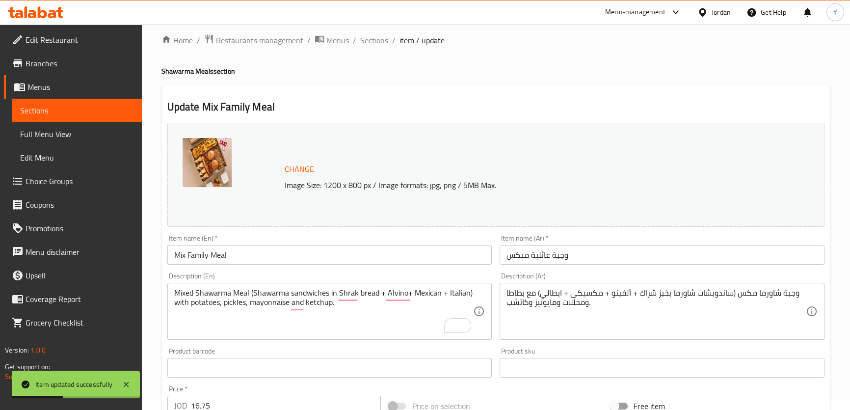
scroll to position [0, 0]
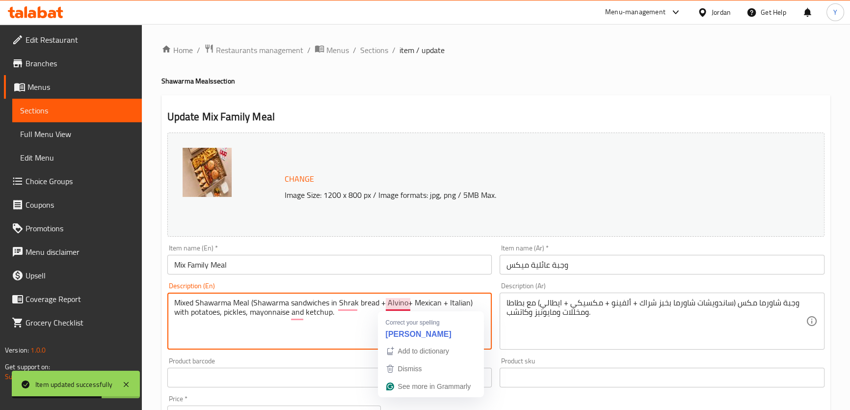
click at [398, 307] on textarea "Mixed Shawarma Meal (Shawarma sandwiches in Shrak bread + Alvino+ Mexican + Ita…" at bounding box center [323, 321] width 299 height 47
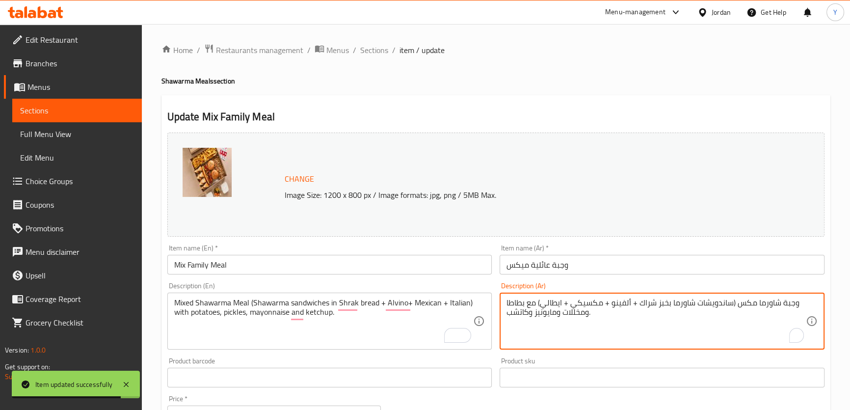
click at [614, 304] on textarea "وجبة شاورما مكس (ساندويشات شاورما بخبز شراك + ألفينو + مكسيكي + ايطالي) مع بطاط…" at bounding box center [655, 321] width 299 height 47
click at [367, 52] on span "Sections" at bounding box center [374, 50] width 28 height 12
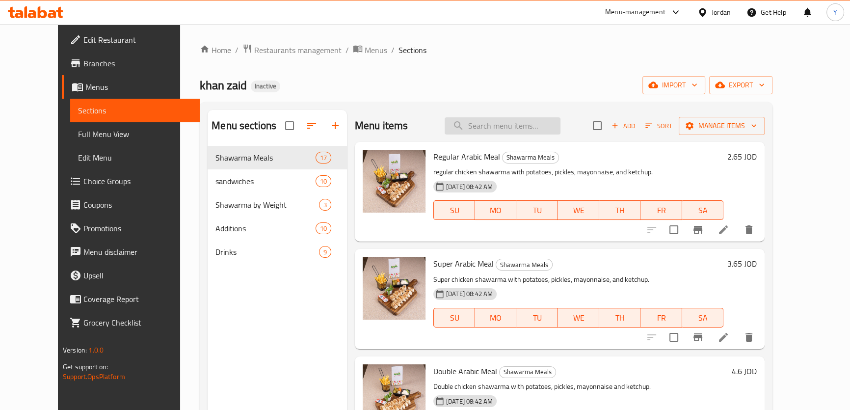
click at [539, 131] on input "search" at bounding box center [502, 125] width 116 height 17
paste input "Fino Sandwich"
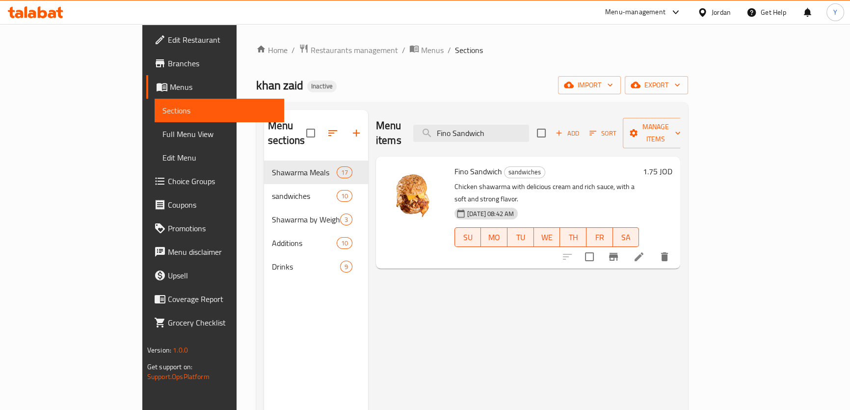
type input "Fino Sandwich"
click at [645, 251] on icon at bounding box center [639, 257] width 12 height 12
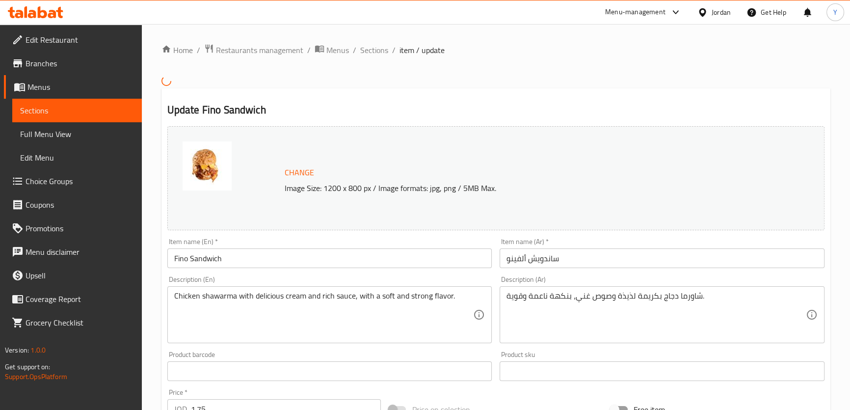
click at [184, 259] on input "Fino Sandwich" at bounding box center [329, 258] width 325 height 20
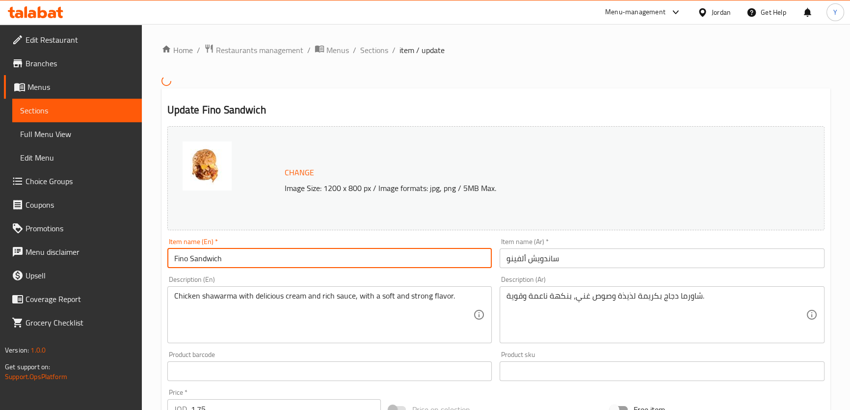
click at [184, 259] on input "Fino Sandwich" at bounding box center [329, 258] width 325 height 20
paste input "[PERSON_NAME]"
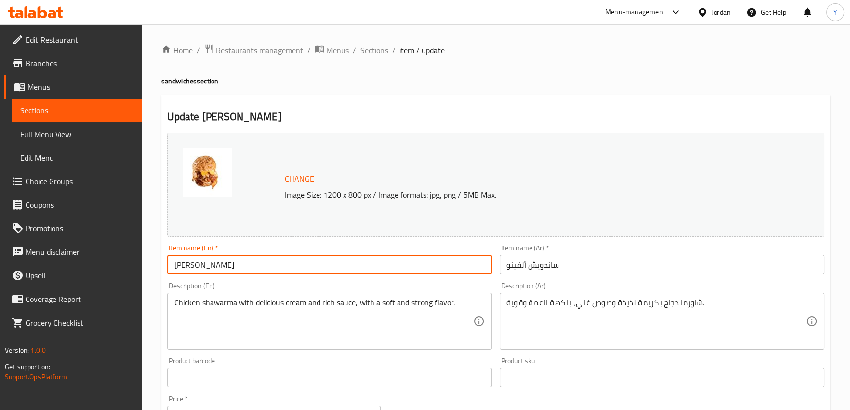
type input "[PERSON_NAME]"
click at [181, 270] on input "[PERSON_NAME]" at bounding box center [329, 265] width 325 height 20
click at [471, 95] on div "Update [PERSON_NAME] Sandwich Change Image Size: 1200 x 800 px / Image formats:…" at bounding box center [495, 387] width 669 height 585
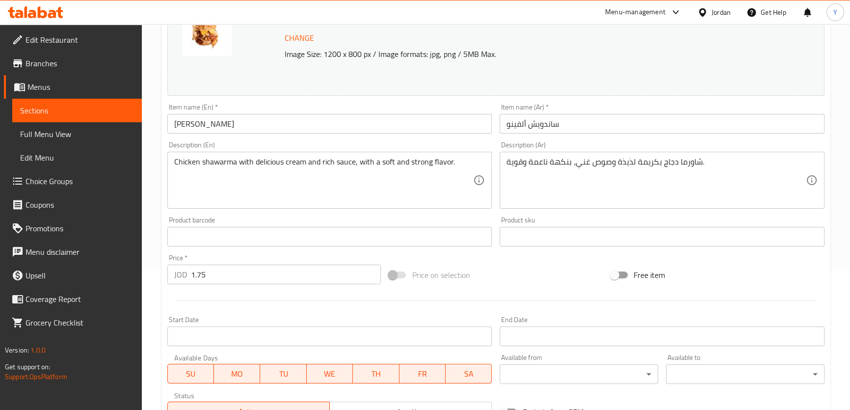
scroll to position [297, 0]
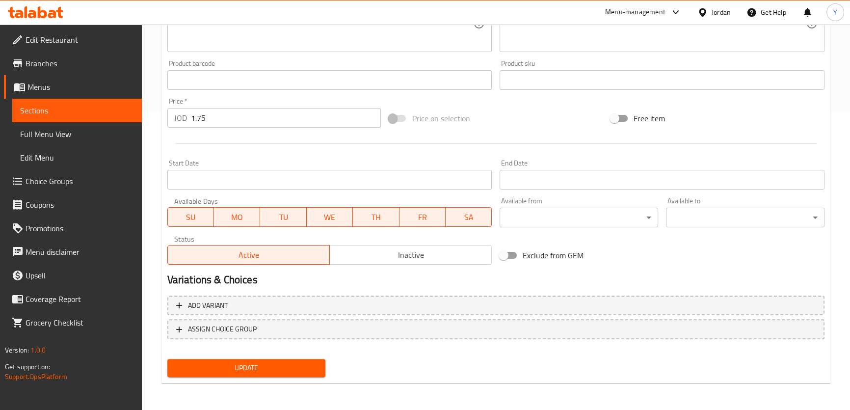
click at [268, 372] on span "Update" at bounding box center [246, 368] width 143 height 12
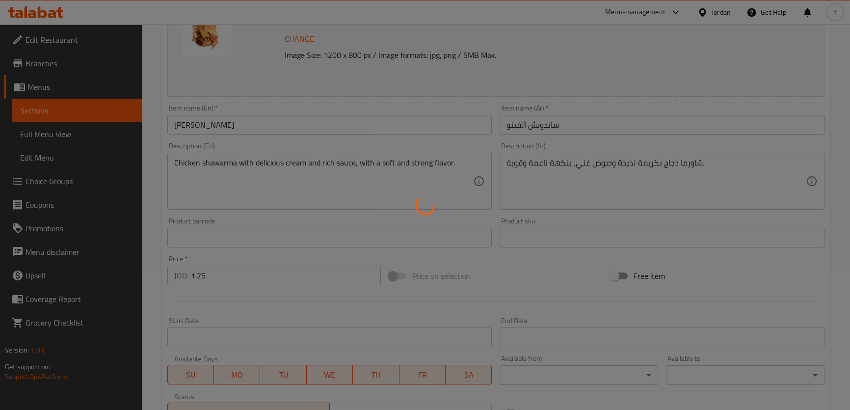
scroll to position [0, 0]
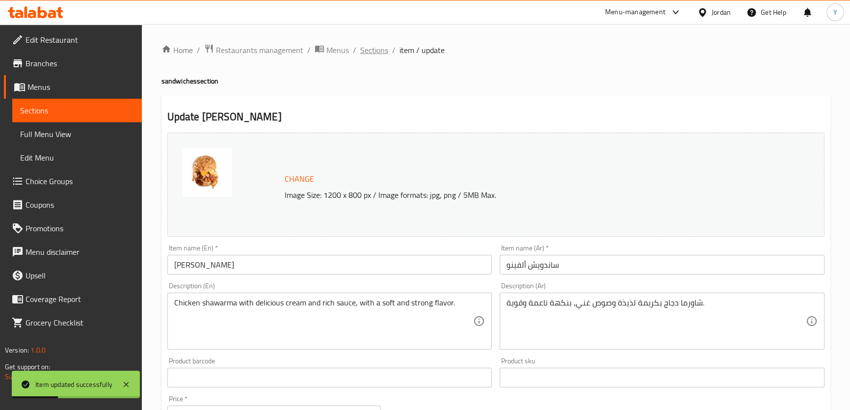
click at [377, 50] on span "Sections" at bounding box center [374, 50] width 28 height 12
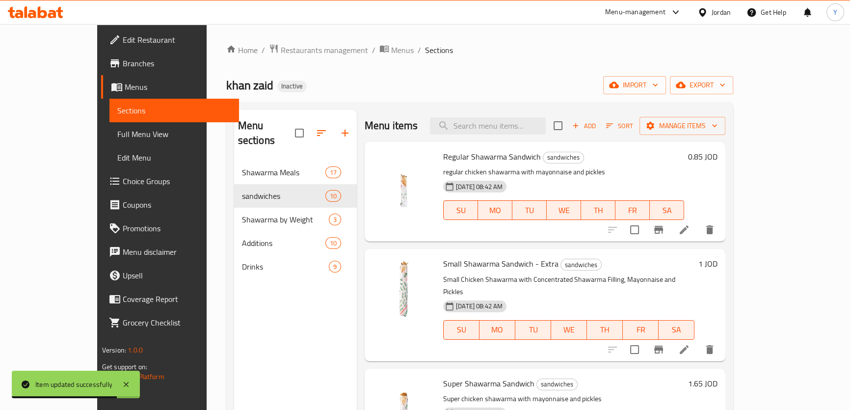
click at [570, 140] on div "Menu items Add Sort Manage items" at bounding box center [545, 126] width 361 height 32
click at [549, 115] on div "Menu items Add Sort Manage items" at bounding box center [545, 126] width 361 height 32
click at [546, 118] on input "search" at bounding box center [488, 125] width 116 height 17
paste input "Fino Sandwich"
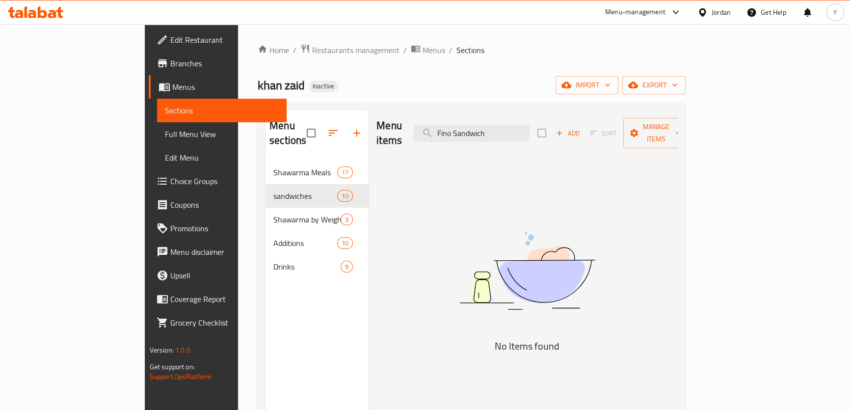
type input "Fino Sandwich"
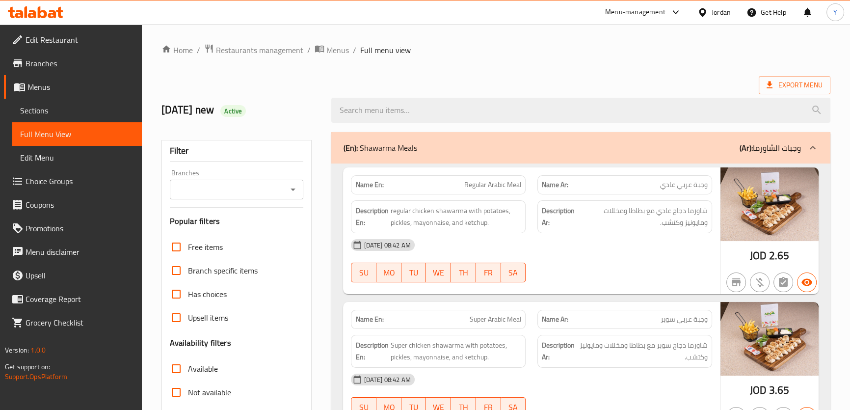
drag, startPoint x: 553, startPoint y: 70, endPoint x: 553, endPoint y: 76, distance: 5.4
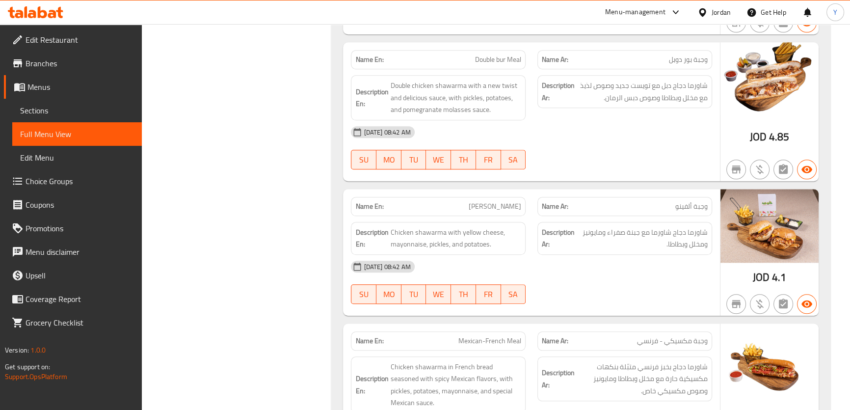
click at [495, 206] on span "[PERSON_NAME]" at bounding box center [495, 206] width 52 height 10
copy span "Alvino"
click at [583, 163] on div at bounding box center [624, 169] width 186 height 12
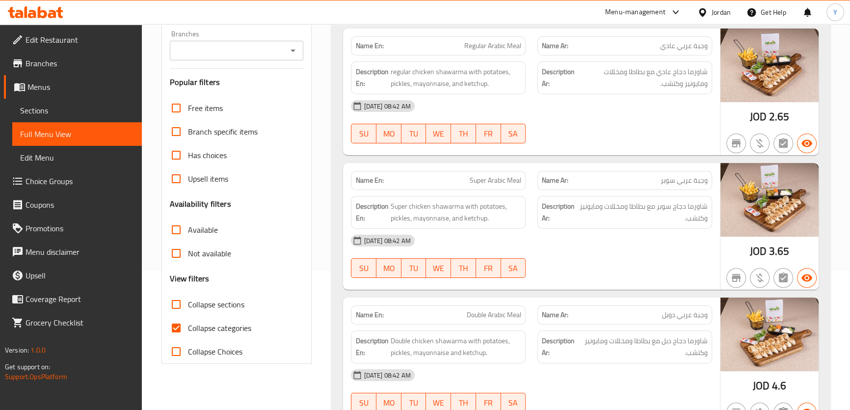
drag, startPoint x: 632, startPoint y: 209, endPoint x: 662, endPoint y: -45, distance: 255.9
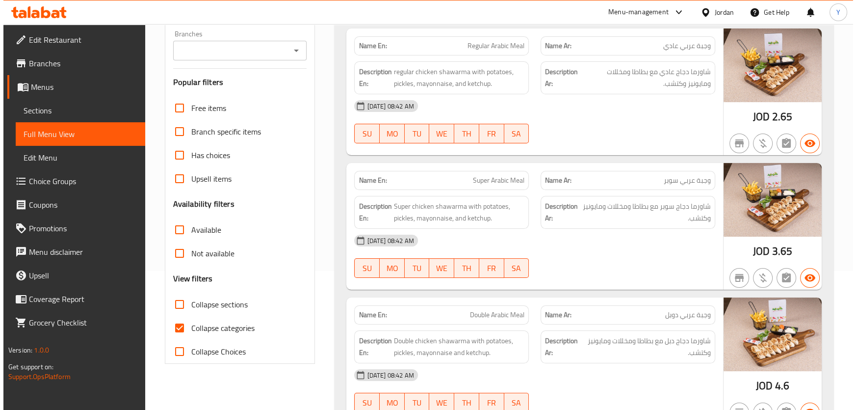
scroll to position [0, 0]
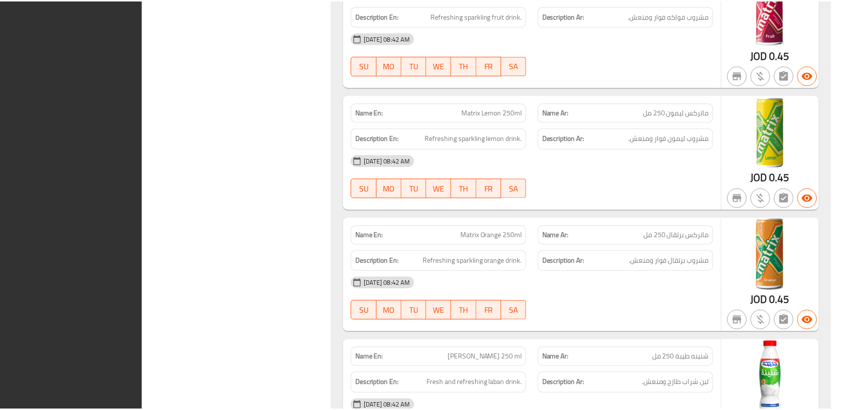
scroll to position [6693, 0]
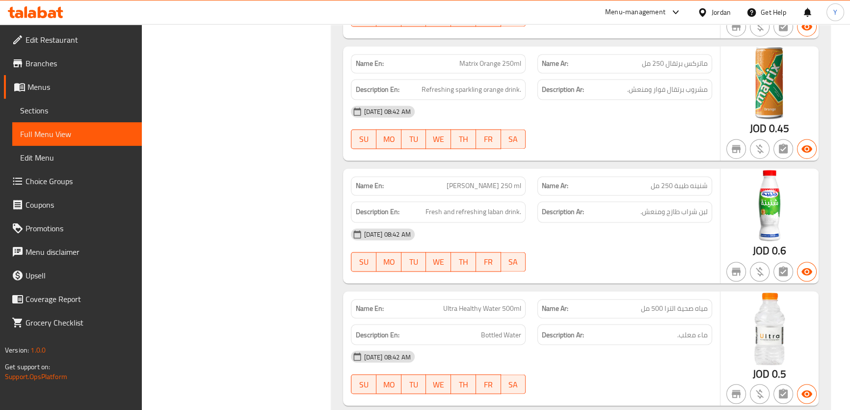
drag, startPoint x: 684, startPoint y: 80, endPoint x: 716, endPoint y: -54, distance: 137.7
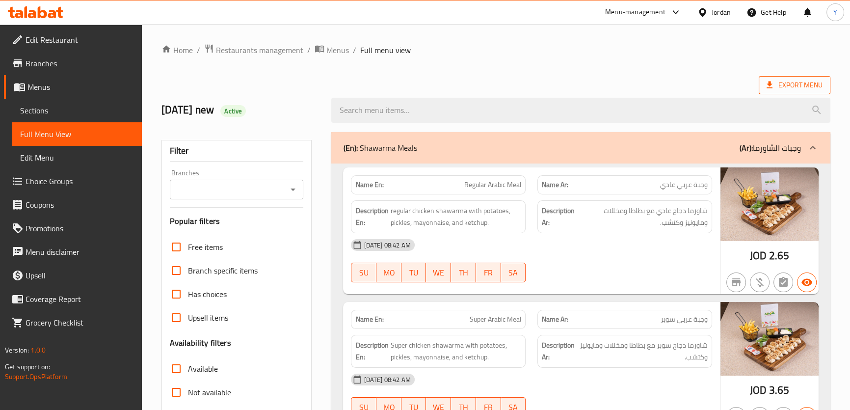
click at [772, 83] on span "Export Menu" at bounding box center [794, 85] width 56 height 12
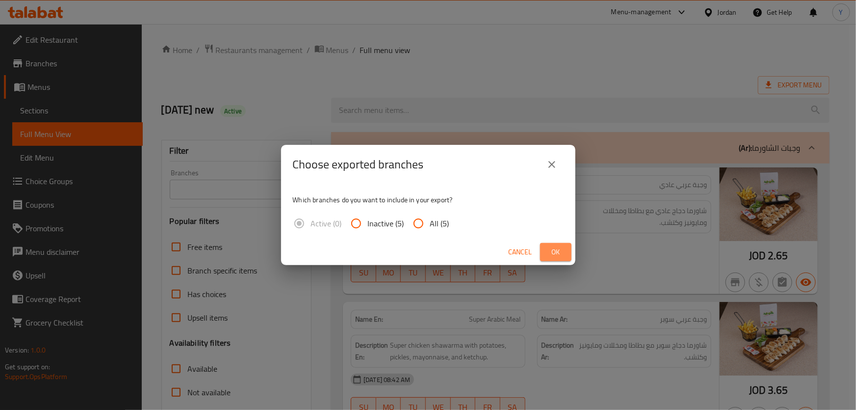
click at [559, 250] on span "Ok" at bounding box center [556, 252] width 16 height 12
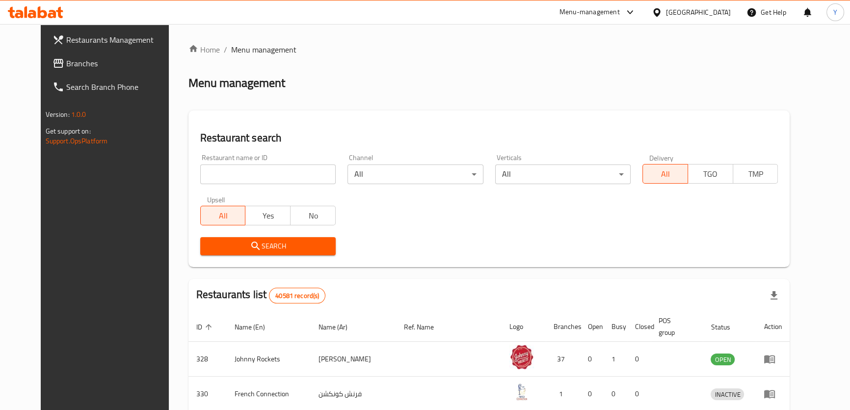
click at [226, 181] on input "search" at bounding box center [267, 174] width 135 height 20
type input "20831"
click at [268, 245] on span "Search" at bounding box center [268, 246] width 120 height 12
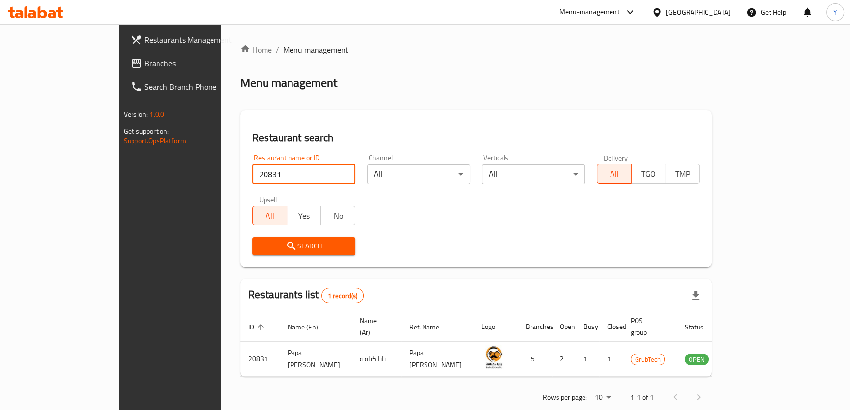
click at [252, 173] on input "20831" at bounding box center [303, 174] width 103 height 20
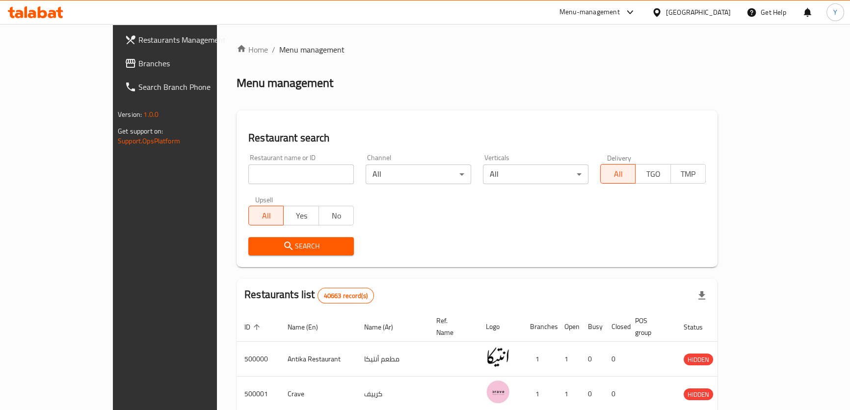
click at [248, 178] on input "search" at bounding box center [300, 174] width 105 height 20
paste input "20831"
type input "20831"
click at [256, 242] on span "Search" at bounding box center [301, 246] width 90 height 12
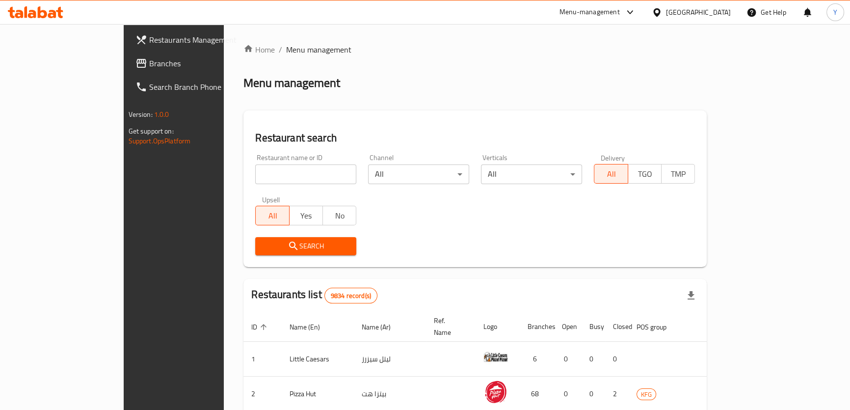
click at [265, 188] on div "Restaurant name or ID Restaurant name or ID" at bounding box center [305, 169] width 113 height 42
click at [270, 182] on input "search" at bounding box center [305, 174] width 101 height 20
paste input "20831"
type input "20831"
click at [288, 246] on span "Search" at bounding box center [305, 246] width 85 height 12
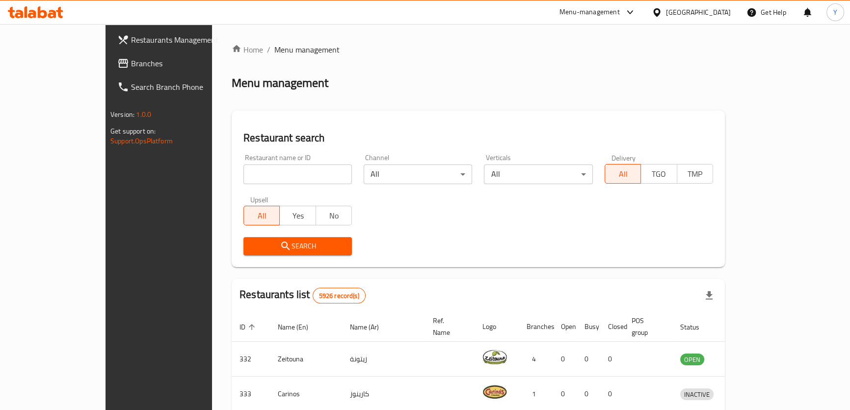
click at [246, 172] on input "search" at bounding box center [297, 174] width 108 height 20
paste input "20831"
type input "20831"
click at [292, 244] on span "Search" at bounding box center [297, 246] width 93 height 12
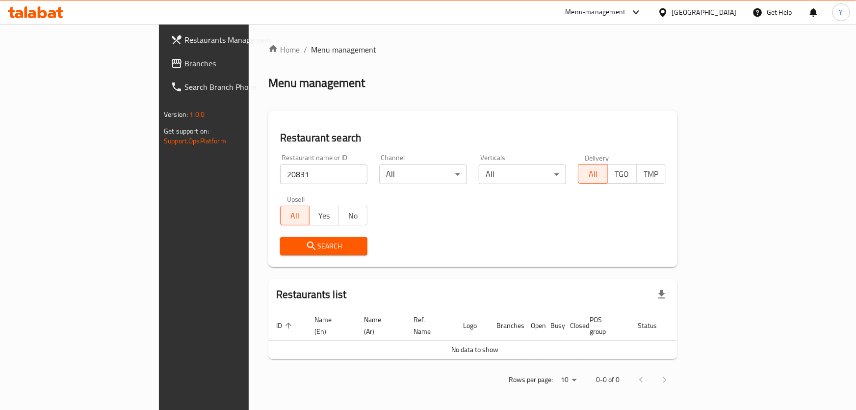
click at [280, 169] on input "20831" at bounding box center [324, 174] width 88 height 20
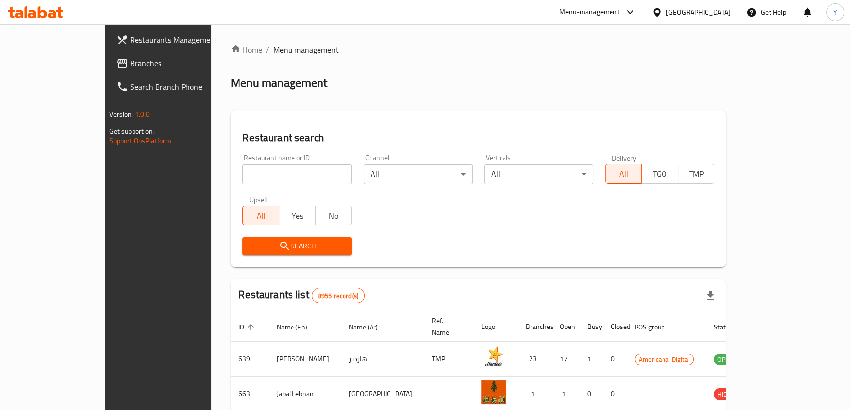
click at [253, 176] on input "search" at bounding box center [296, 174] width 109 height 20
paste input "20831"
type input "20831"
click at [285, 246] on span "Search" at bounding box center [296, 246] width 93 height 12
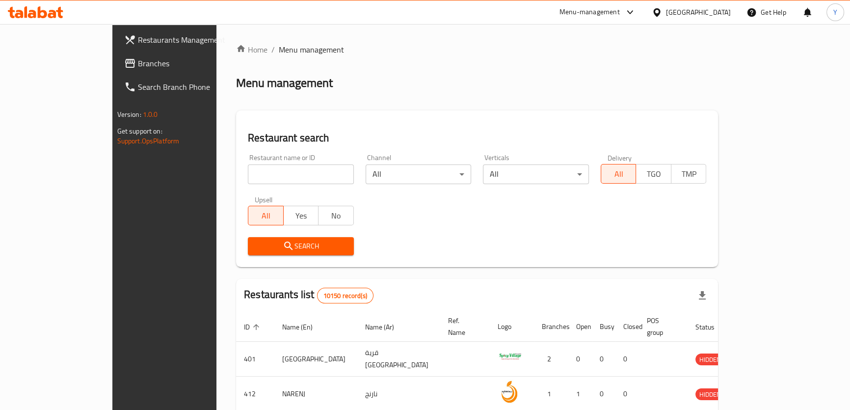
click at [250, 196] on div "All Yes No" at bounding box center [301, 210] width 106 height 29
click at [256, 182] on input "search" at bounding box center [301, 174] width 106 height 20
paste input "20831"
type input "20831"
click at [256, 240] on span "Search" at bounding box center [301, 246] width 90 height 12
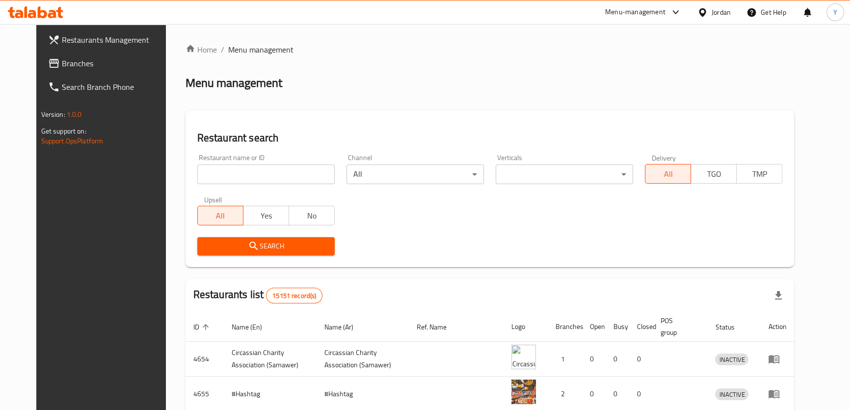
click at [233, 176] on input "search" at bounding box center [265, 174] width 137 height 20
paste input "20831"
type input "20831"
click at [305, 245] on span "Search" at bounding box center [266, 246] width 122 height 12
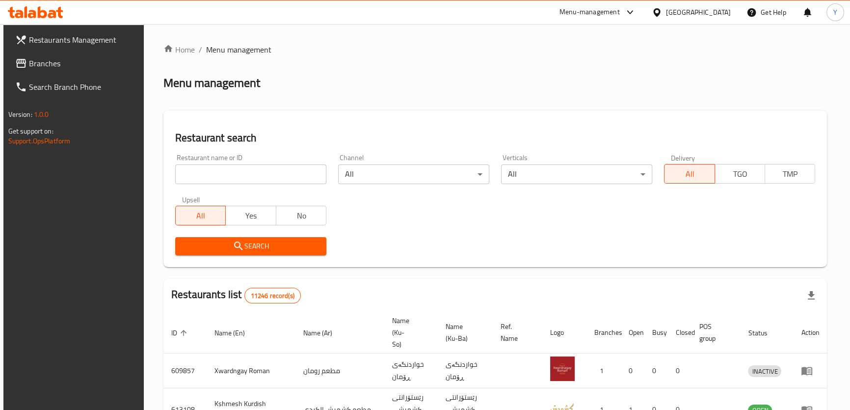
click at [224, 168] on input "search" at bounding box center [250, 174] width 151 height 20
paste input "20831"
type input "20831"
click at [224, 240] on span "Search" at bounding box center [250, 246] width 135 height 12
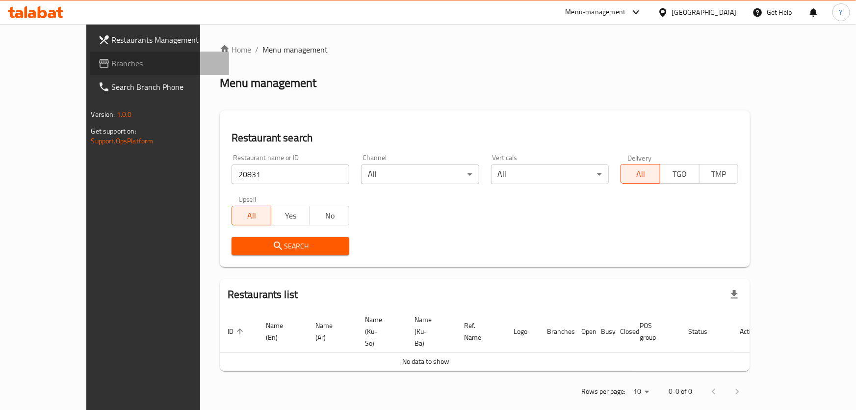
click at [90, 54] on link "Branches" at bounding box center [159, 64] width 139 height 24
